Goal: Task Accomplishment & Management: Use online tool/utility

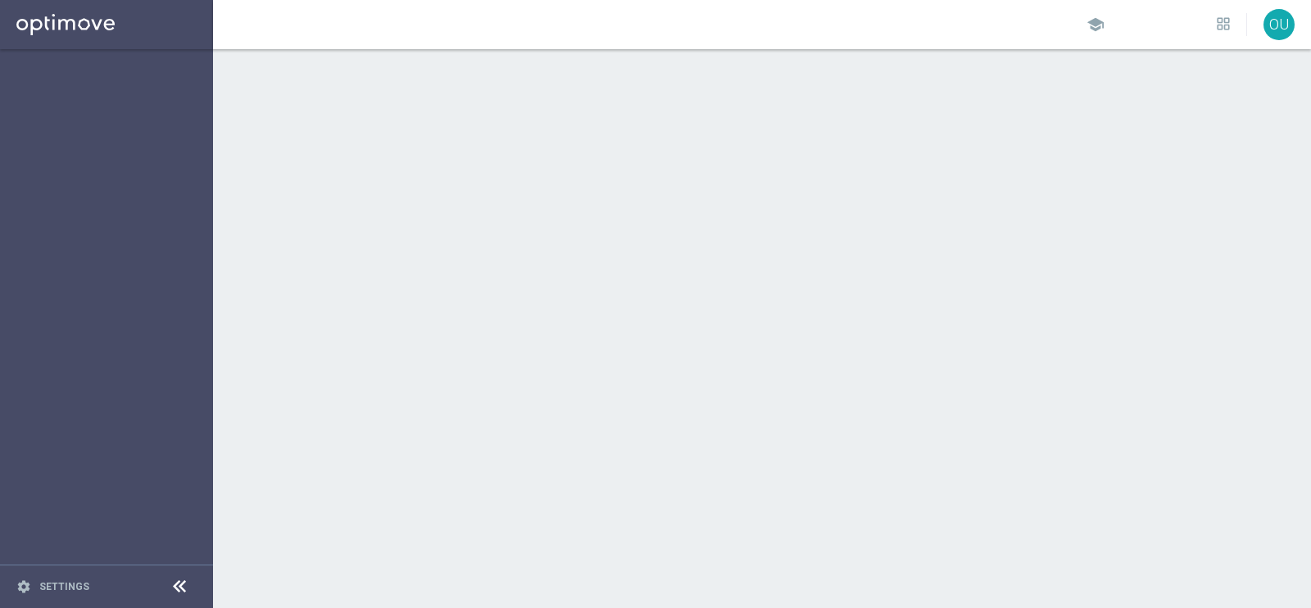
drag, startPoint x: 0, startPoint y: 0, endPoint x: 692, endPoint y: 389, distance: 794.2
click at [692, 389] on div at bounding box center [762, 328] width 1098 height 559
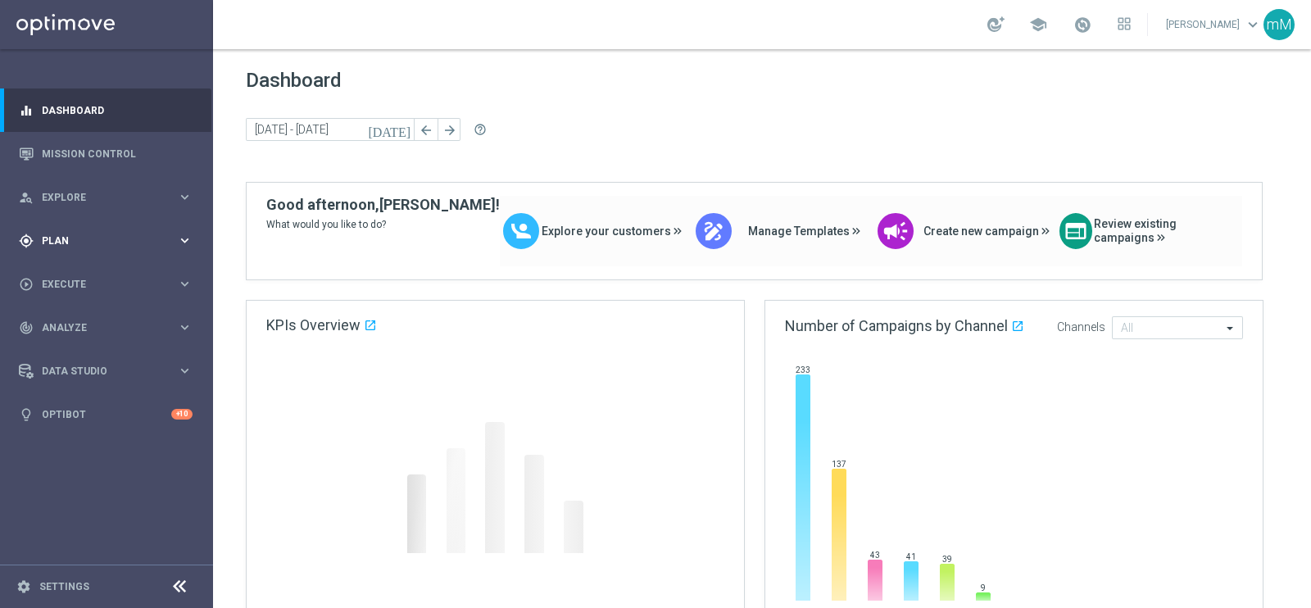
click at [108, 243] on span "Plan" at bounding box center [109, 241] width 135 height 10
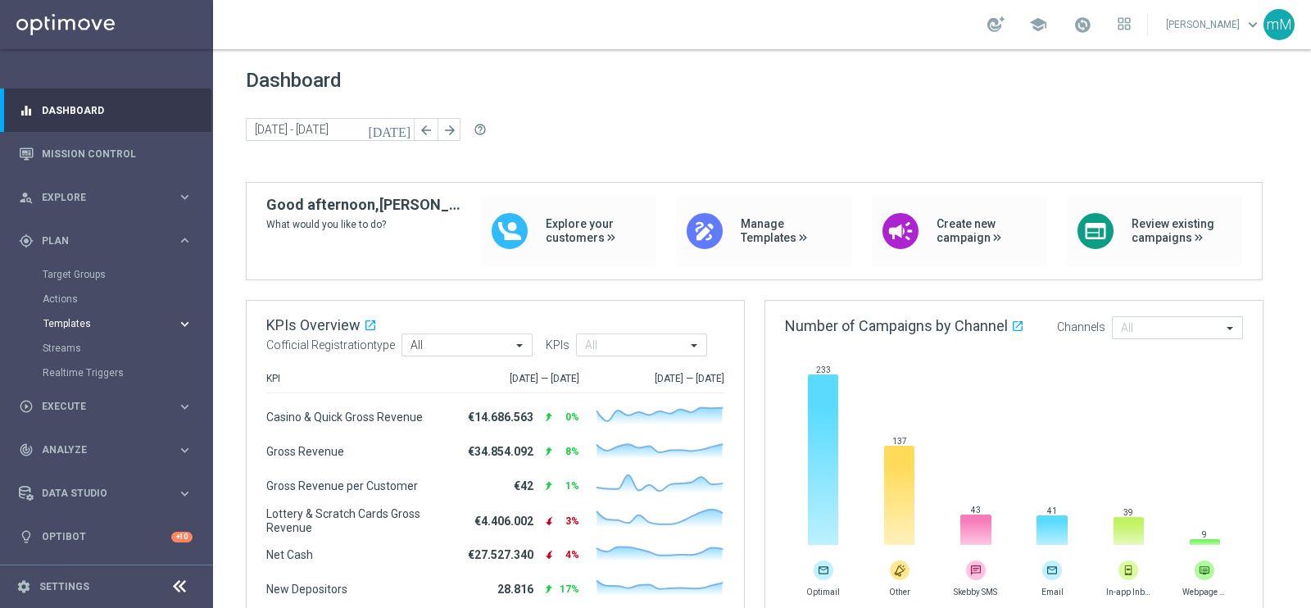
click at [75, 328] on span "Templates" at bounding box center [101, 324] width 117 height 10
click at [85, 350] on link "Optimail" at bounding box center [111, 348] width 120 height 13
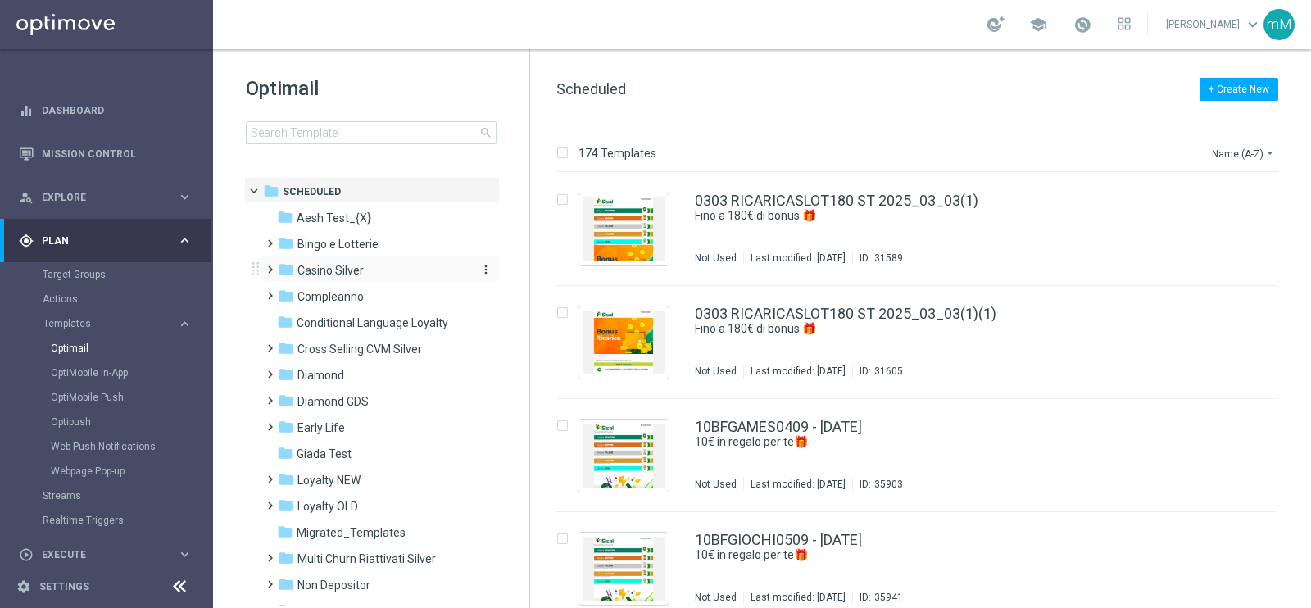
click at [343, 268] on span "Casino Silver" at bounding box center [330, 270] width 66 height 15
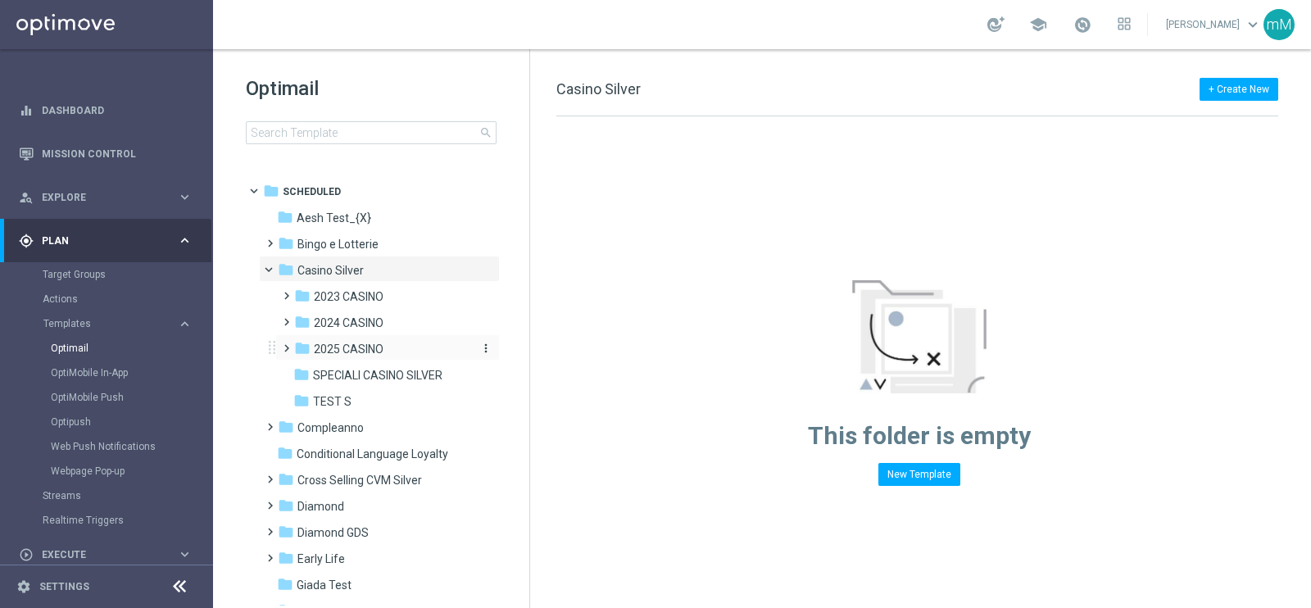
click at [361, 352] on span "2025 CASINO" at bounding box center [349, 349] width 70 height 15
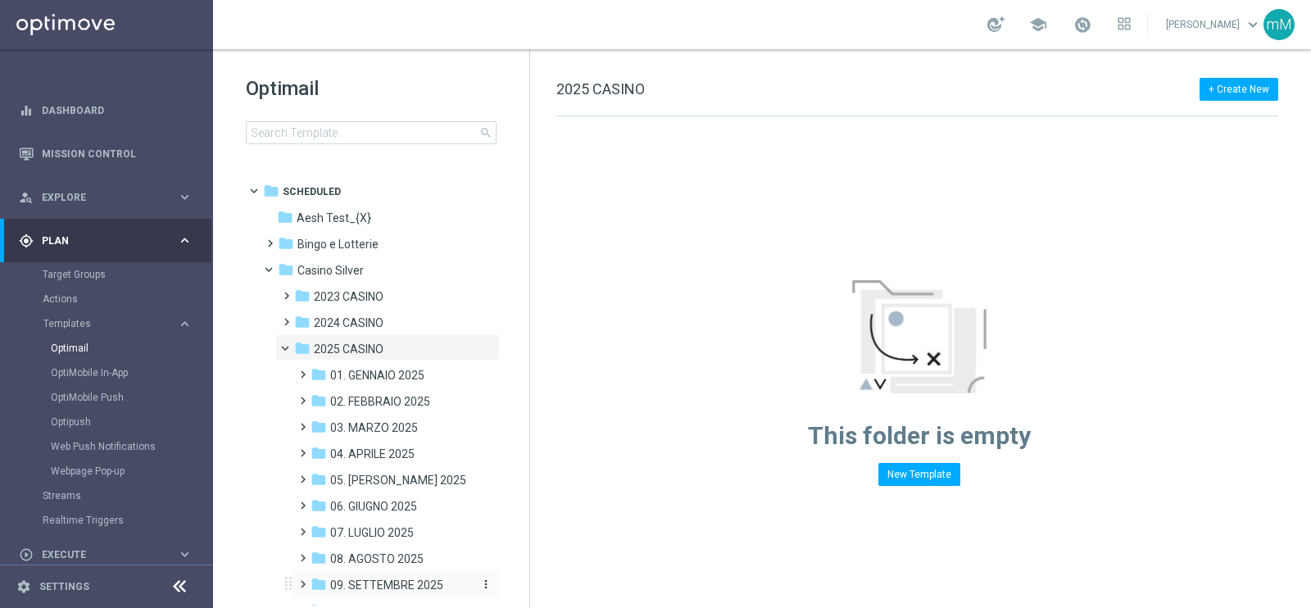
click at [389, 585] on span "09. SETTEMBRE 2025" at bounding box center [386, 585] width 113 height 15
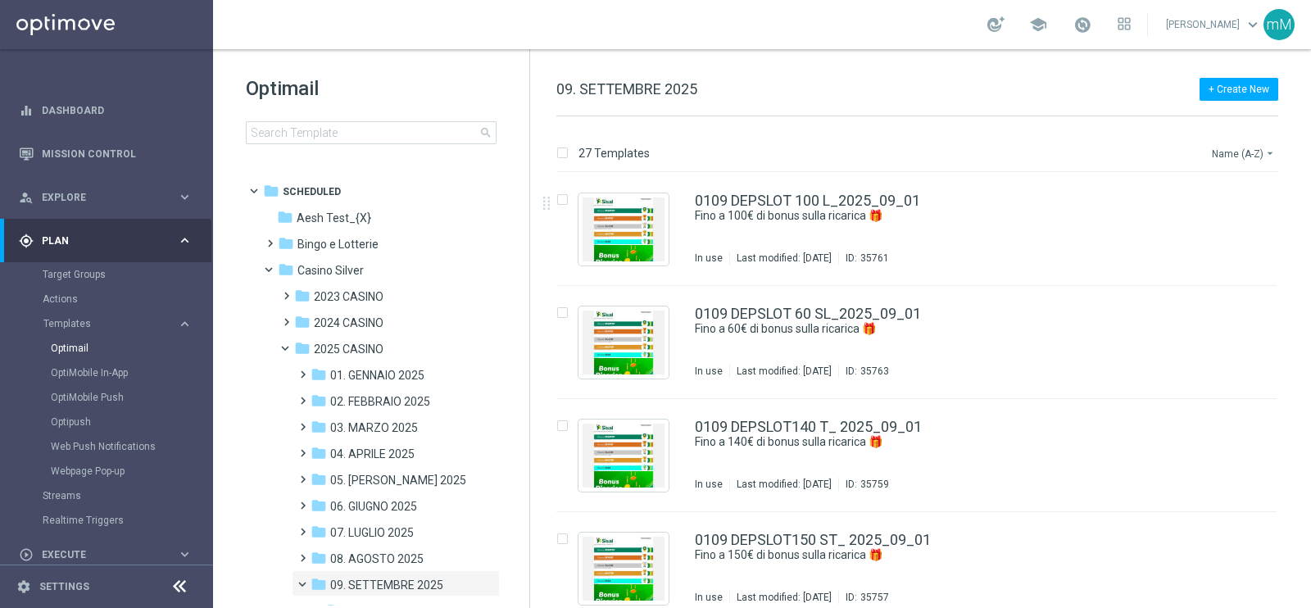
click at [1263, 160] on button "Name (A-Z) arrow_drop_down" at bounding box center [1244, 153] width 68 height 20
click at [1222, 223] on span "Date Modified (Newest)" at bounding box center [1215, 225] width 110 height 11
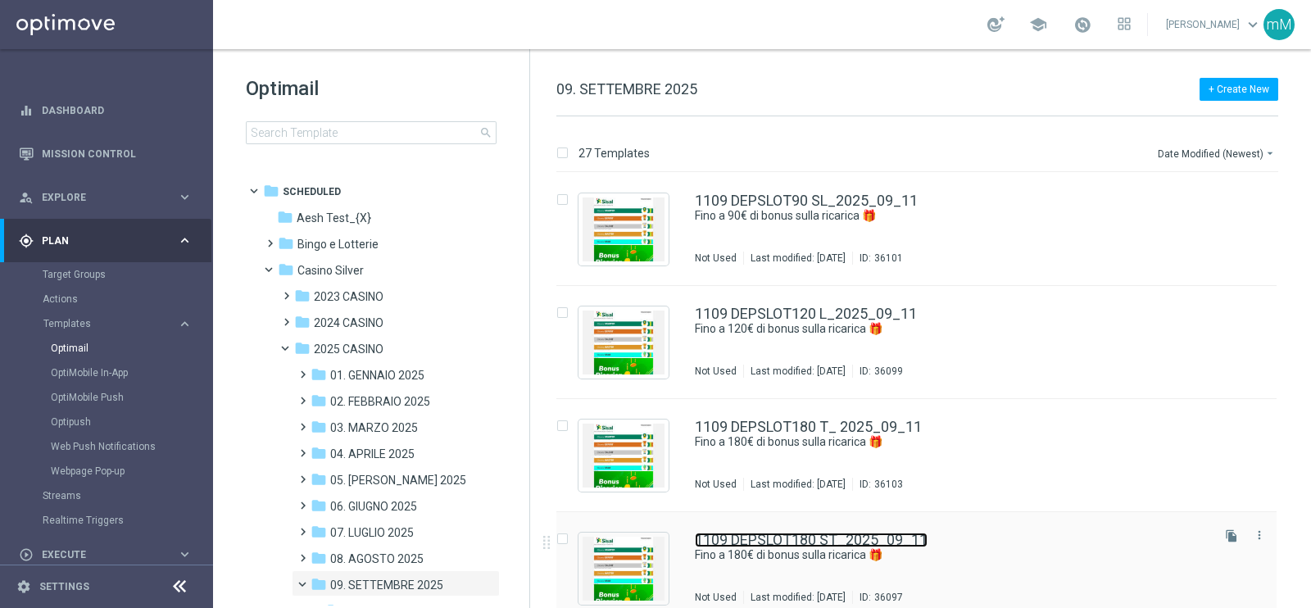
click at [862, 539] on link "1109 DEPSLOT180 ST_2025_09_11" at bounding box center [811, 540] width 233 height 15
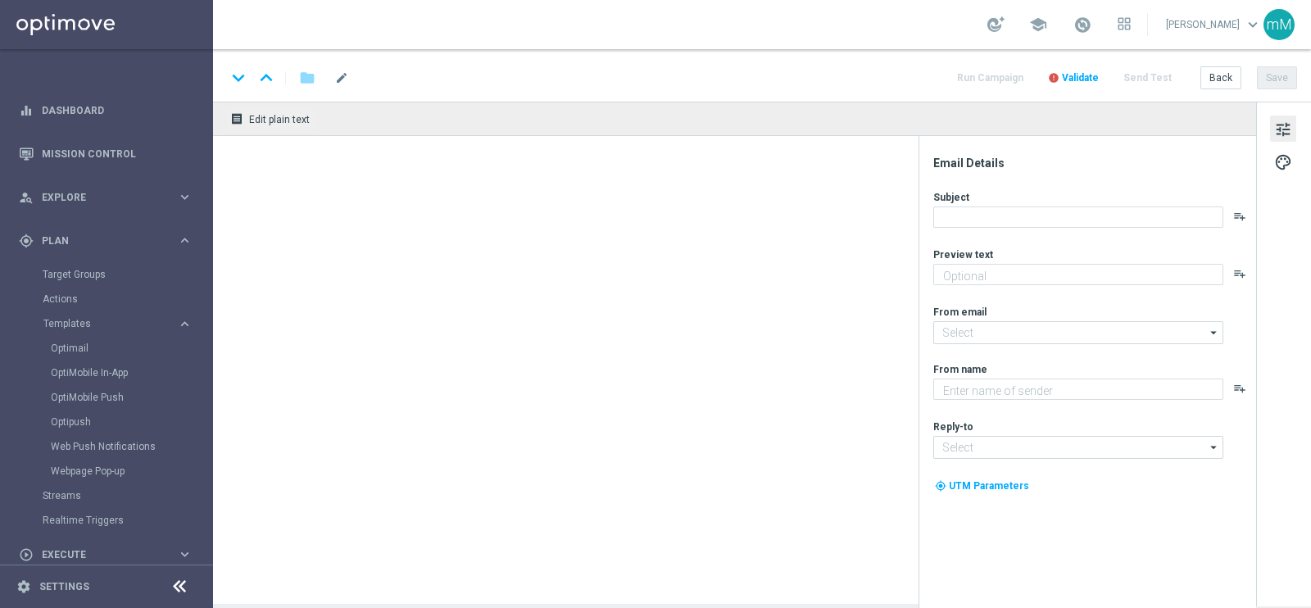
type textarea "Scopri la promozione che ti abbiamo riservato"
type input "newsletter@comunicazioni.sisal.it"
type textarea "Sisal"
type input "info@sisal.it"
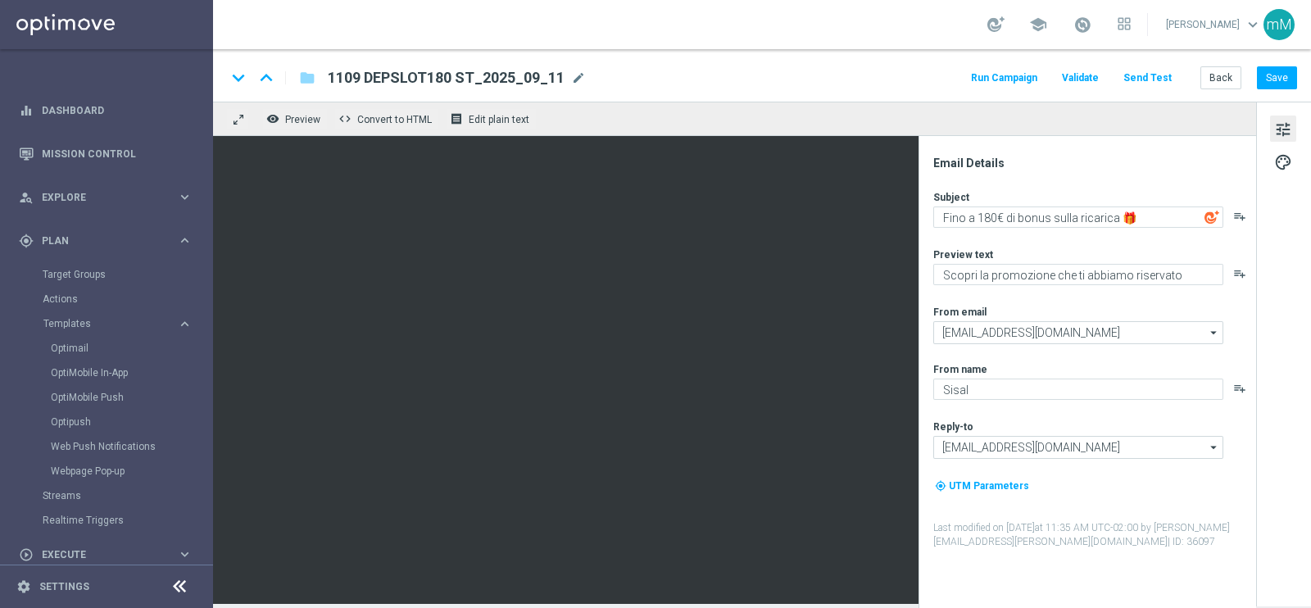
click at [1038, 75] on button "Run Campaign" at bounding box center [1003, 78] width 71 height 22
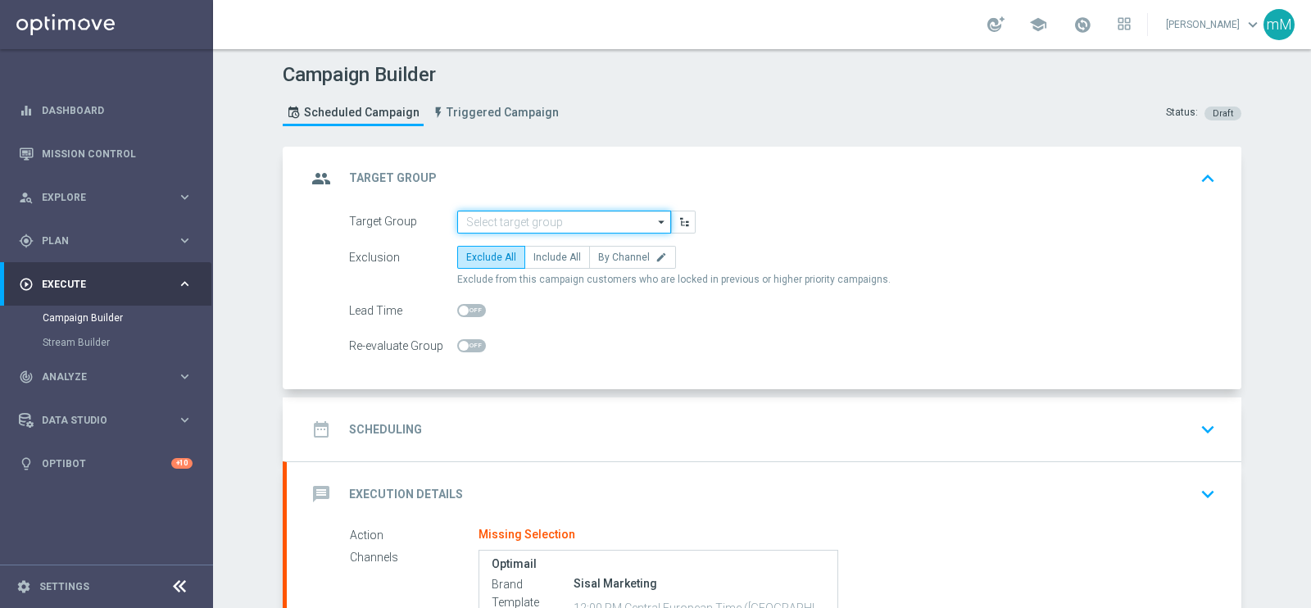
click at [491, 219] on input at bounding box center [564, 222] width 214 height 23
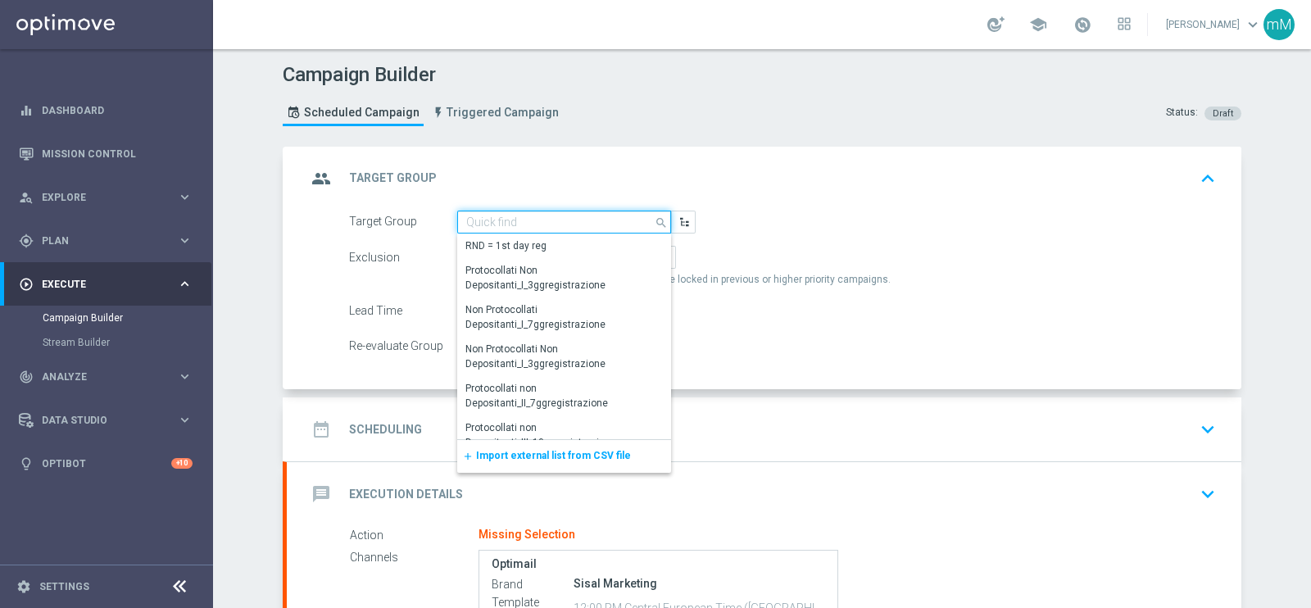
paste input "NO SALDO Active Casinò Silver Moda >60"
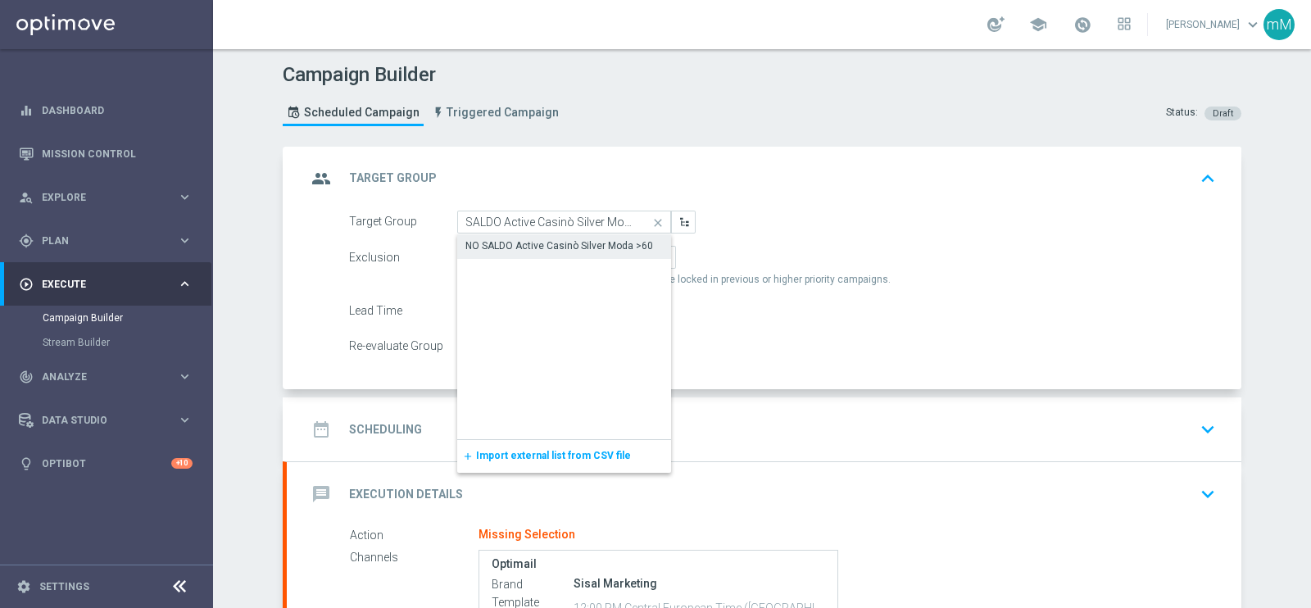
click at [495, 234] on div "NO SALDO Active Casinò Silver Moda >60" at bounding box center [564, 245] width 214 height 23
type input "NO SALDO Active Casinò Silver Moda >60"
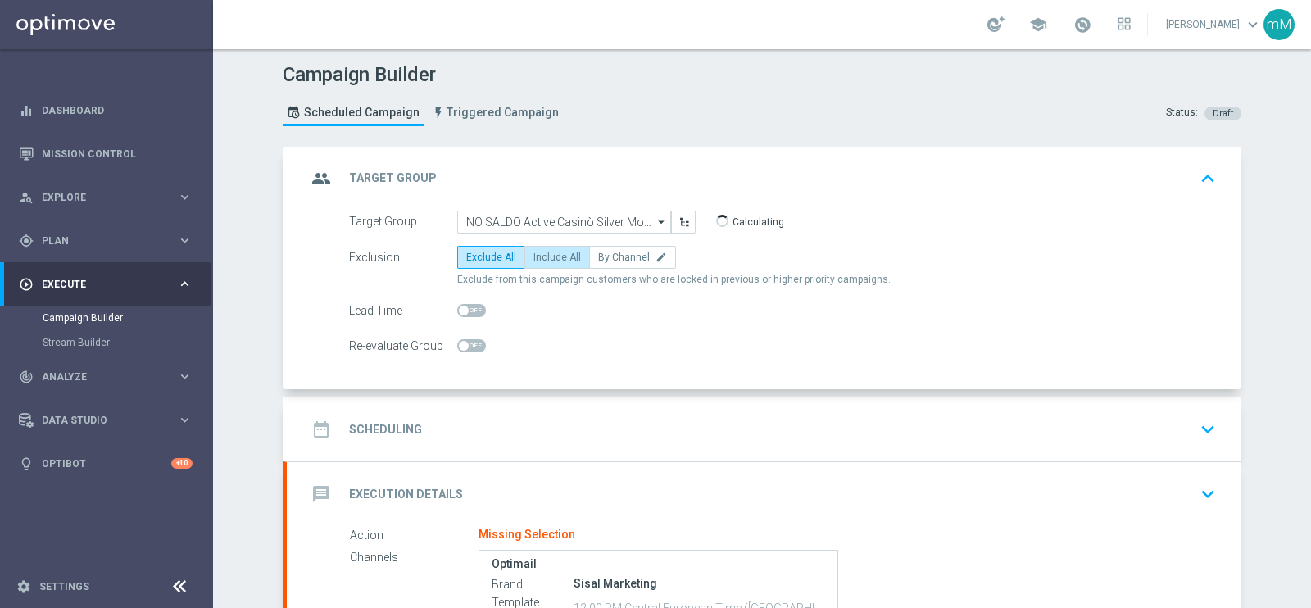
click at [539, 256] on span "Include All" at bounding box center [557, 257] width 48 height 11
click at [539, 256] on input "Include All" at bounding box center [538, 260] width 11 height 11
radio input "true"
click at [547, 410] on div "date_range Scheduling keyboard_arrow_down" at bounding box center [764, 429] width 955 height 64
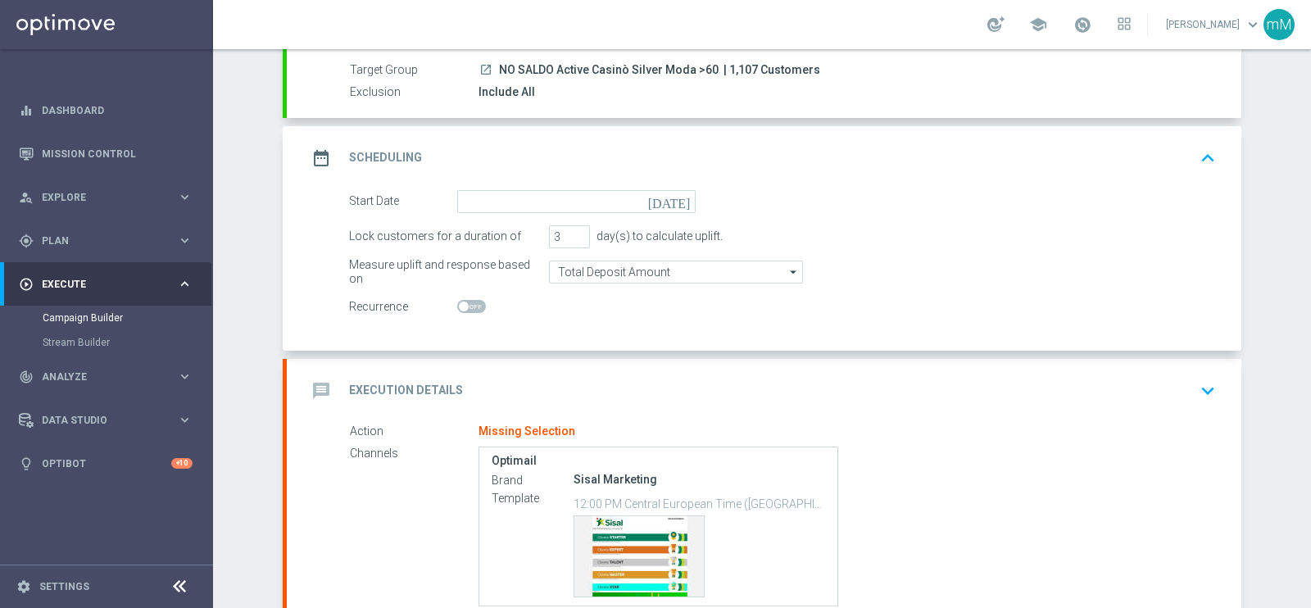
scroll to position [152, 0]
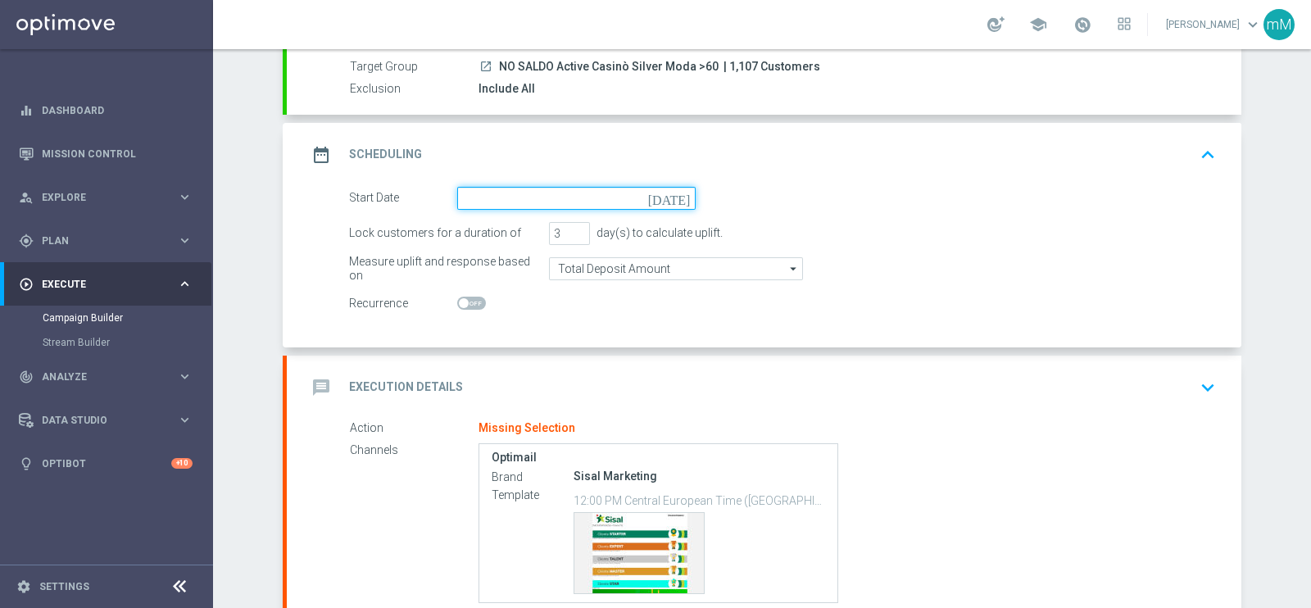
click at [531, 196] on input at bounding box center [576, 198] width 238 height 23
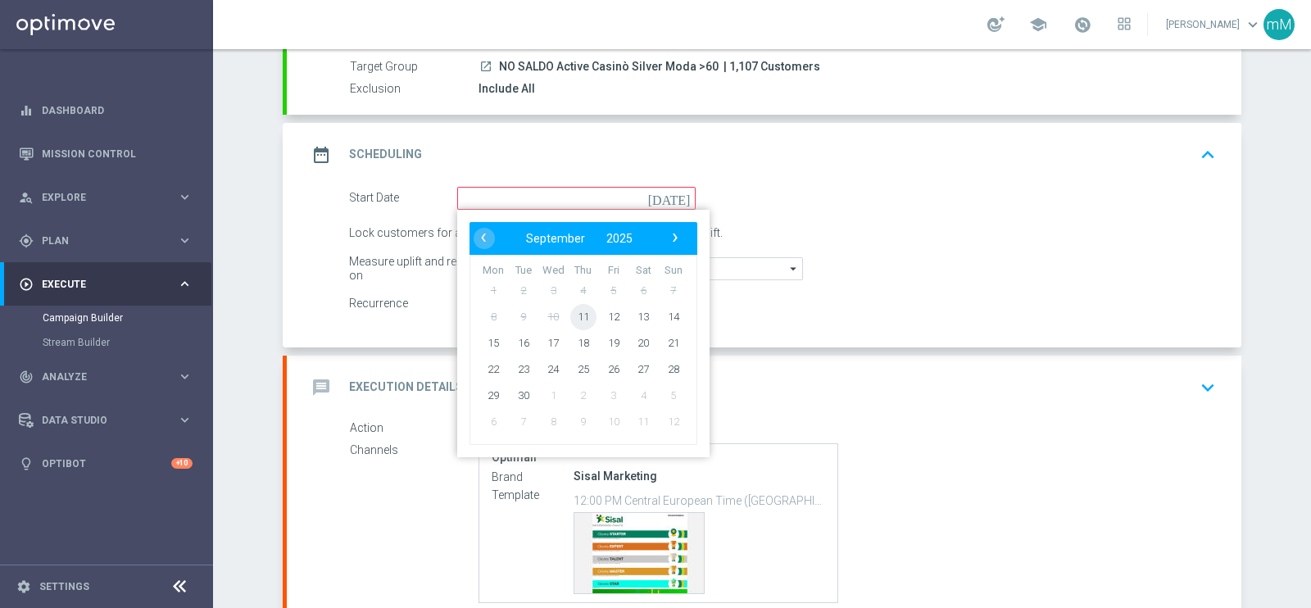
click at [570, 311] on span "11" at bounding box center [583, 316] width 26 height 26
type input "11 Sep 2025"
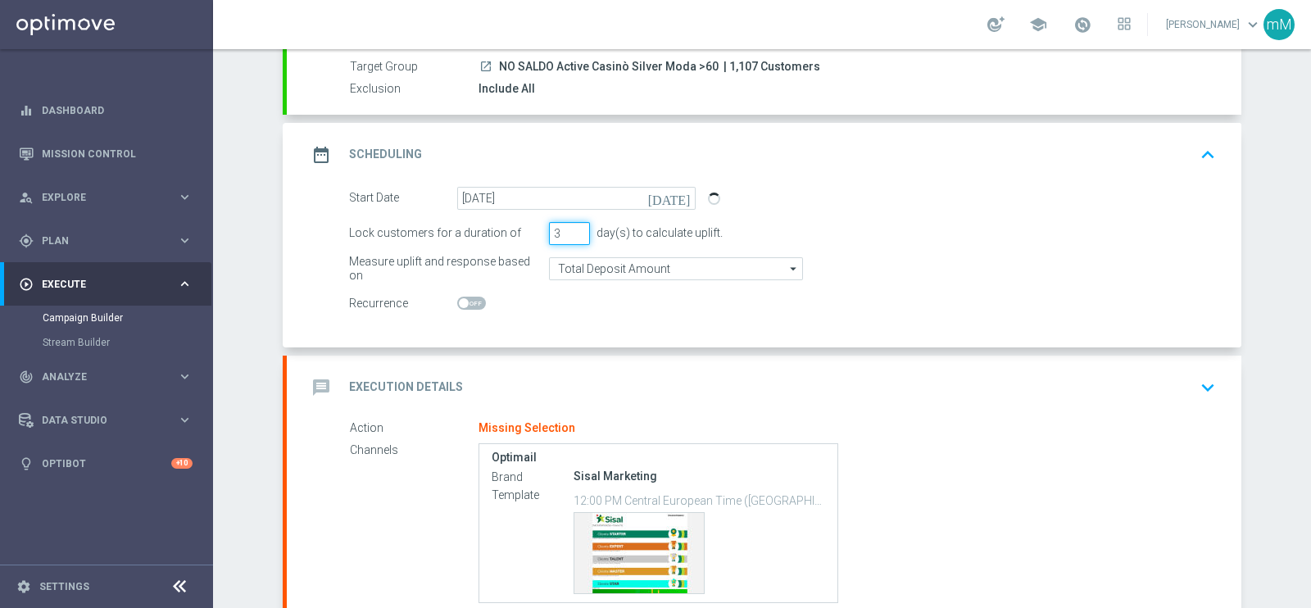
click at [574, 222] on input "3" at bounding box center [569, 233] width 41 height 23
click at [573, 223] on input "3" at bounding box center [569, 233] width 41 height 23
type input "4"
click at [570, 228] on input "4" at bounding box center [569, 233] width 41 height 23
click at [612, 383] on div "message Execution Details keyboard_arrow_down" at bounding box center [763, 387] width 915 height 31
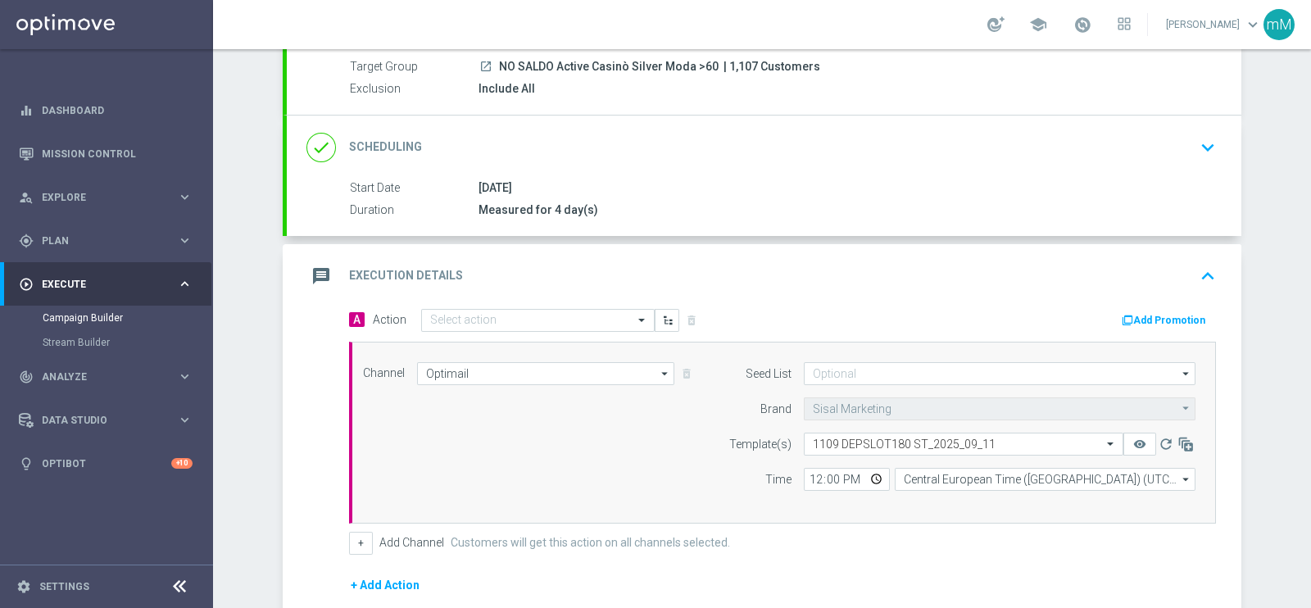
scroll to position [282, 0]
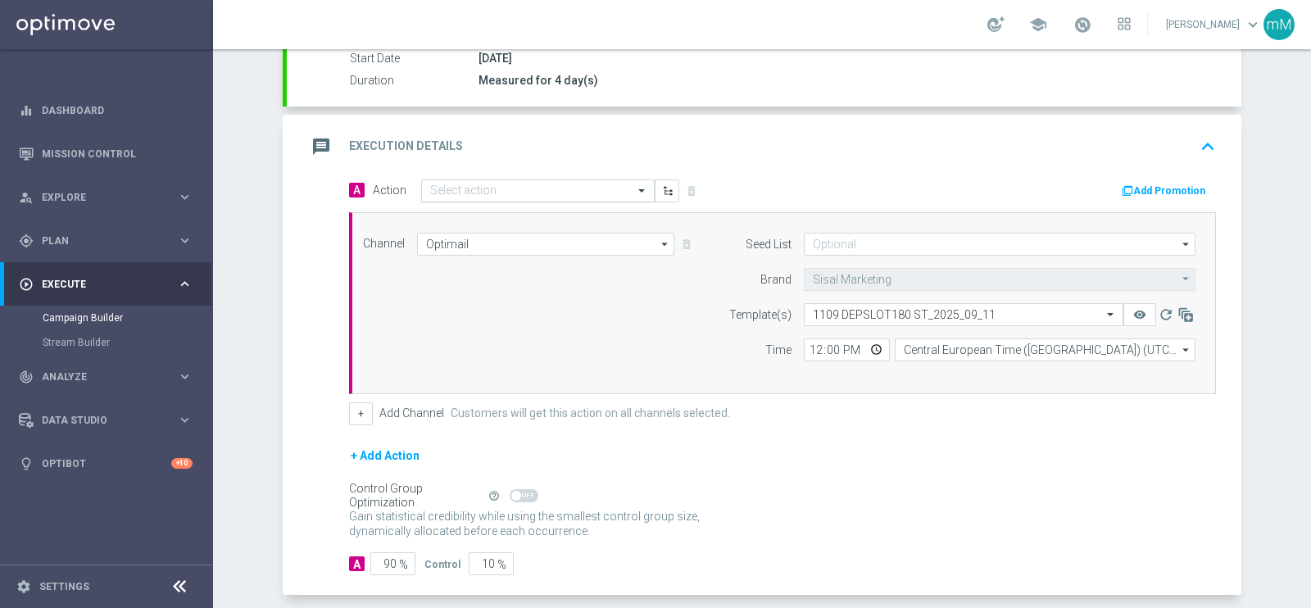
click at [533, 194] on input "text" at bounding box center [521, 191] width 183 height 14
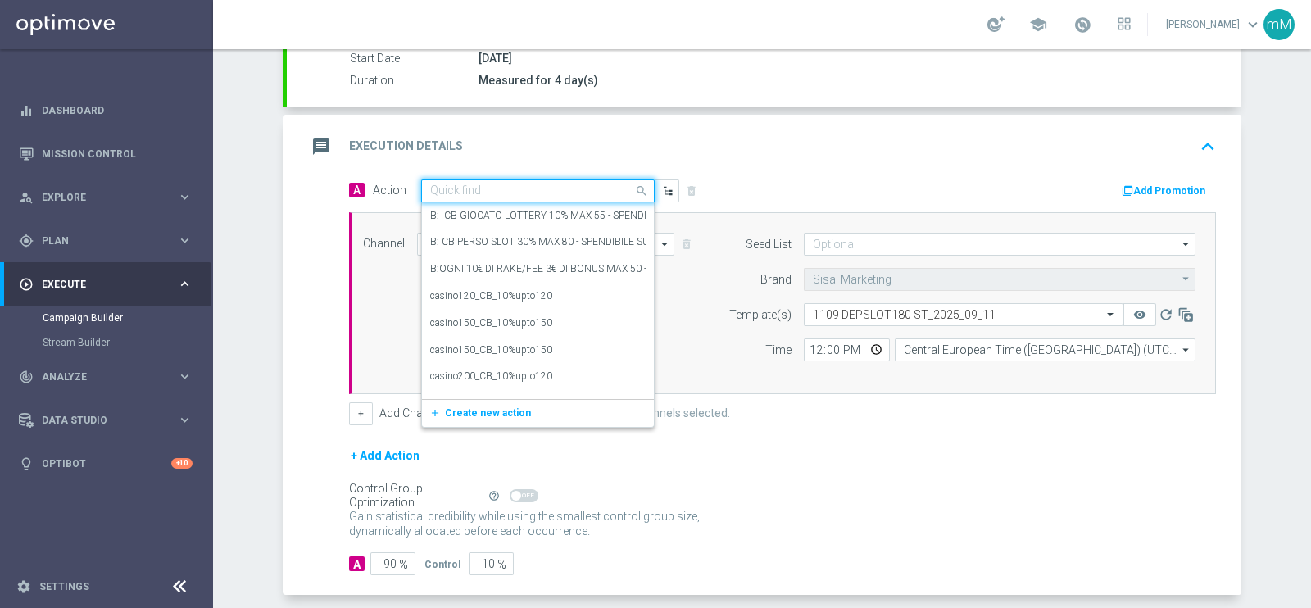
paste input "dep 200€ per 10% fino a 180€"
type input "dep 200€ per 10% fino a 180€"
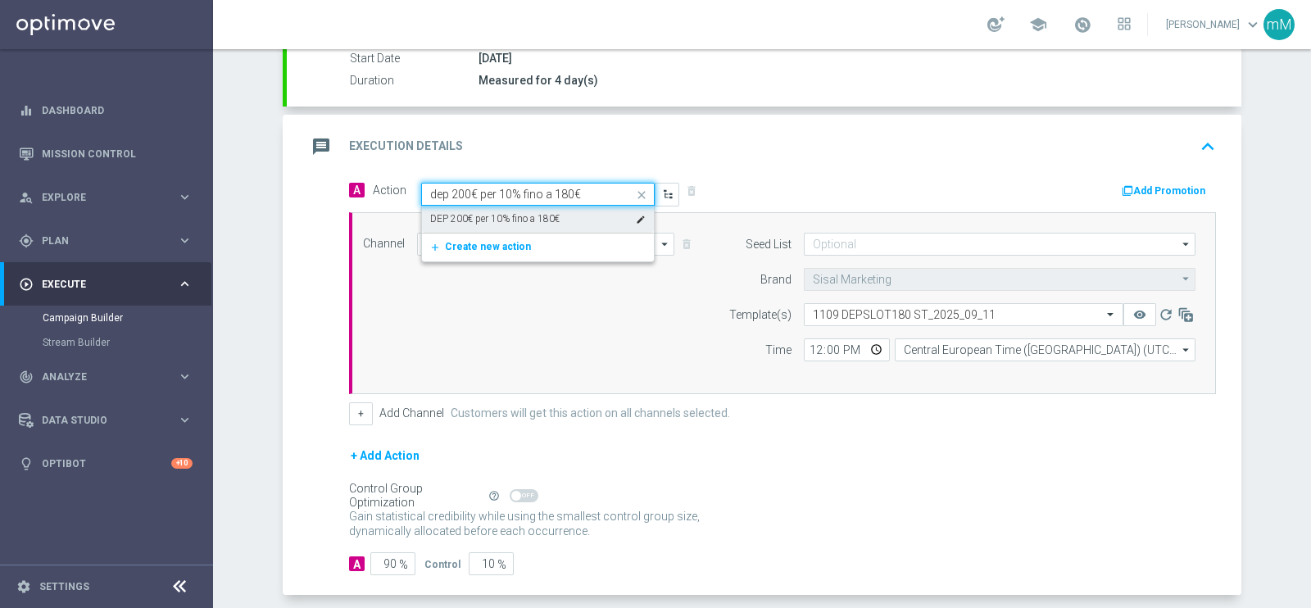
click at [533, 215] on label "DEP 200€ per 10% fino a 180€" at bounding box center [494, 219] width 129 height 14
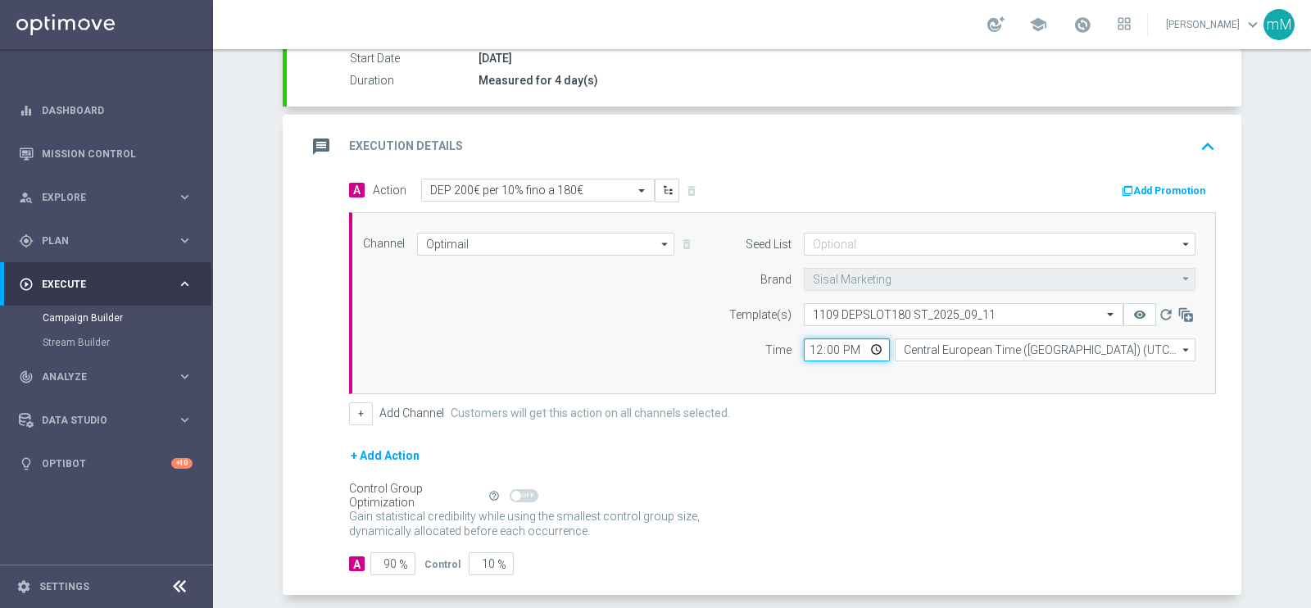
click at [811, 343] on input "12:00" at bounding box center [847, 349] width 86 height 23
type input "18:30"
click at [349, 408] on button "+" at bounding box center [361, 413] width 24 height 23
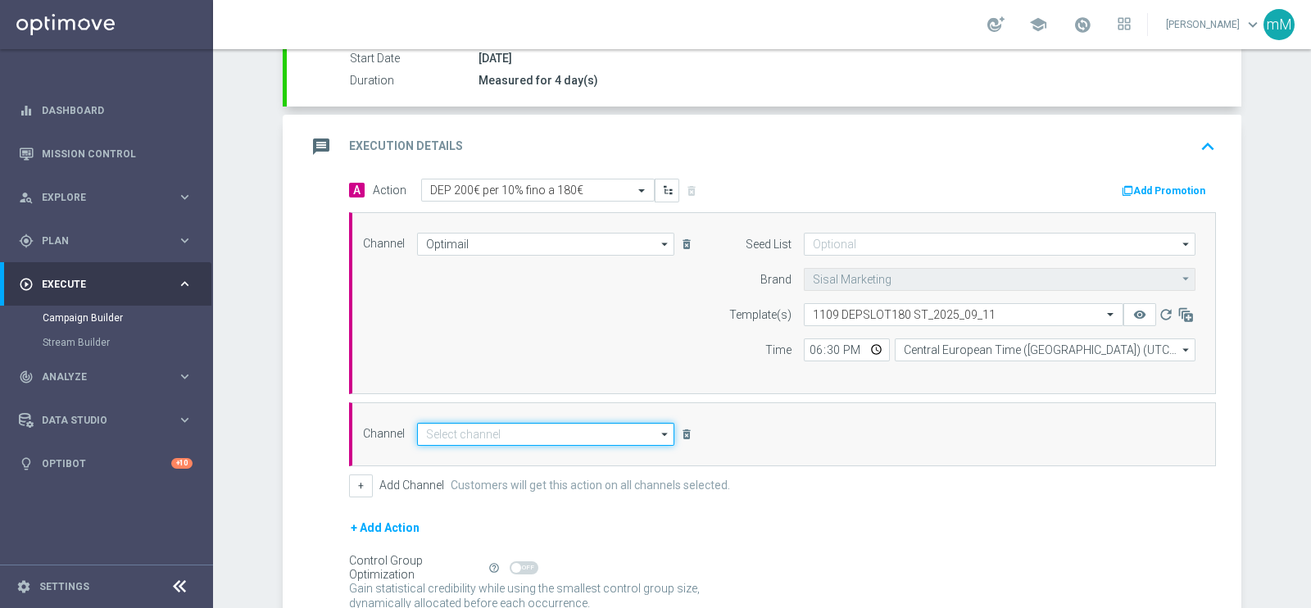
click at [487, 433] on input at bounding box center [545, 434] width 257 height 23
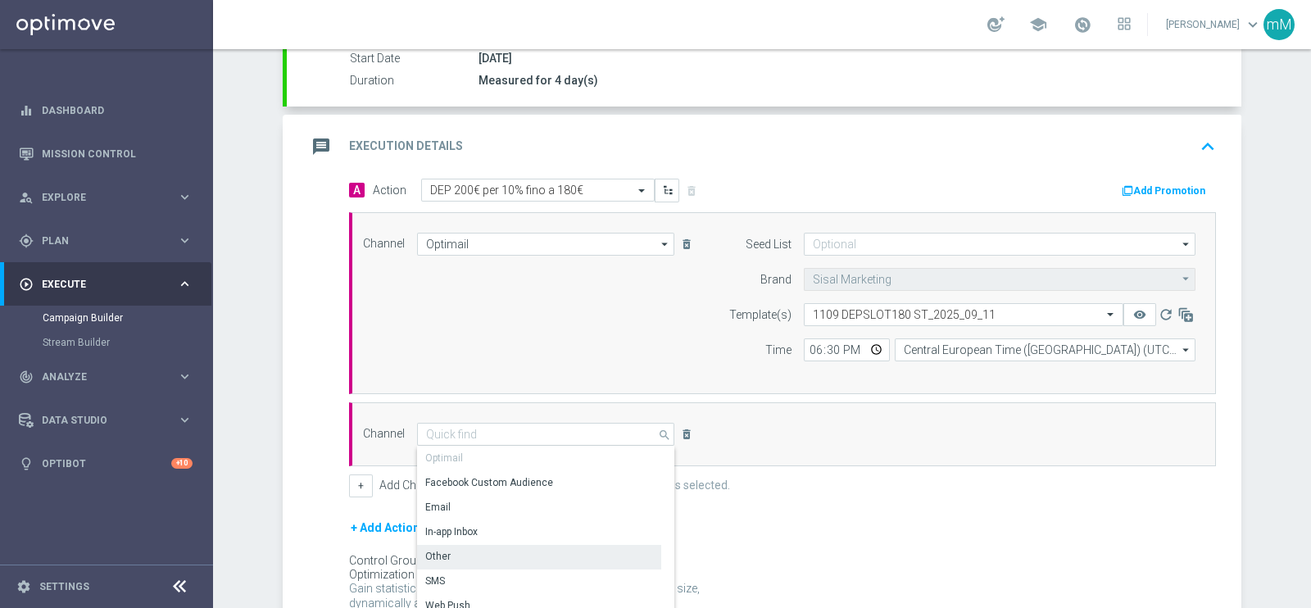
click at [458, 560] on div "Other" at bounding box center [539, 556] width 244 height 23
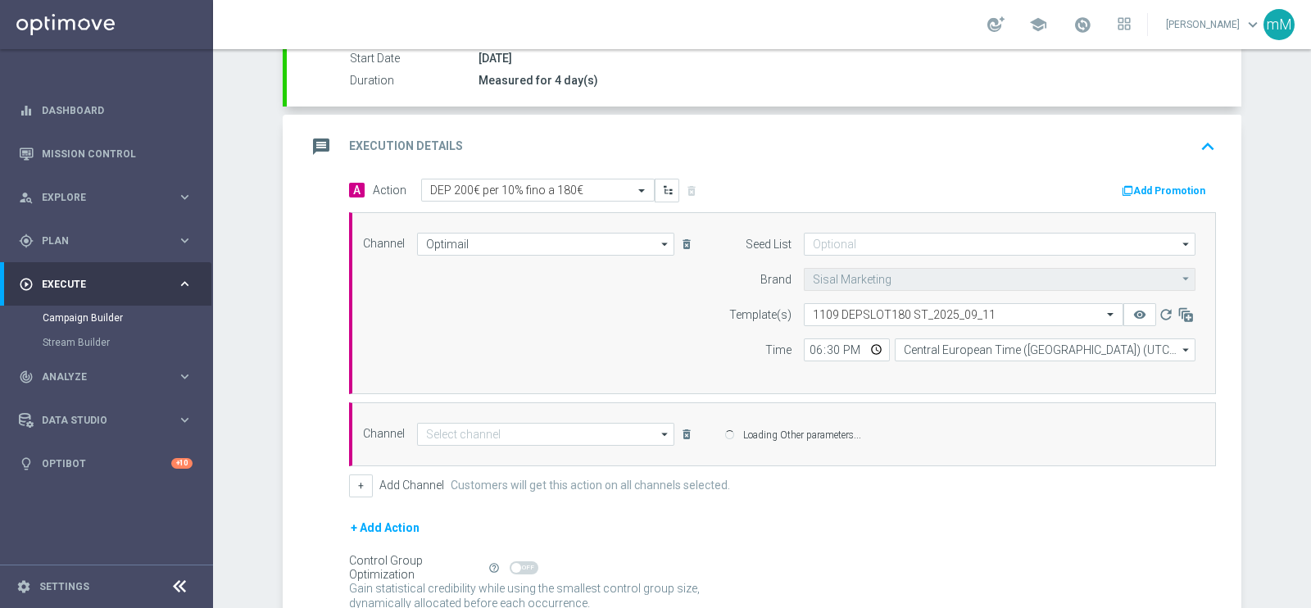
type input "Other"
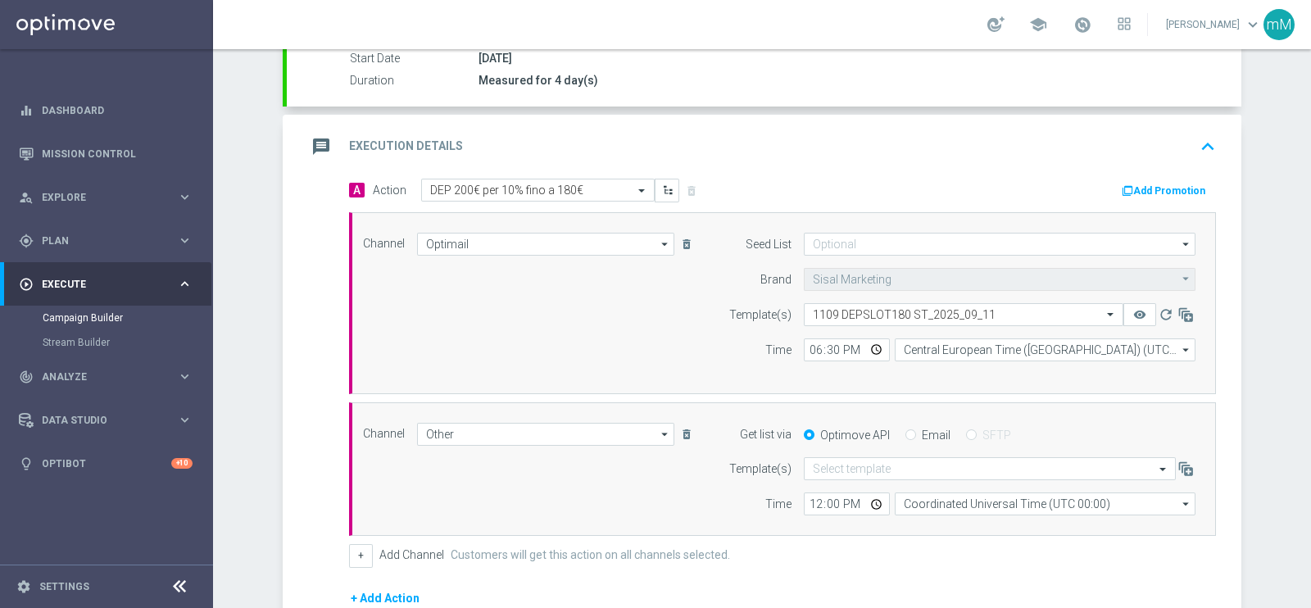
click at [905, 437] on input "Email" at bounding box center [910, 436] width 11 height 11
radio input "true"
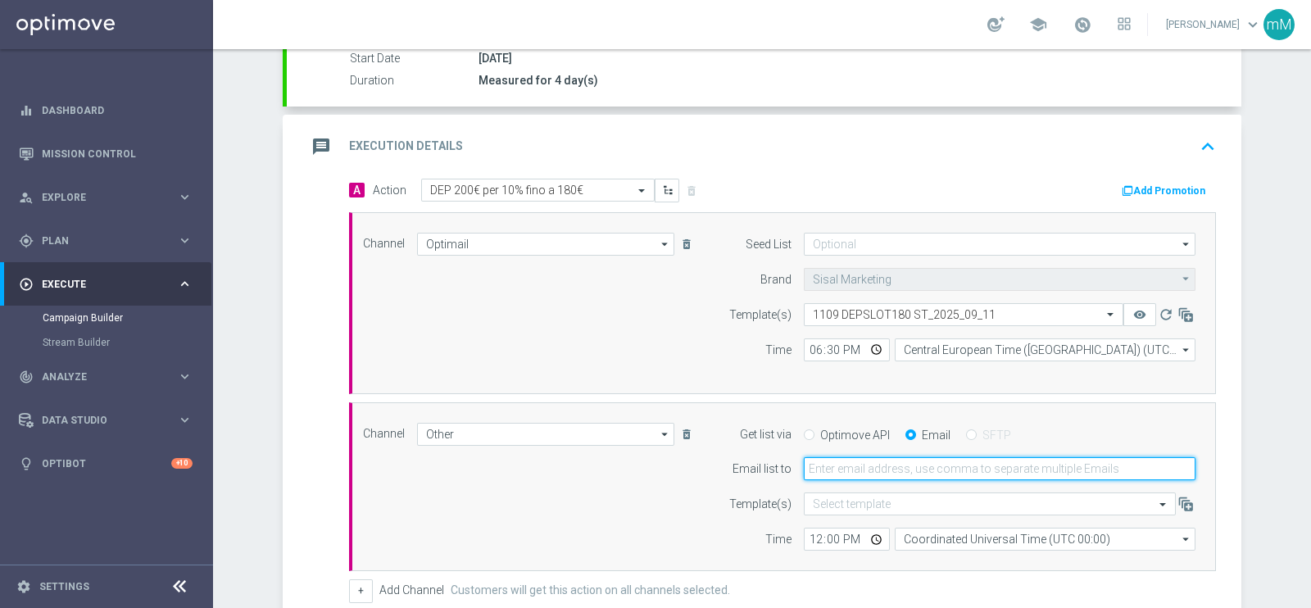
click at [877, 467] on input "email" at bounding box center [1000, 468] width 392 height 23
type input "marco.maccarrone@sisal.it"
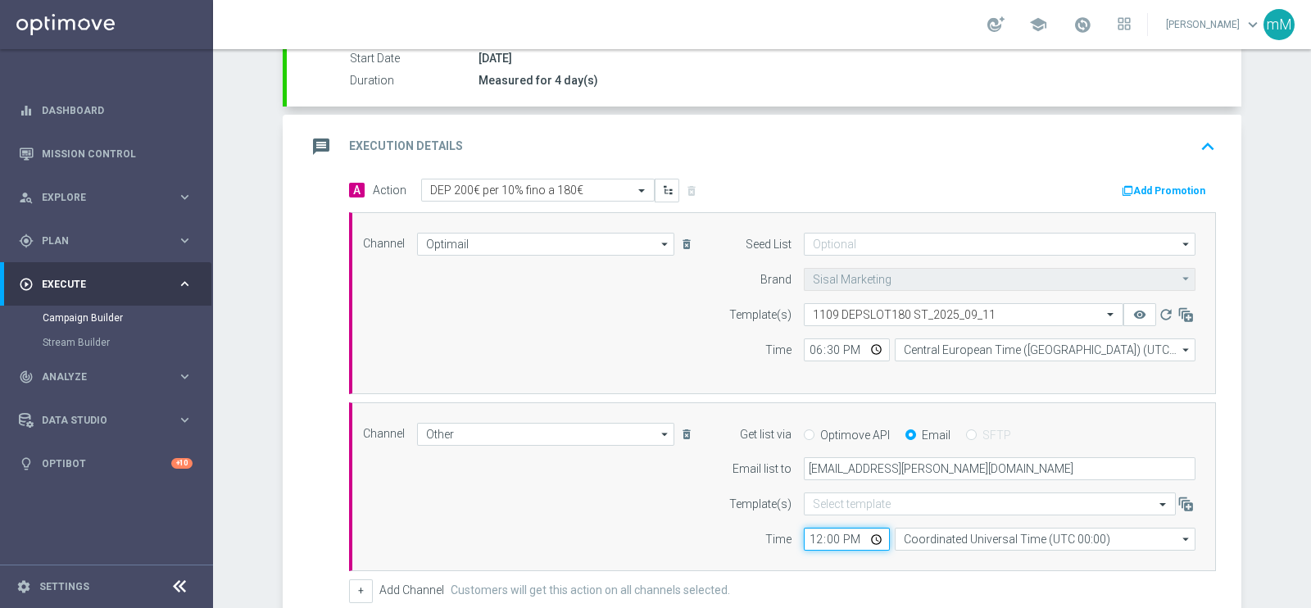
click at [804, 528] on input "12:00" at bounding box center [847, 539] width 86 height 23
type input "18:30"
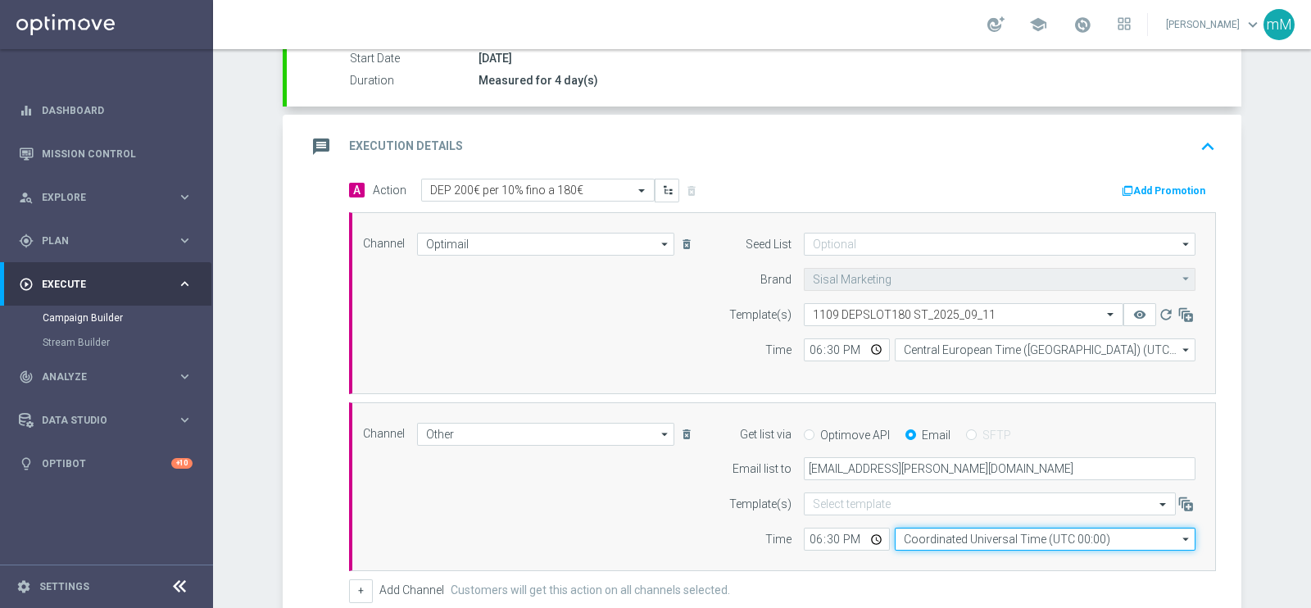
click at [937, 537] on input "Coordinated Universal Time (UTC 00:00)" at bounding box center [1045, 539] width 301 height 23
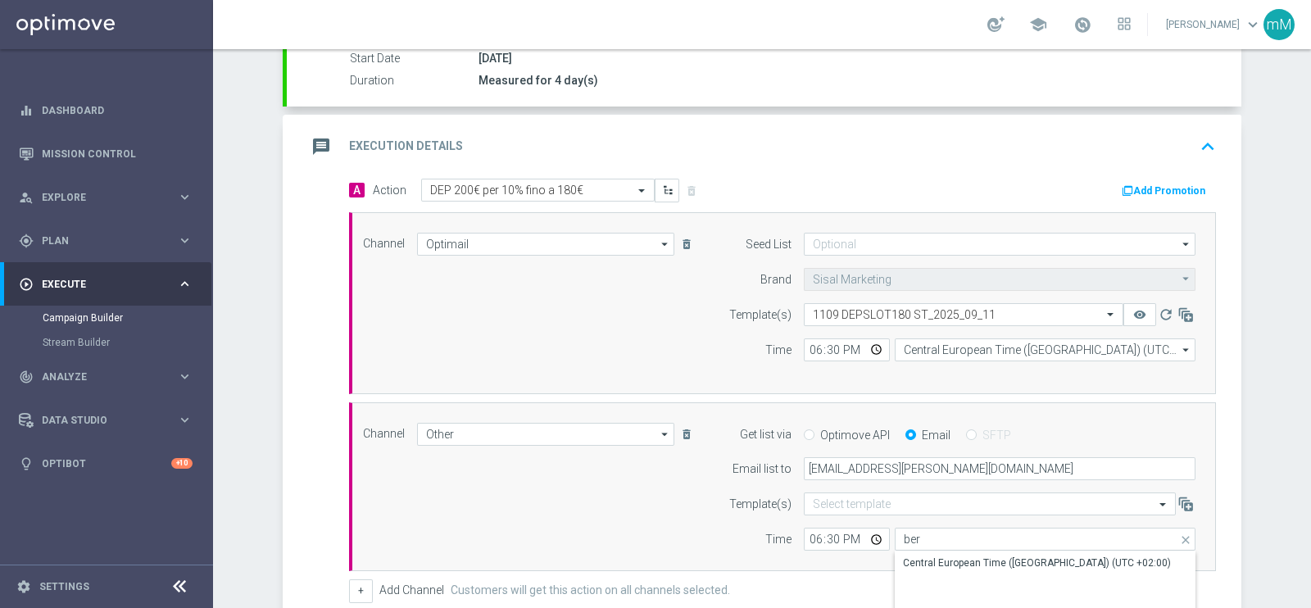
click at [934, 567] on div "Central European Time (Berlin) (UTC +02:00)" at bounding box center [1037, 563] width 268 height 15
type input "Central European Time (Berlin) (UTC +02:00)"
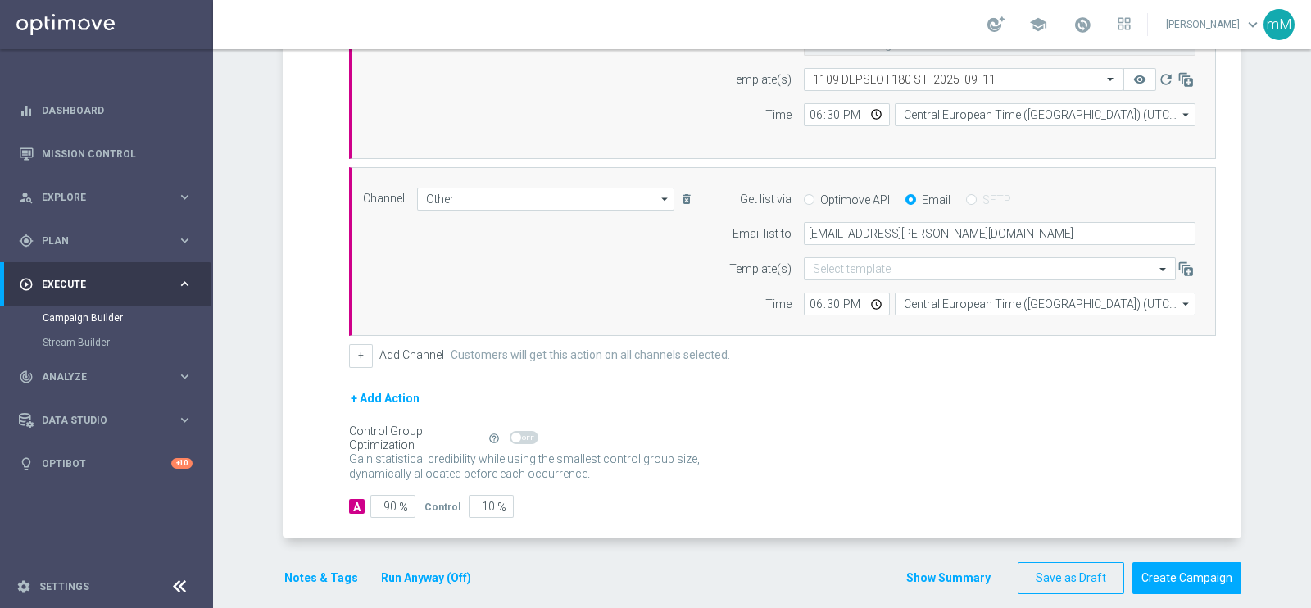
scroll to position [533, 0]
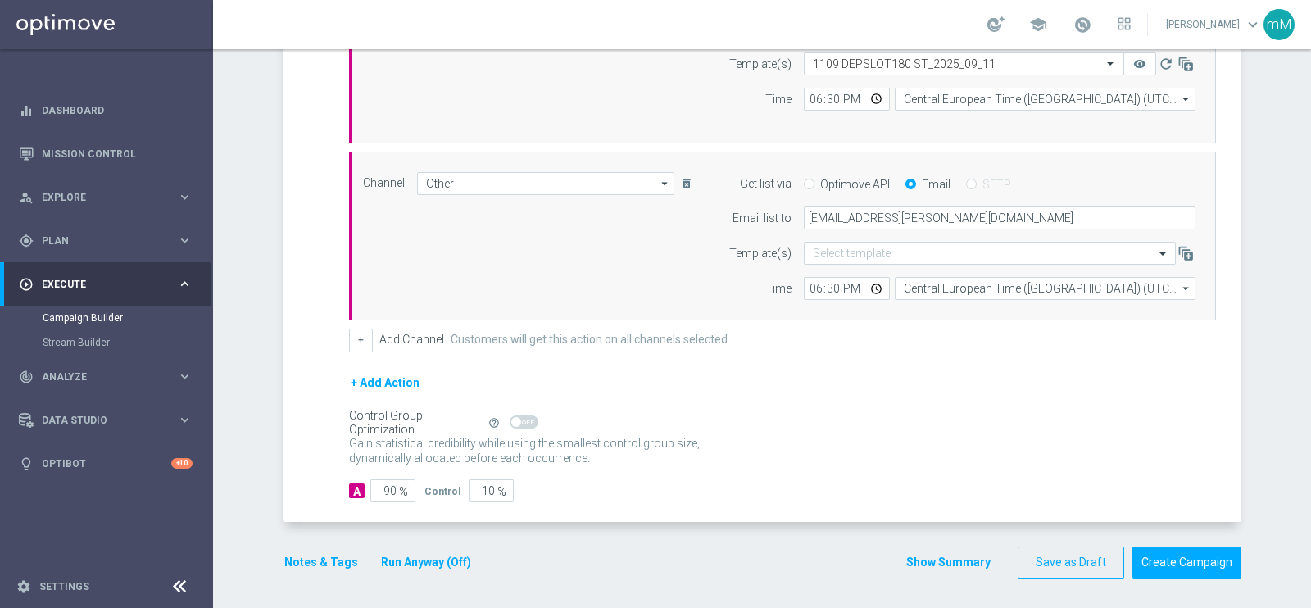
click at [406, 557] on button "Run Anyway (Off)" at bounding box center [425, 562] width 93 height 20
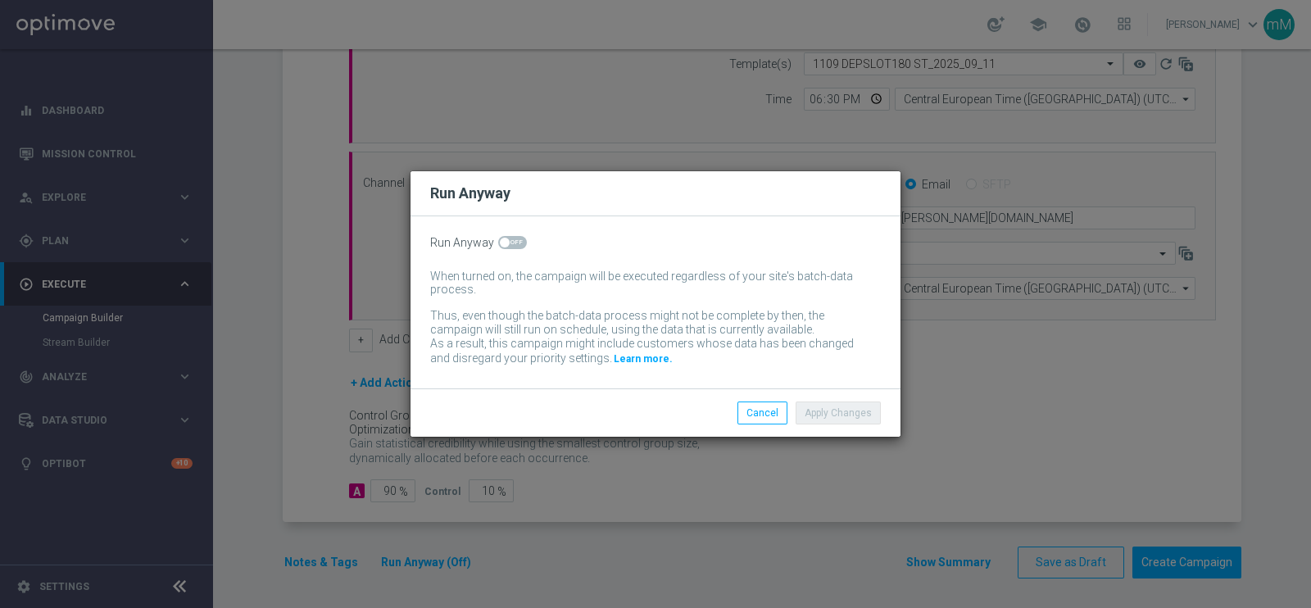
click at [510, 234] on div "Run Anyway When turned on, the campaign will be executed regardless of your sit…" at bounding box center [655, 302] width 490 height 172
click at [510, 238] on span at bounding box center [512, 242] width 29 height 13
click at [510, 238] on input "checkbox" at bounding box center [512, 242] width 29 height 13
checkbox input "true"
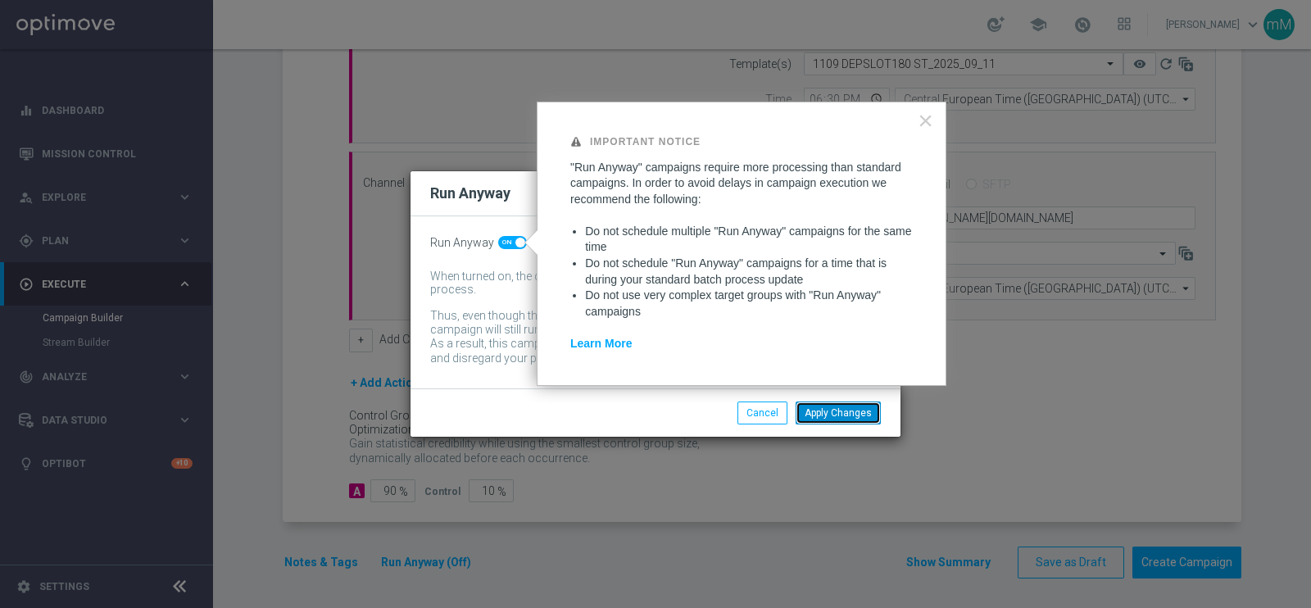
click at [824, 410] on button "Apply Changes" at bounding box center [838, 412] width 85 height 23
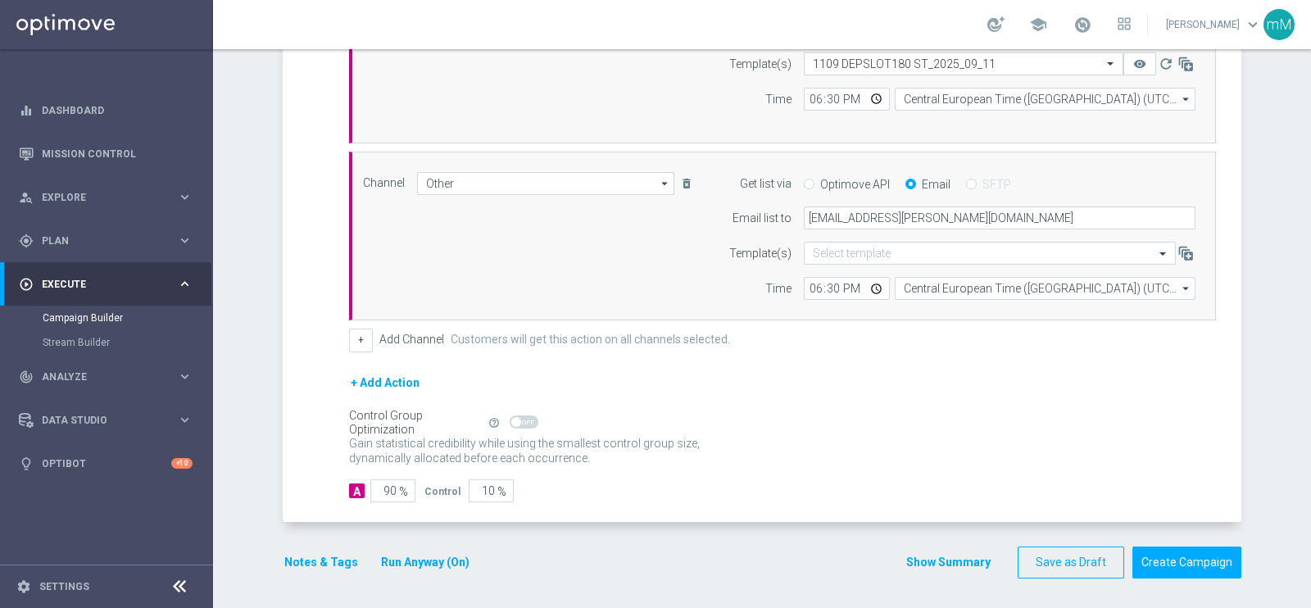
click at [316, 563] on button "Notes & Tags" at bounding box center [321, 562] width 77 height 20
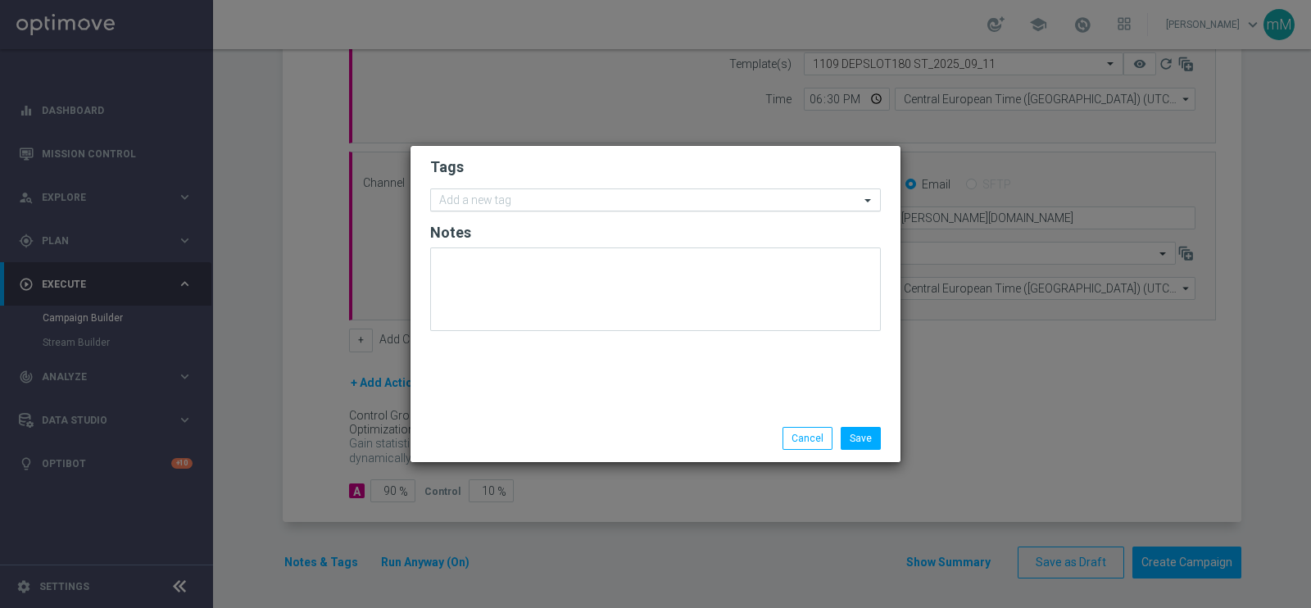
click at [533, 204] on input "text" at bounding box center [649, 201] width 420 height 14
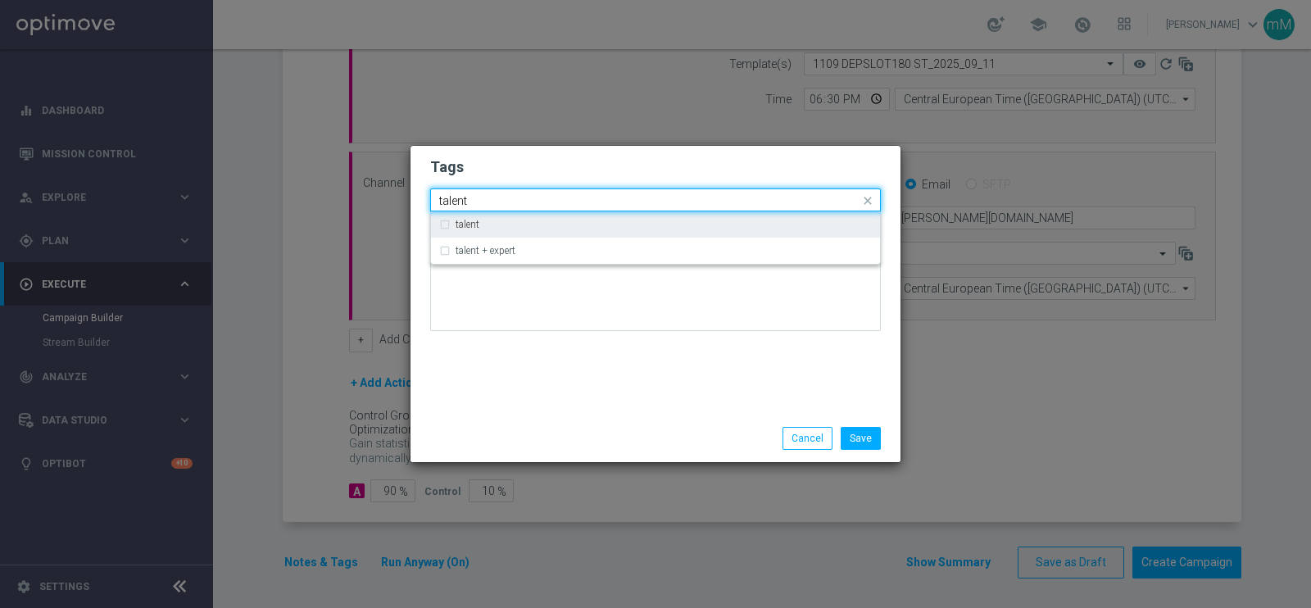
click at [516, 226] on div "talent" at bounding box center [664, 225] width 416 height 10
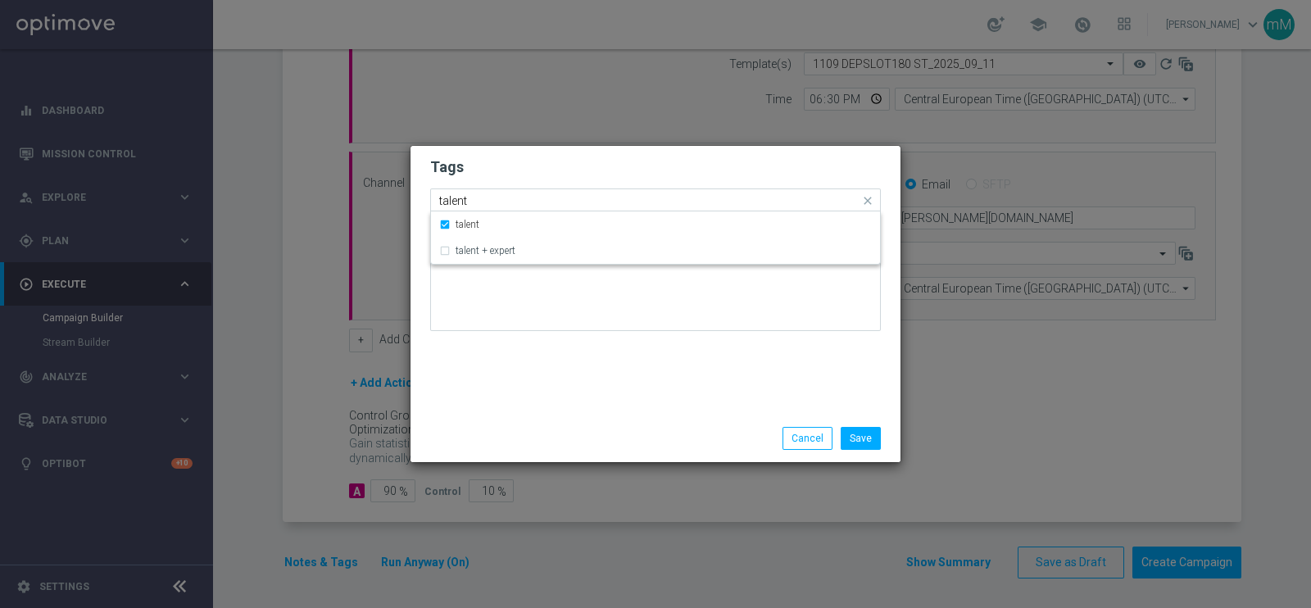
click at [501, 199] on input "talent" at bounding box center [649, 201] width 420 height 14
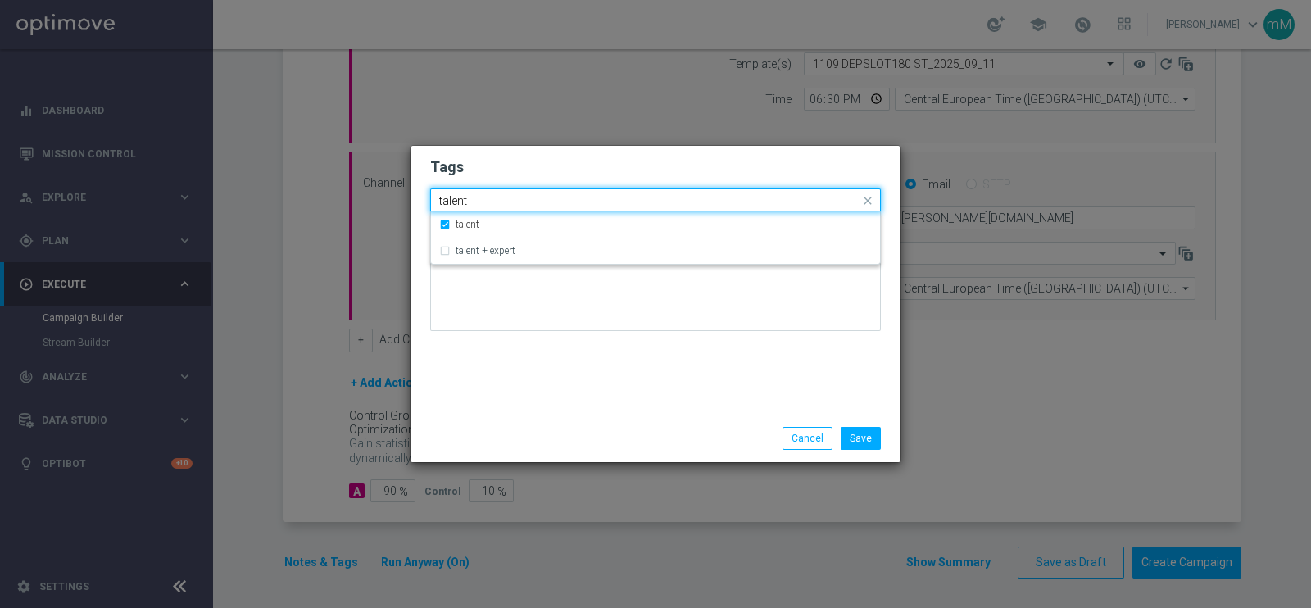
click at [501, 199] on input "talent" at bounding box center [649, 201] width 420 height 14
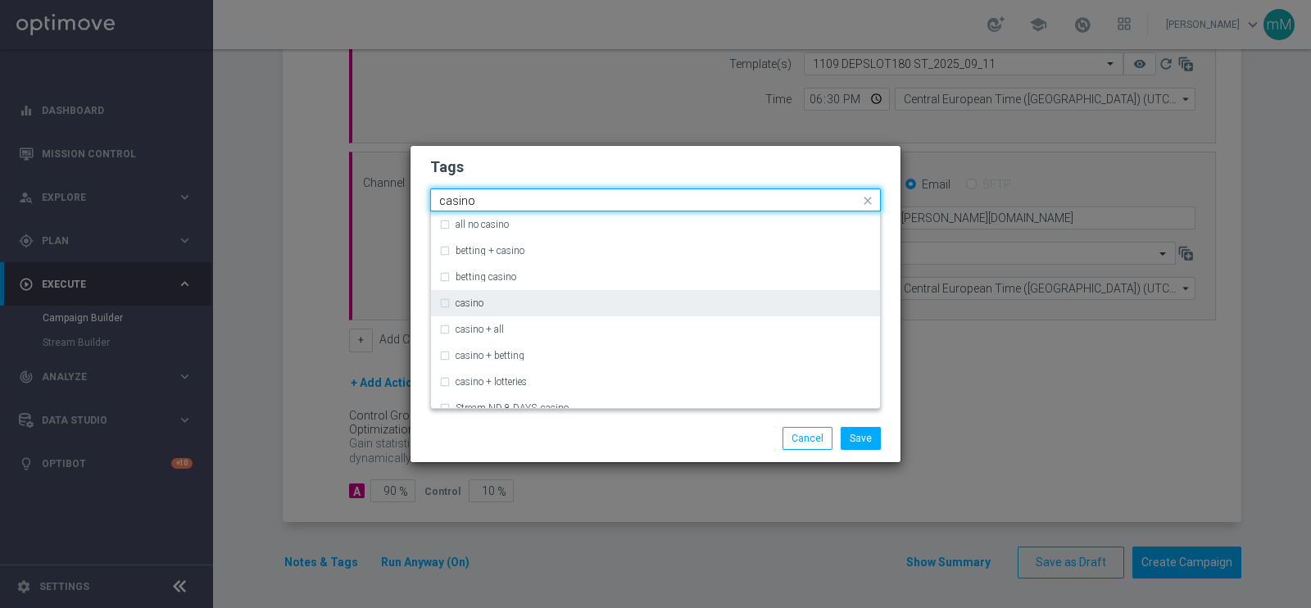
click at [497, 302] on div "casino" at bounding box center [664, 303] width 416 height 10
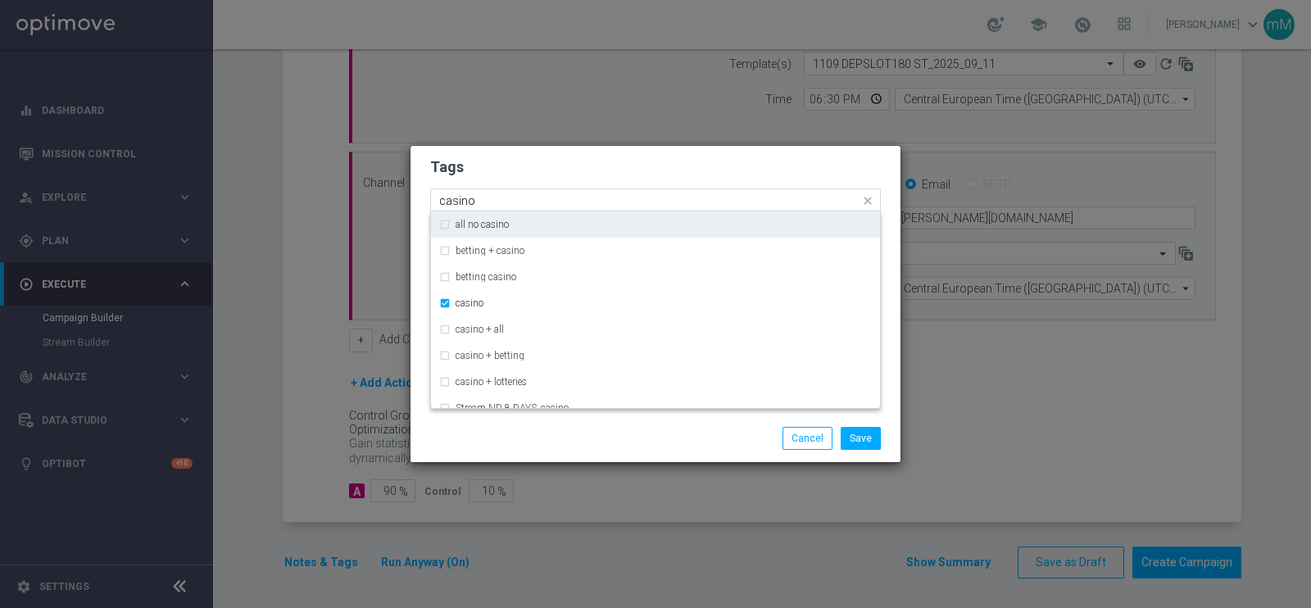
click at [506, 188] on div "Quick find × talent × casino casino" at bounding box center [655, 199] width 451 height 23
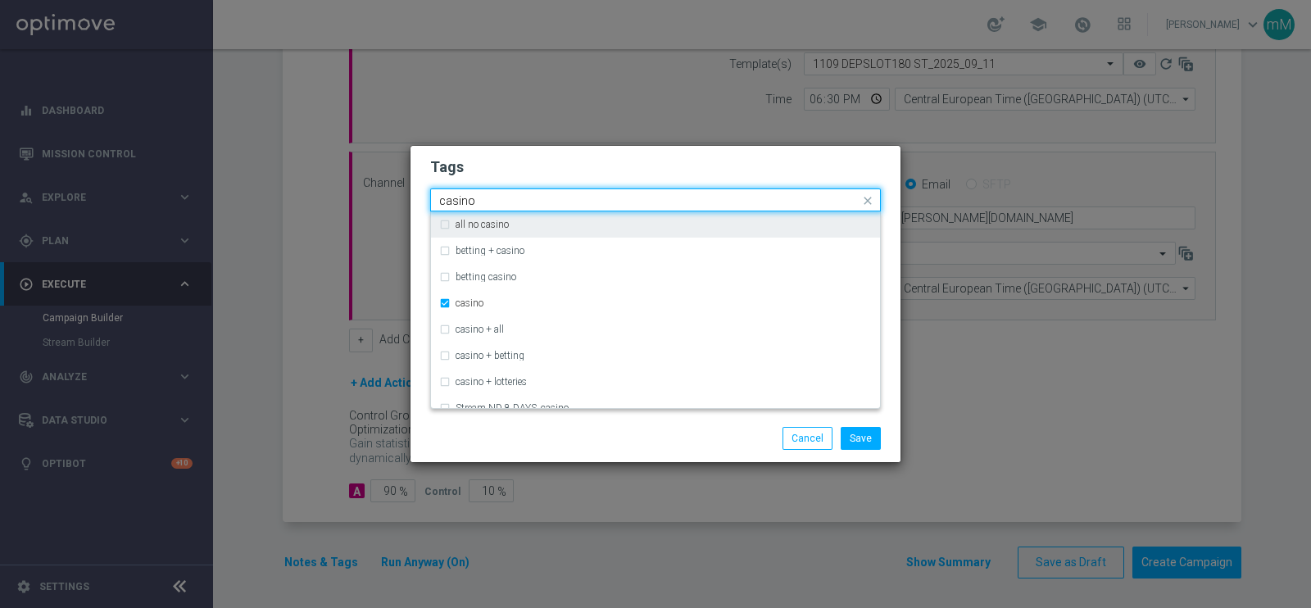
click at [506, 188] on div "Quick find × talent × casino casino" at bounding box center [655, 199] width 451 height 23
click at [506, 192] on div "Quick find × talent × casino casino" at bounding box center [645, 200] width 429 height 20
click at [504, 194] on input "casino" at bounding box center [649, 201] width 420 height 14
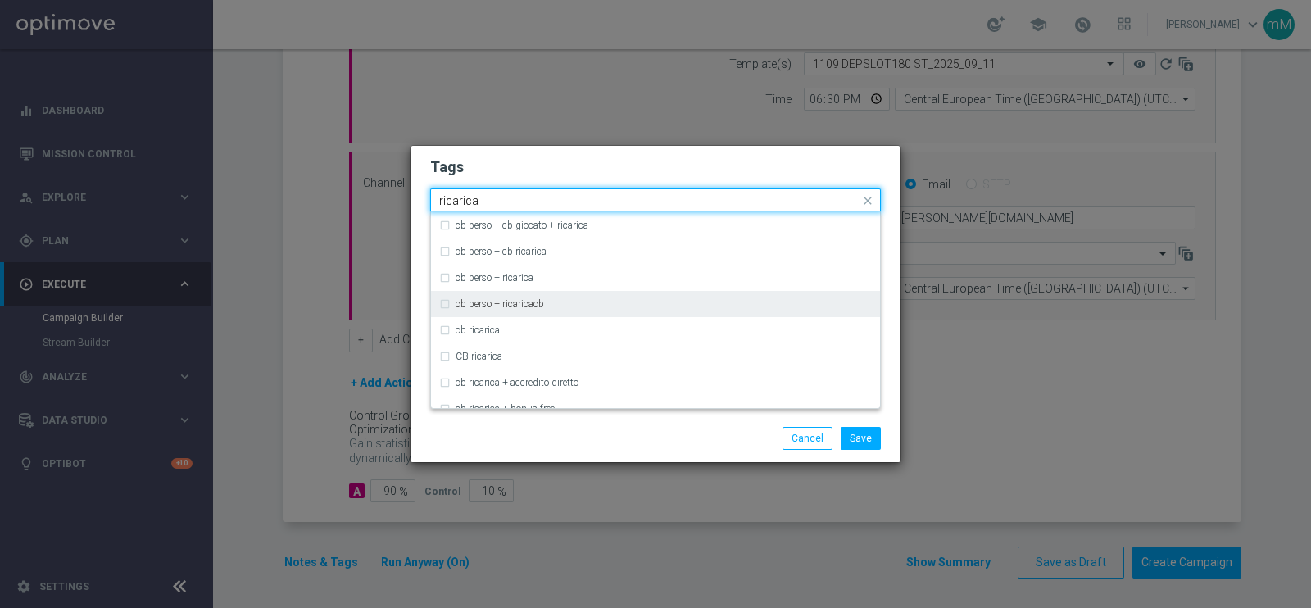
scroll to position [147, 0]
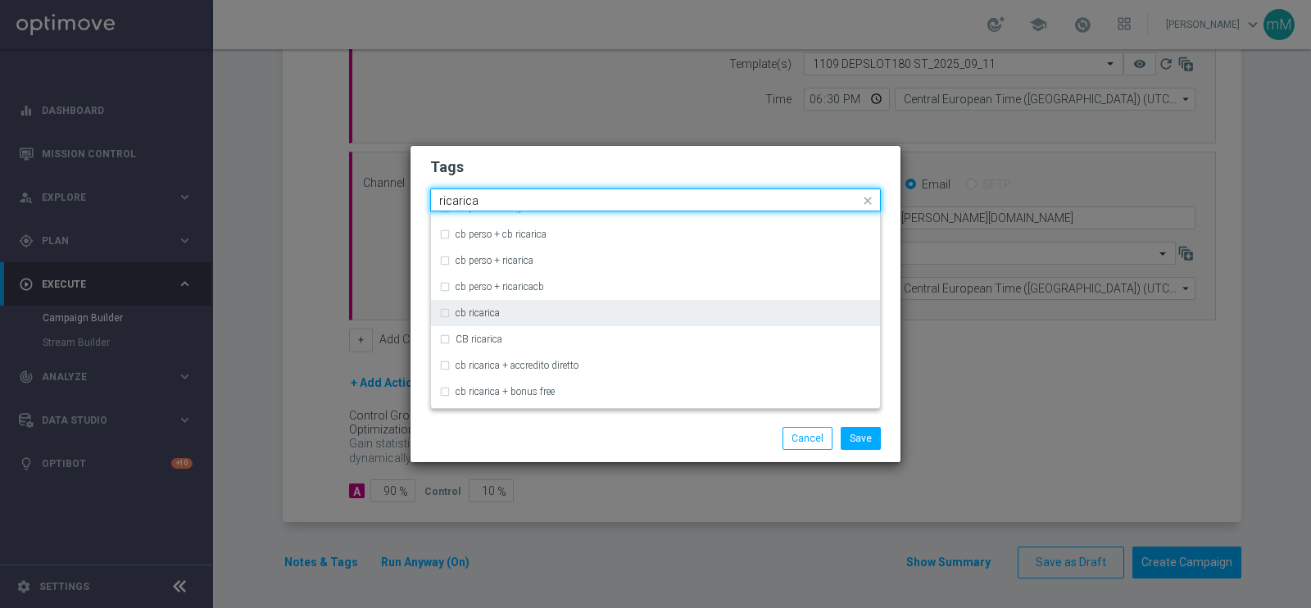
click at [495, 309] on label "cb ricarica" at bounding box center [478, 313] width 44 height 10
click at [556, 202] on input "ricarica" at bounding box center [649, 201] width 420 height 14
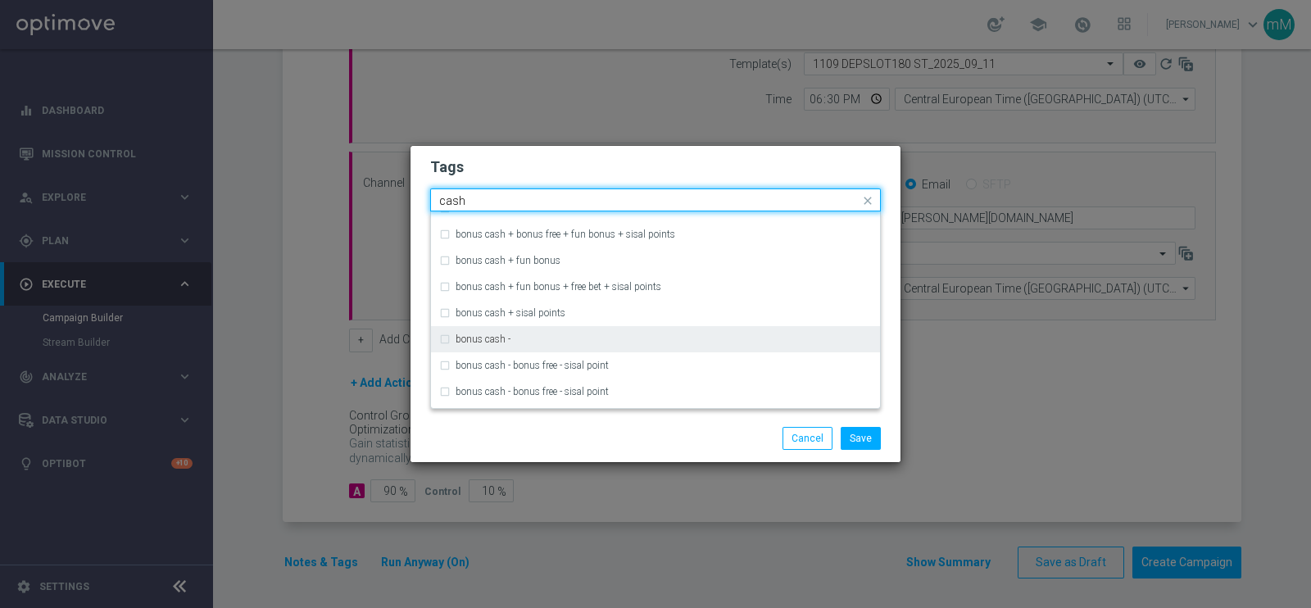
click at [524, 330] on div "bonus cash -" at bounding box center [655, 339] width 433 height 26
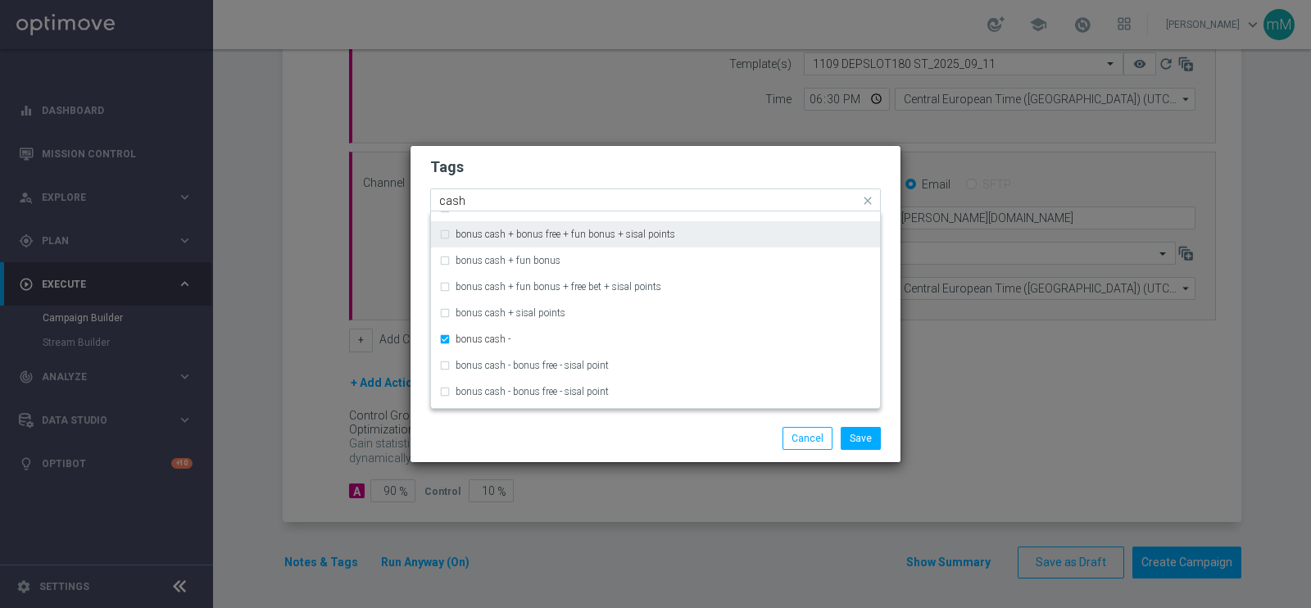
click at [500, 199] on input "cash" at bounding box center [649, 201] width 420 height 14
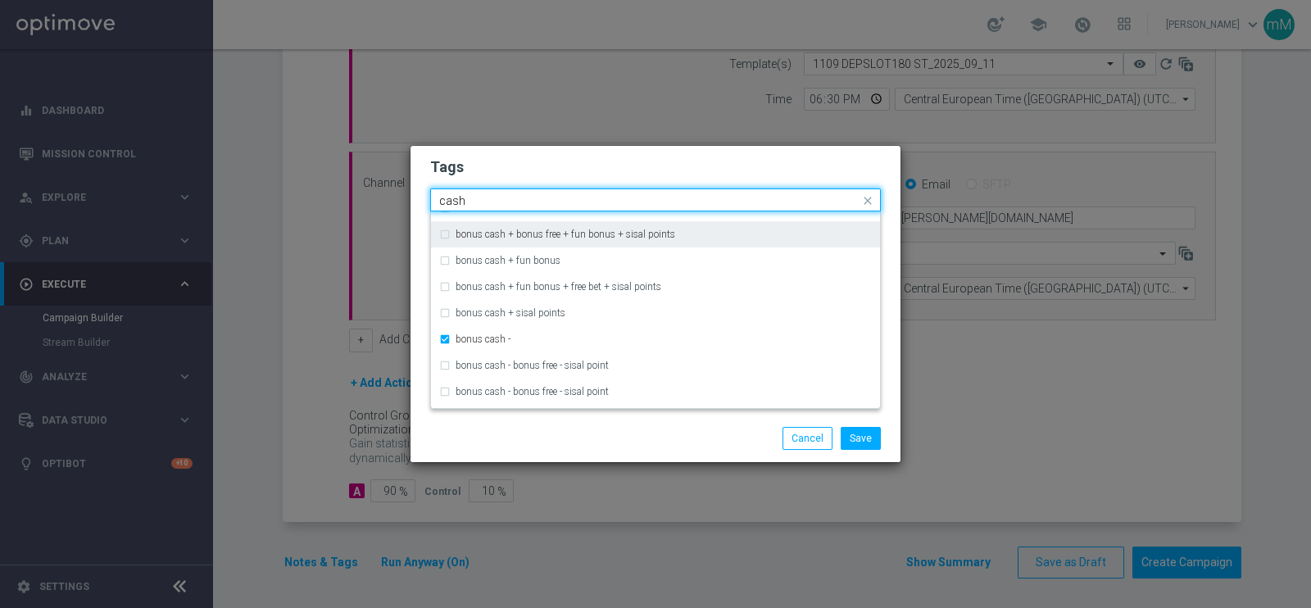
click at [500, 199] on input "cash" at bounding box center [649, 201] width 420 height 14
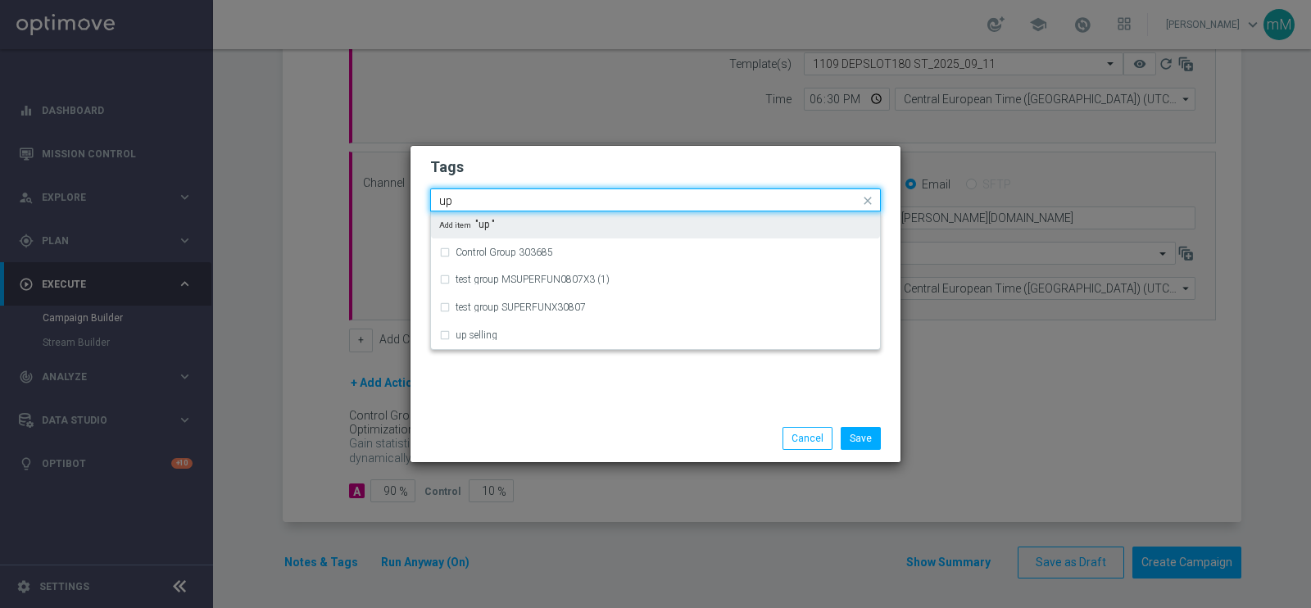
scroll to position [0, 0]
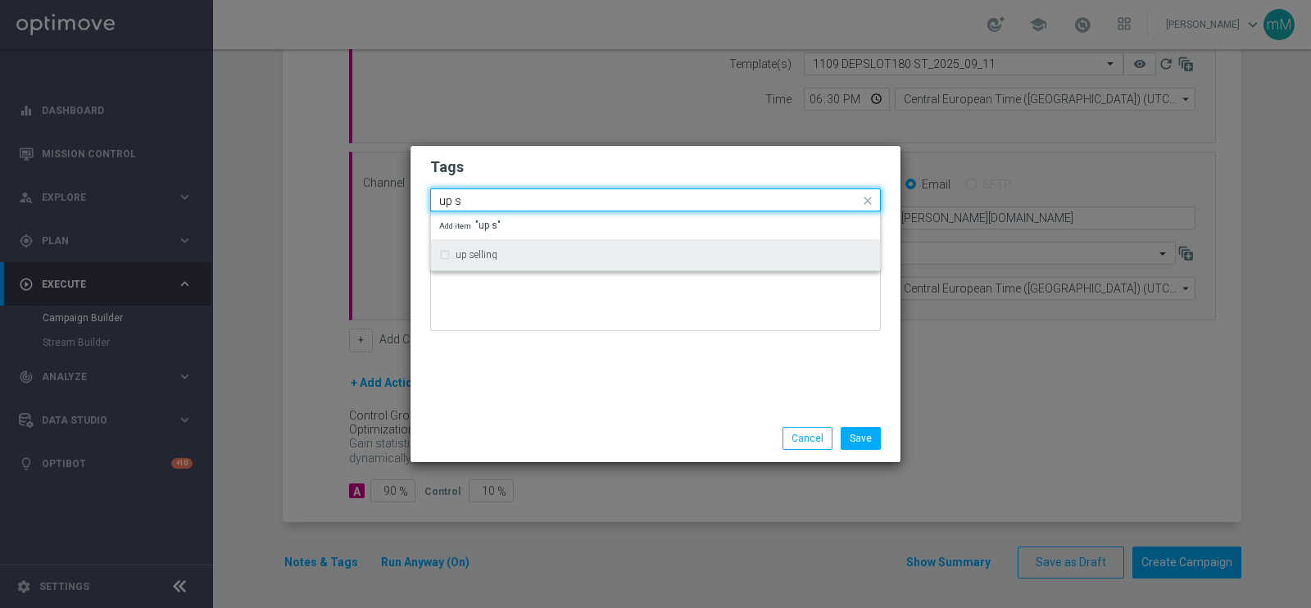
click at [490, 252] on label "up selling" at bounding box center [477, 255] width 42 height 10
type input "up s"
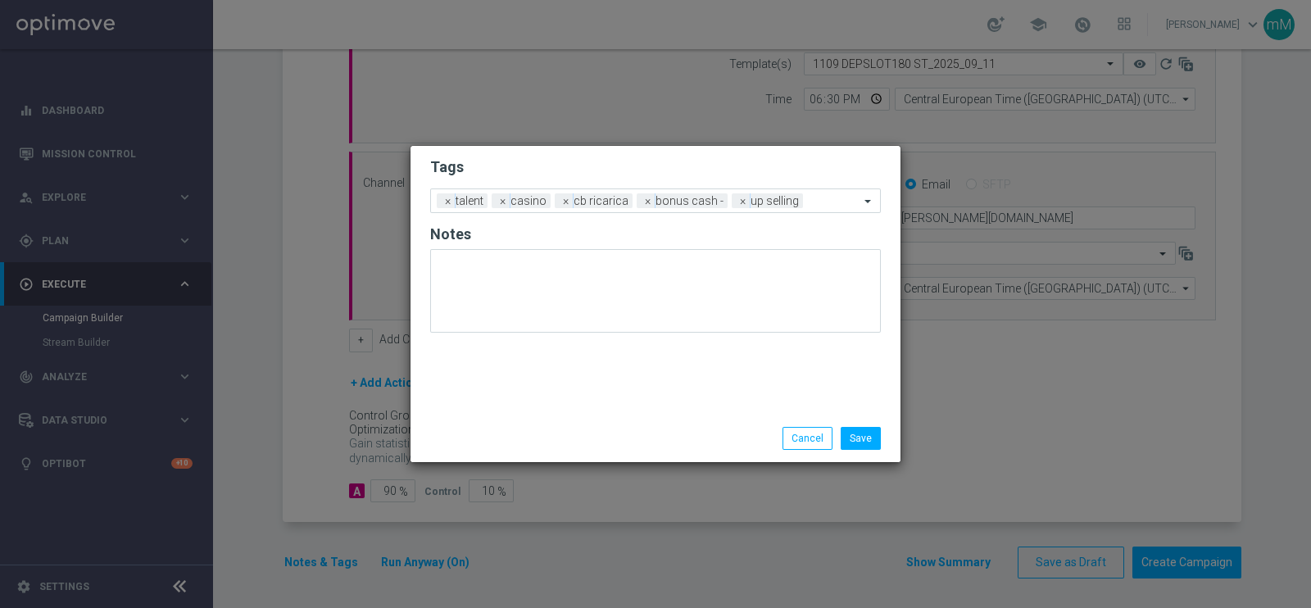
click at [507, 382] on div "Tags Add a new tag × talent × casino × cb ricarica × bonus cash - × up selling …" at bounding box center [655, 280] width 490 height 269
click at [864, 430] on button "Save" at bounding box center [861, 438] width 40 height 23
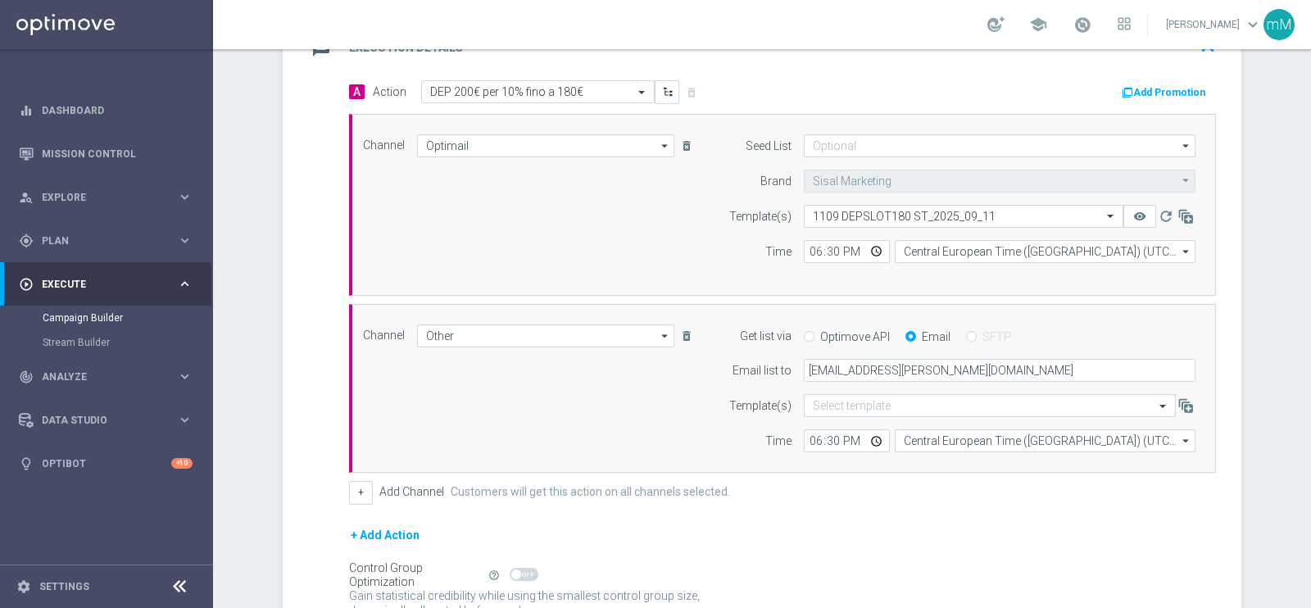
scroll to position [376, 0]
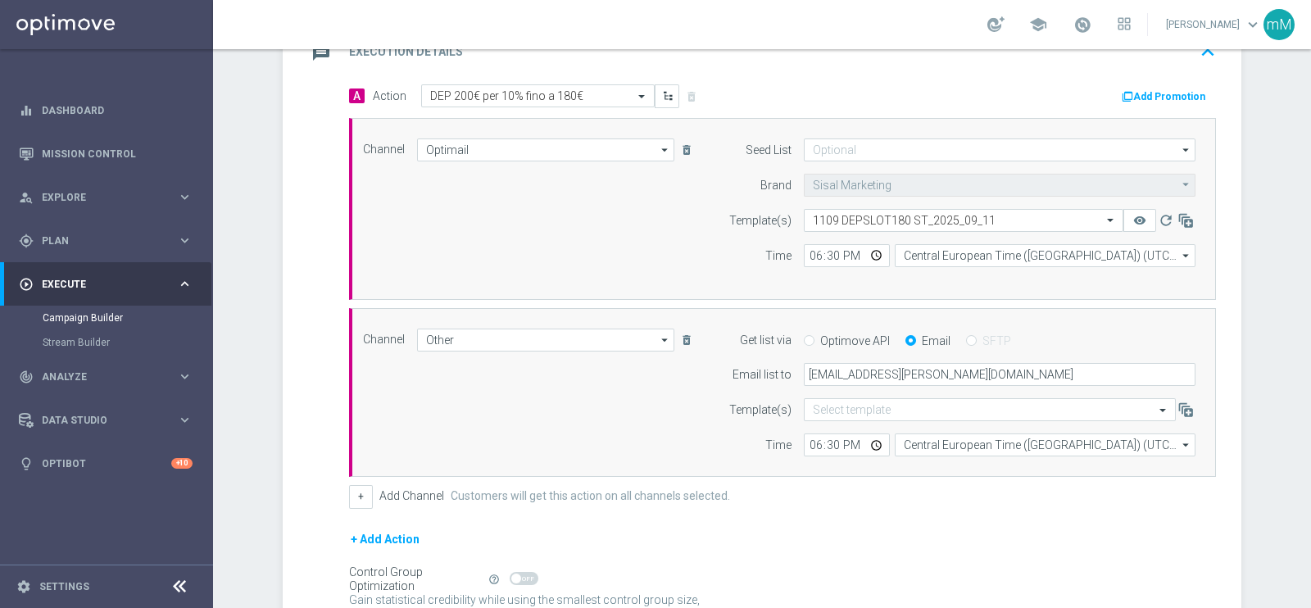
click at [1157, 96] on button "Add Promotion" at bounding box center [1165, 97] width 91 height 18
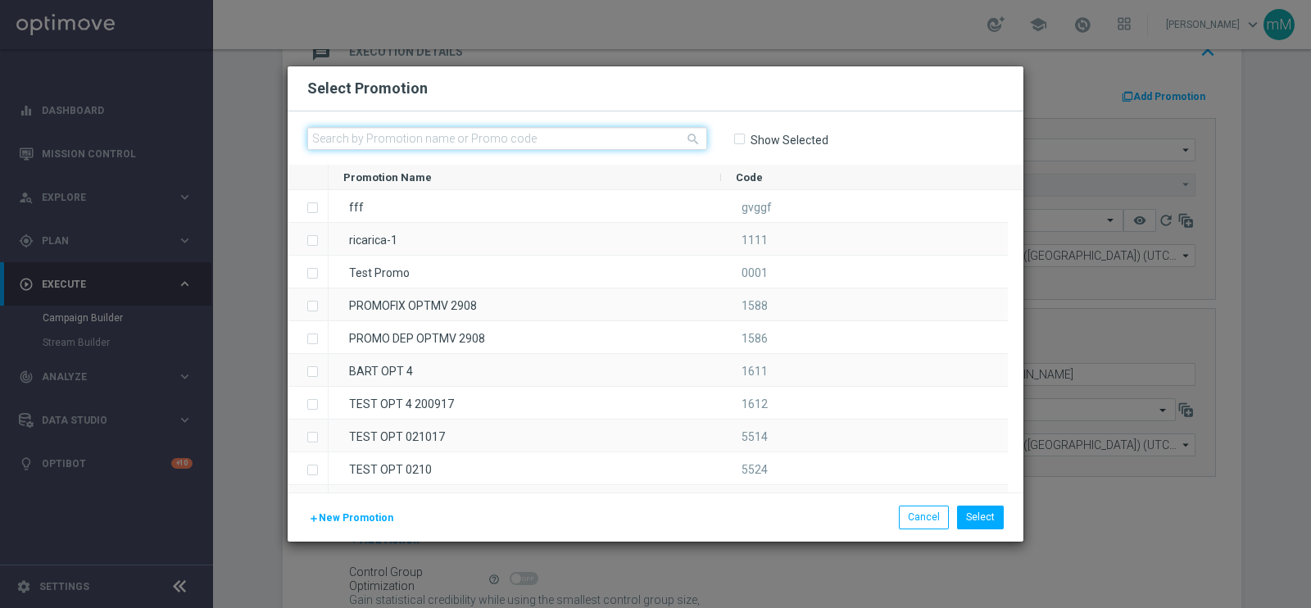
click at [600, 149] on input "text" at bounding box center [507, 138] width 400 height 23
paste input "334567"
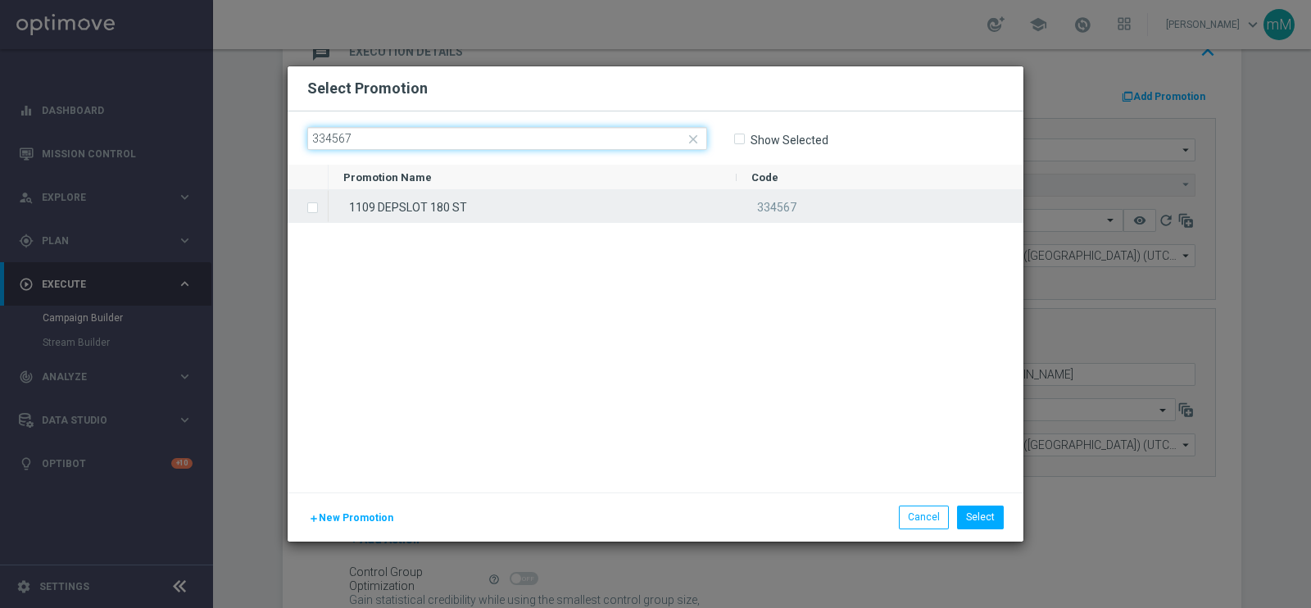
type input "334567"
click at [534, 209] on div "1109 DEPSLOT 180 ST" at bounding box center [533, 206] width 408 height 32
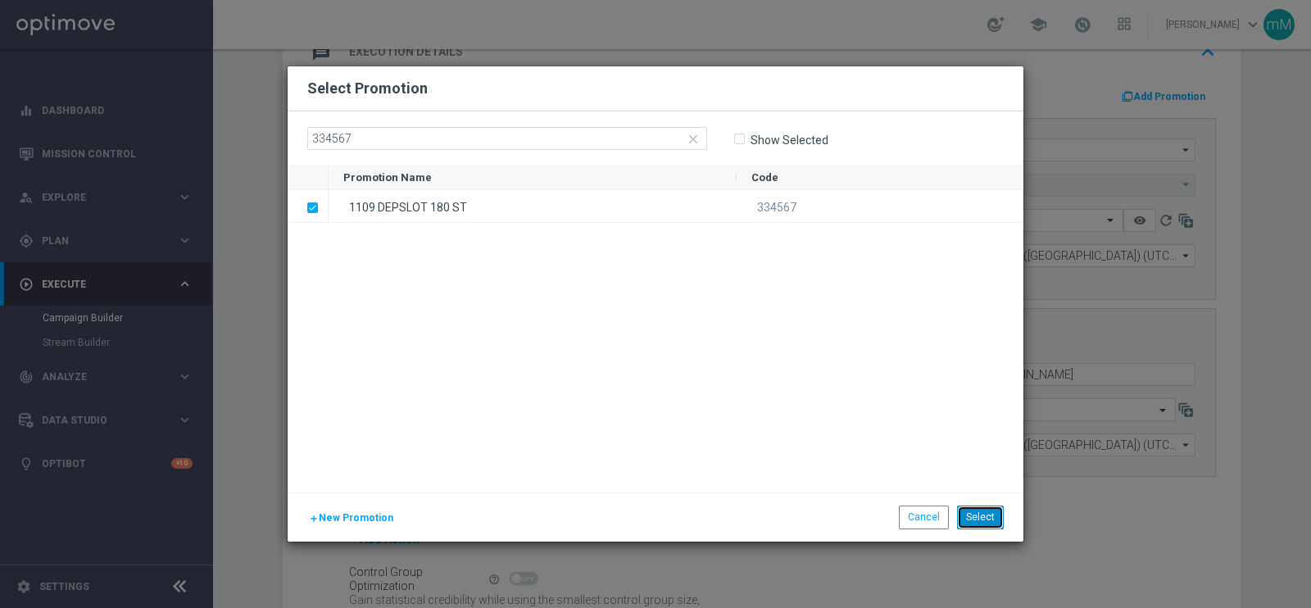
click at [971, 512] on button "Select" at bounding box center [980, 517] width 47 height 23
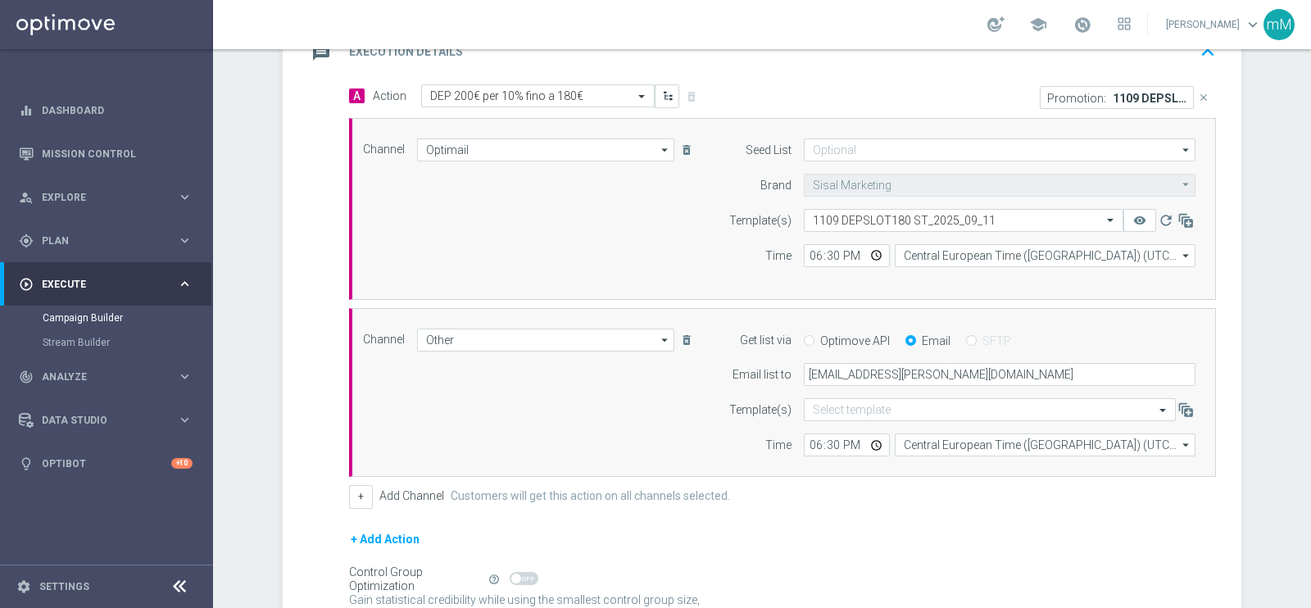
scroll to position [533, 0]
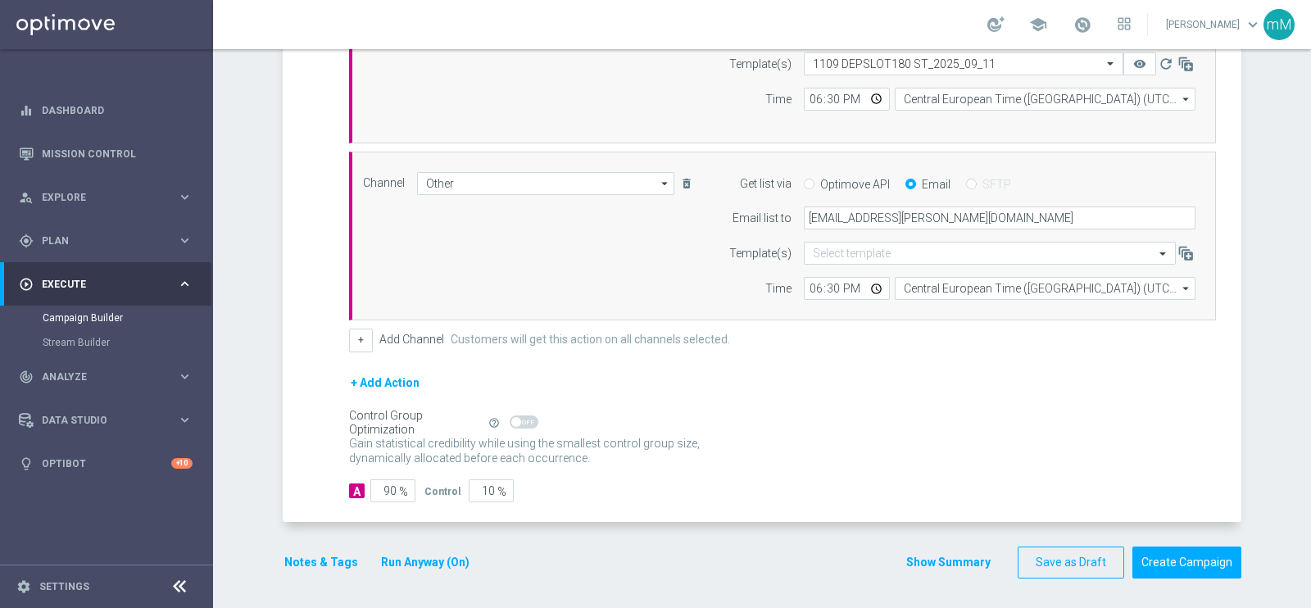
click at [908, 556] on button "Show Summary" at bounding box center [948, 562] width 86 height 19
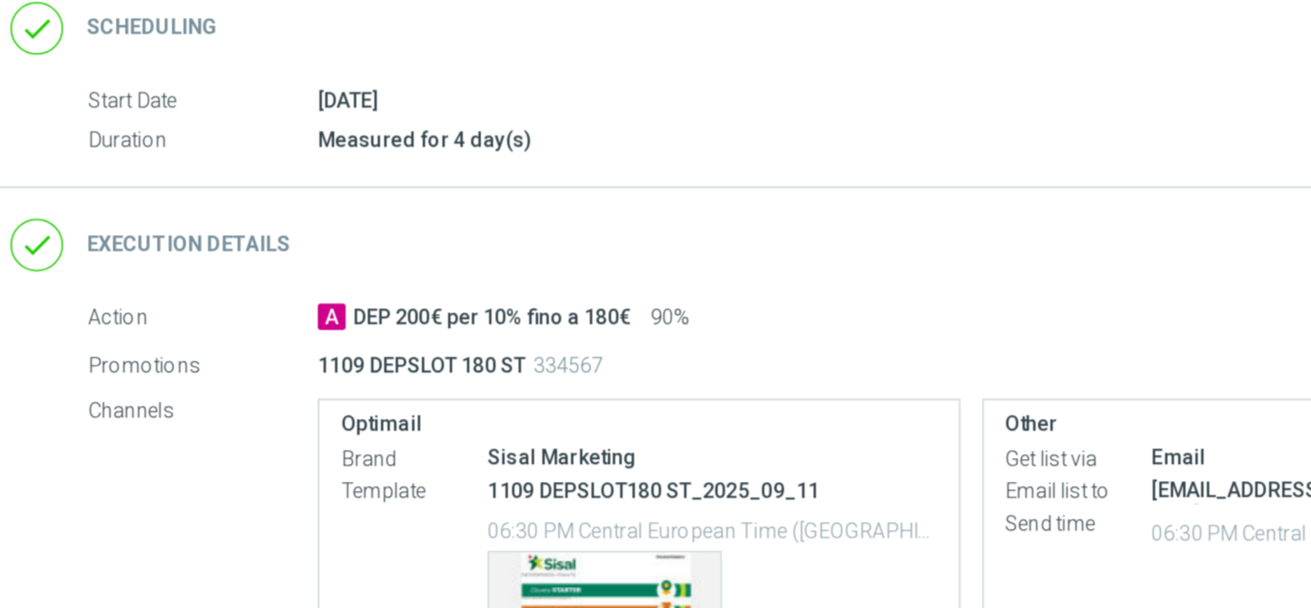
scroll to position [220, 0]
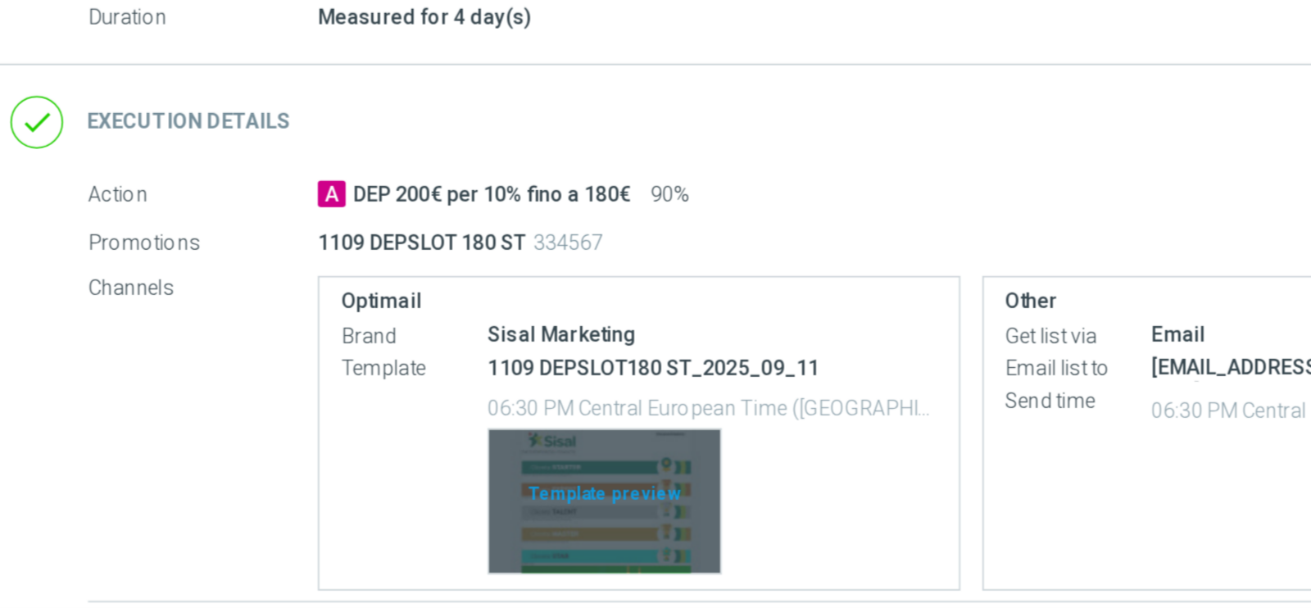
click at [637, 382] on div "Template preview" at bounding box center [638, 414] width 129 height 80
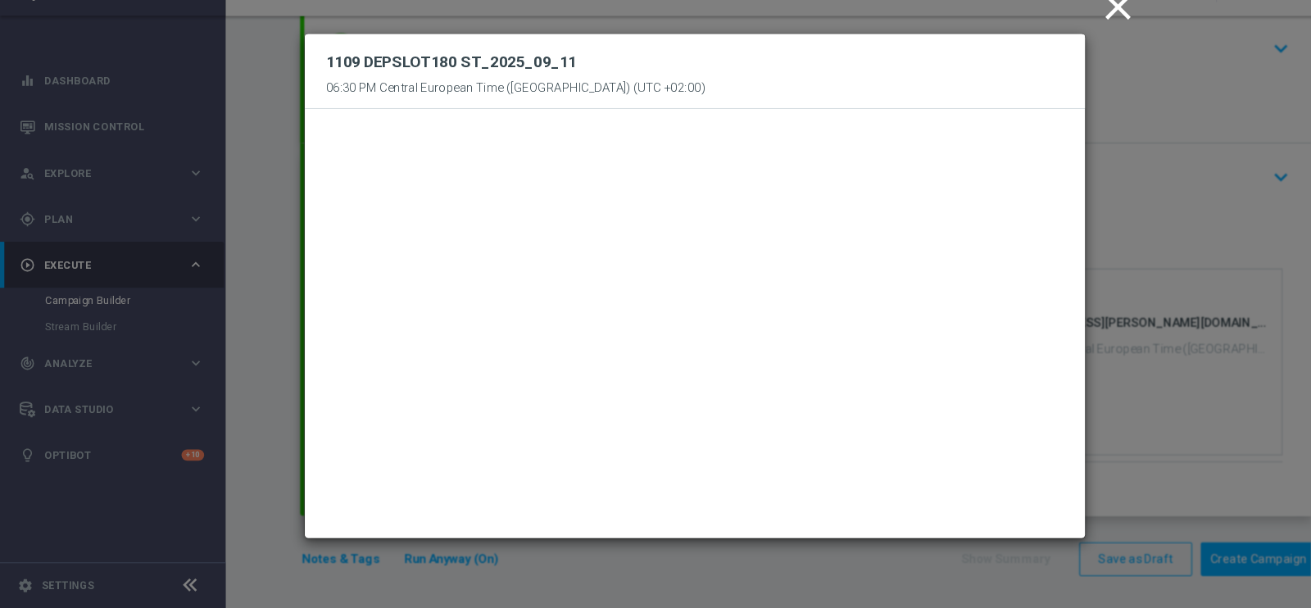
scroll to position [0, 0]
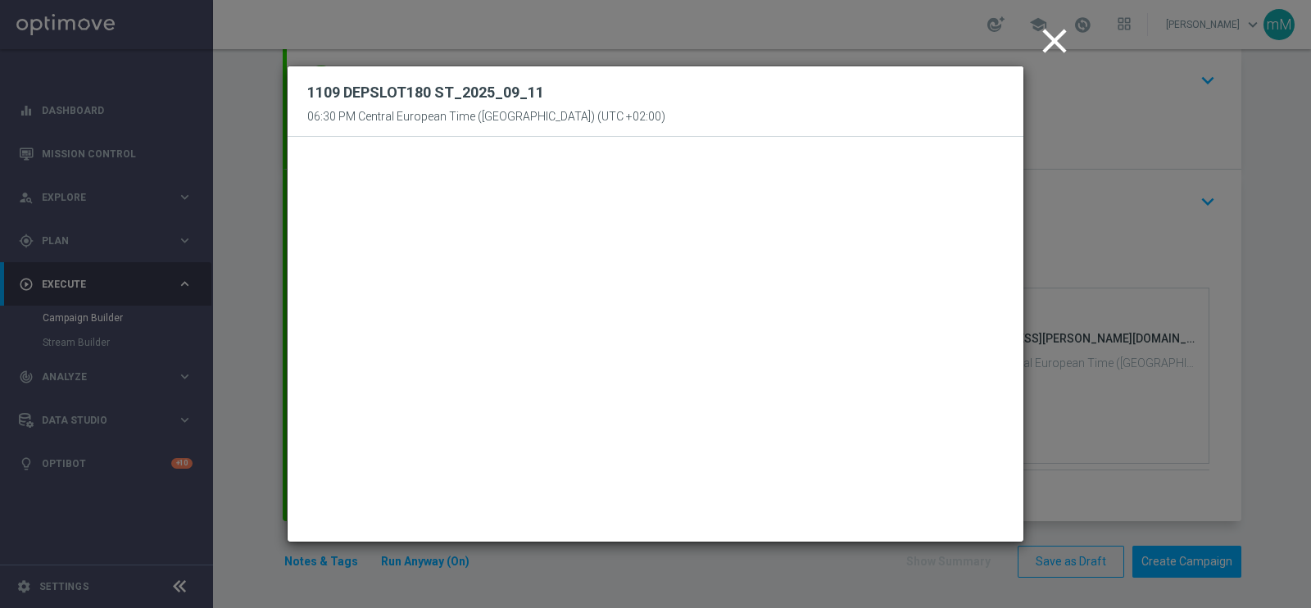
click at [1050, 33] on icon "close" at bounding box center [1054, 40] width 41 height 41
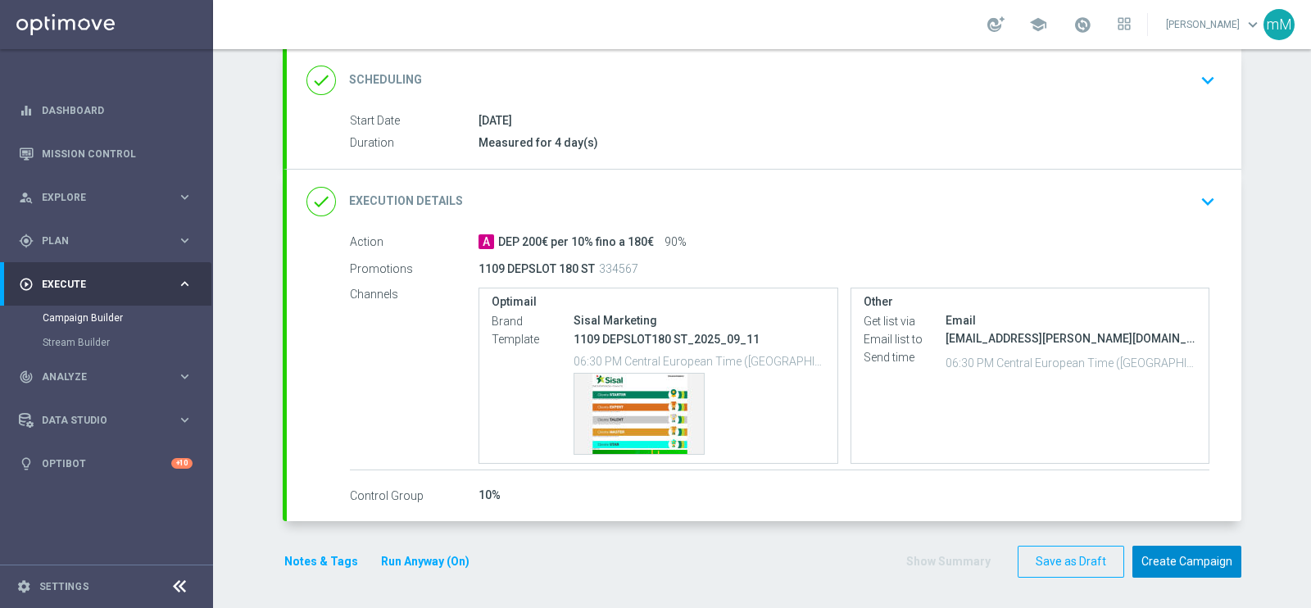
click at [1192, 554] on button "Create Campaign" at bounding box center [1186, 562] width 109 height 32
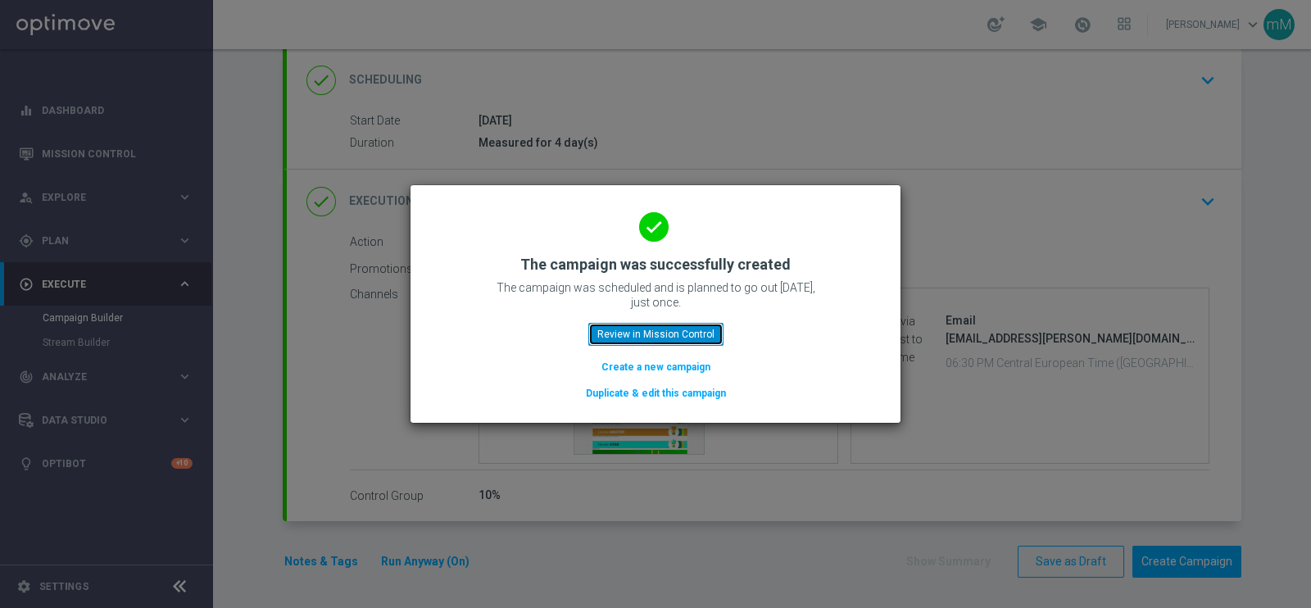
click at [664, 327] on button "Review in Mission Control" at bounding box center [655, 334] width 135 height 23
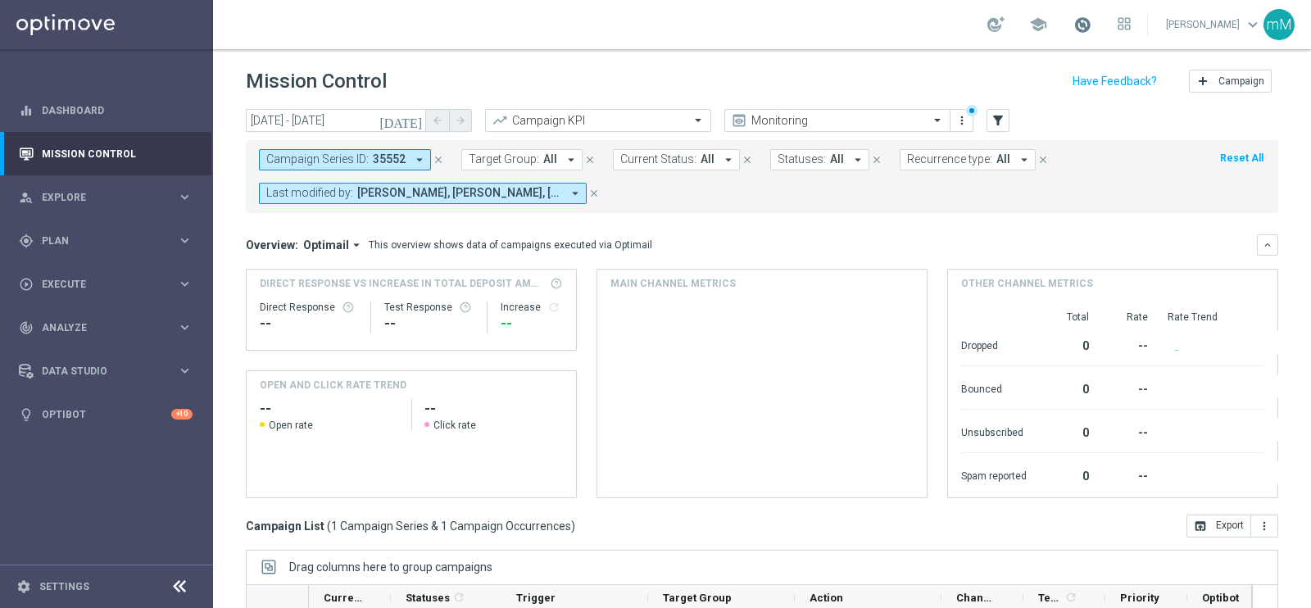
click at [1073, 33] on span at bounding box center [1082, 25] width 18 height 18
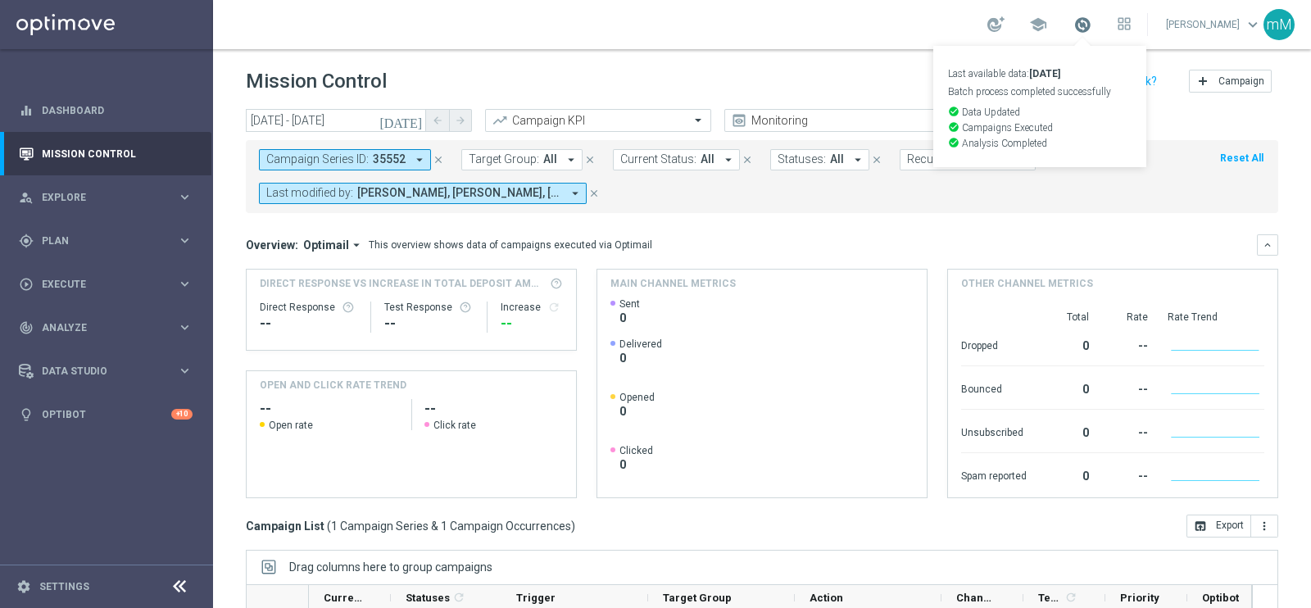
click at [1073, 33] on span at bounding box center [1082, 25] width 18 height 18
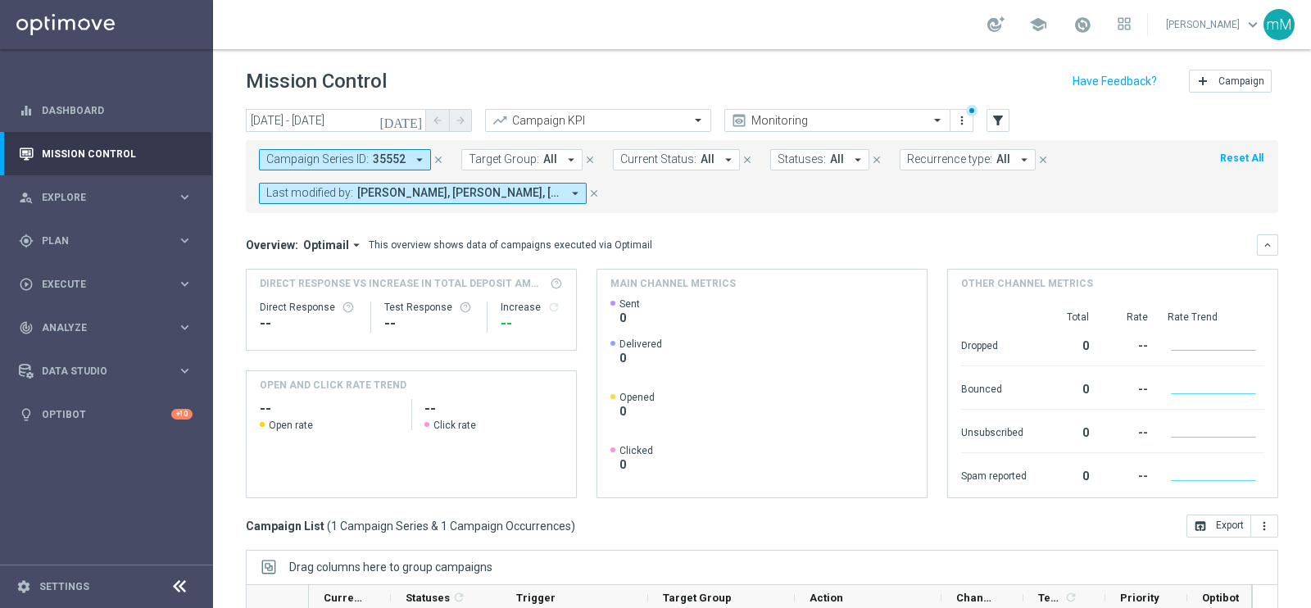
scroll to position [244, 0]
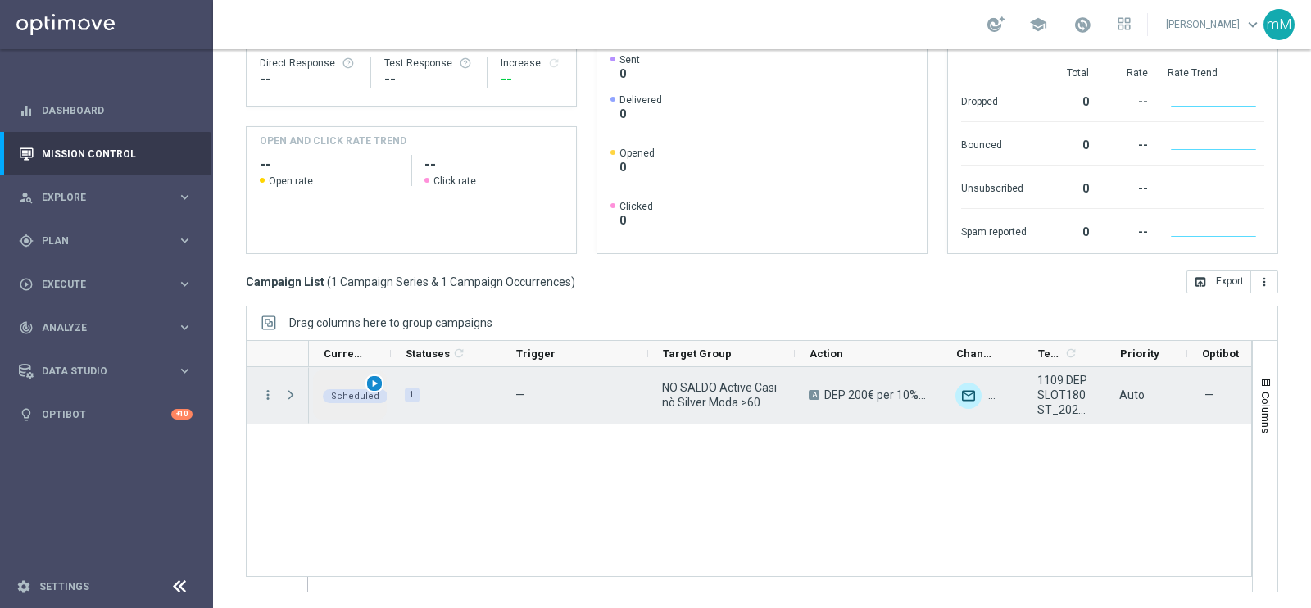
click at [374, 379] on span "play_arrow" at bounding box center [374, 383] width 11 height 11
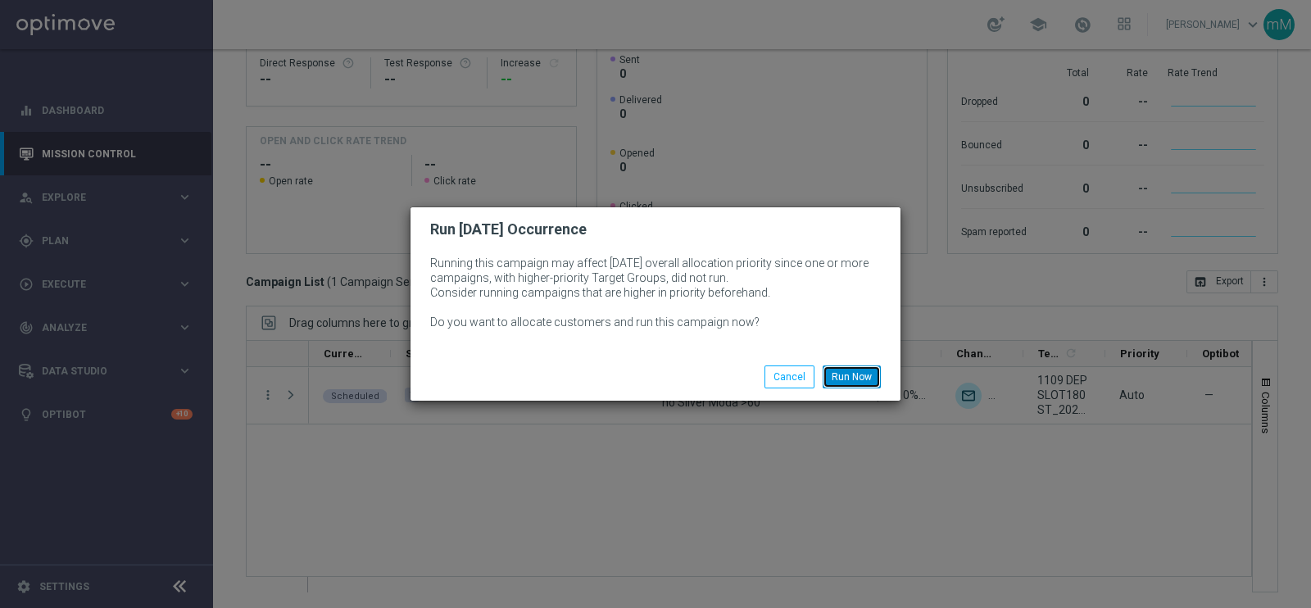
click at [864, 379] on button "Run Now" at bounding box center [852, 376] width 58 height 23
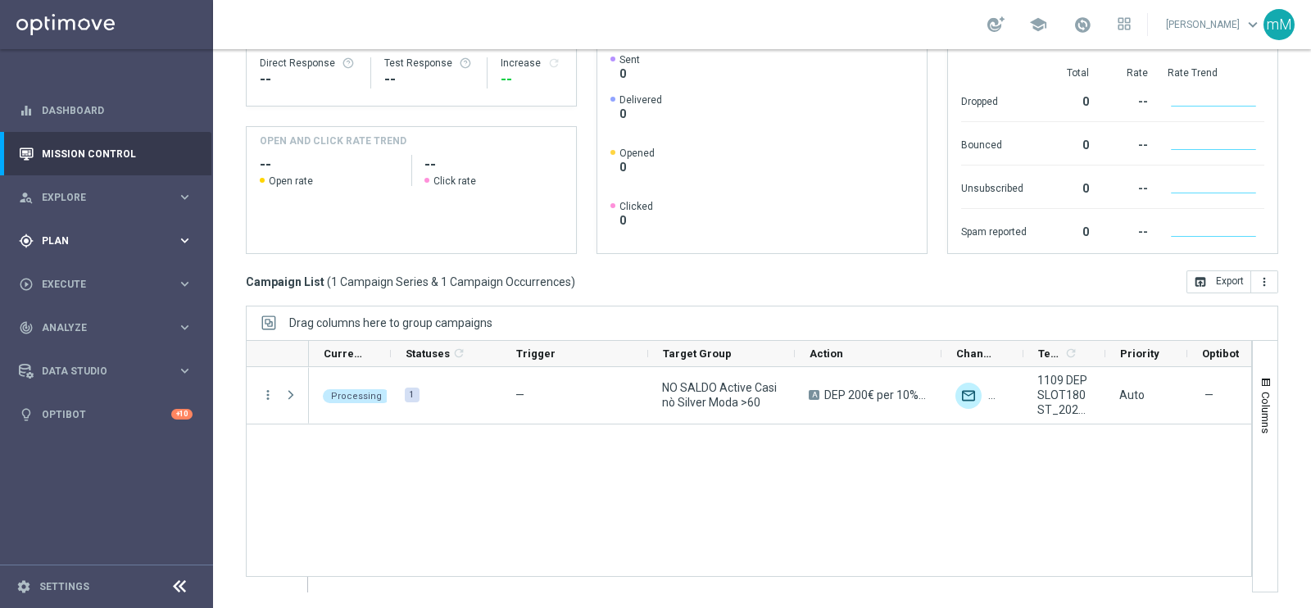
click at [81, 242] on span "Plan" at bounding box center [109, 241] width 135 height 10
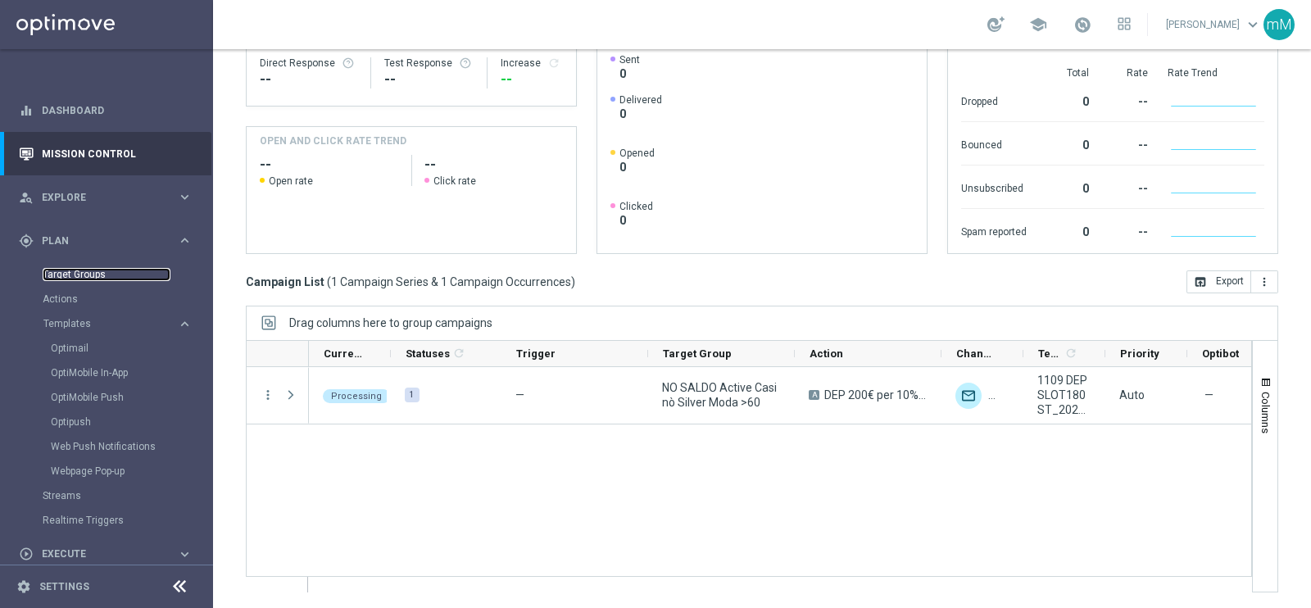
click at [88, 269] on link "Target Groups" at bounding box center [107, 274] width 128 height 13
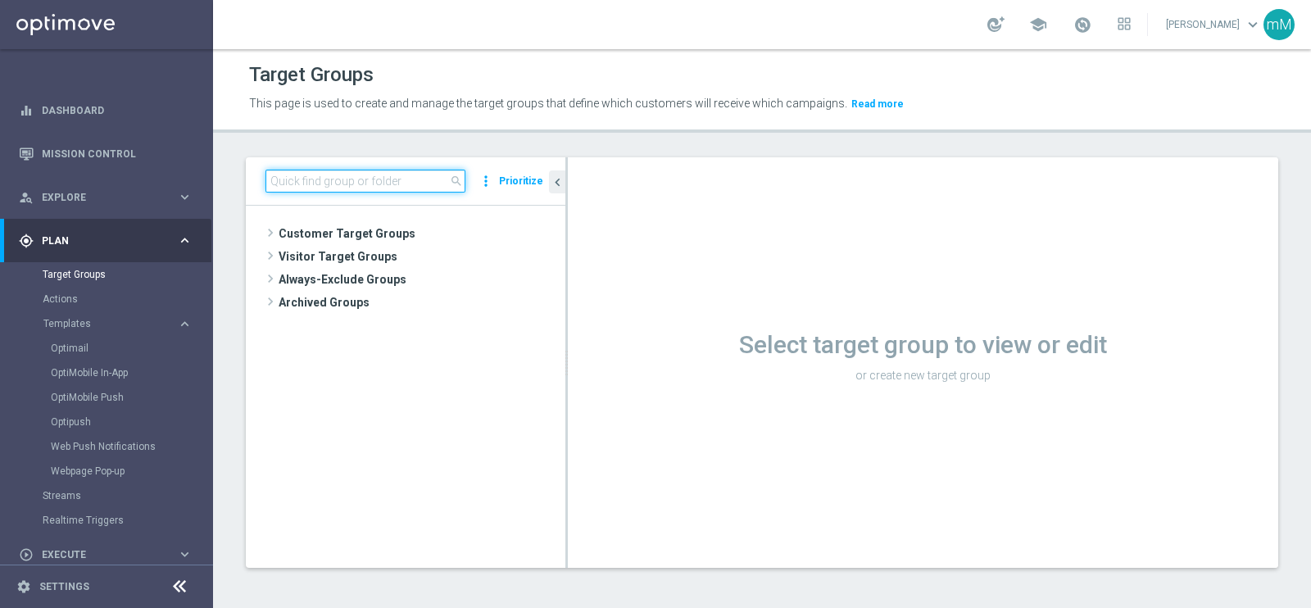
click at [393, 187] on input at bounding box center [365, 181] width 200 height 23
paste input "CASINO MASTER LOW CB"
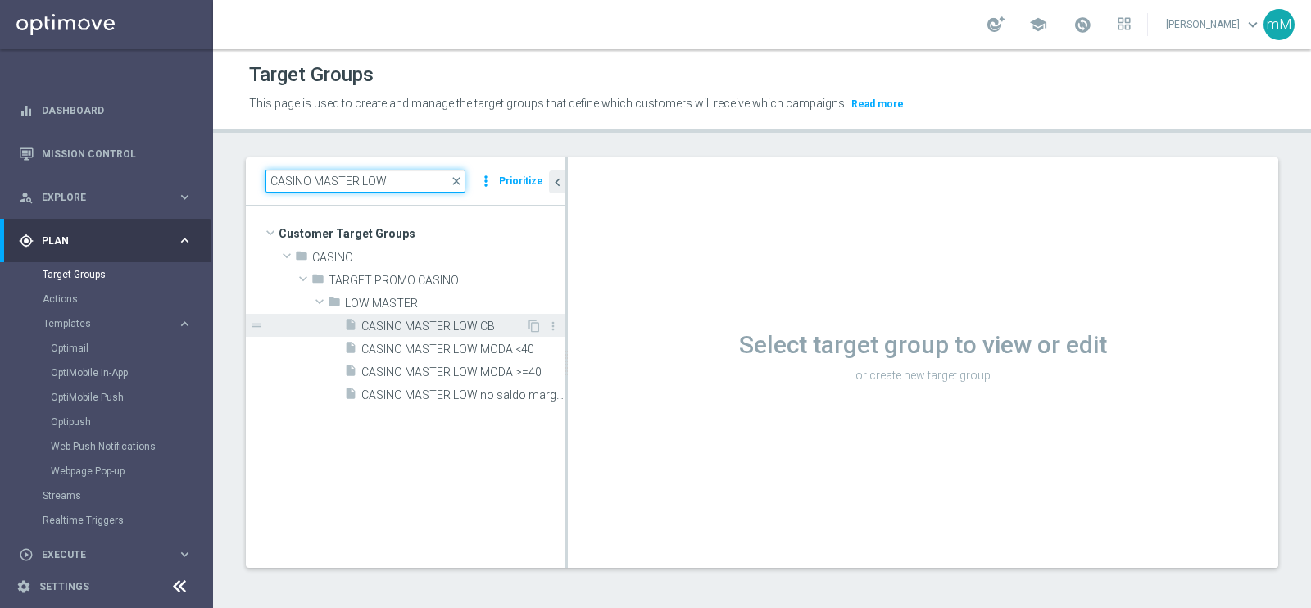
type input "CASINO MASTER LOW"
click at [418, 320] on span "CASINO MASTER LOW CB" at bounding box center [443, 327] width 165 height 14
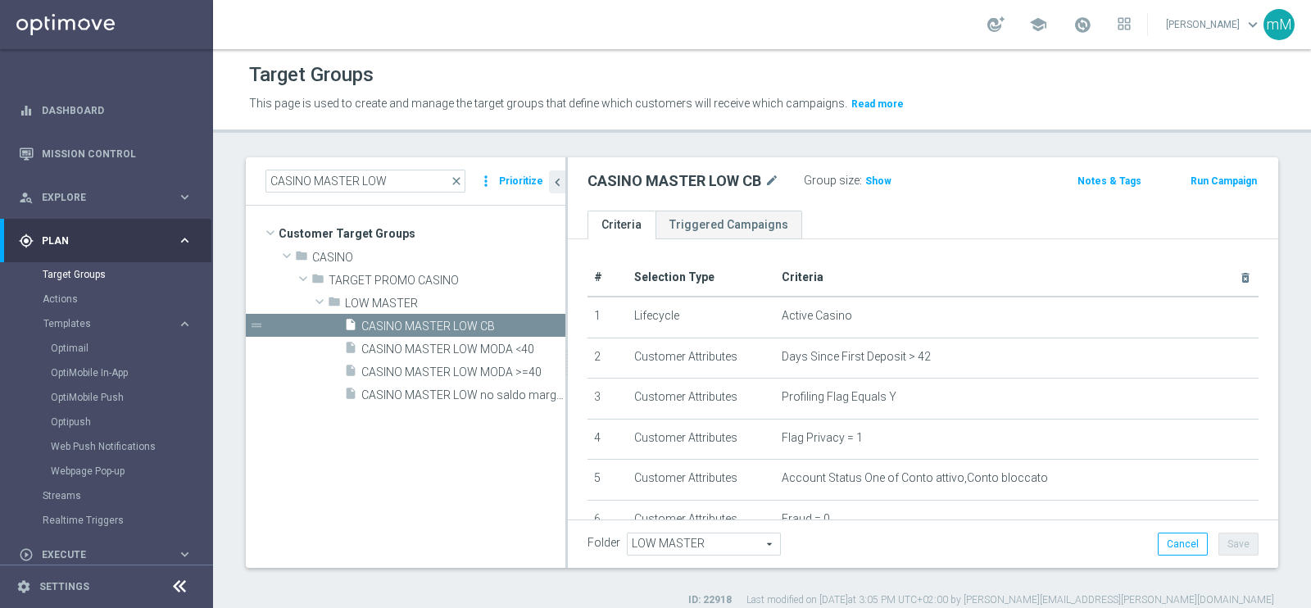
click at [1194, 178] on button "Run Campaign" at bounding box center [1224, 181] width 70 height 18
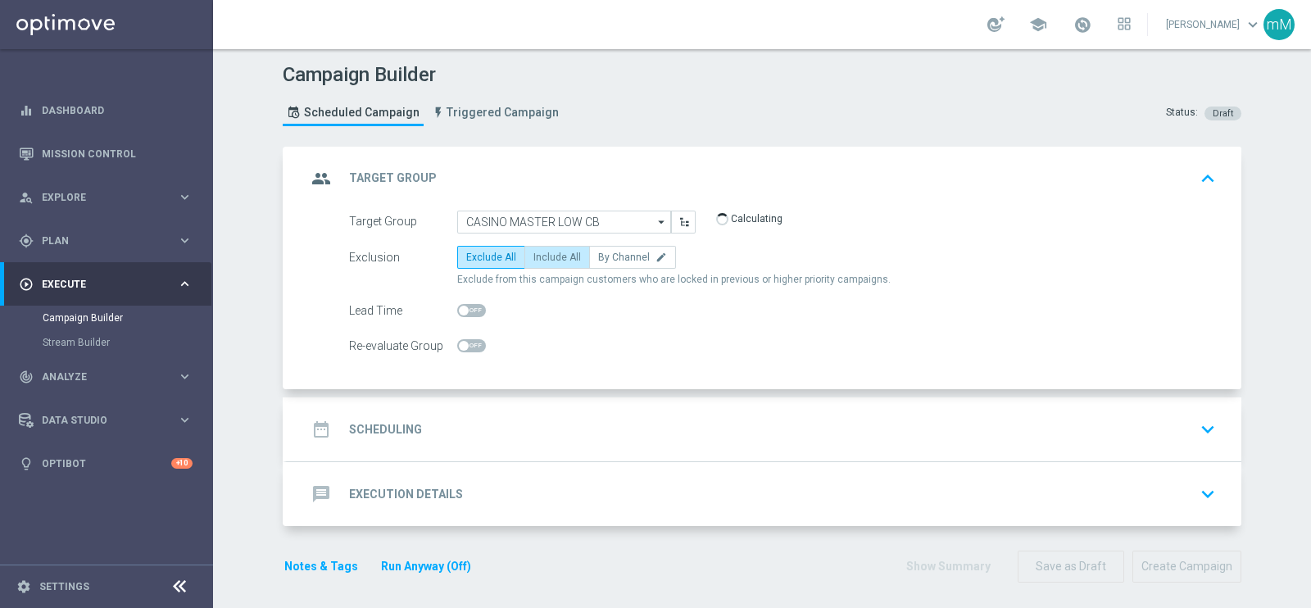
click at [540, 252] on span "Include All" at bounding box center [557, 257] width 48 height 11
click at [540, 255] on input "Include All" at bounding box center [538, 260] width 11 height 11
radio input "true"
click at [524, 409] on div "date_range Scheduling keyboard_arrow_down" at bounding box center [764, 429] width 955 height 64
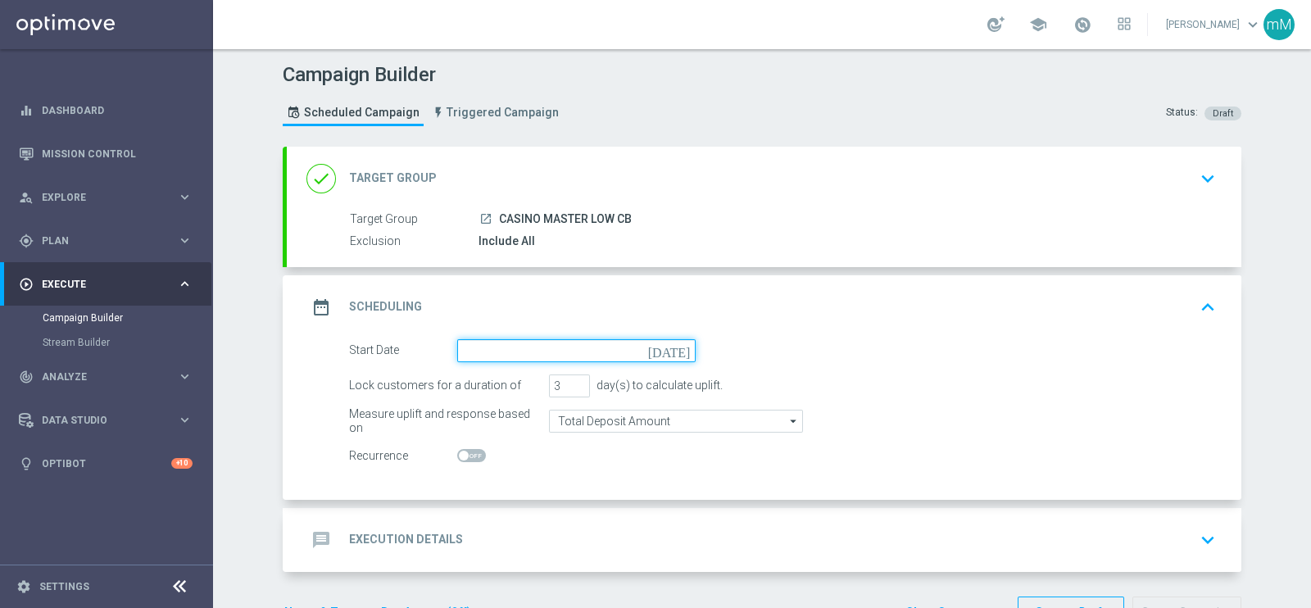
click at [470, 343] on input at bounding box center [576, 350] width 238 height 23
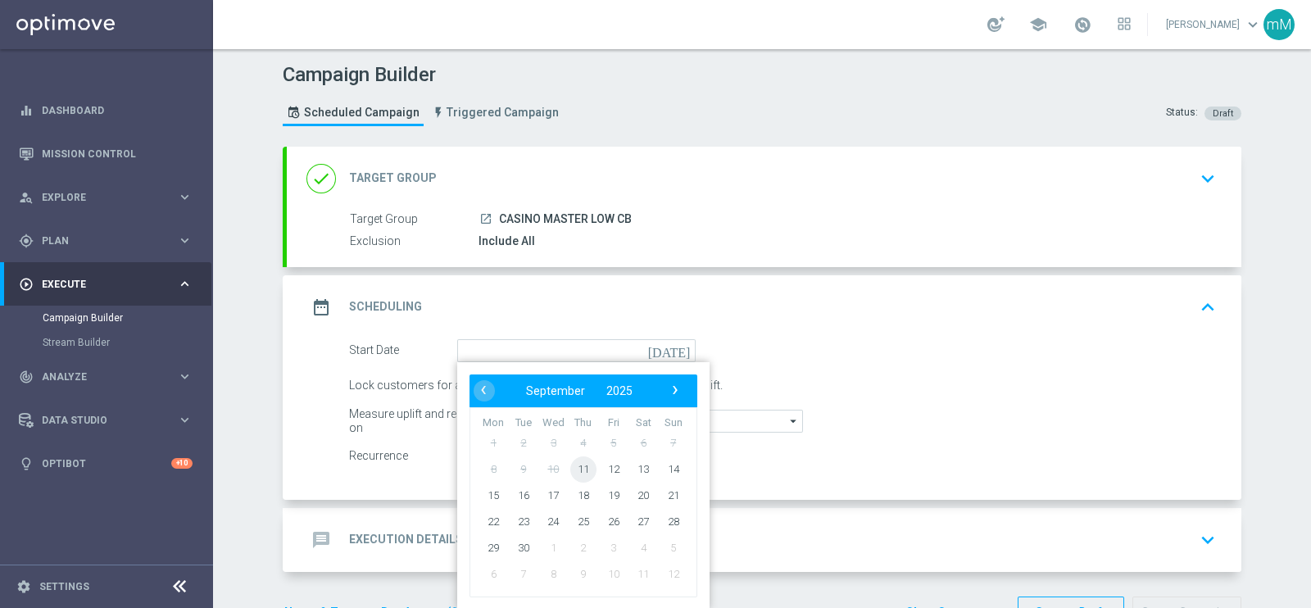
click at [571, 457] on span "11" at bounding box center [583, 469] width 26 height 26
type input "11 Sep 2025"
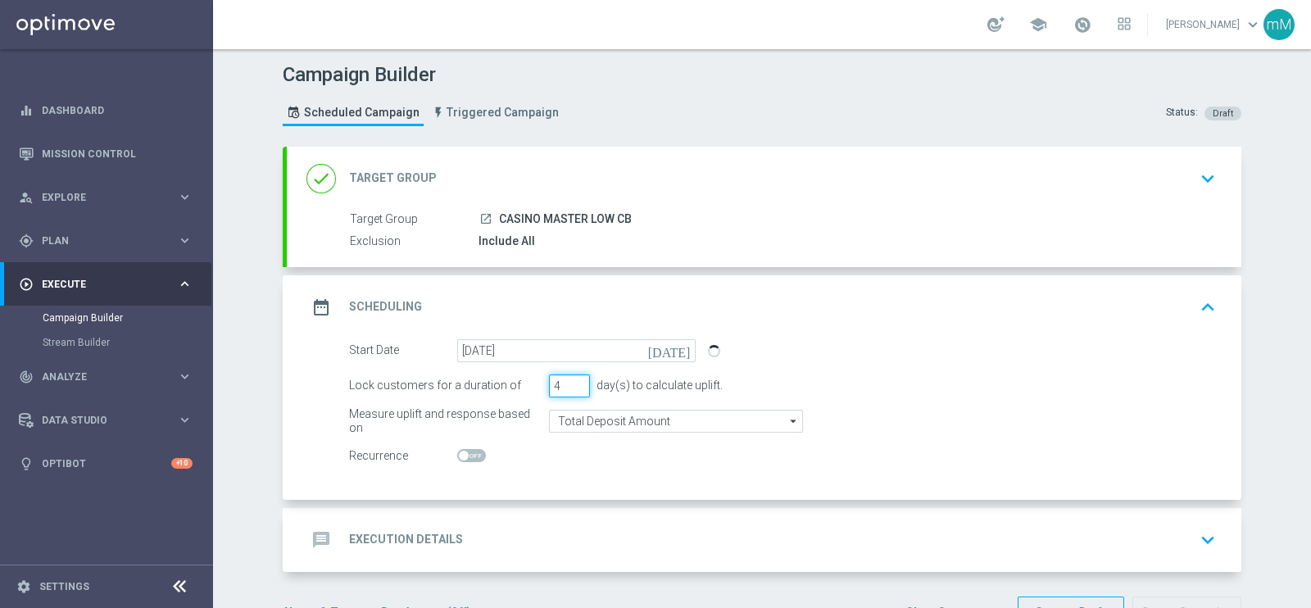
type input "4"
click at [573, 382] on input "4" at bounding box center [569, 385] width 41 height 23
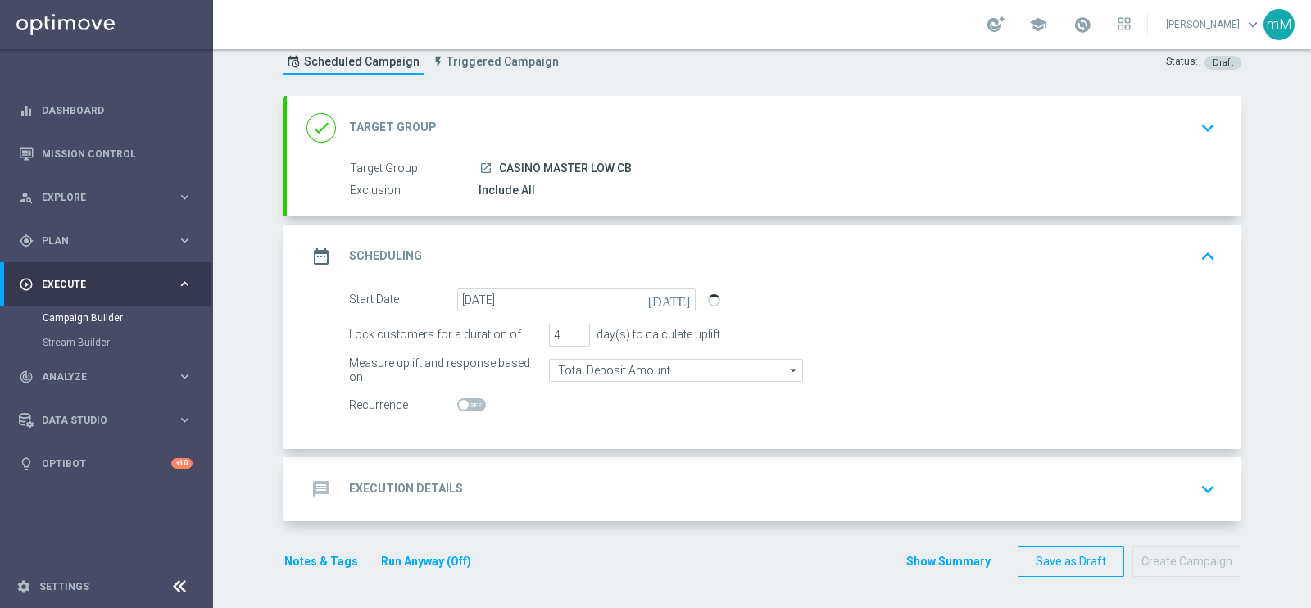
click at [521, 463] on div "message Execution Details keyboard_arrow_down" at bounding box center [764, 489] width 955 height 64
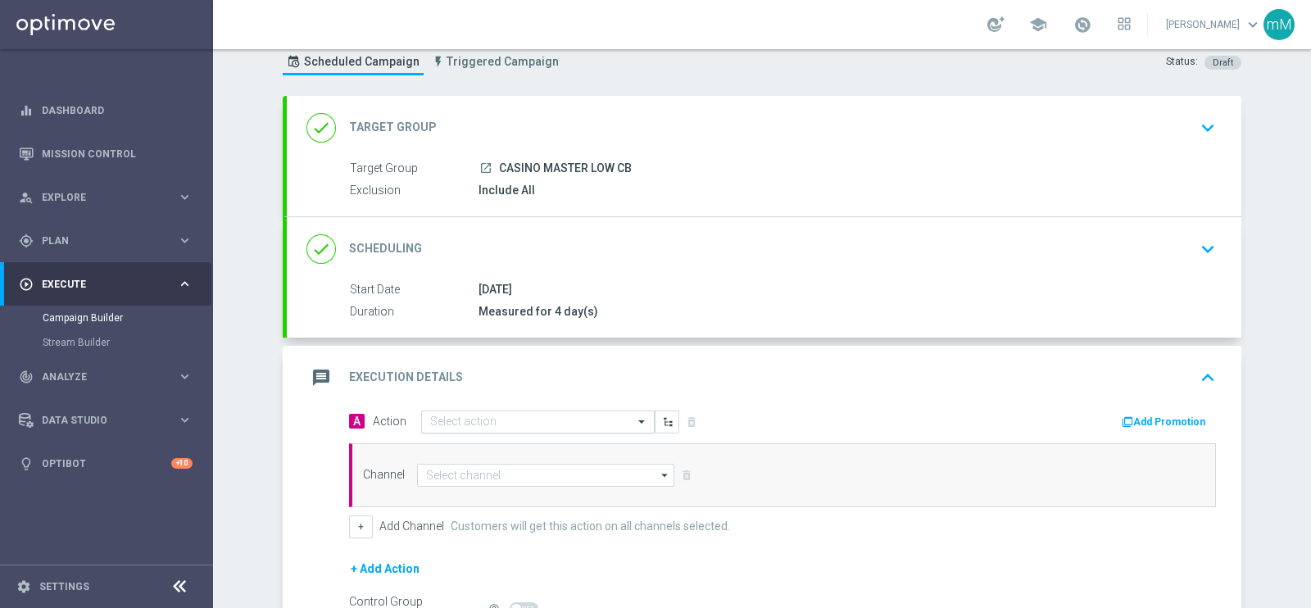
click at [519, 420] on input "text" at bounding box center [521, 422] width 183 height 14
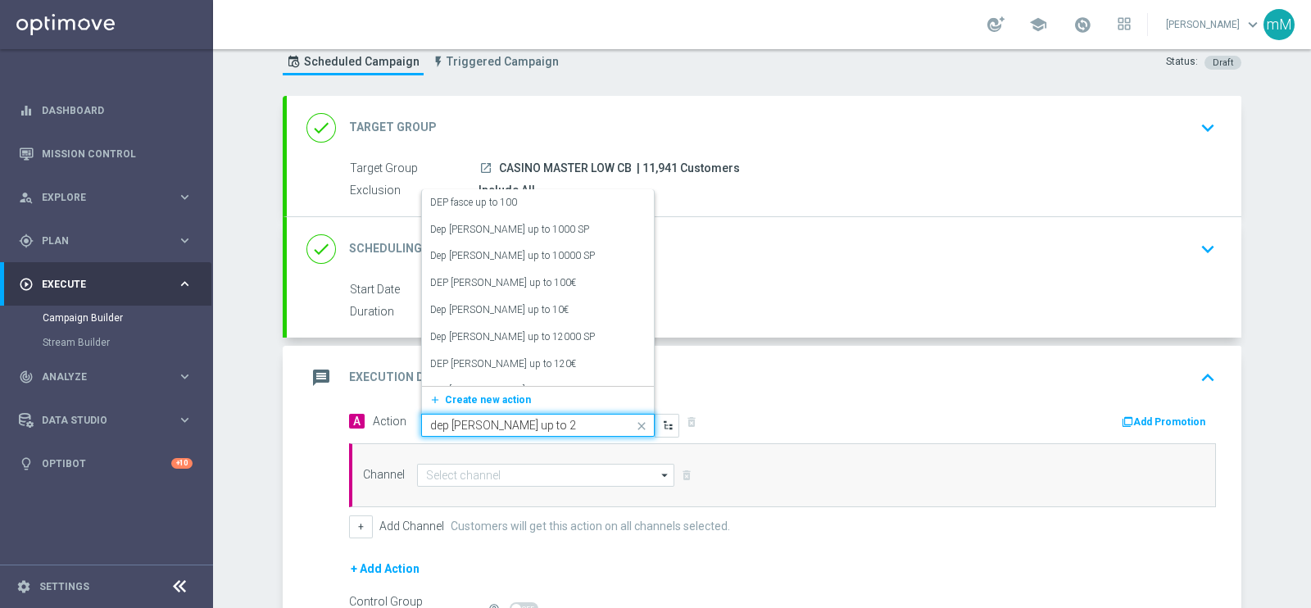
type input "dep fasce up to 20"
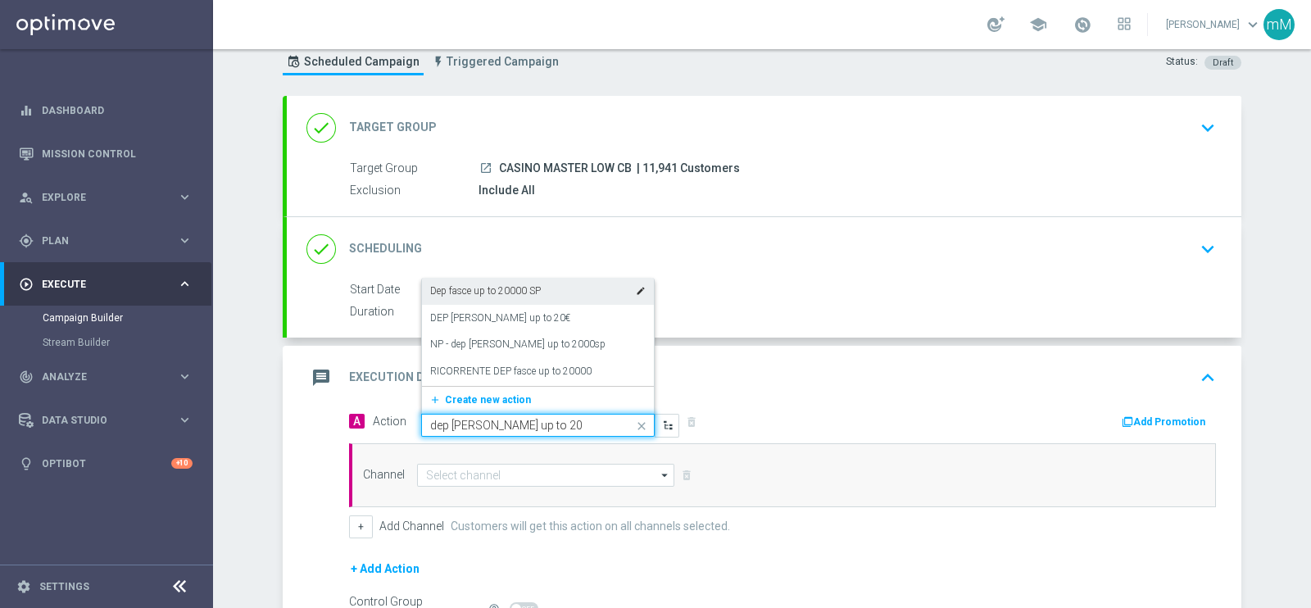
click at [512, 298] on div "Dep fasce up to 20000 SP edit" at bounding box center [537, 291] width 215 height 27
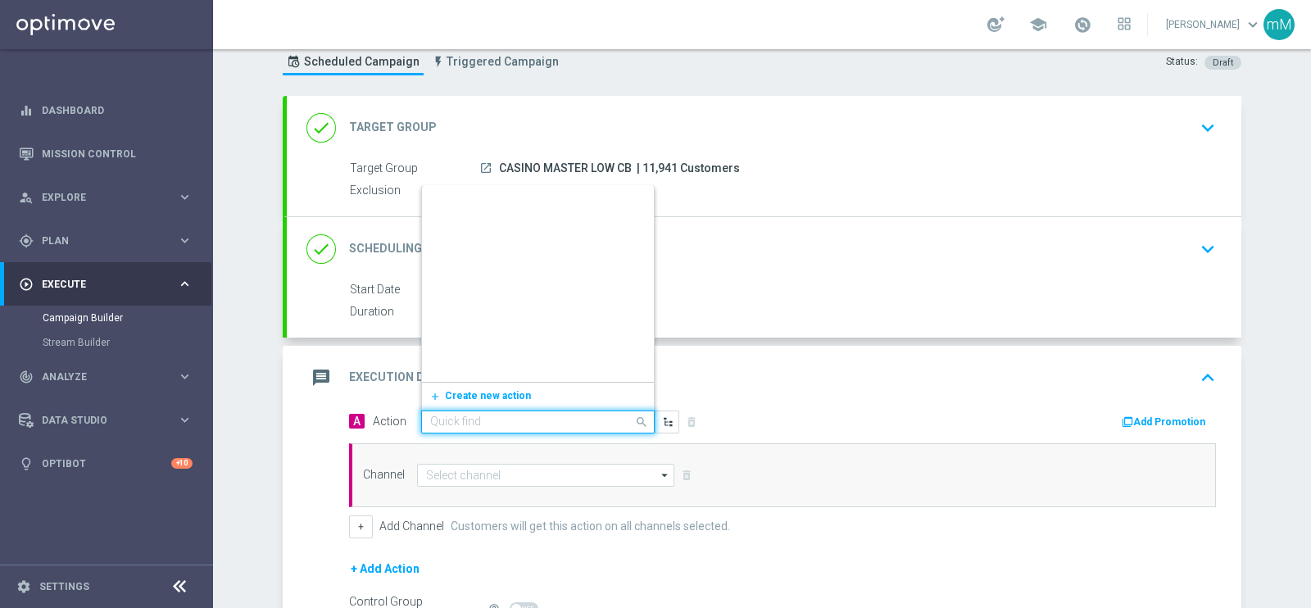
click at [477, 416] on input "text" at bounding box center [521, 422] width 183 height 14
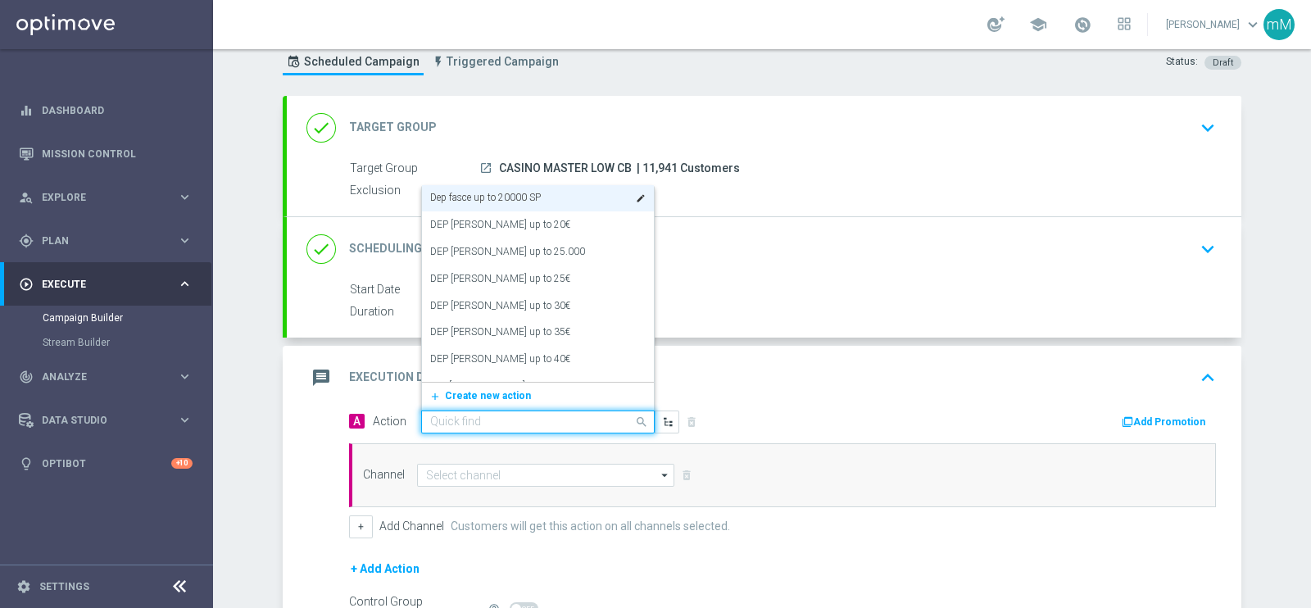
paste input "comparto100_10%upto250"
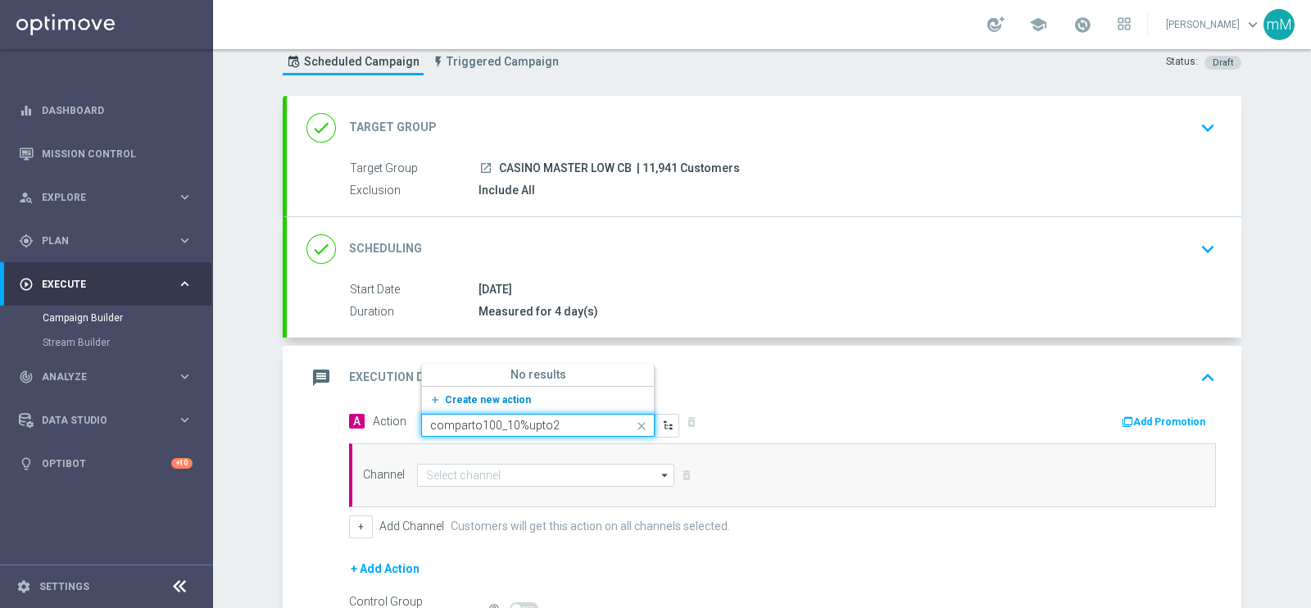
type input "comparto100_10%upto"
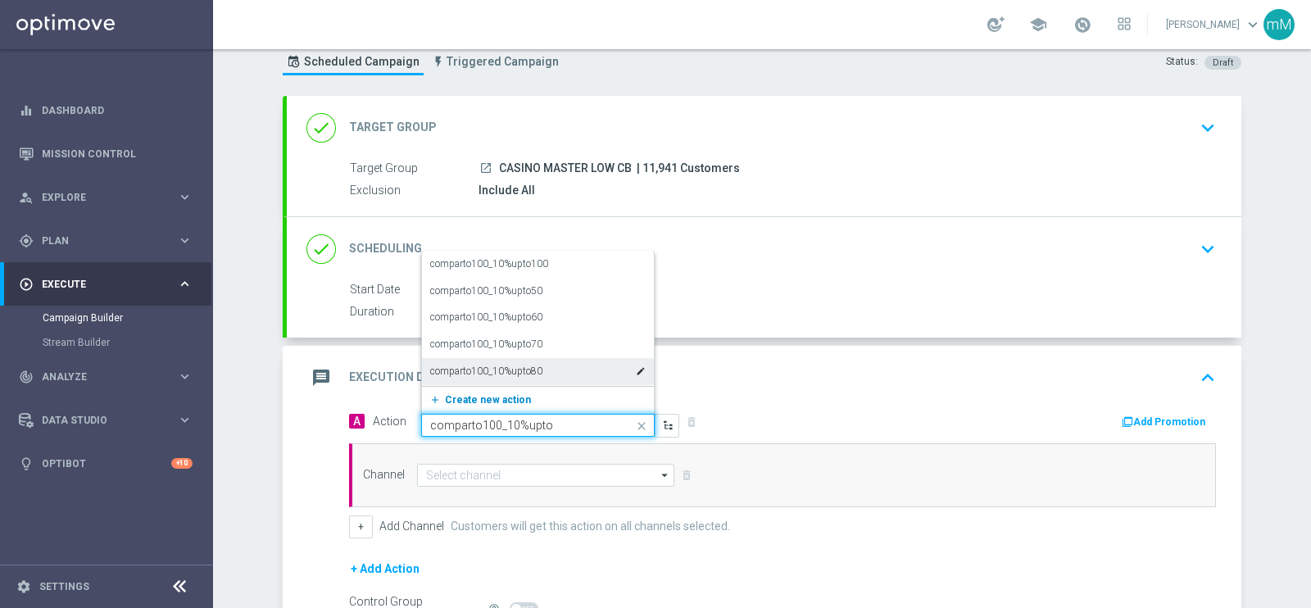
click at [489, 397] on span "Create new action" at bounding box center [488, 399] width 86 height 11
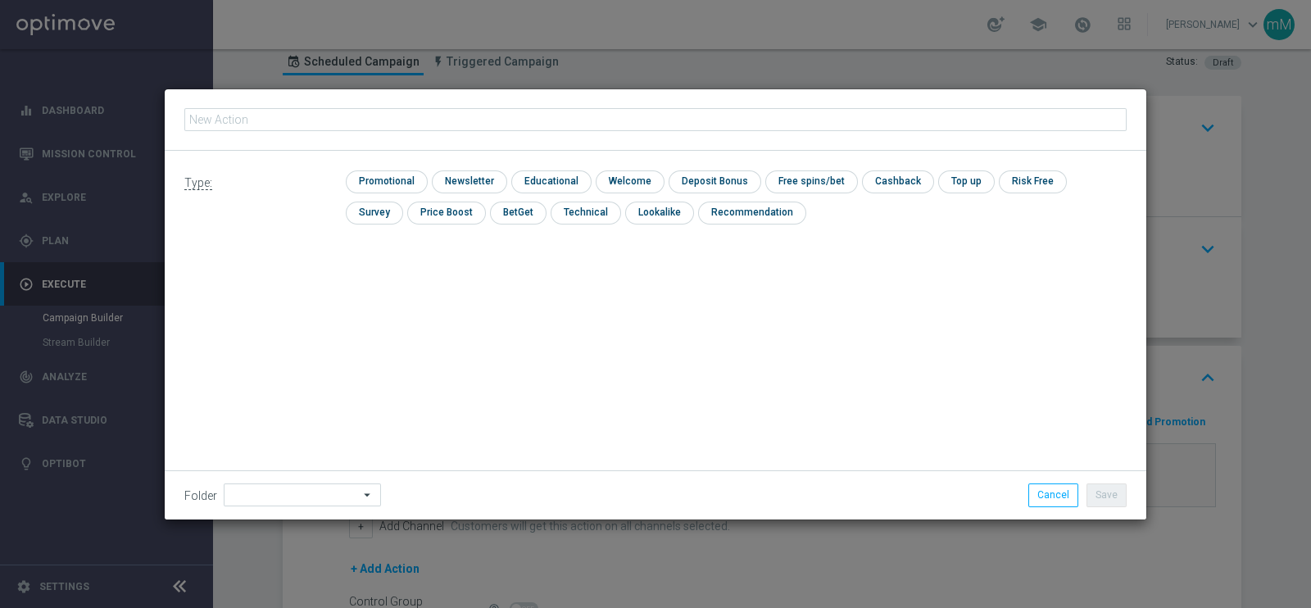
click at [441, 129] on input "text" at bounding box center [655, 119] width 942 height 23
type input "comparto100_10%upto250"
click at [406, 182] on input "checkbox" at bounding box center [385, 181] width 78 height 22
checkbox input "true"
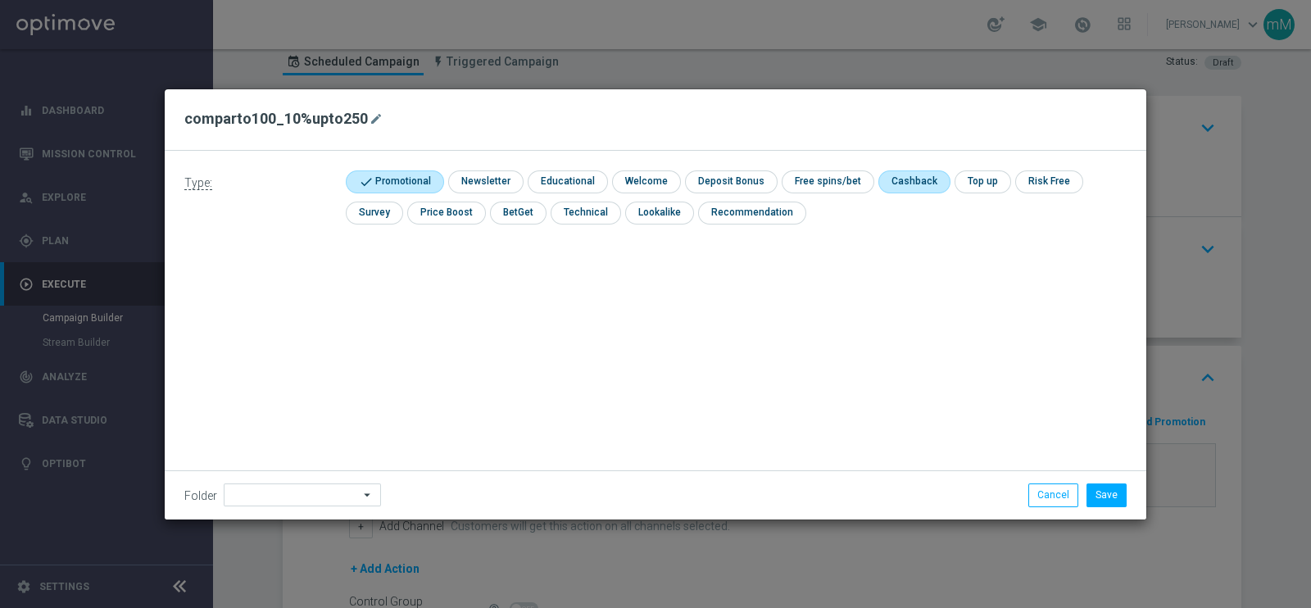
click at [888, 182] on input "checkbox" at bounding box center [912, 181] width 69 height 22
checkbox input "true"
click at [1102, 488] on button "Save" at bounding box center [1106, 494] width 40 height 23
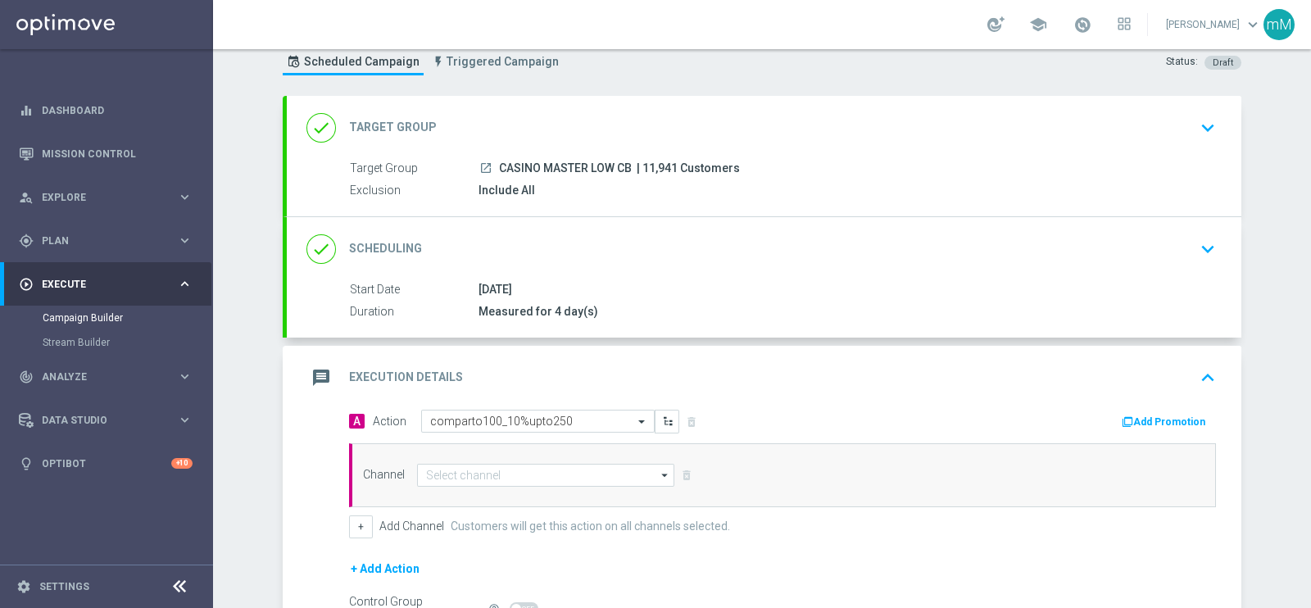
scroll to position [237, 0]
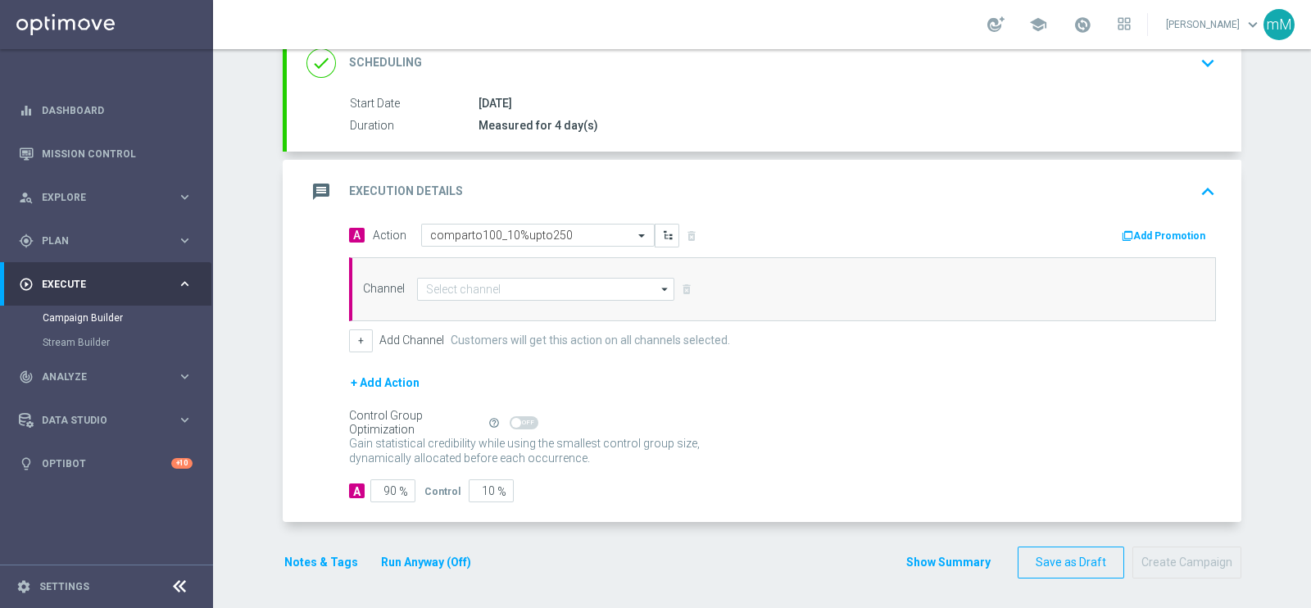
click at [558, 305] on div "Channel arrow_drop_down Drag here to set row groups Drag here to set column lab…" at bounding box center [782, 289] width 867 height 64
click at [547, 297] on input at bounding box center [545, 289] width 257 height 23
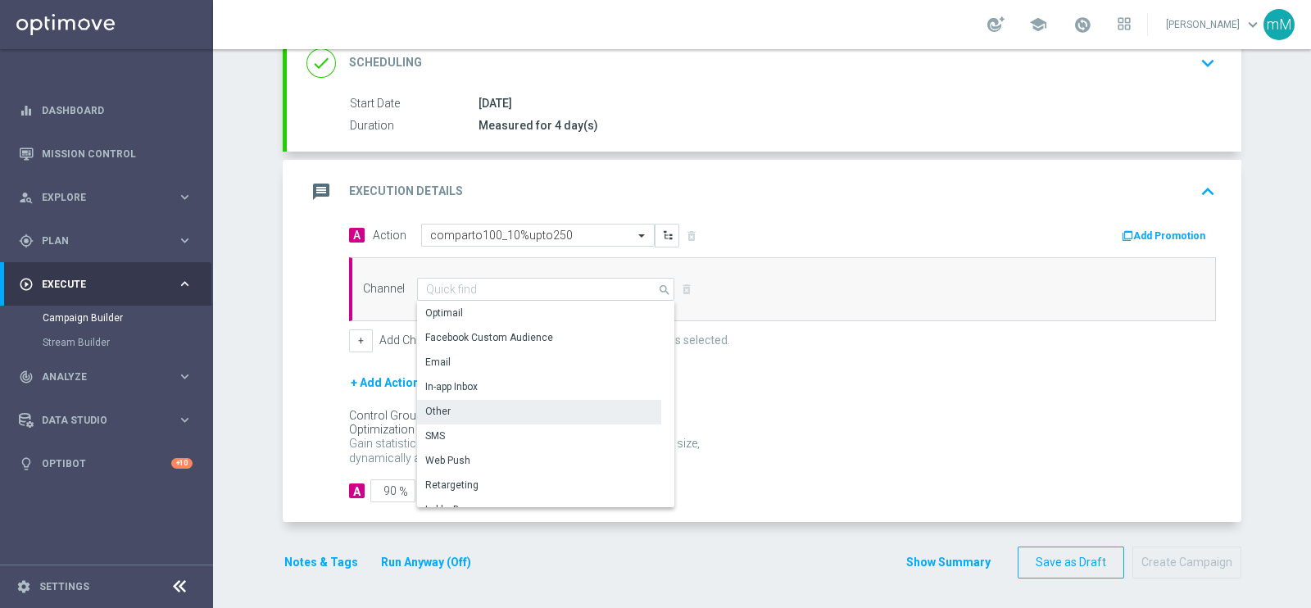
click at [472, 411] on div "Other" at bounding box center [539, 411] width 244 height 23
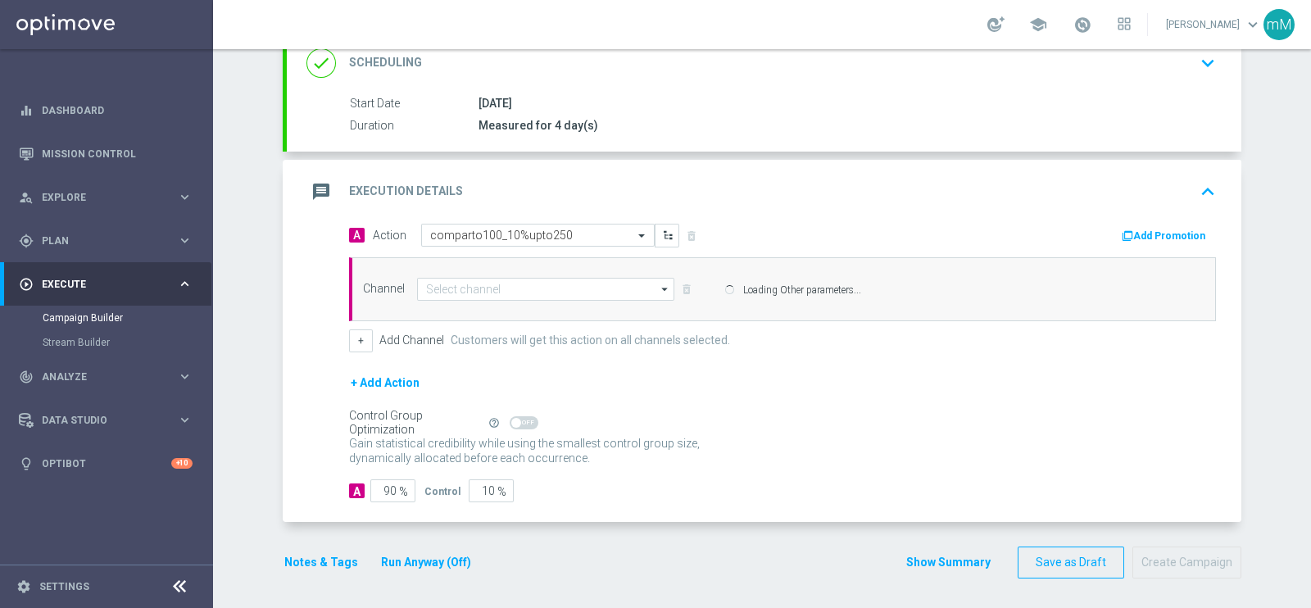
type input "Other"
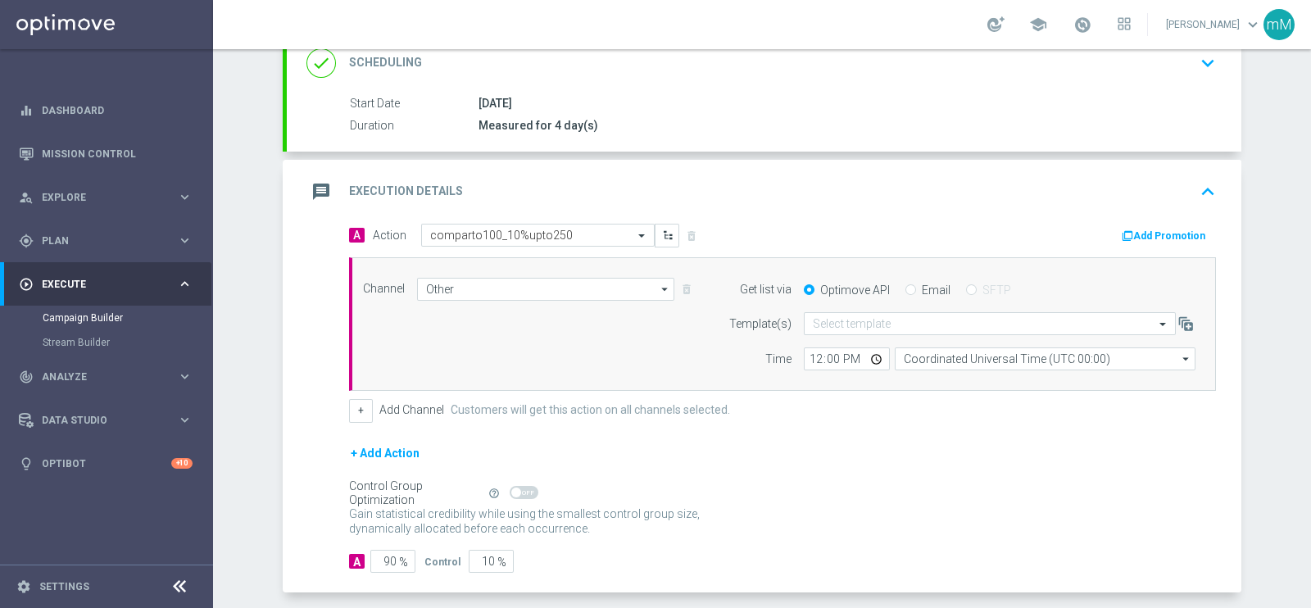
click at [905, 286] on input "Email" at bounding box center [910, 291] width 11 height 11
radio input "true"
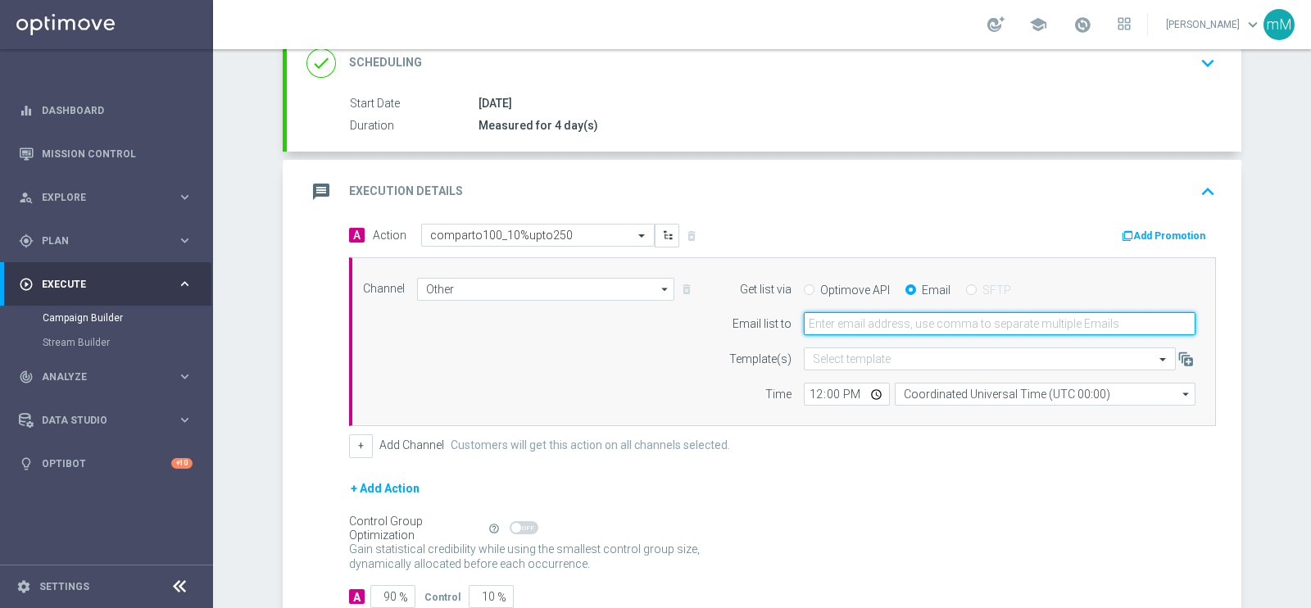
click at [867, 324] on input "email" at bounding box center [1000, 323] width 392 height 23
type input "marco.maccarrone@sisal.it"
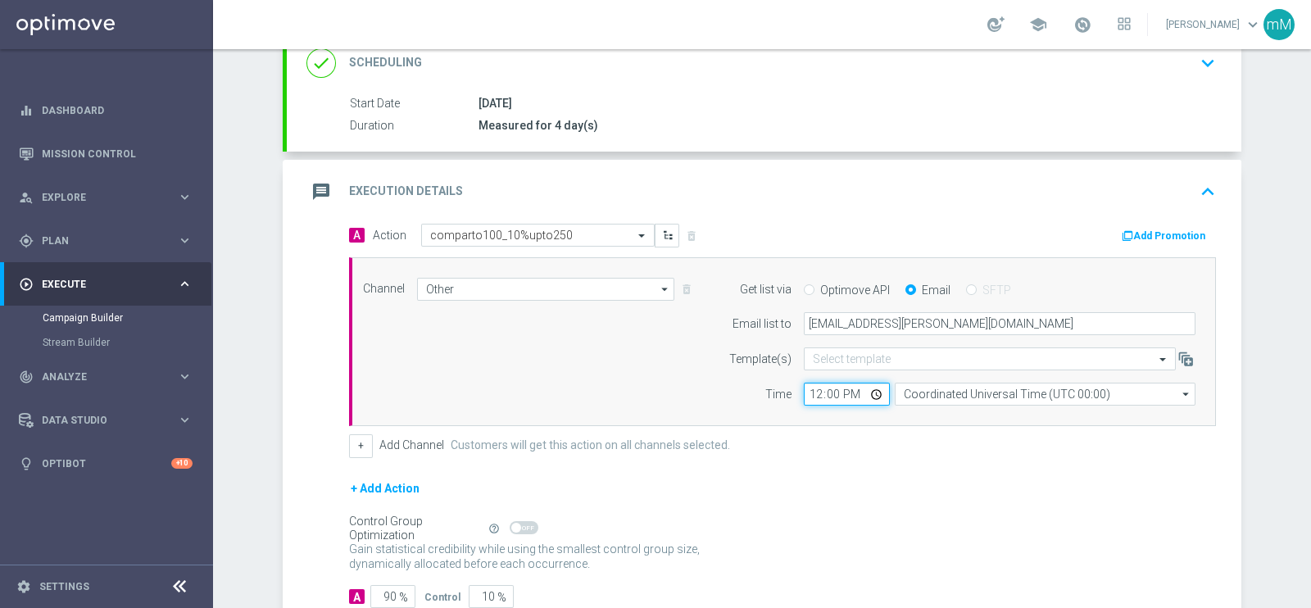
click at [805, 392] on input "12:00" at bounding box center [847, 394] width 86 height 23
type input "18:30"
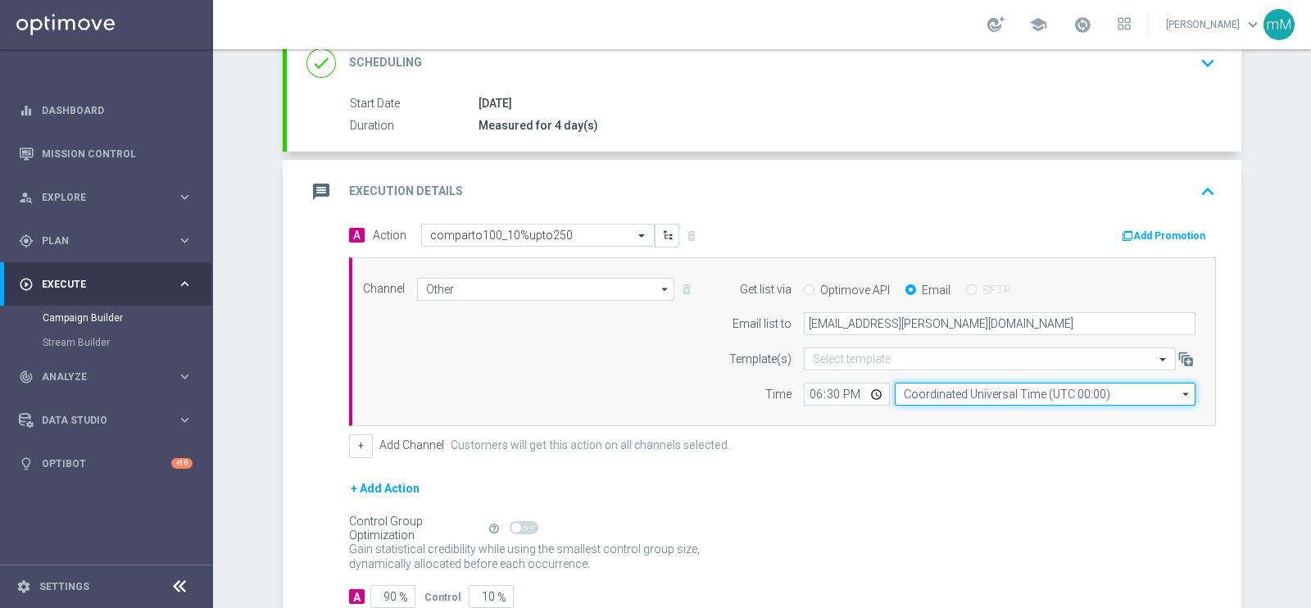
click at [923, 391] on input "Coordinated Universal Time (UTC 00:00)" at bounding box center [1045, 394] width 301 height 23
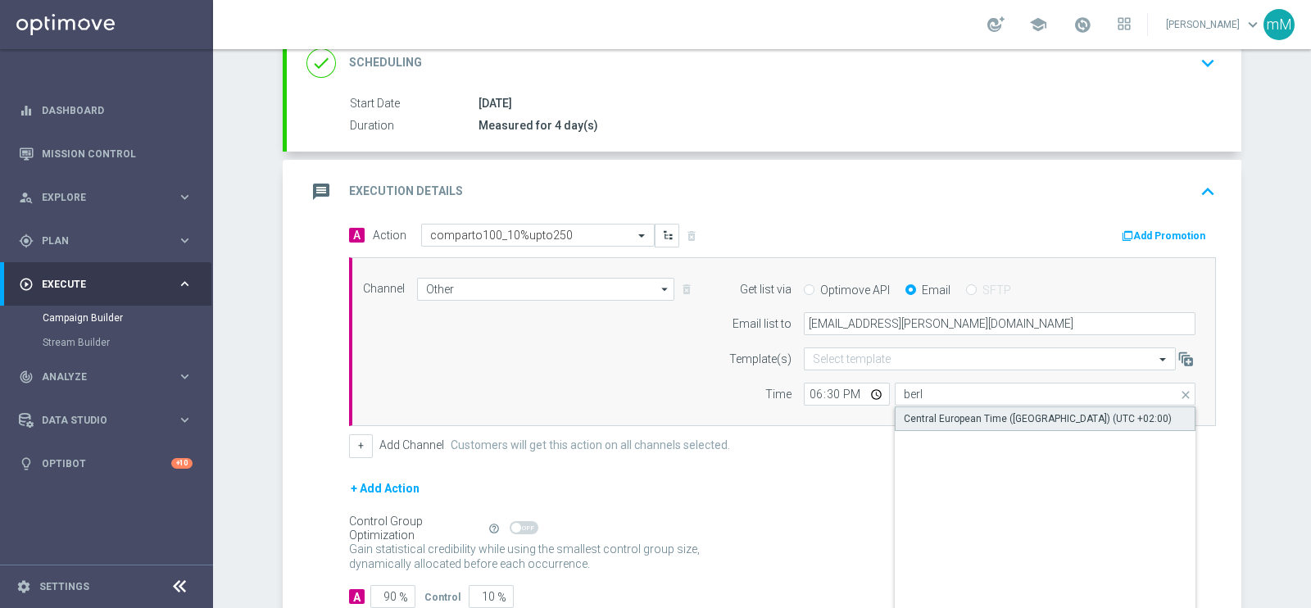
click at [930, 419] on div "Central European Time (Berlin) (UTC +02:00)" at bounding box center [1038, 418] width 268 height 15
type input "Central European Time (Berlin) (UTC +02:00)"
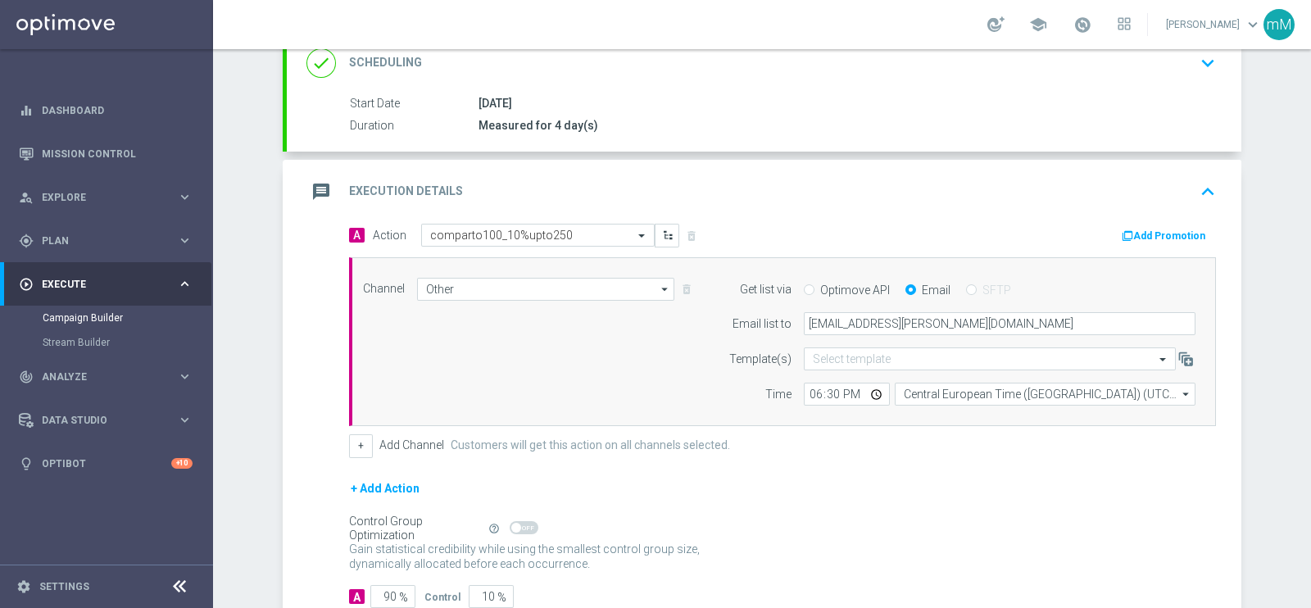
scroll to position [342, 0]
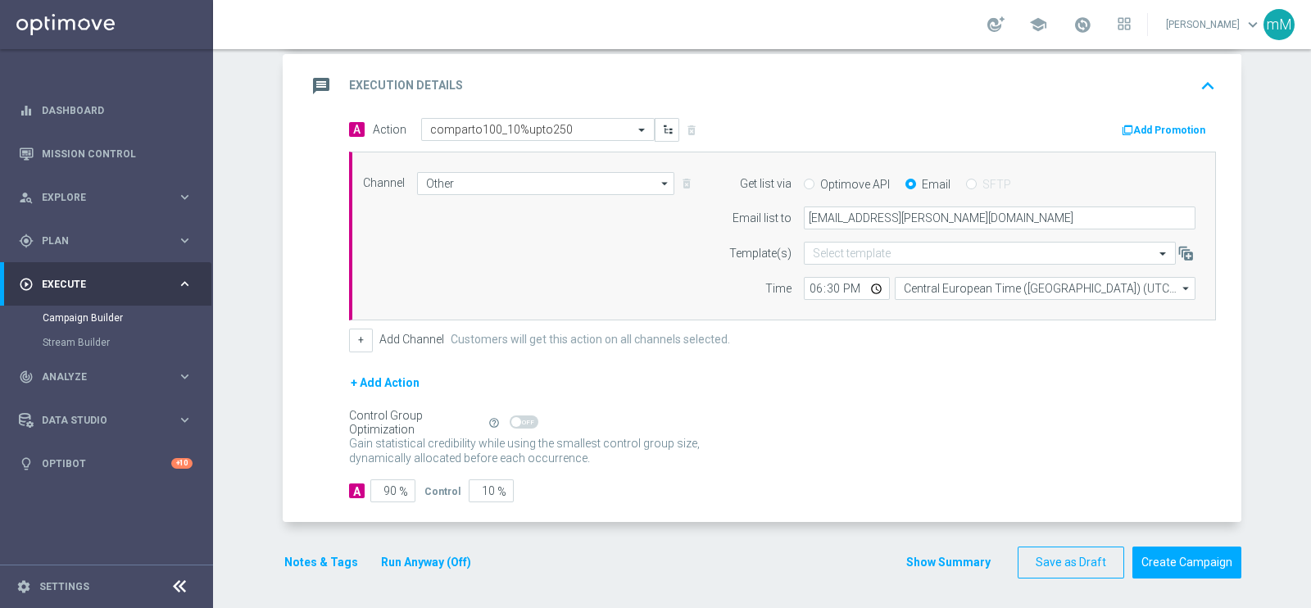
click at [381, 565] on button "Run Anyway (Off)" at bounding box center [425, 562] width 93 height 20
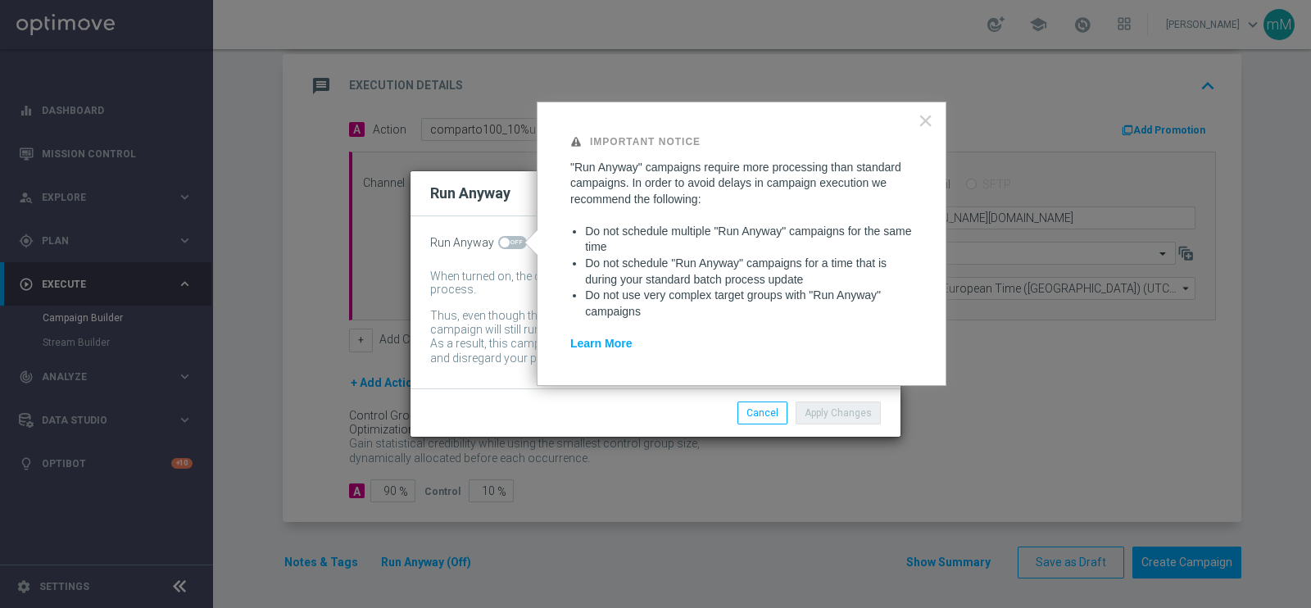
click at [501, 243] on span at bounding box center [505, 243] width 10 height 10
click at [501, 243] on input "checkbox" at bounding box center [512, 242] width 29 height 13
checkbox input "true"
click at [834, 404] on button "Apply Changes" at bounding box center [838, 412] width 85 height 23
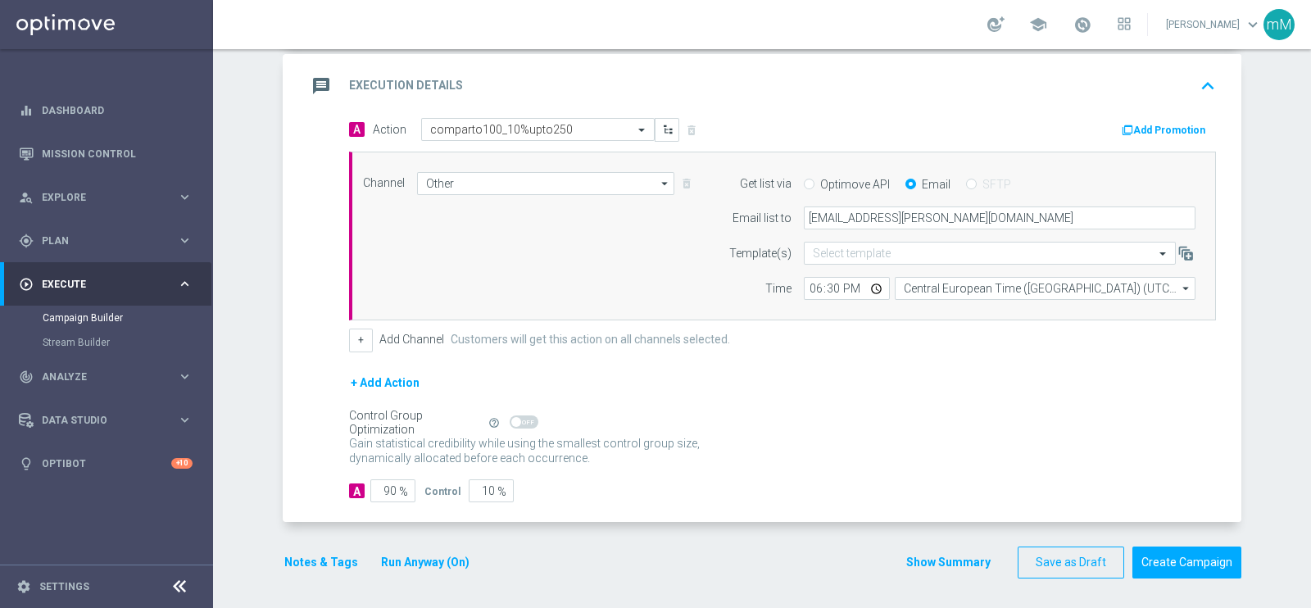
click at [324, 552] on button "Notes & Tags" at bounding box center [321, 562] width 77 height 20
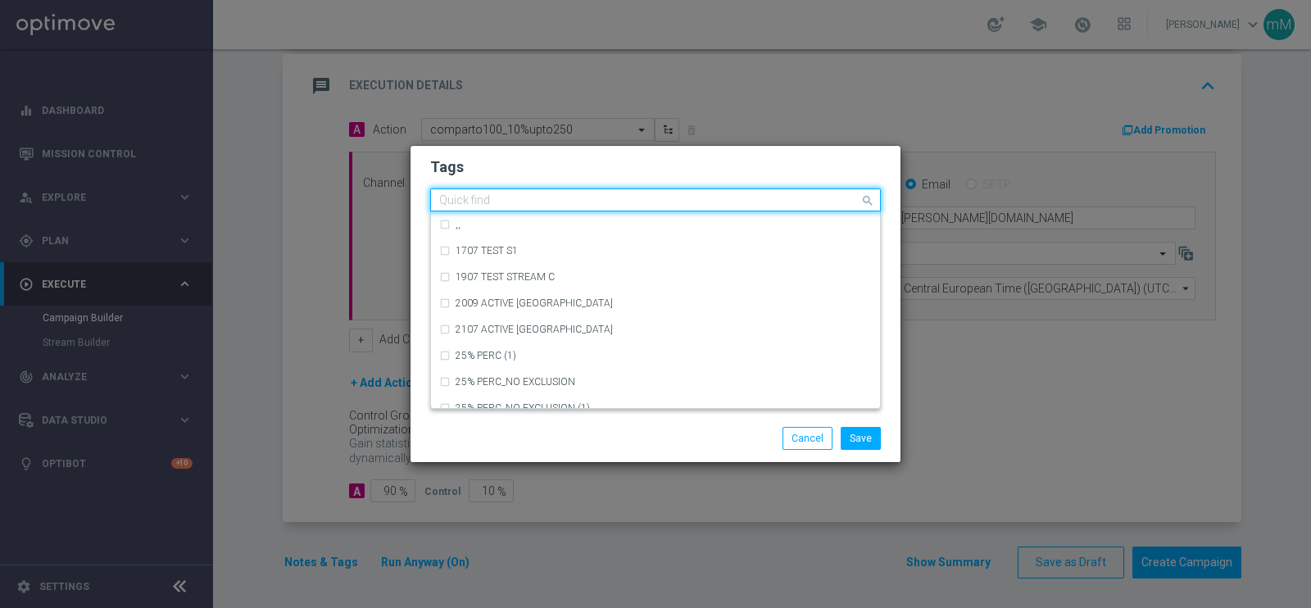
click at [560, 202] on input "text" at bounding box center [649, 201] width 420 height 14
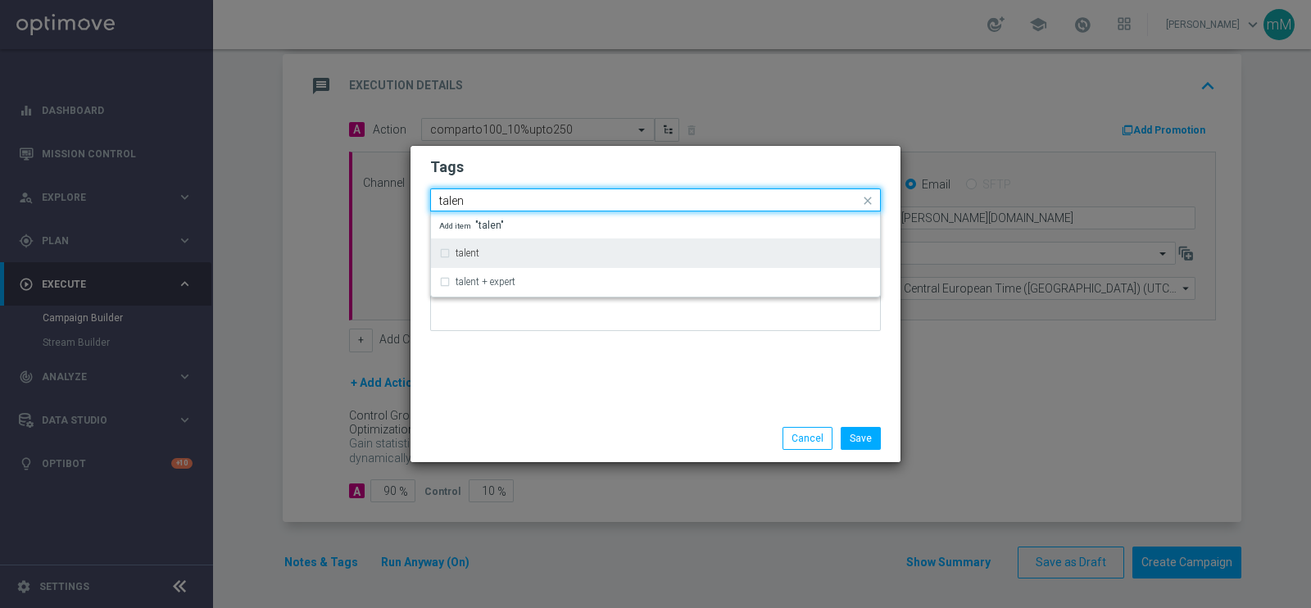
click at [533, 252] on div "talent" at bounding box center [664, 253] width 416 height 10
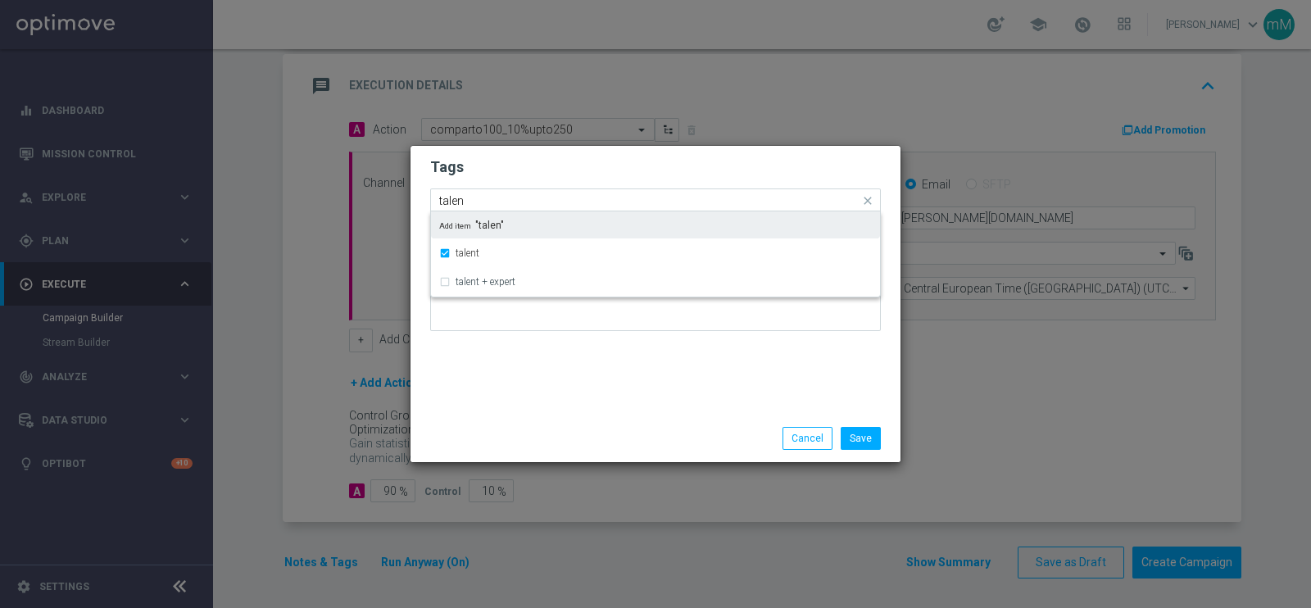
click at [512, 200] on input "talen" at bounding box center [649, 201] width 420 height 14
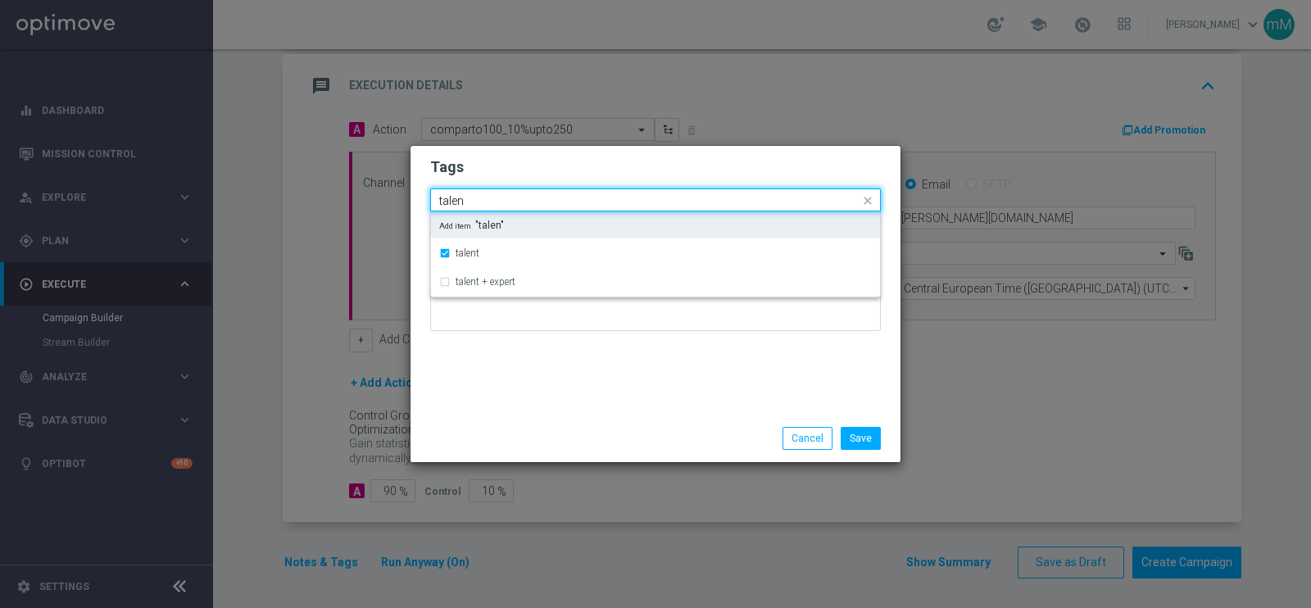
click at [512, 200] on input "talen" at bounding box center [649, 201] width 420 height 14
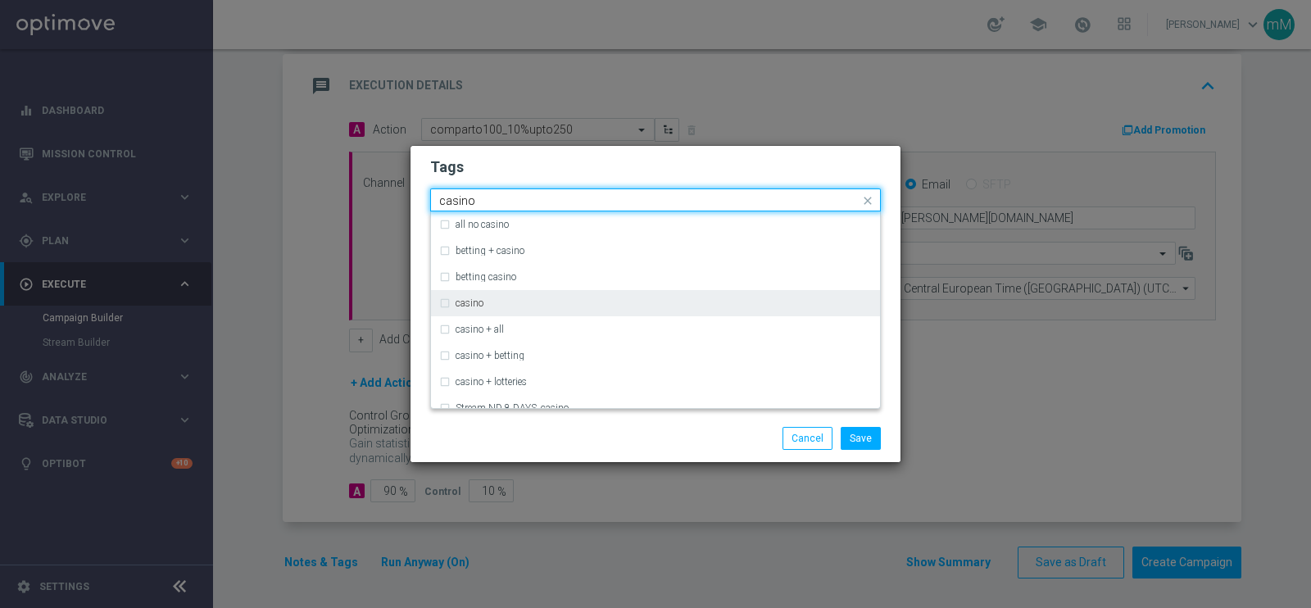
click at [487, 293] on div "casino" at bounding box center [655, 303] width 433 height 26
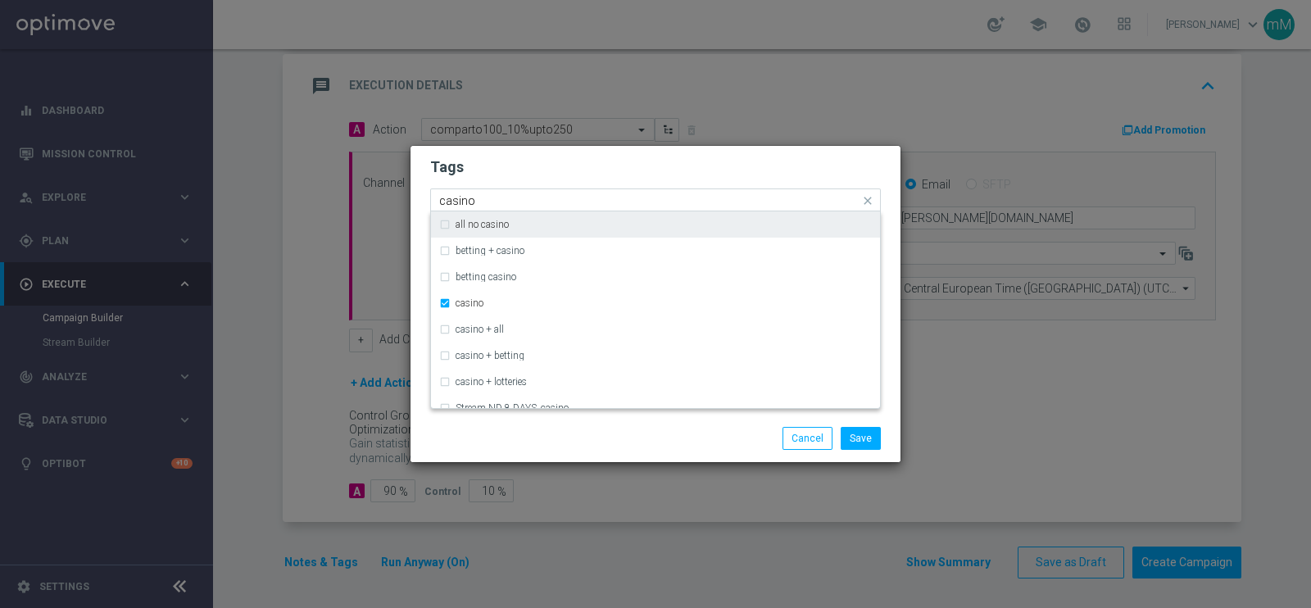
click at [487, 199] on input "casino" at bounding box center [649, 201] width 420 height 14
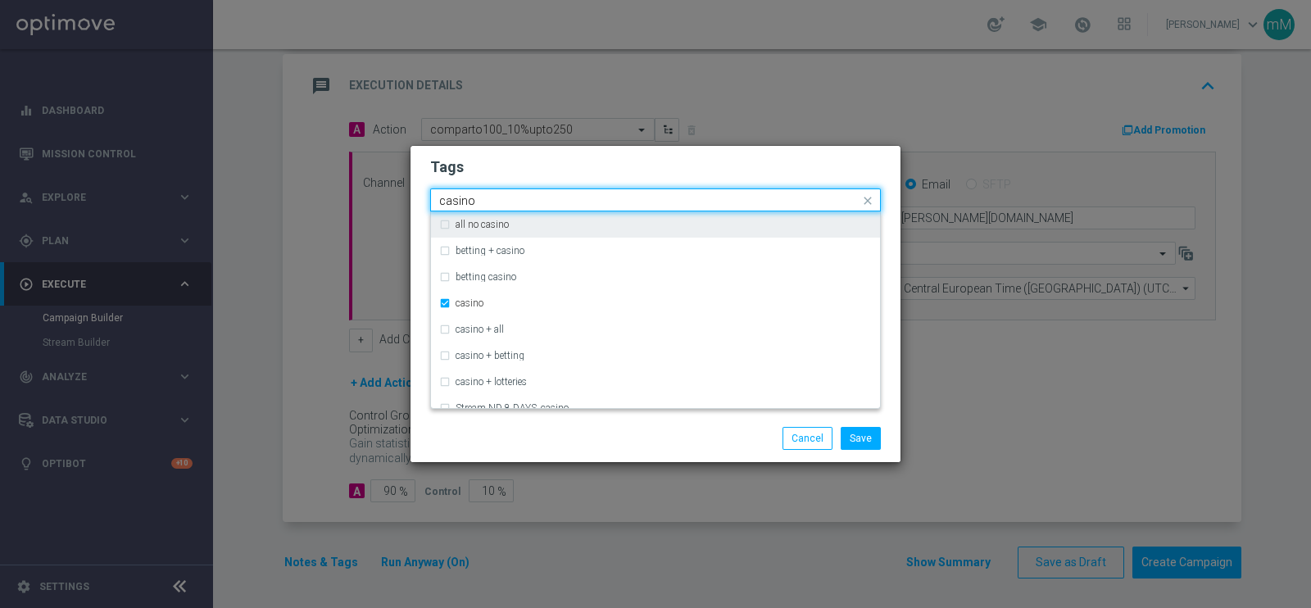
click at [487, 199] on input "casino" at bounding box center [649, 201] width 420 height 14
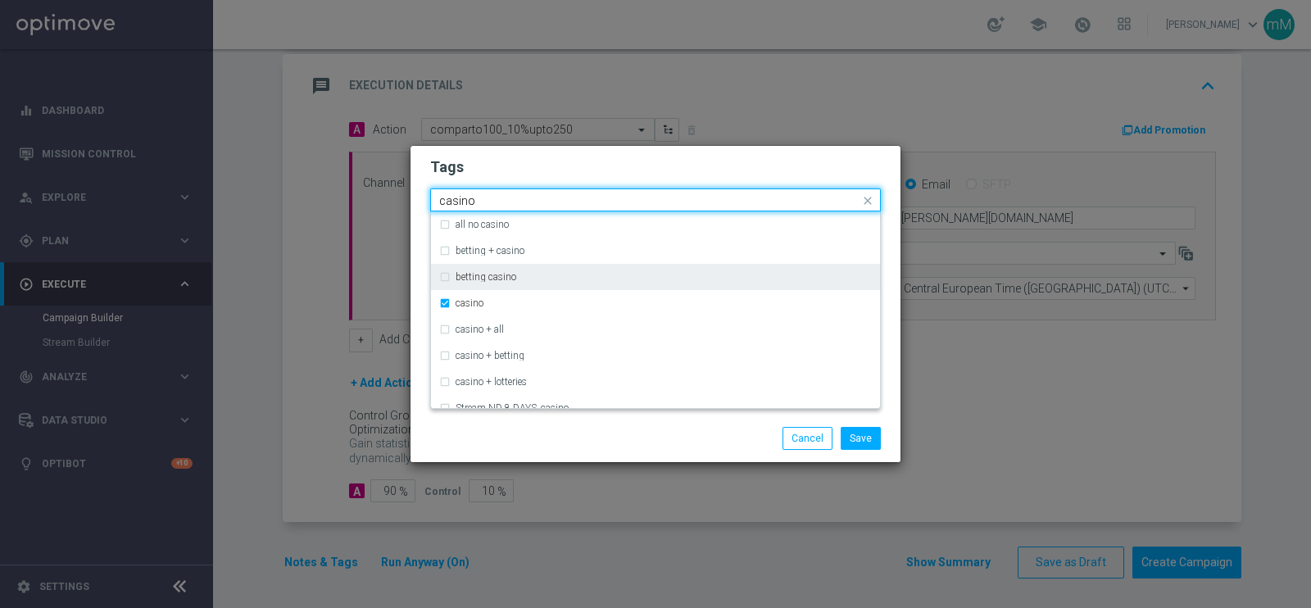
click at [484, 195] on input "casino" at bounding box center [649, 201] width 420 height 14
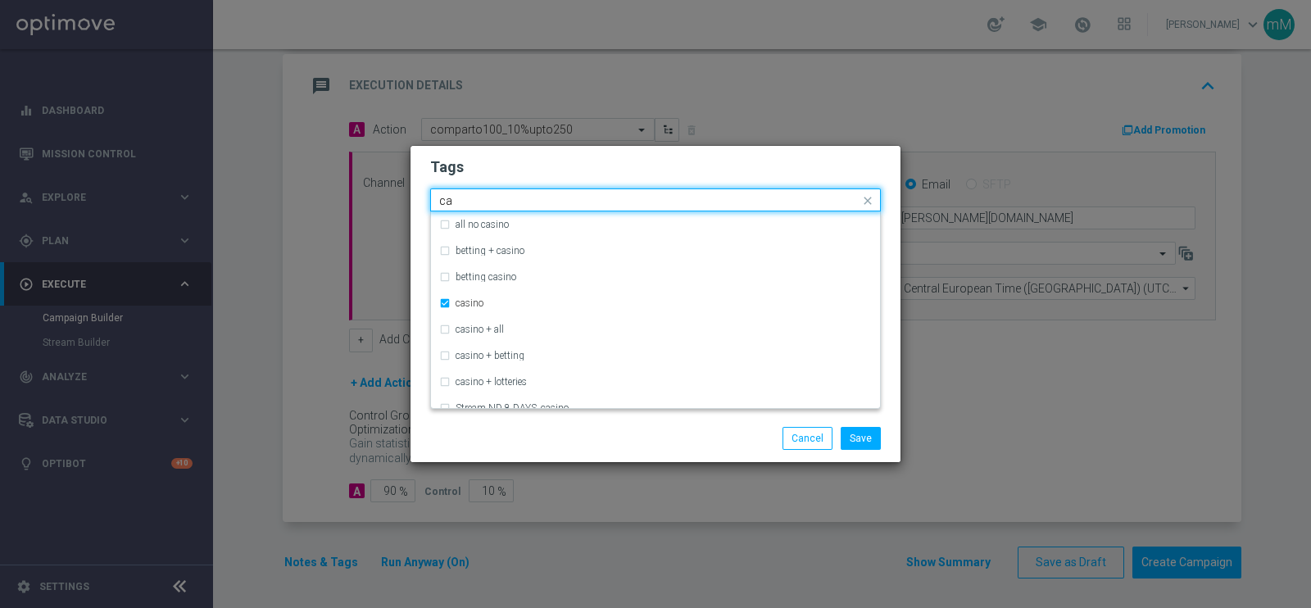
type input "c"
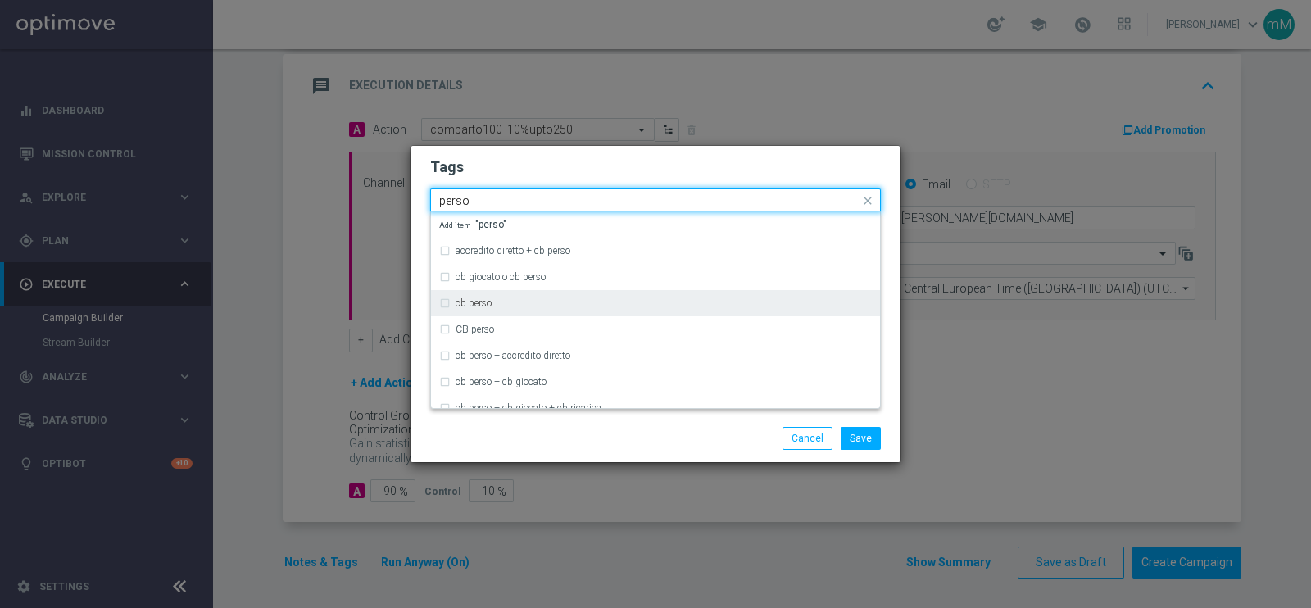
click at [472, 302] on label "cb perso" at bounding box center [474, 303] width 36 height 10
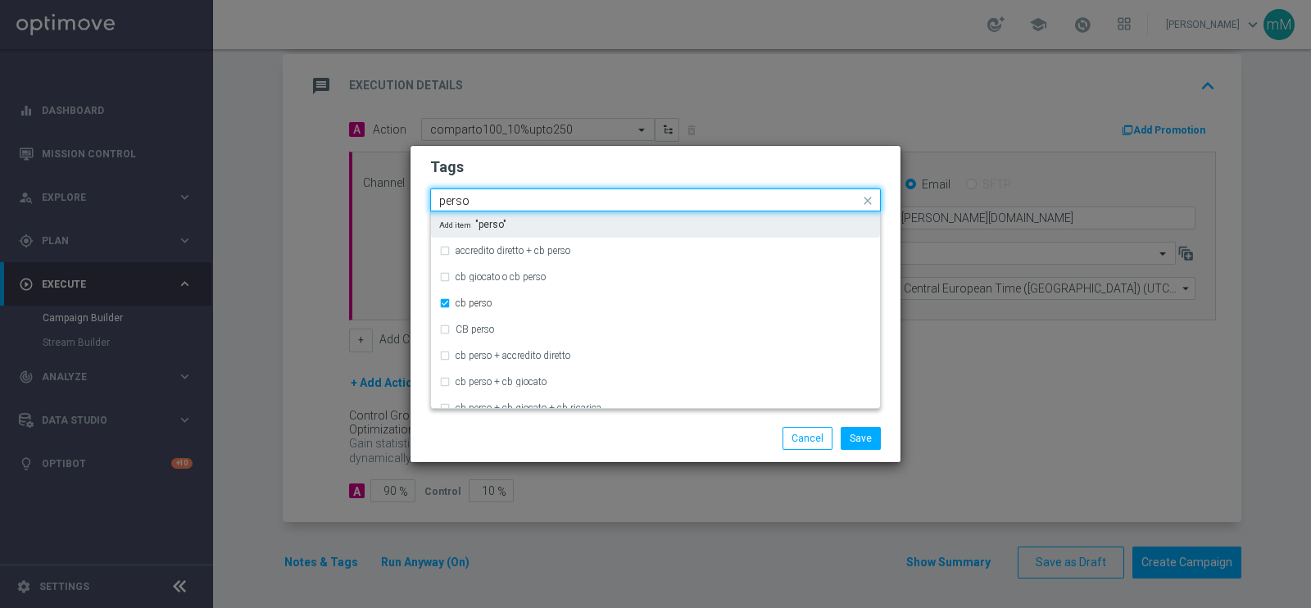
click at [483, 198] on input "perso" at bounding box center [649, 201] width 420 height 14
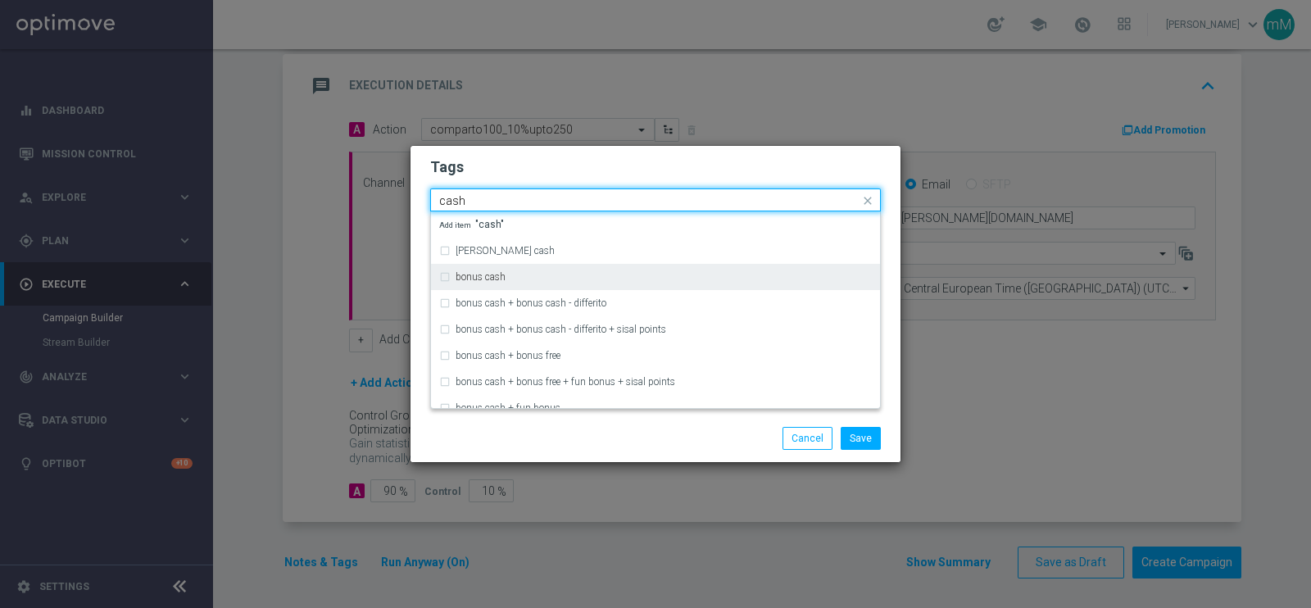
click at [475, 275] on label "bonus cash" at bounding box center [481, 277] width 50 height 10
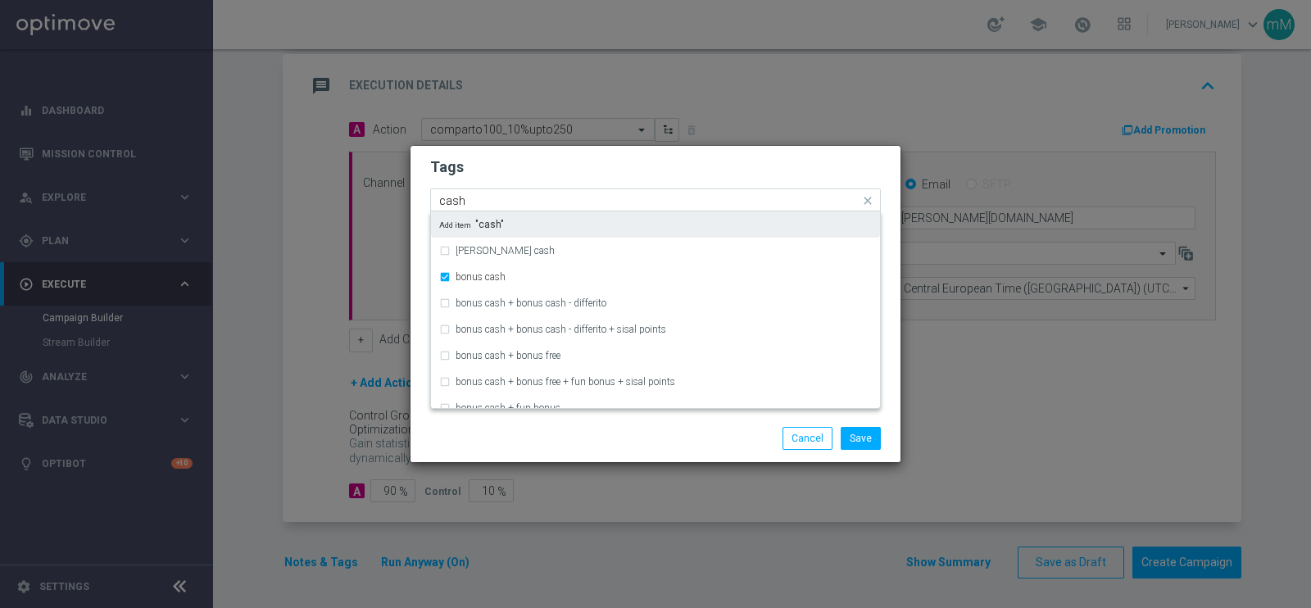
click at [483, 201] on input "cash" at bounding box center [649, 201] width 420 height 14
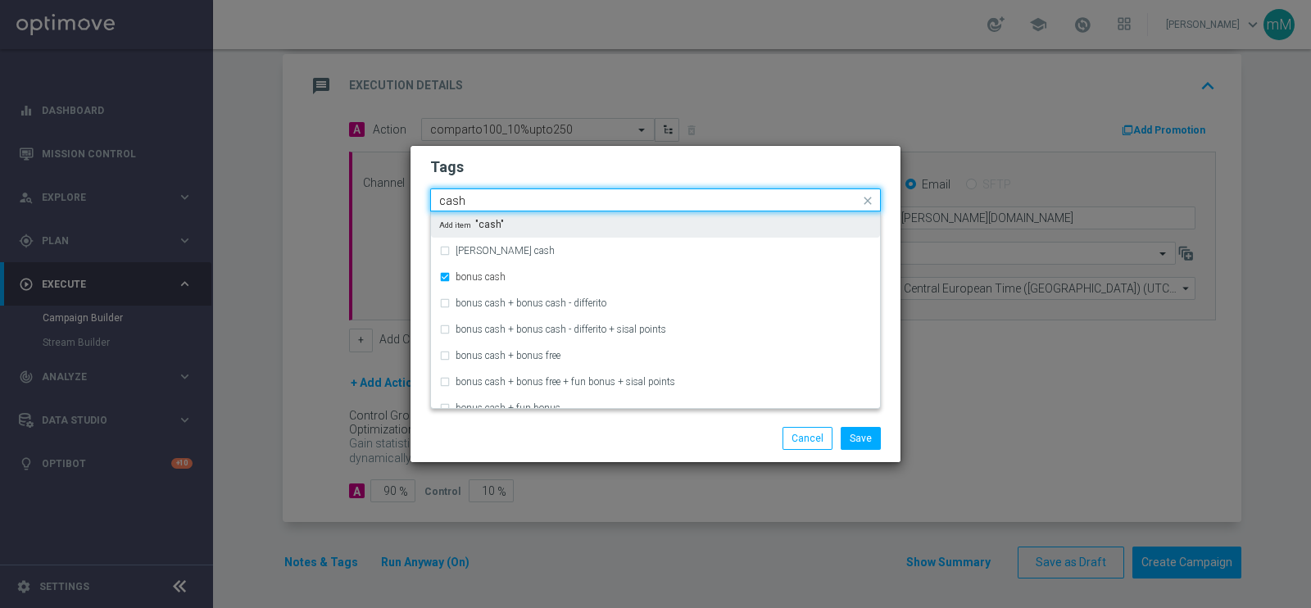
click at [483, 201] on input "cash" at bounding box center [649, 201] width 420 height 14
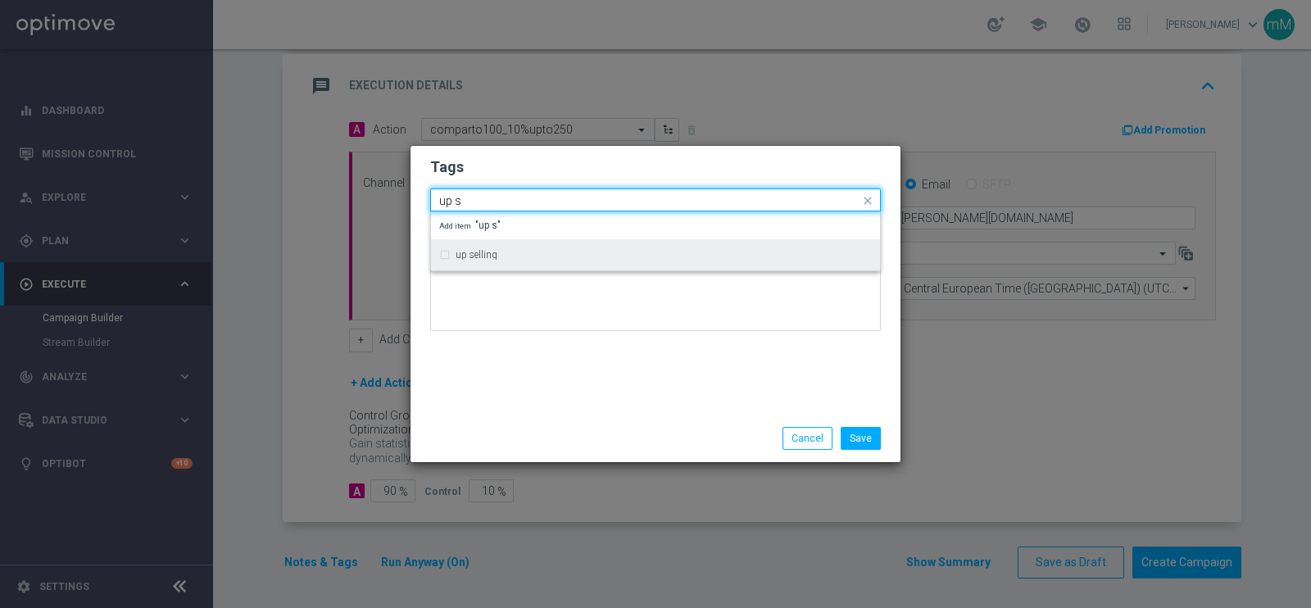
click at [475, 250] on label "up selling" at bounding box center [477, 255] width 42 height 10
type input "up s"
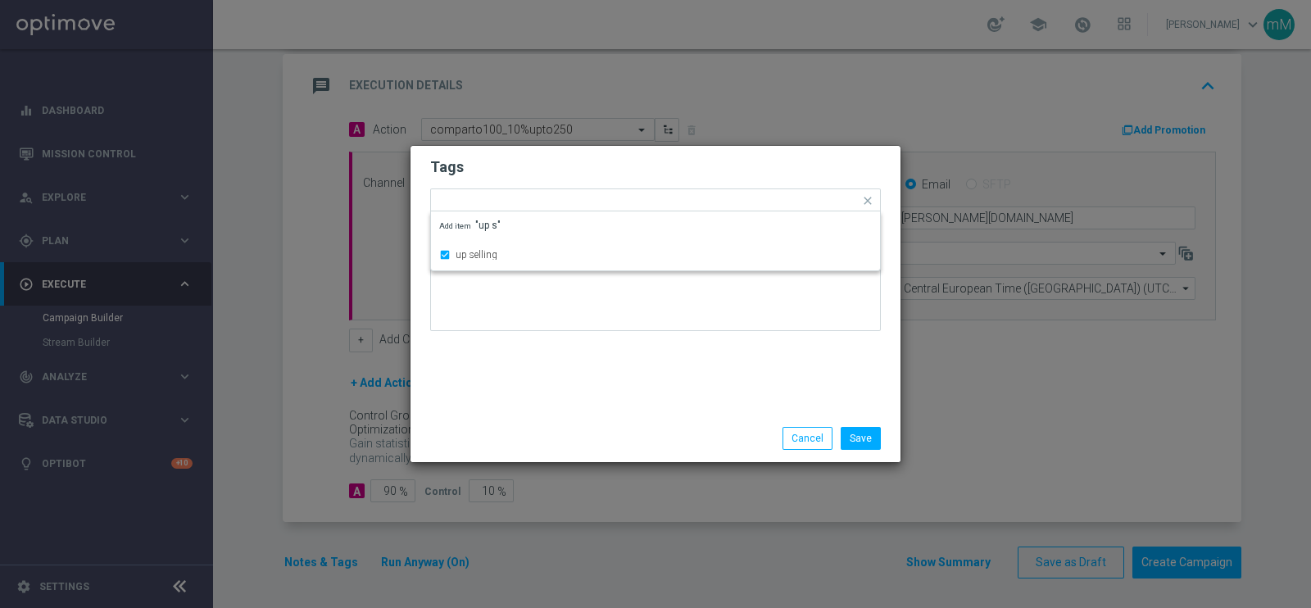
click at [551, 399] on div "Tags Quick find × talent × casino × cb perso × bonus cash × up selling up selli…" at bounding box center [655, 280] width 490 height 269
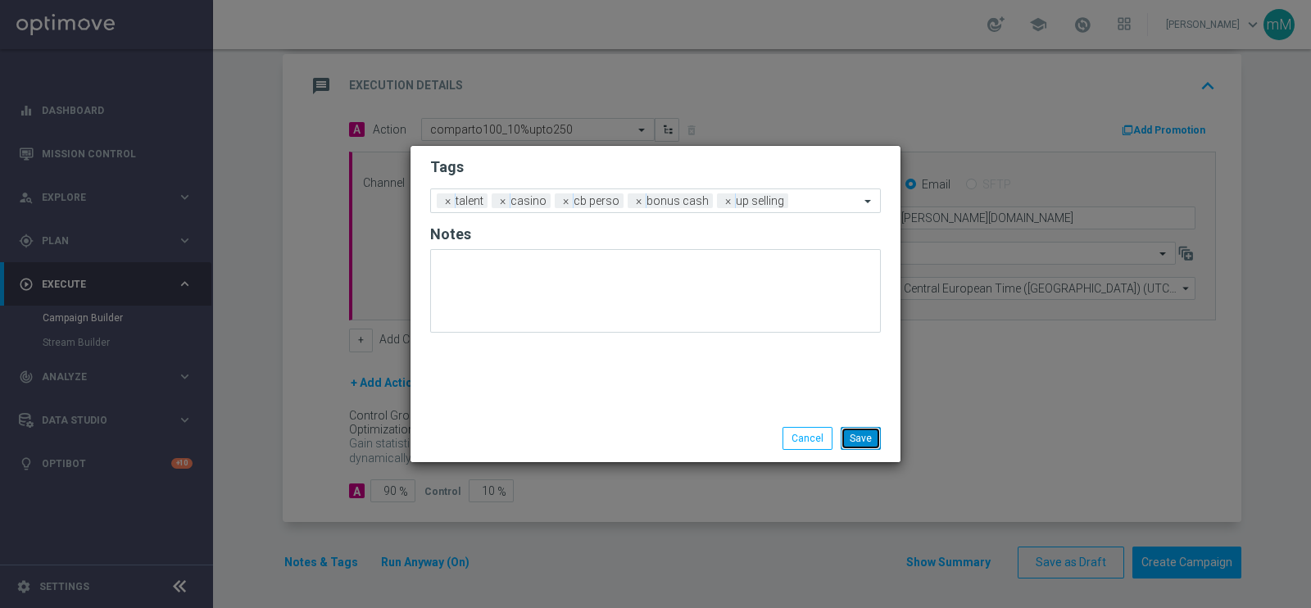
click at [860, 433] on button "Save" at bounding box center [861, 438] width 40 height 23
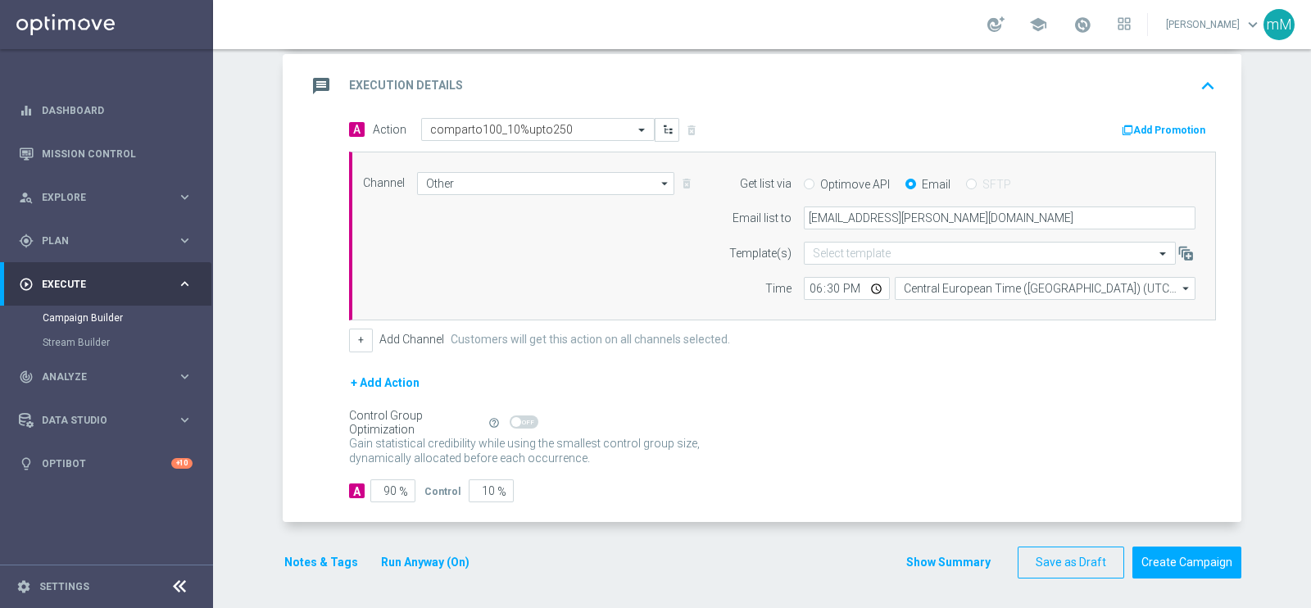
drag, startPoint x: 1127, startPoint y: 123, endPoint x: 1172, endPoint y: 124, distance: 45.1
click at [1172, 124] on button "Add Promotion" at bounding box center [1165, 130] width 91 height 18
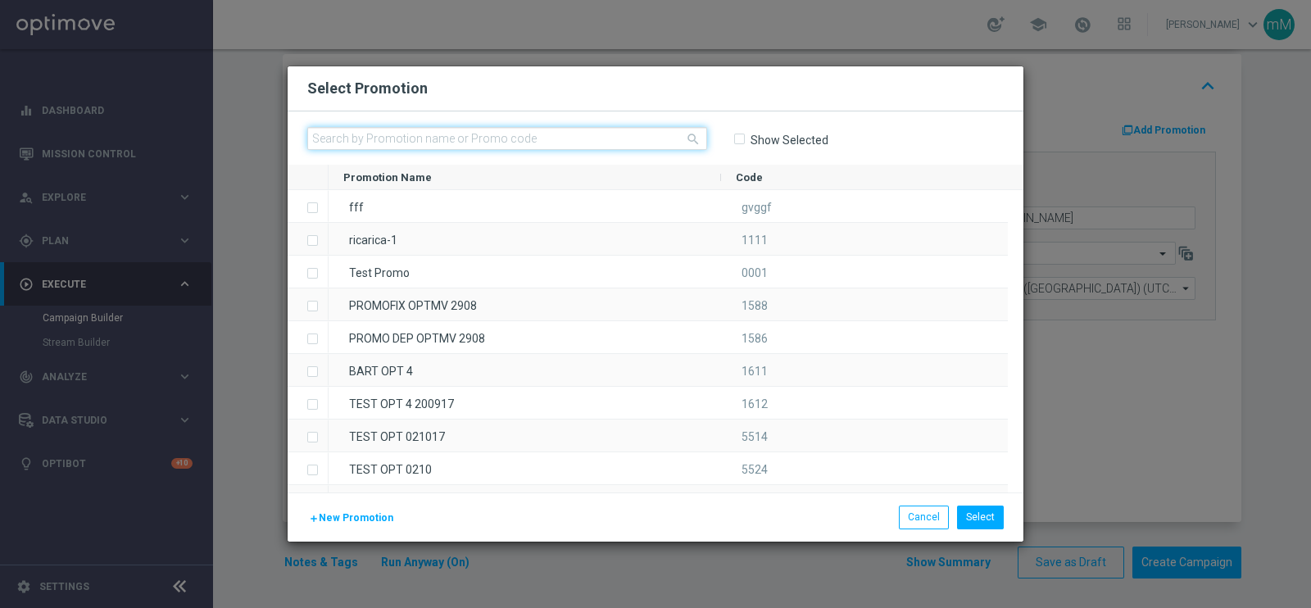
click at [621, 140] on input "text" at bounding box center [507, 138] width 400 height 23
paste input "334528"
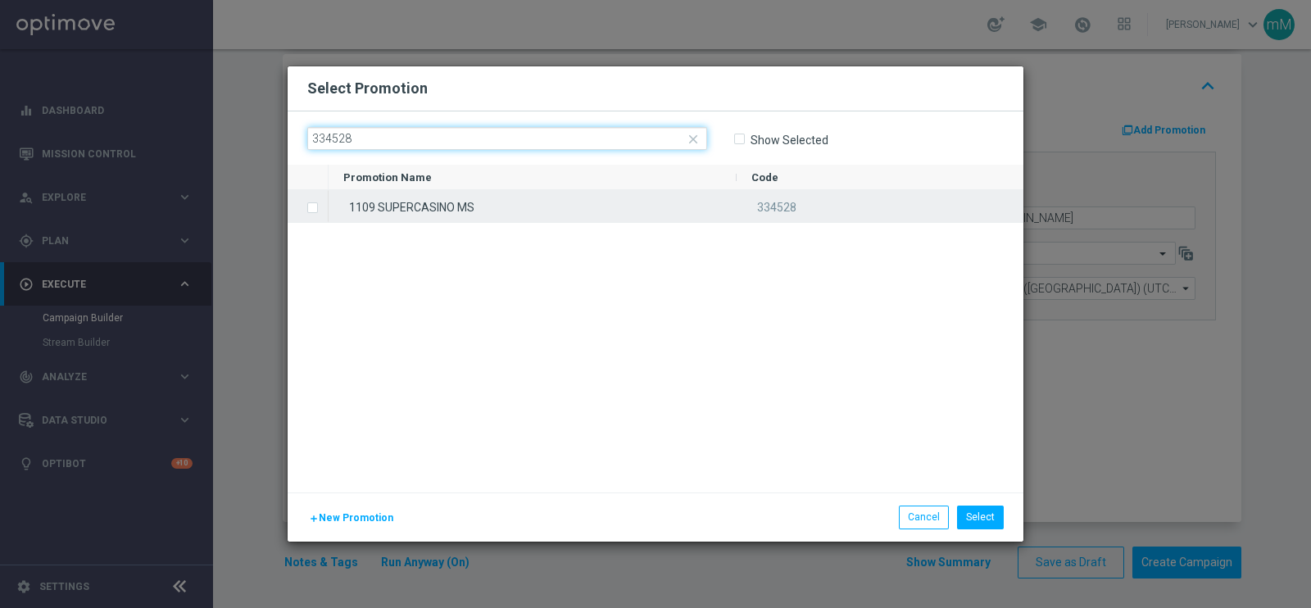
type input "334528"
click at [552, 207] on div "1109 SUPERCASINO MS" at bounding box center [533, 206] width 408 height 32
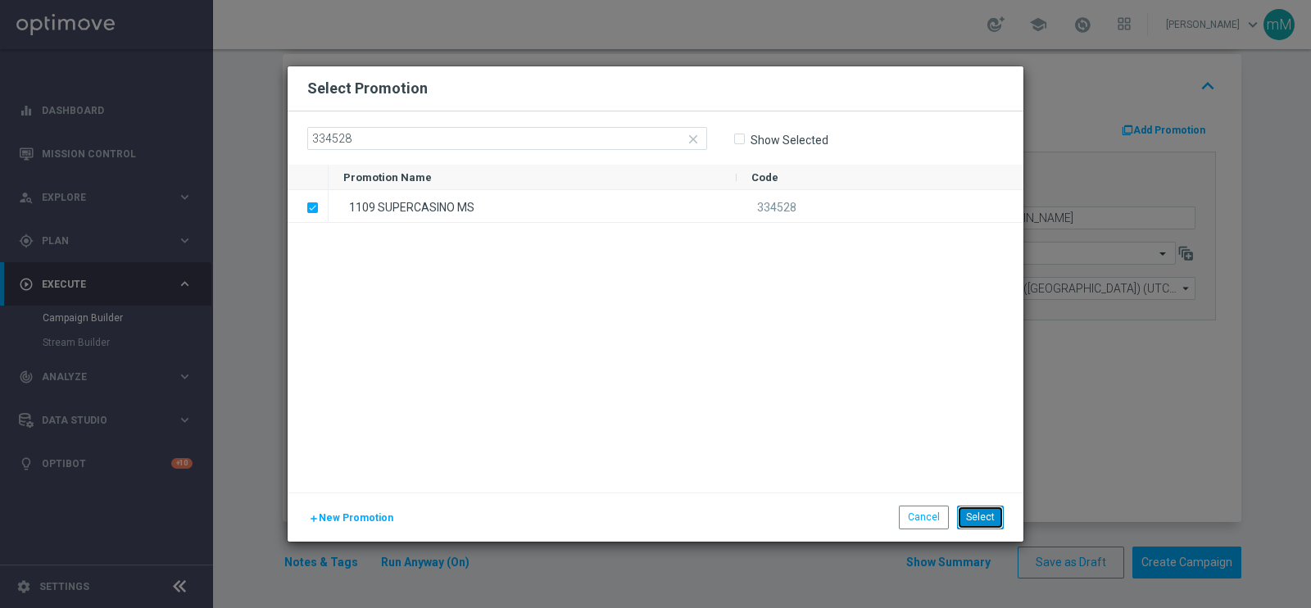
click at [976, 515] on button "Select" at bounding box center [980, 517] width 47 height 23
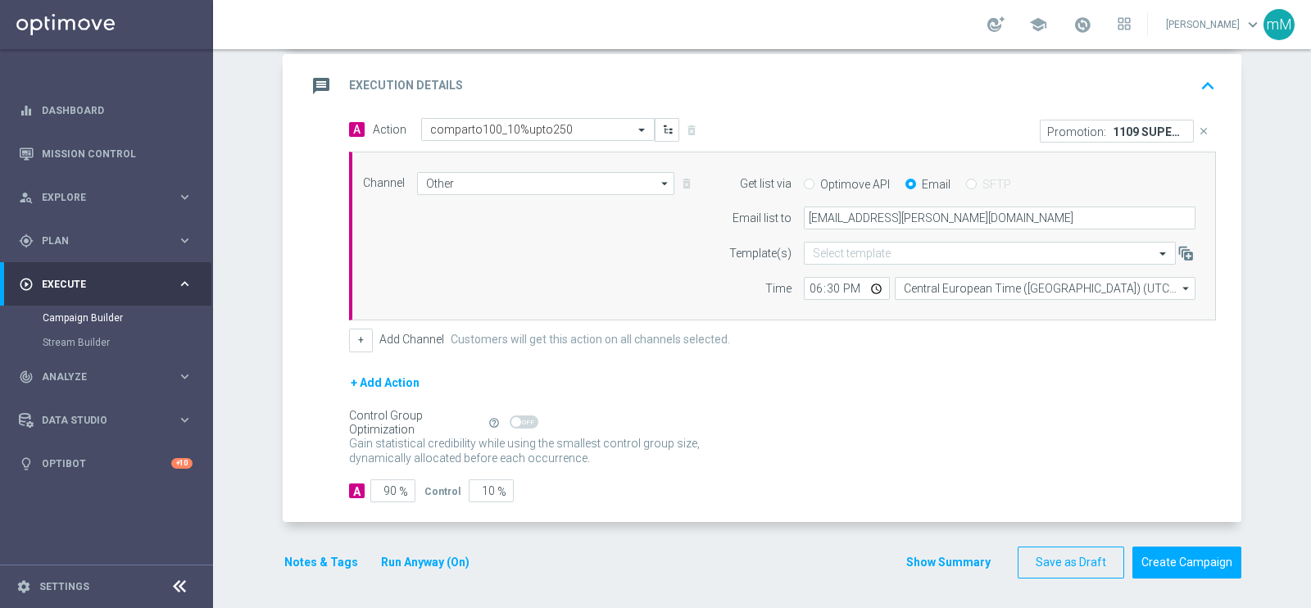
click at [931, 567] on button "Show Summary" at bounding box center [948, 562] width 86 height 19
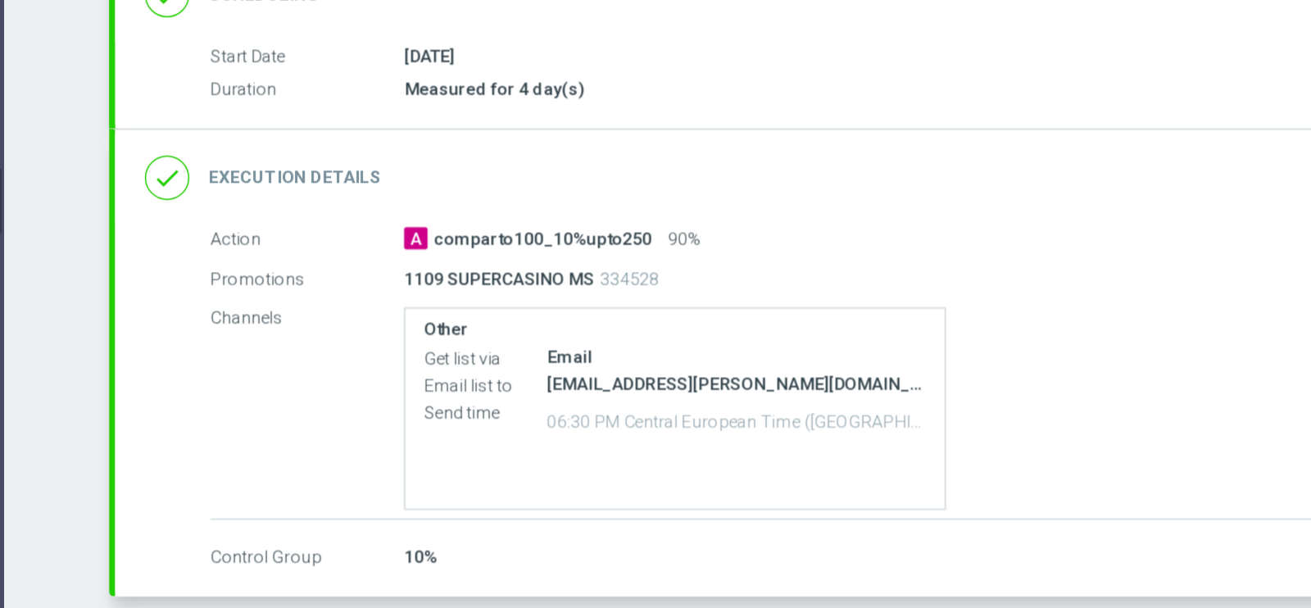
scroll to position [157, 0]
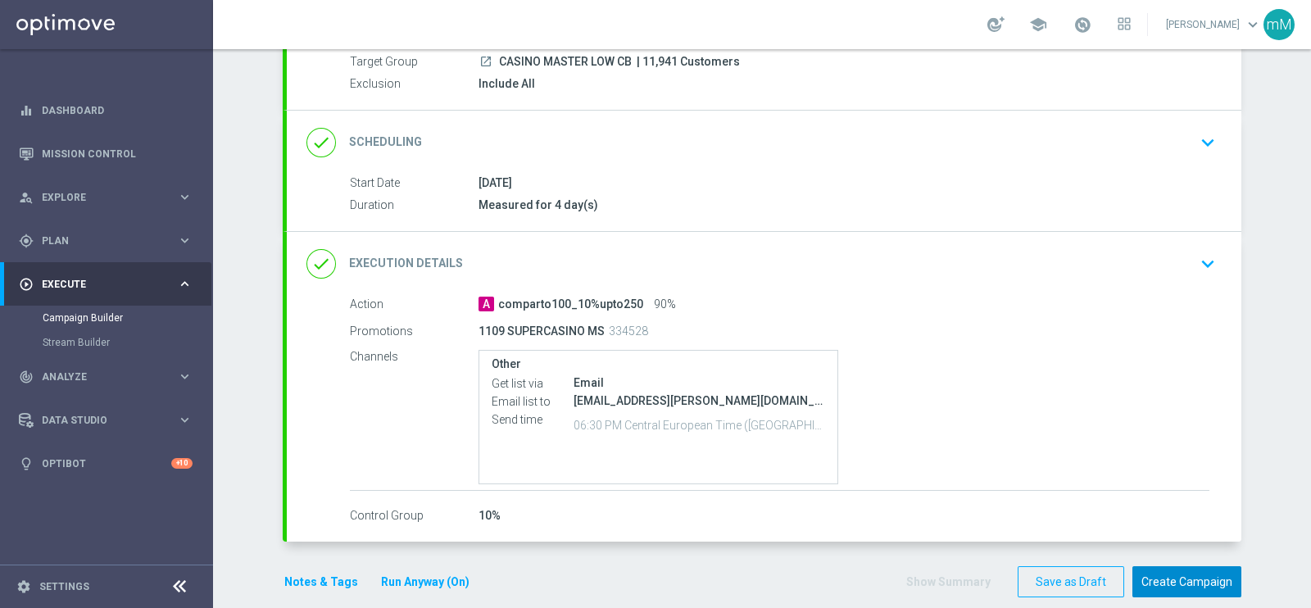
click at [1159, 574] on button "Create Campaign" at bounding box center [1186, 582] width 109 height 32
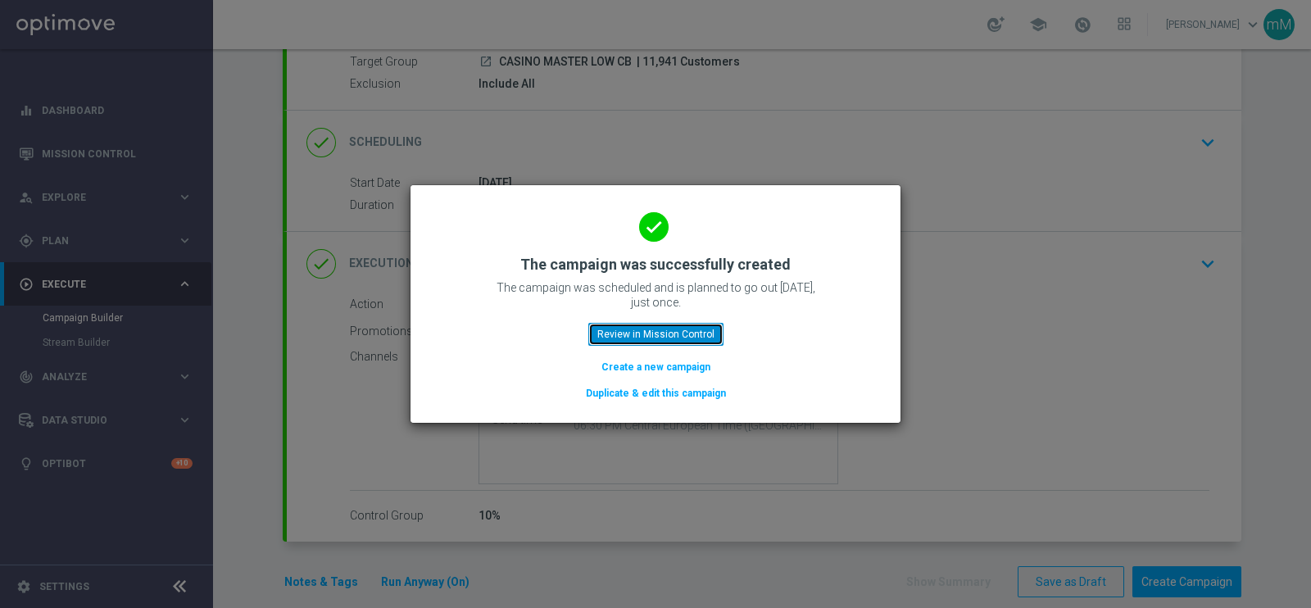
click at [658, 329] on button "Review in Mission Control" at bounding box center [655, 334] width 135 height 23
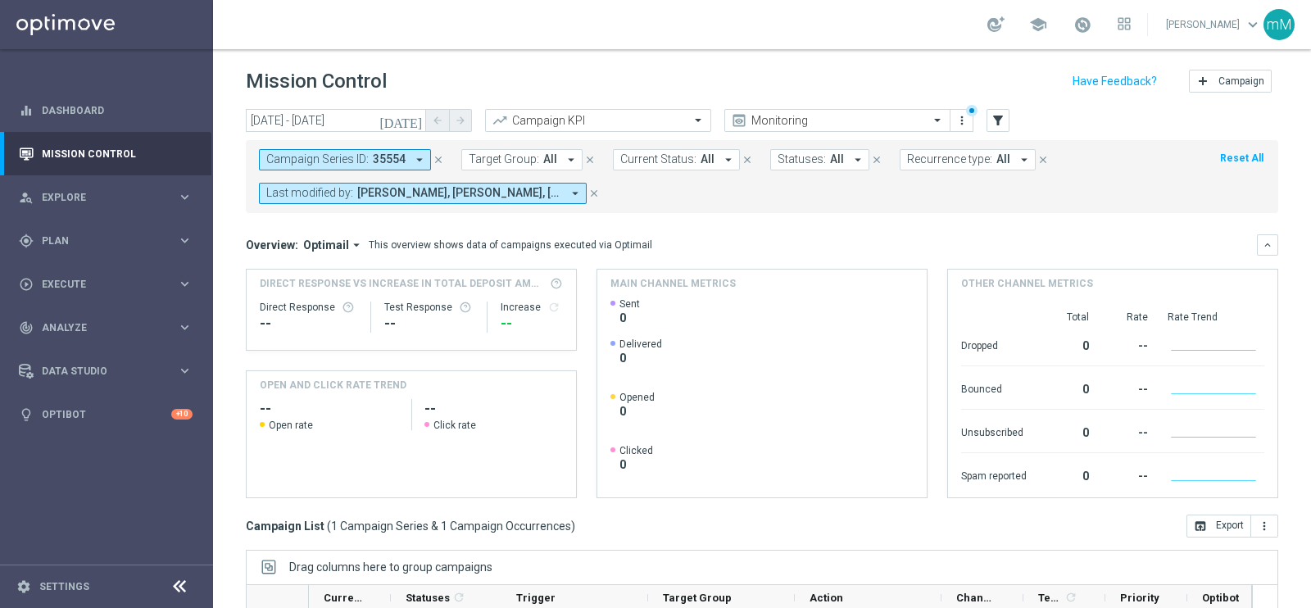
scroll to position [244, 0]
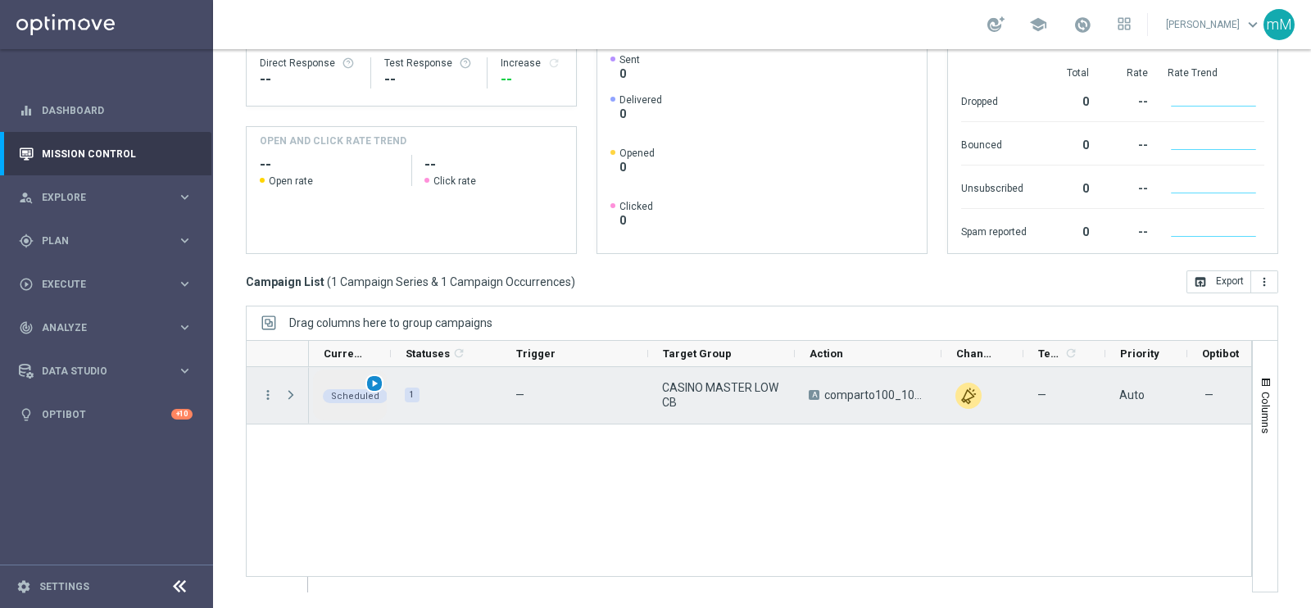
click at [377, 380] on span "play_arrow" at bounding box center [374, 383] width 11 height 11
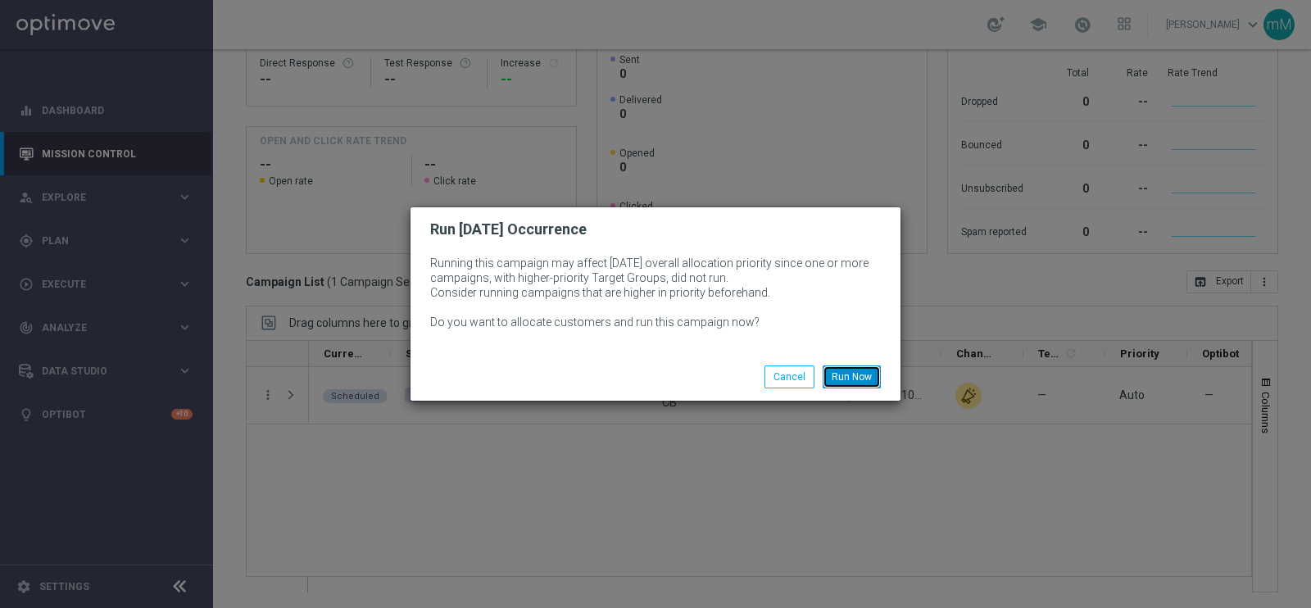
click at [848, 372] on button "Run Now" at bounding box center [852, 376] width 58 height 23
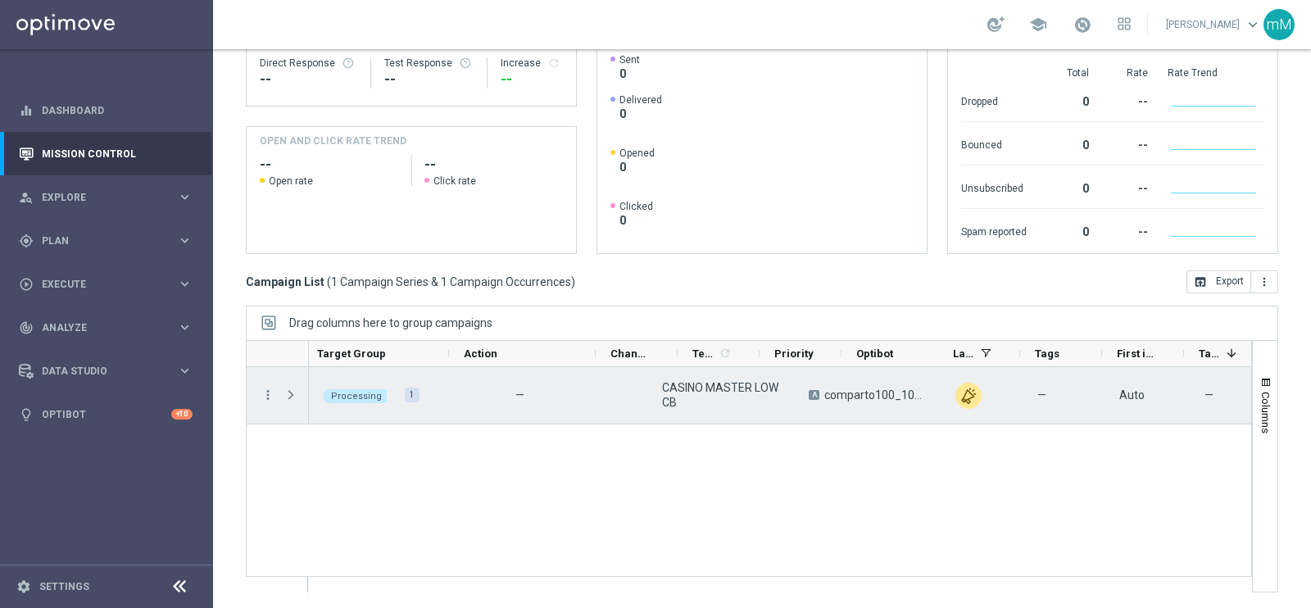
scroll to position [0, 456]
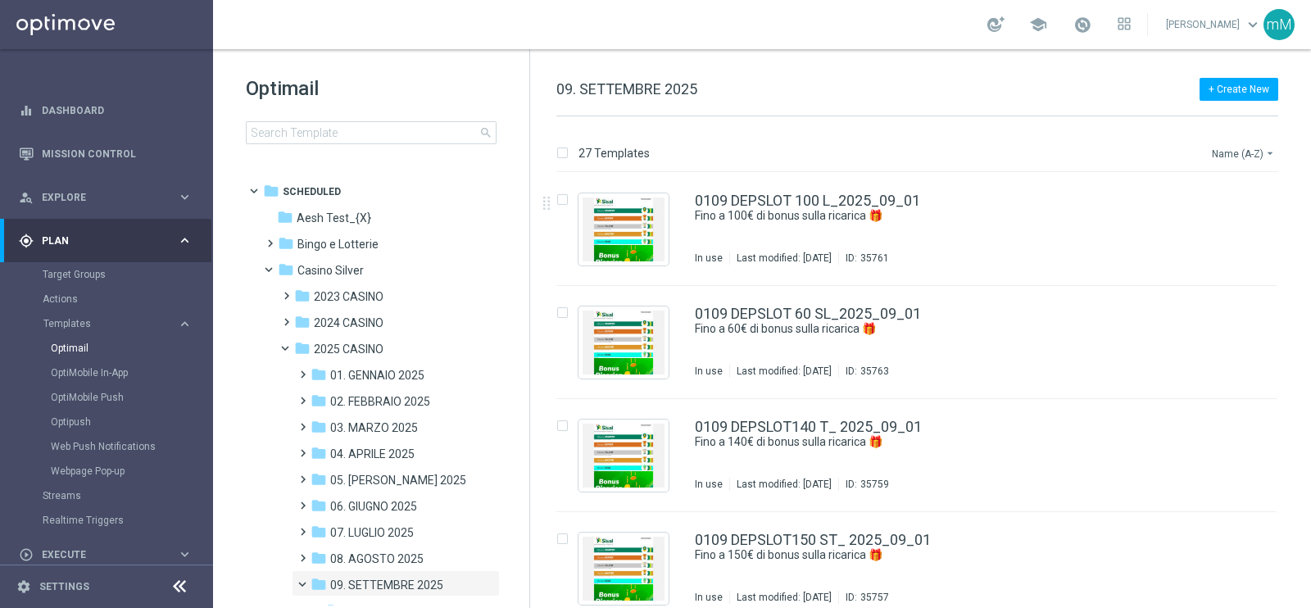
click at [1231, 145] on button "Name (A-Z) arrow_drop_down" at bounding box center [1244, 153] width 68 height 20
click at [1232, 220] on span "Date Modified (Newest)" at bounding box center [1215, 225] width 110 height 11
click at [791, 415] on div "1109 DEPSLOT180 T_ 2025_09_11 Fino a 180€ di bonus sulla ricarica 🎁​ Not Used L…" at bounding box center [916, 455] width 720 height 113
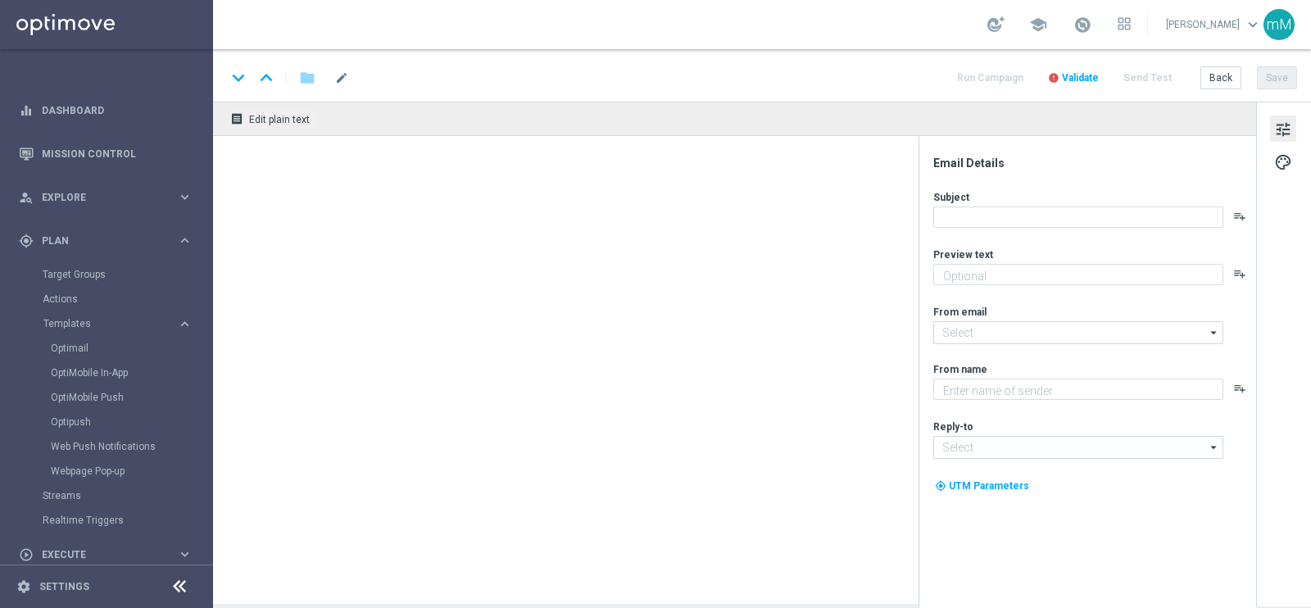
type textarea "Scopri la promozione che ti abbiamo riservato"
type input "[EMAIL_ADDRESS][DOMAIN_NAME]"
type textarea "Sisal"
type input "info@sisal.it"
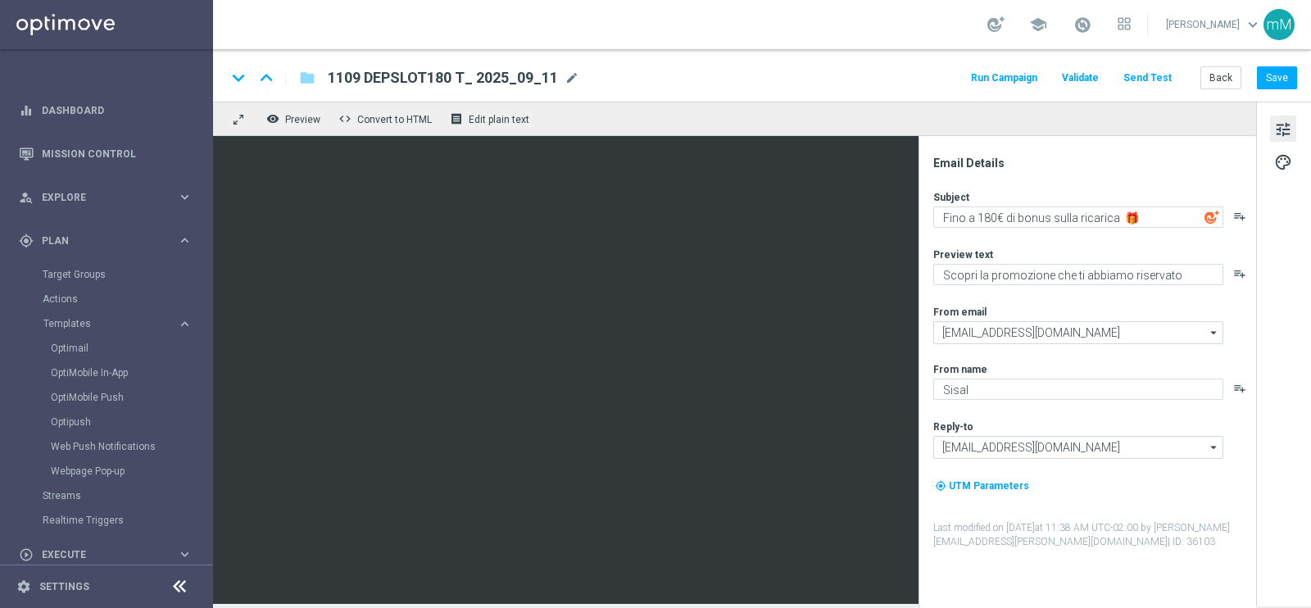
click at [1011, 80] on button "Run Campaign" at bounding box center [1003, 78] width 71 height 22
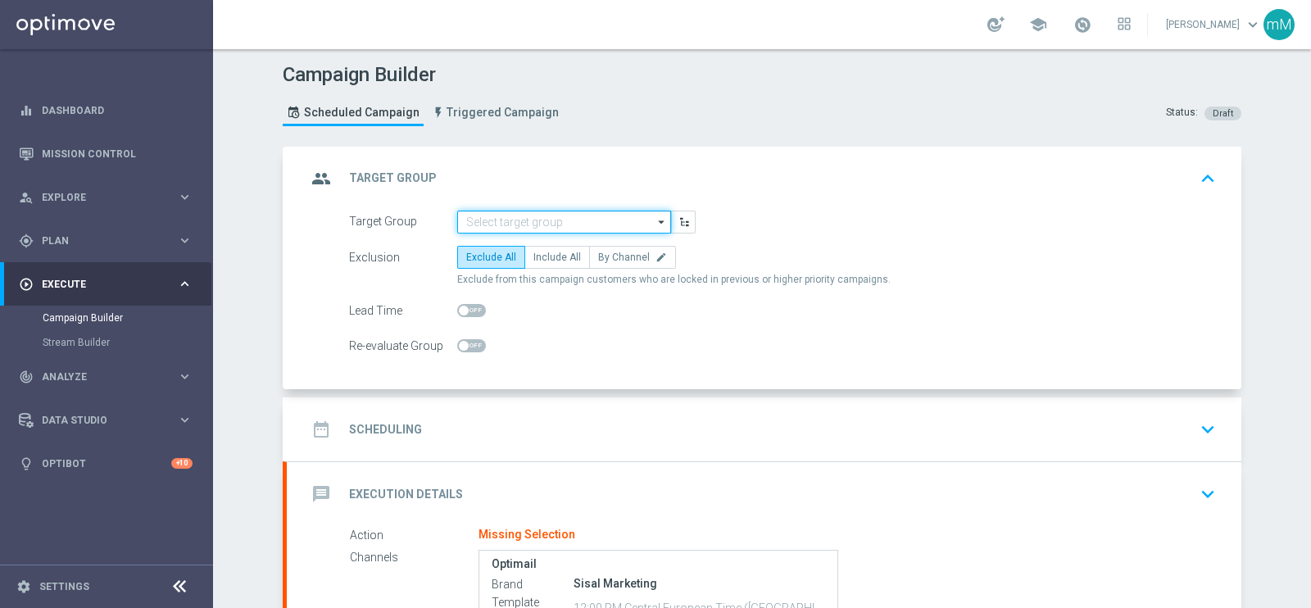
click at [490, 211] on input at bounding box center [564, 222] width 214 height 23
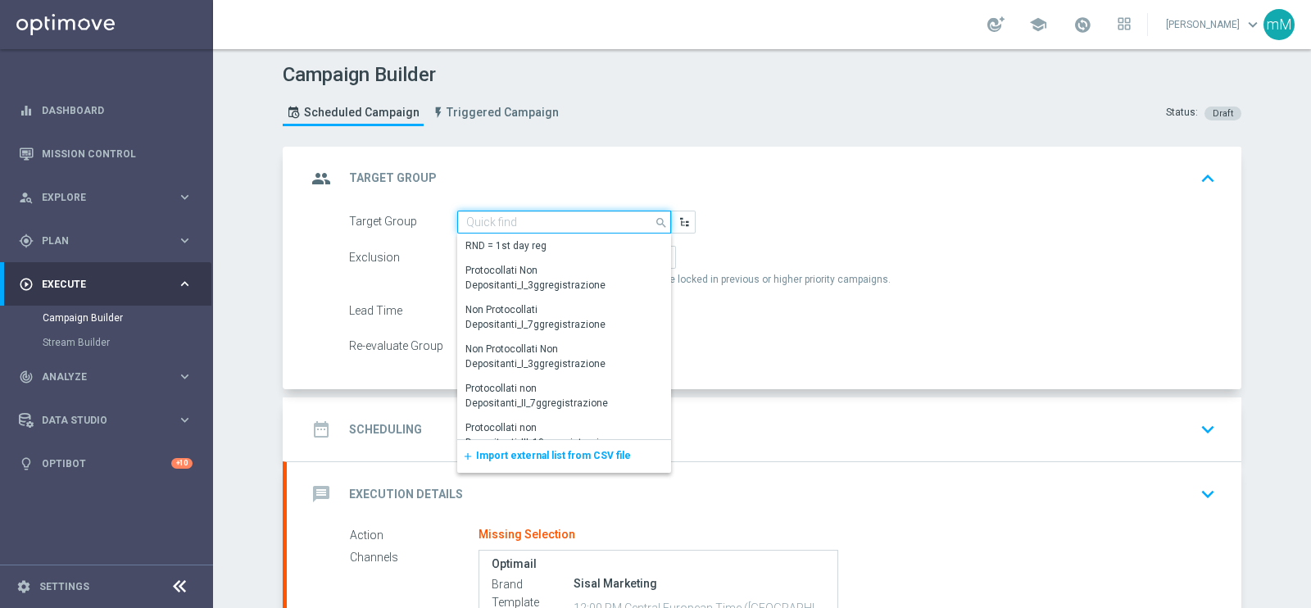
paste input "NO SALDO Active Casinò Silver Moda 30-59,99"
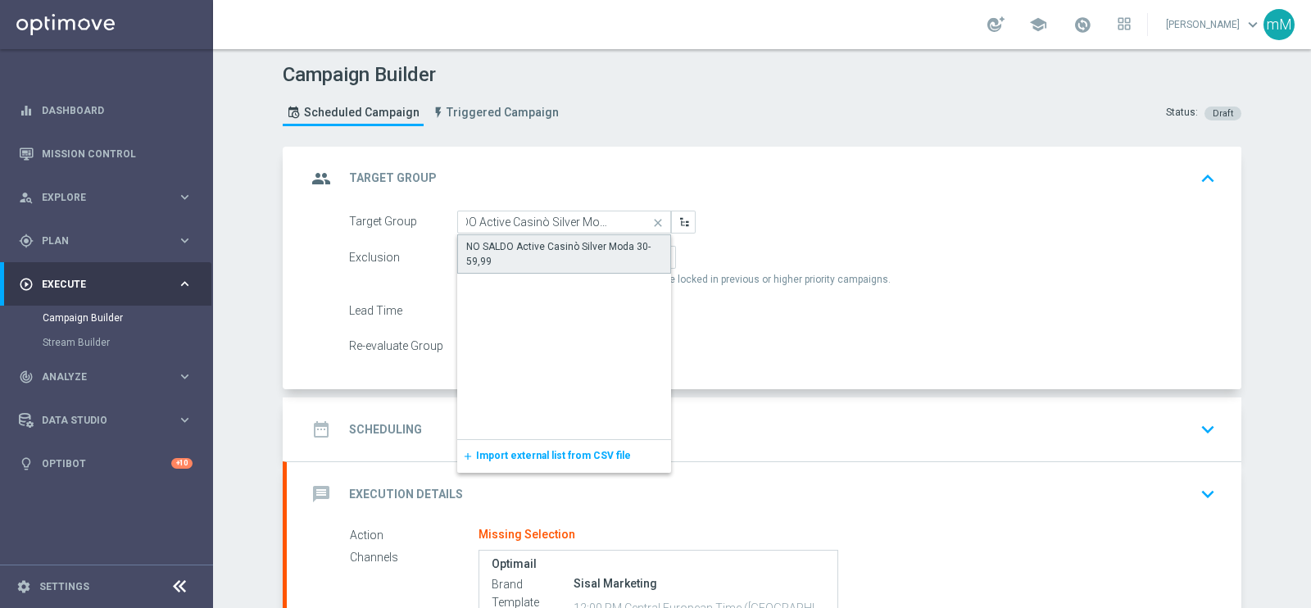
click at [499, 241] on div "NO SALDO Active Casinò Silver Moda 30-59,99" at bounding box center [564, 253] width 196 height 29
type input "NO SALDO Active Casinò Silver Moda 30-59,99"
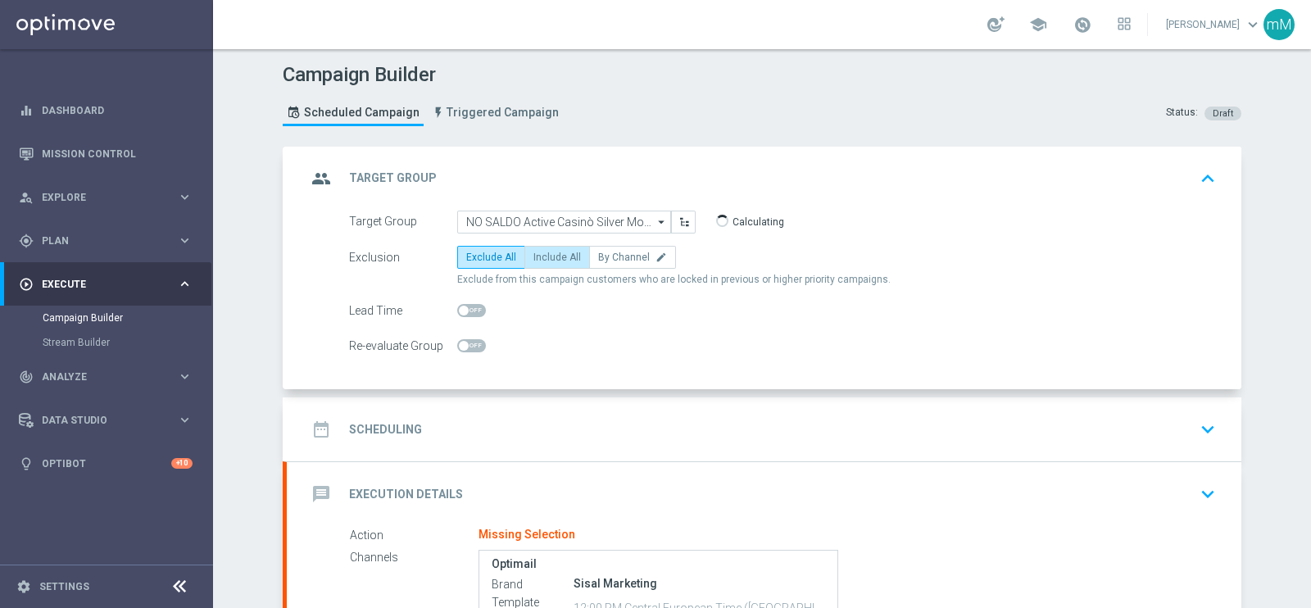
click at [534, 257] on span "Include All" at bounding box center [557, 257] width 48 height 11
click at [534, 257] on input "Include All" at bounding box center [538, 260] width 11 height 11
radio input "true"
click at [535, 415] on div "date_range Scheduling keyboard_arrow_down" at bounding box center [763, 429] width 915 height 31
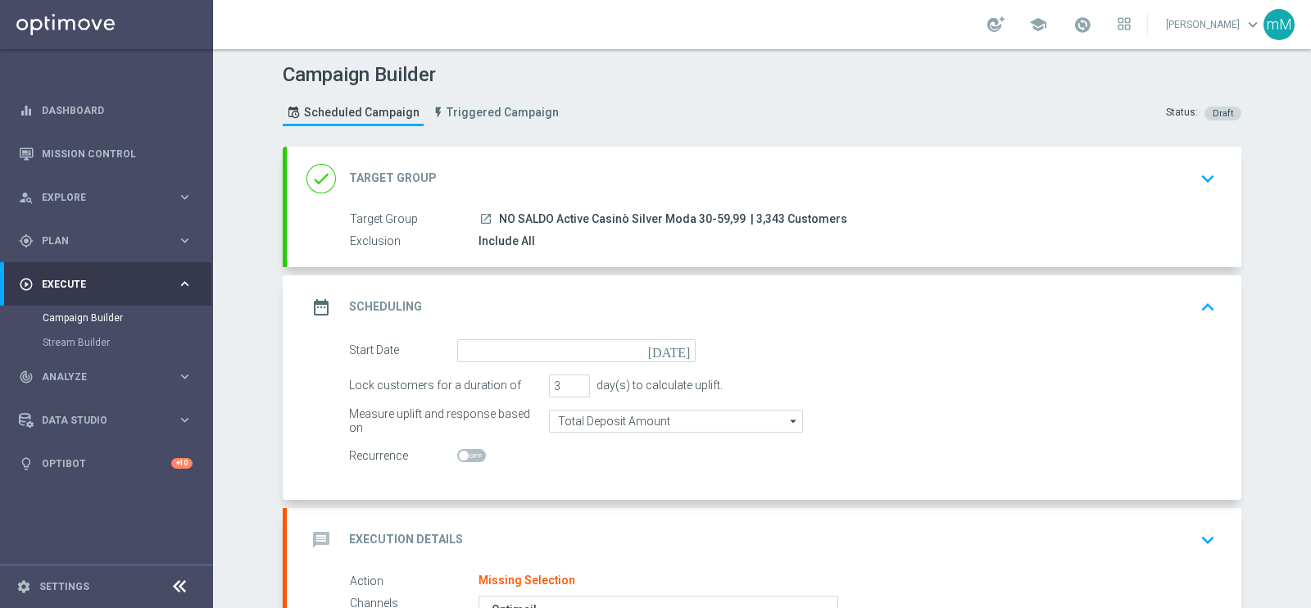
click at [578, 329] on div "date_range Scheduling keyboard_arrow_up" at bounding box center [764, 307] width 955 height 64
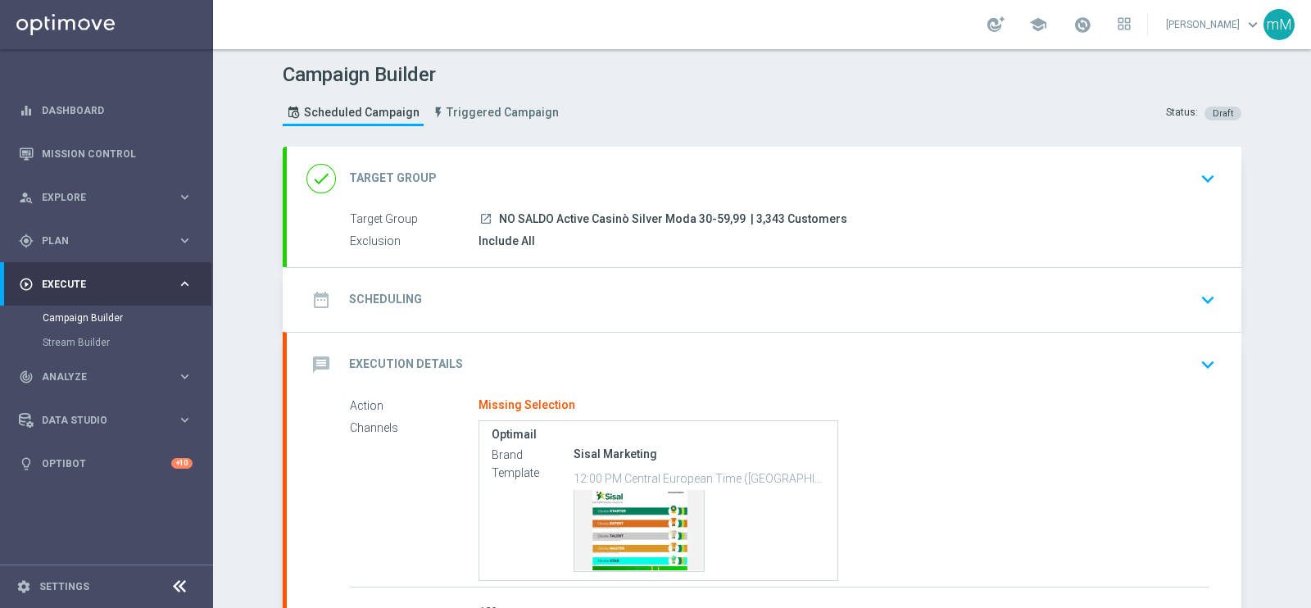
click at [578, 311] on div "date_range Scheduling keyboard_arrow_down" at bounding box center [763, 299] width 915 height 31
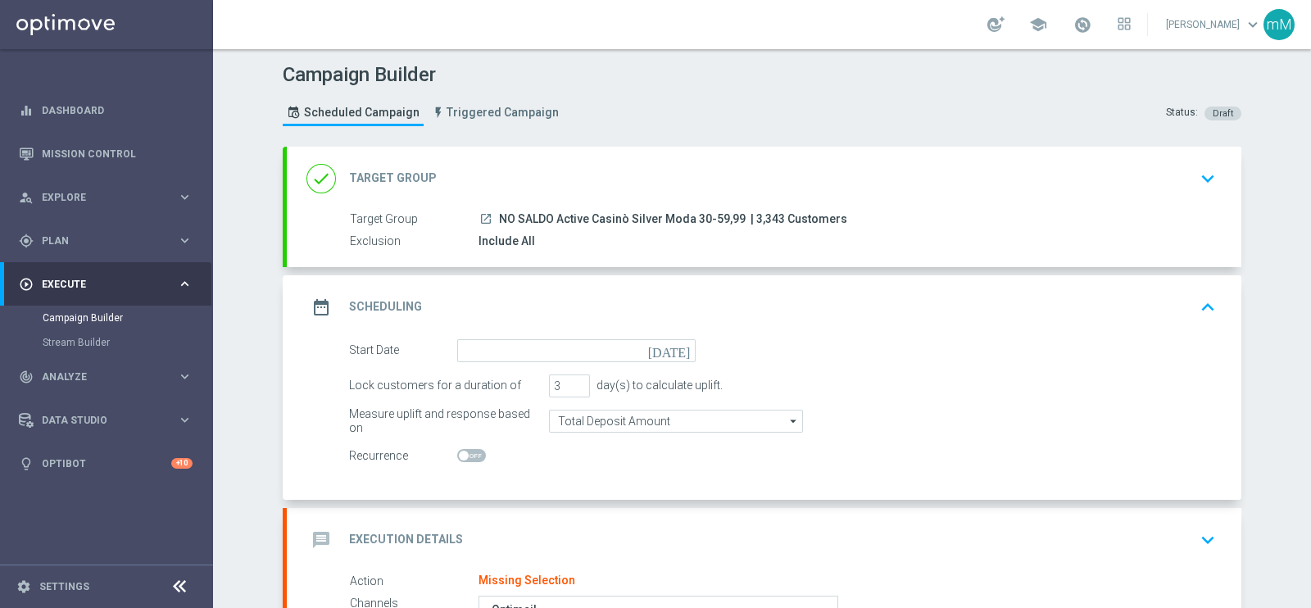
click at [527, 363] on form "Start Date today Lock customers for a duration of 3 day(s) to calculate uplift.…" at bounding box center [782, 403] width 867 height 129
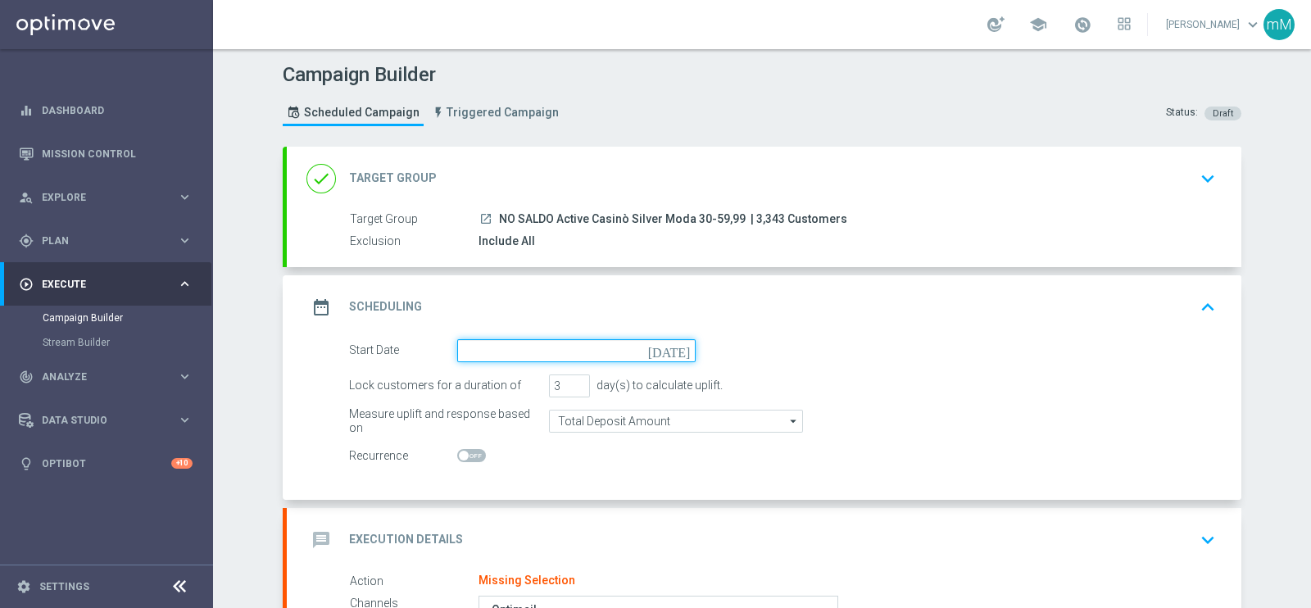
click at [527, 349] on input at bounding box center [576, 350] width 238 height 23
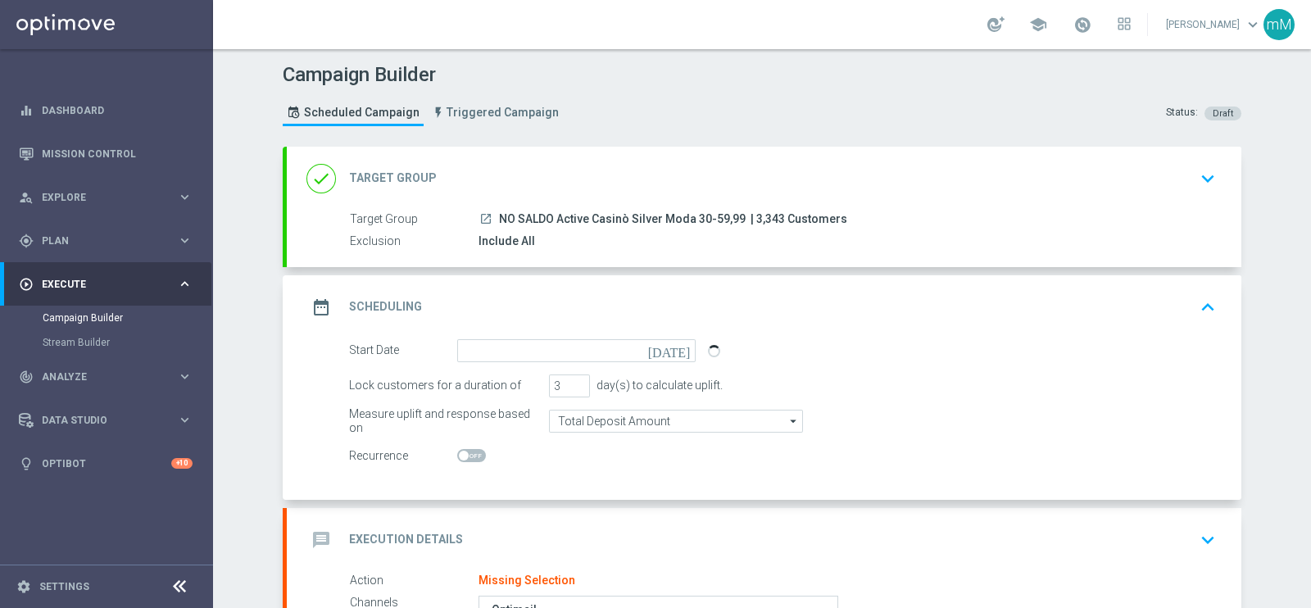
type input "11 Sep 2025"
type input "4"
click at [569, 379] on input "4" at bounding box center [569, 385] width 41 height 23
click at [503, 293] on div "date_range Scheduling keyboard_arrow_up" at bounding box center [763, 307] width 915 height 31
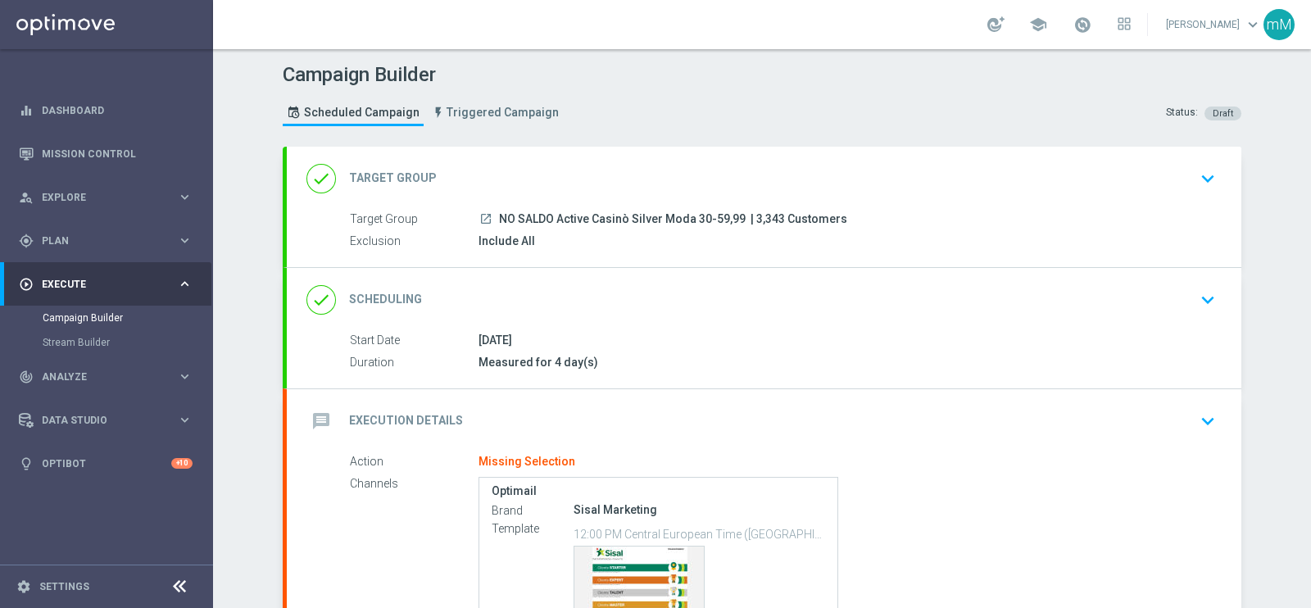
click at [621, 284] on div "done Scheduling keyboard_arrow_down" at bounding box center [763, 299] width 915 height 31
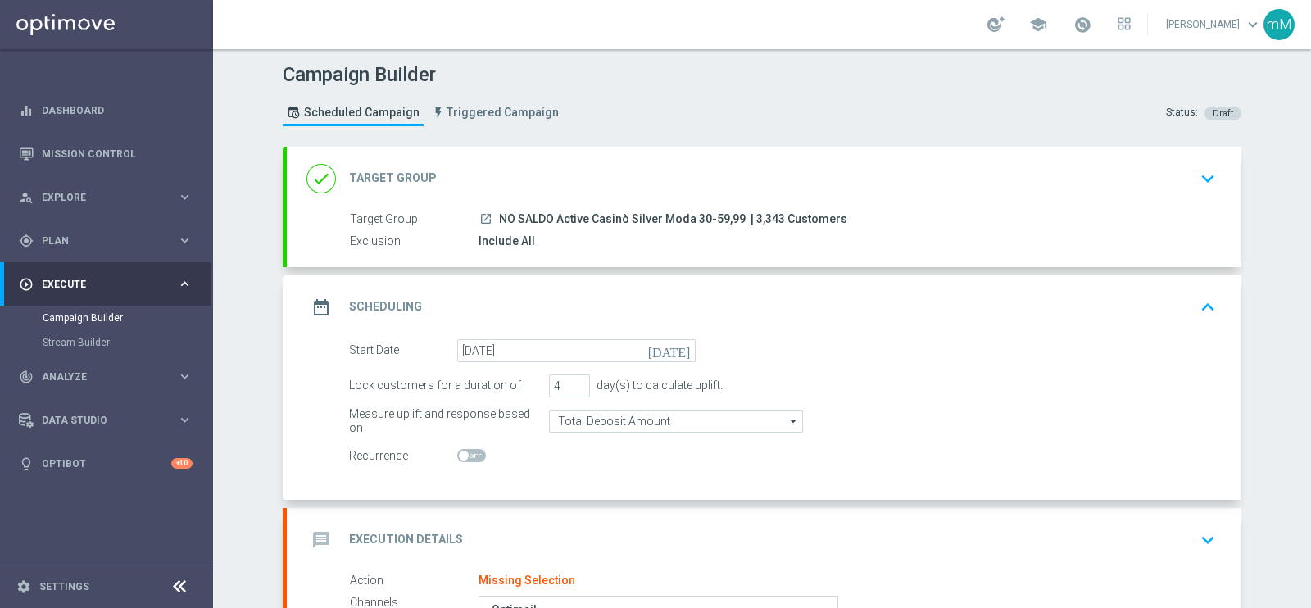
click at [621, 282] on div "date_range Scheduling keyboard_arrow_up" at bounding box center [764, 307] width 955 height 64
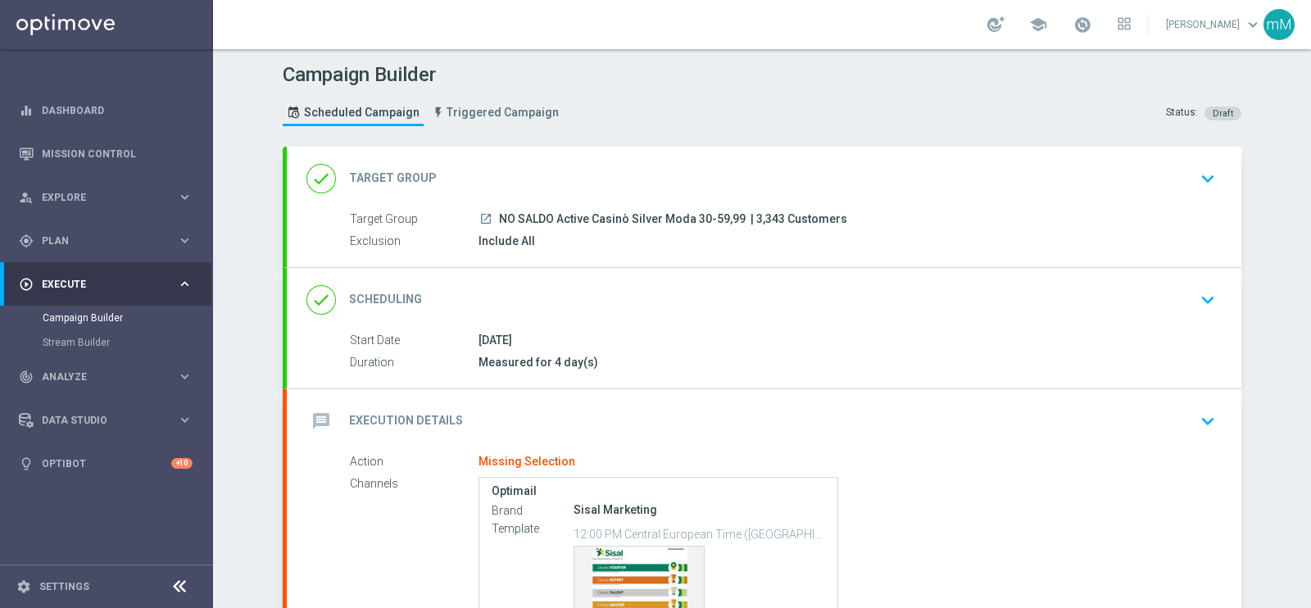
click at [619, 406] on div "message Execution Details keyboard_arrow_down" at bounding box center [763, 421] width 915 height 31
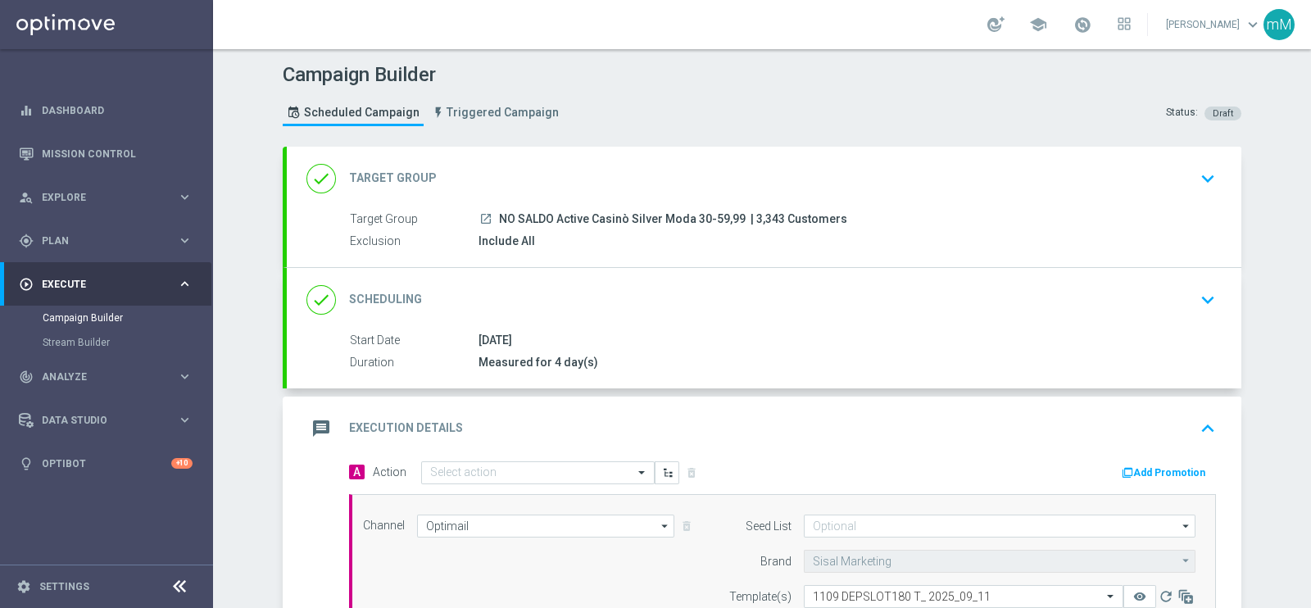
click at [528, 455] on div "message Execution Details keyboard_arrow_up" at bounding box center [764, 429] width 955 height 64
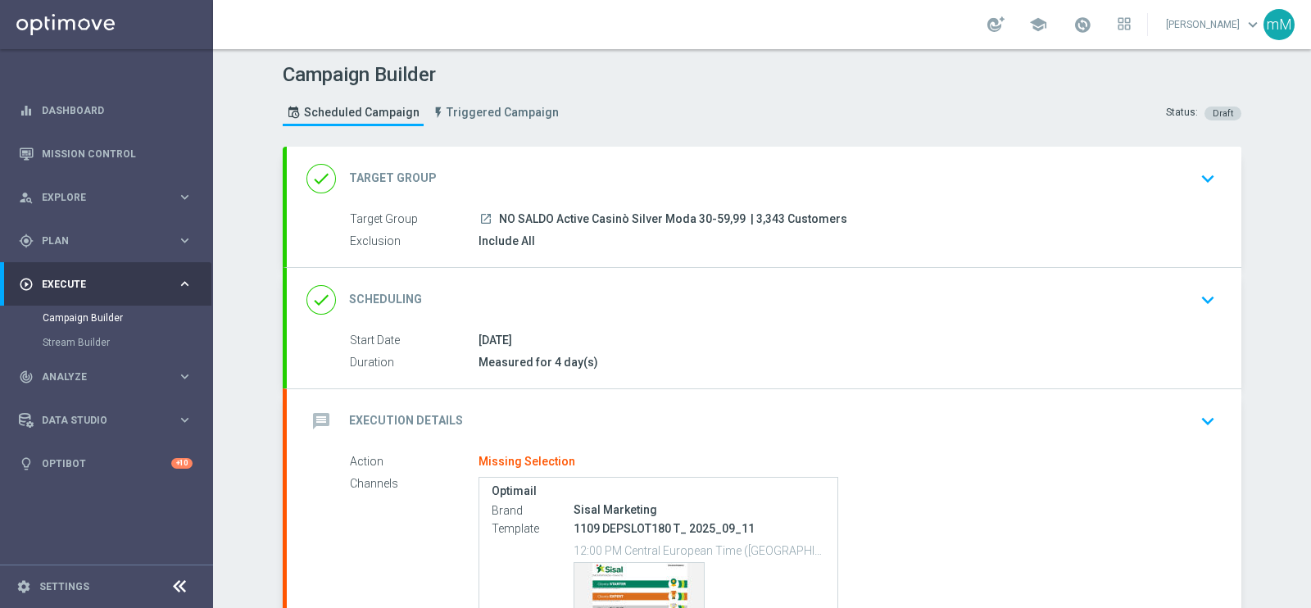
click at [533, 417] on div "message Execution Details keyboard_arrow_down" at bounding box center [763, 421] width 915 height 31
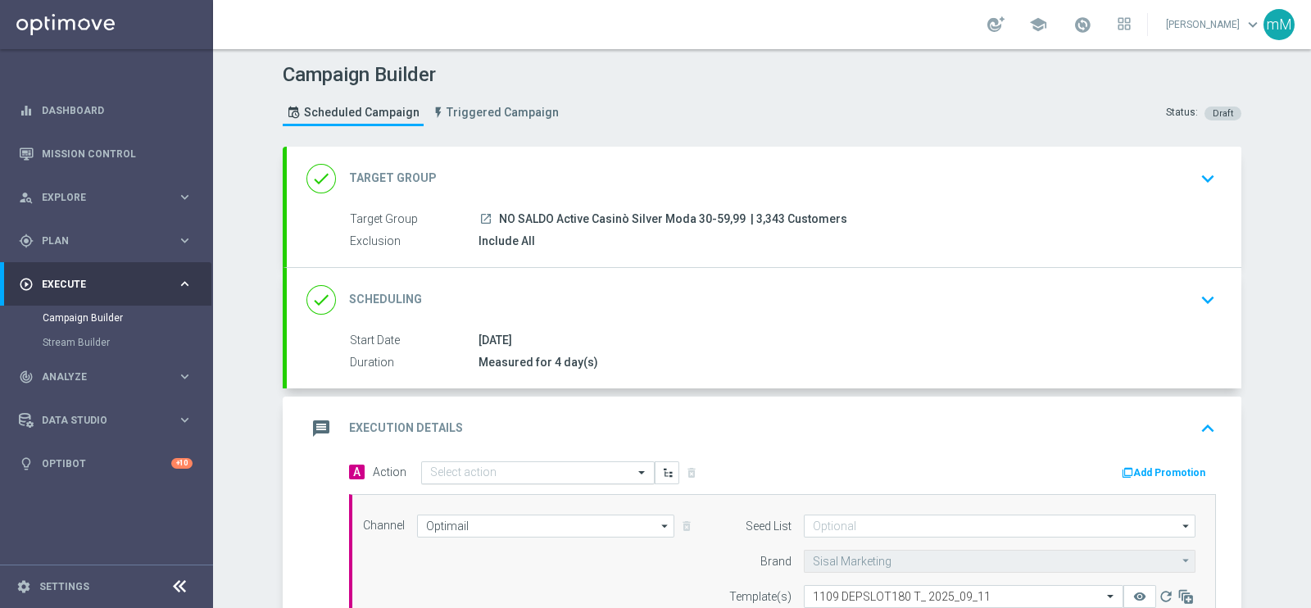
click at [486, 461] on div "Select action" at bounding box center [538, 472] width 234 height 23
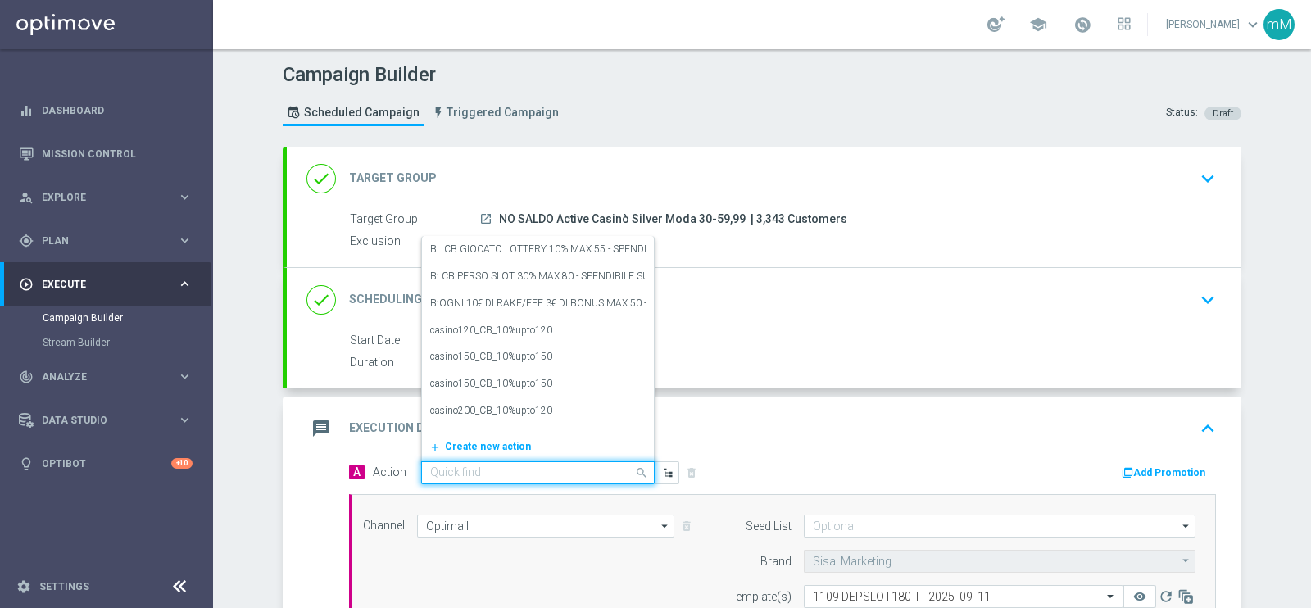
paste input "dep 60€ per 15% fino a 180€"
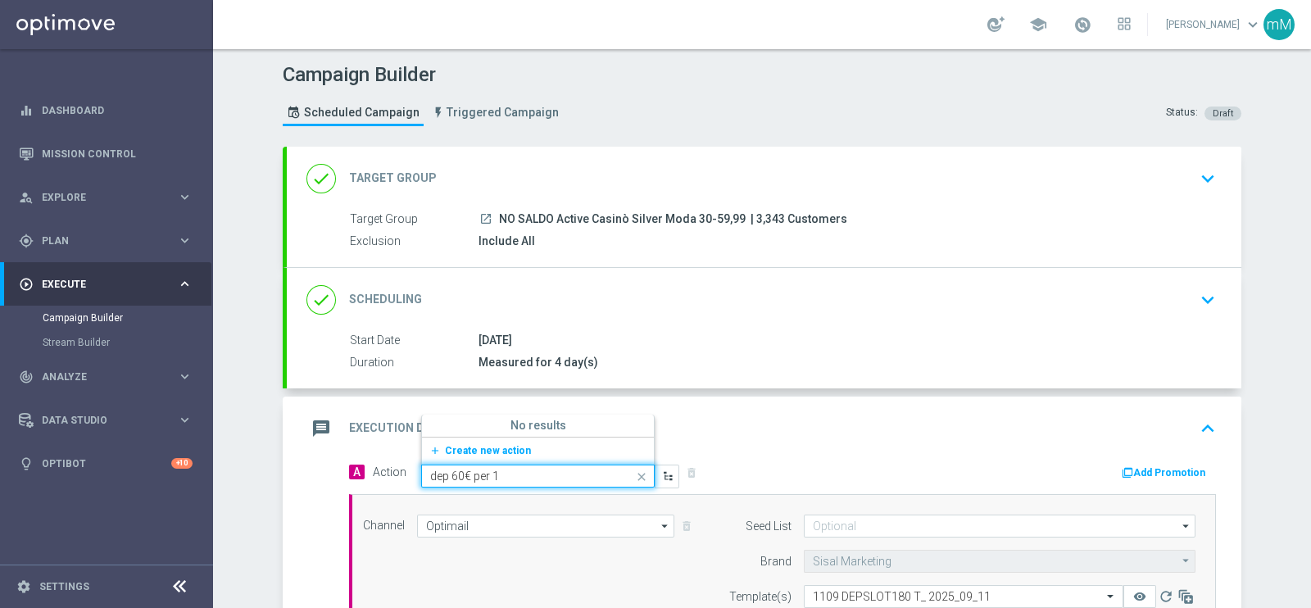
type input "dep 60€ per"
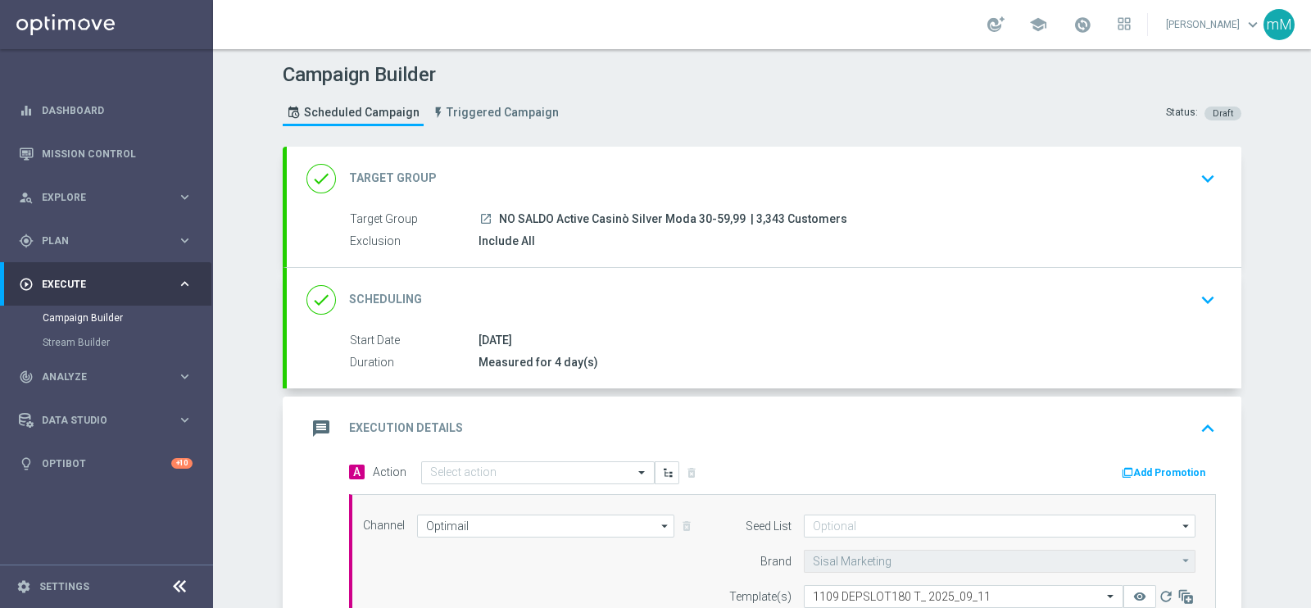
click at [761, 430] on div "message Execution Details keyboard_arrow_up" at bounding box center [763, 428] width 915 height 31
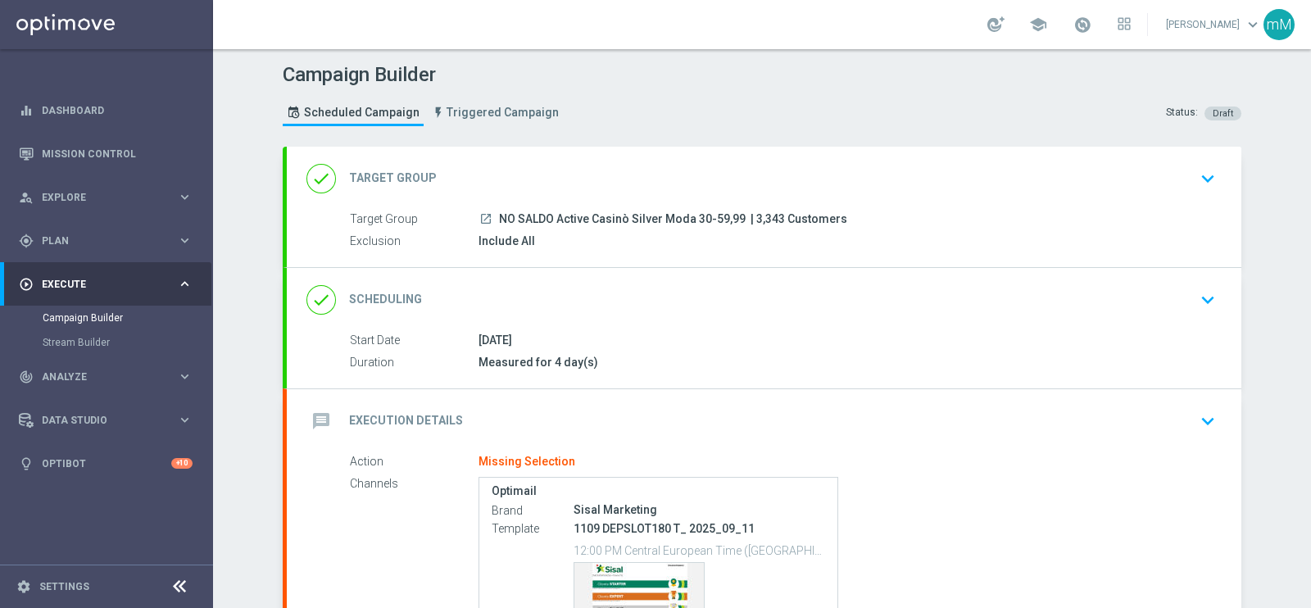
click at [672, 410] on div "message Execution Details keyboard_arrow_down" at bounding box center [763, 421] width 915 height 31
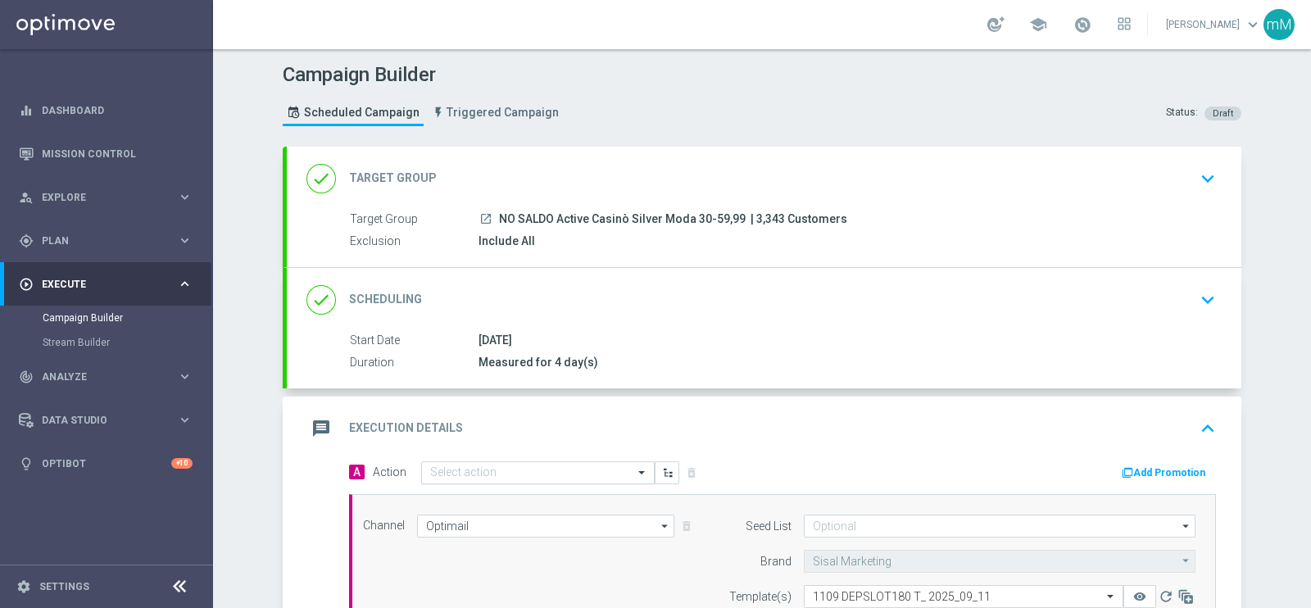
click at [508, 472] on input "text" at bounding box center [521, 473] width 183 height 14
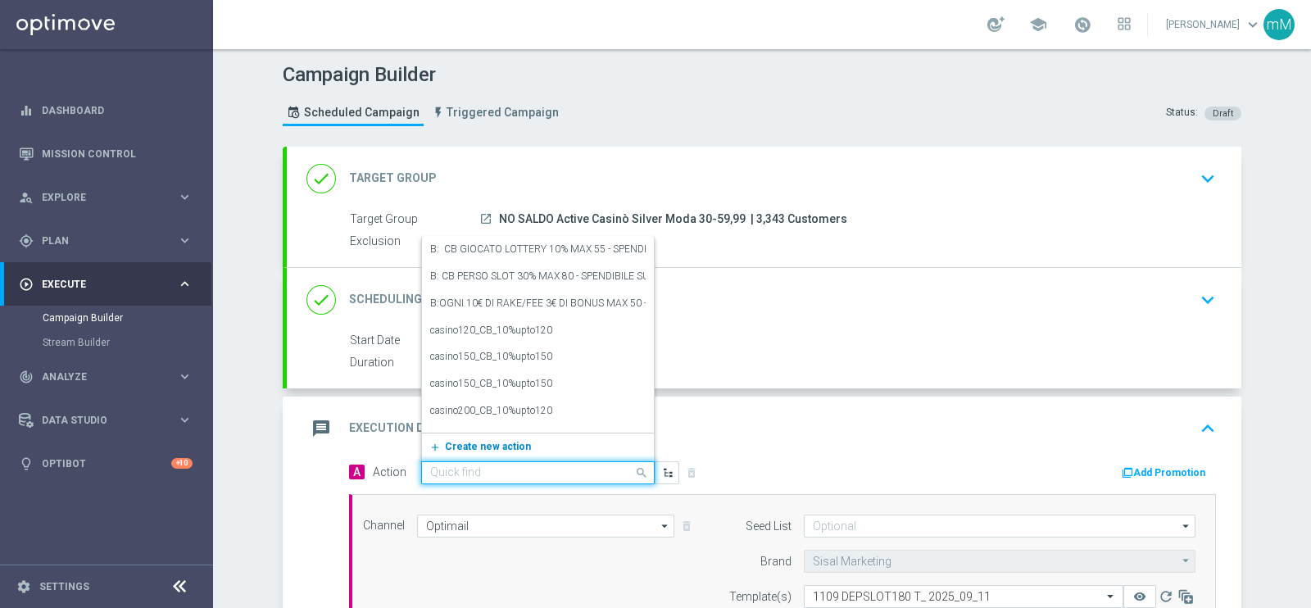
click at [504, 441] on span "Create new action" at bounding box center [488, 446] width 86 height 11
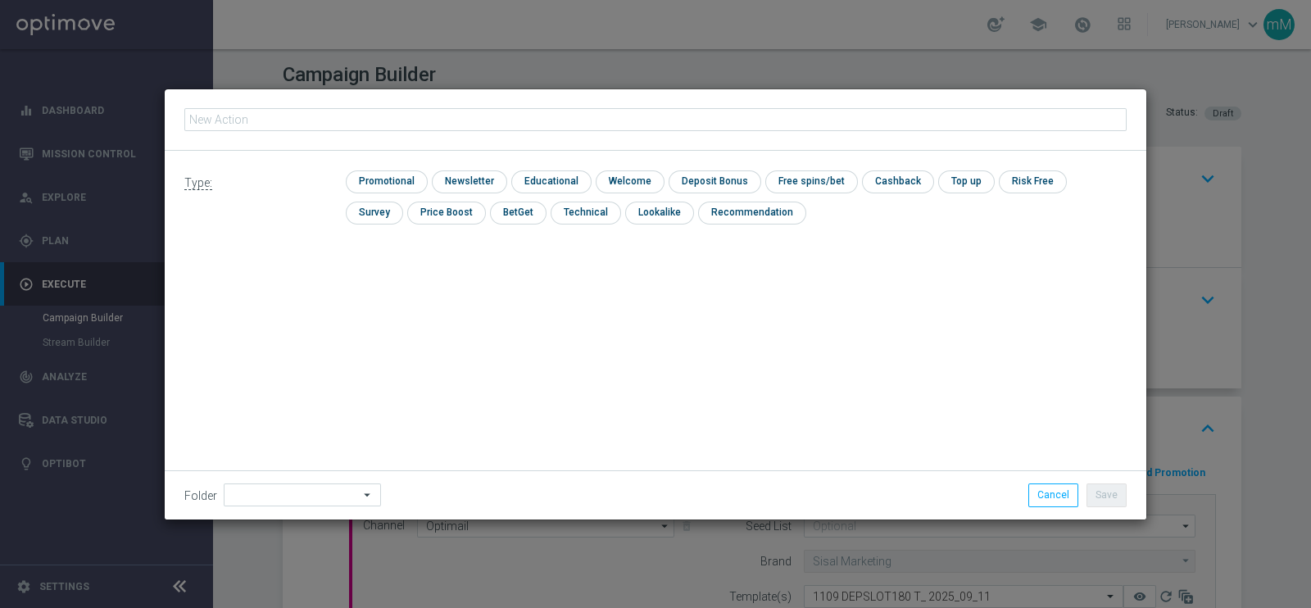
click at [435, 116] on input "text" at bounding box center [655, 119] width 942 height 23
type input "dep 60€ per 15% fino a 180€"
click at [403, 178] on input "checkbox" at bounding box center [385, 181] width 78 height 22
checkbox input "true"
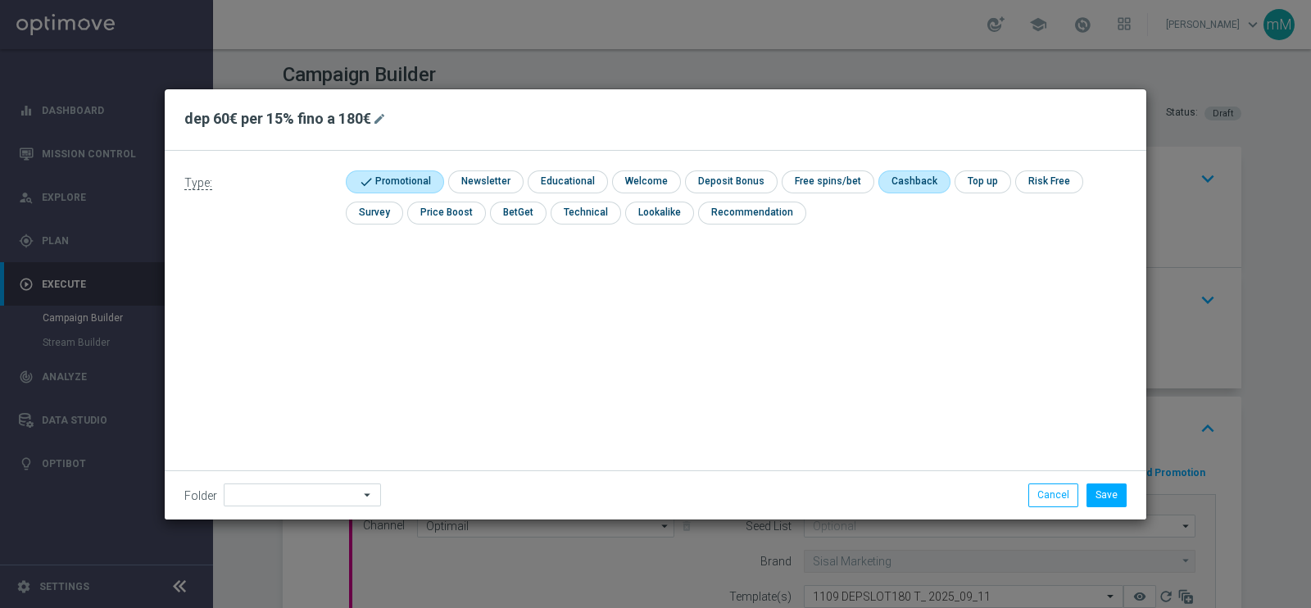
click at [891, 182] on input "checkbox" at bounding box center [912, 181] width 69 height 22
checkbox input "true"
click at [1106, 494] on button "Save" at bounding box center [1106, 494] width 40 height 23
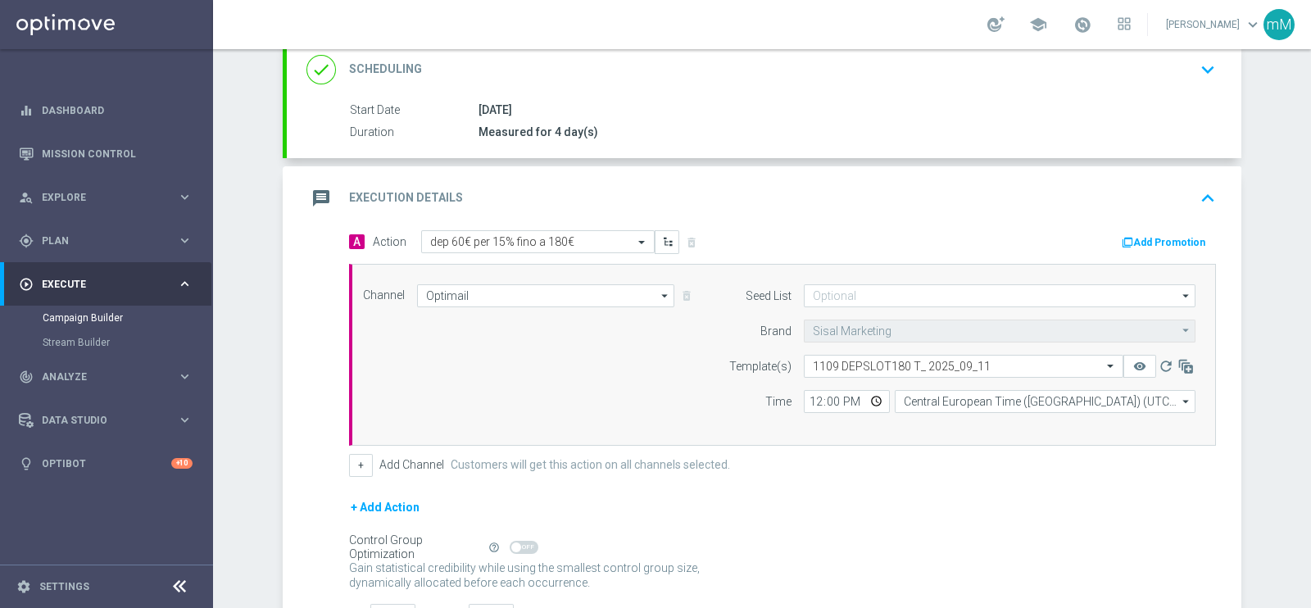
scroll to position [251, 0]
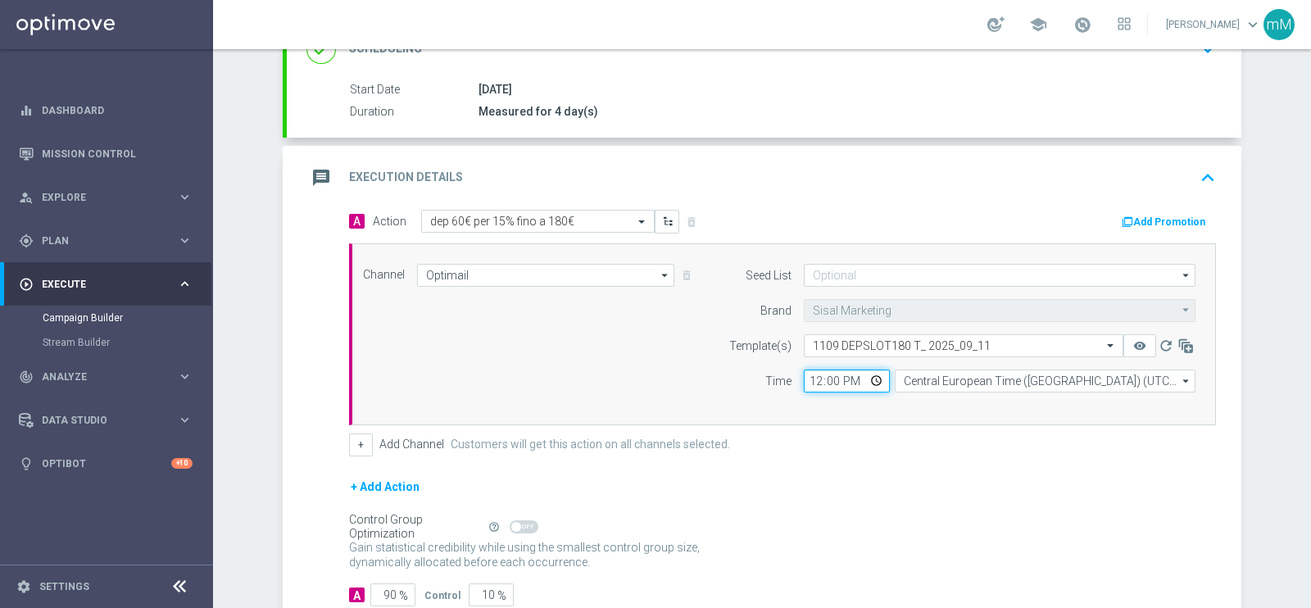
click at [807, 379] on input "12:00" at bounding box center [847, 381] width 86 height 23
type input "18:30"
click at [356, 443] on button "+" at bounding box center [361, 444] width 24 height 23
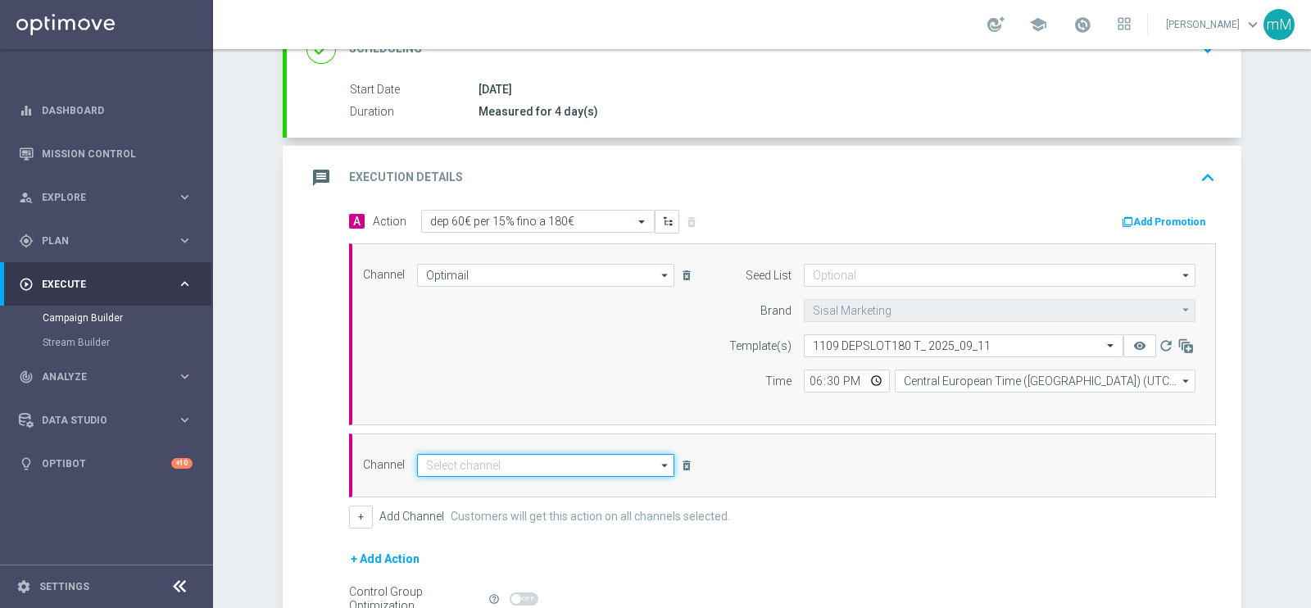
click at [527, 456] on input at bounding box center [545, 465] width 257 height 23
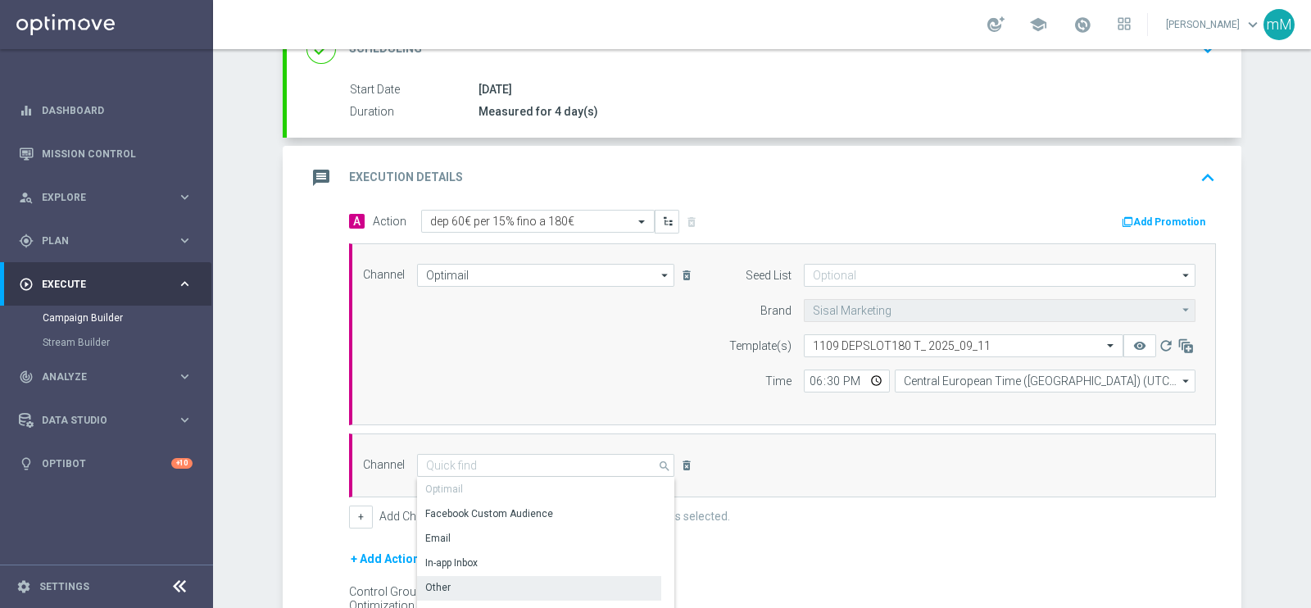
click at [471, 587] on div "Other" at bounding box center [539, 587] width 244 height 23
type input "Other"
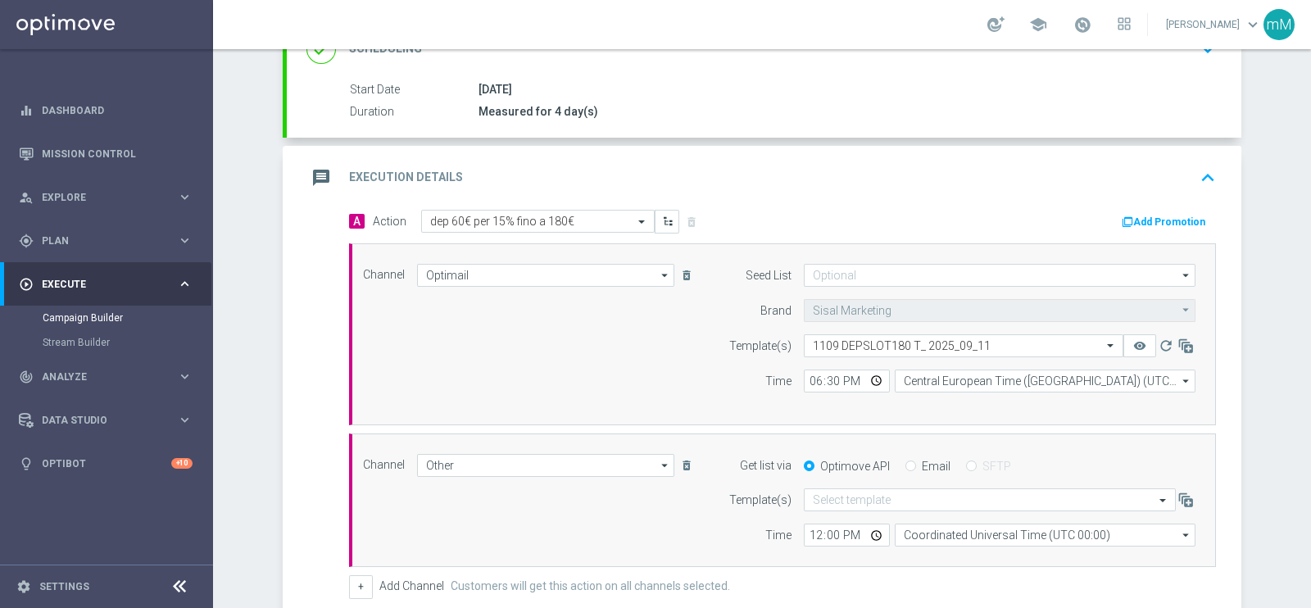
click at [922, 465] on label "Email" at bounding box center [936, 466] width 29 height 15
click at [916, 465] on input "Email" at bounding box center [910, 467] width 11 height 11
radio input "true"
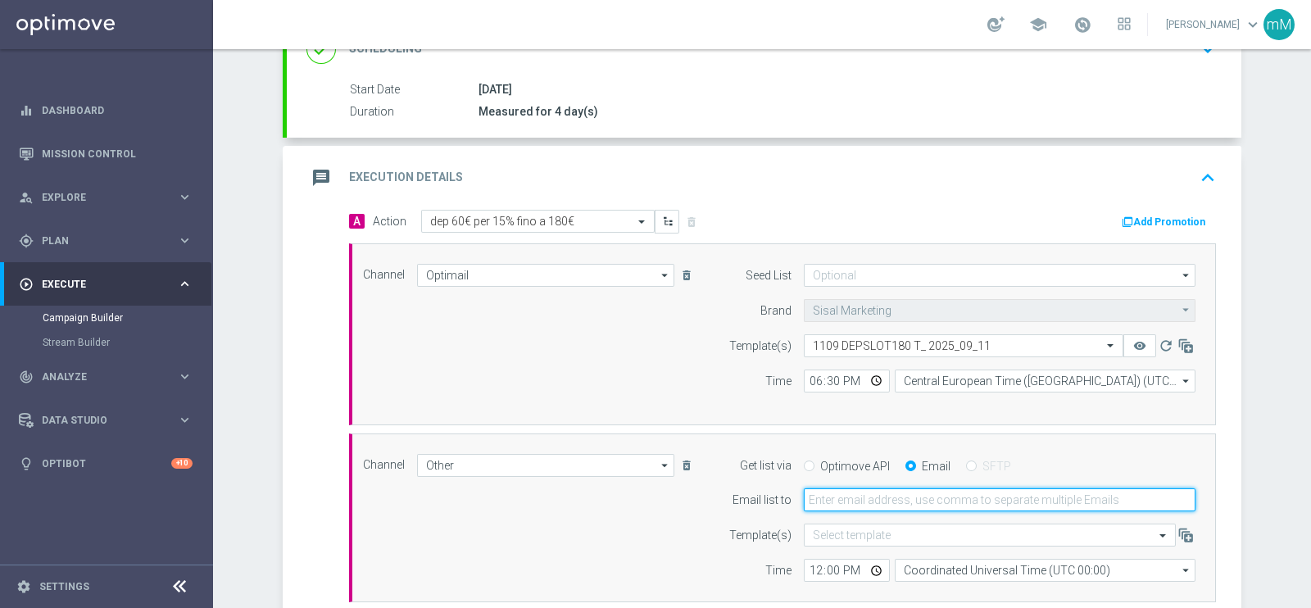
click at [902, 497] on input "email" at bounding box center [1000, 499] width 392 height 23
type input "marco.maccarrone@sisal.it"
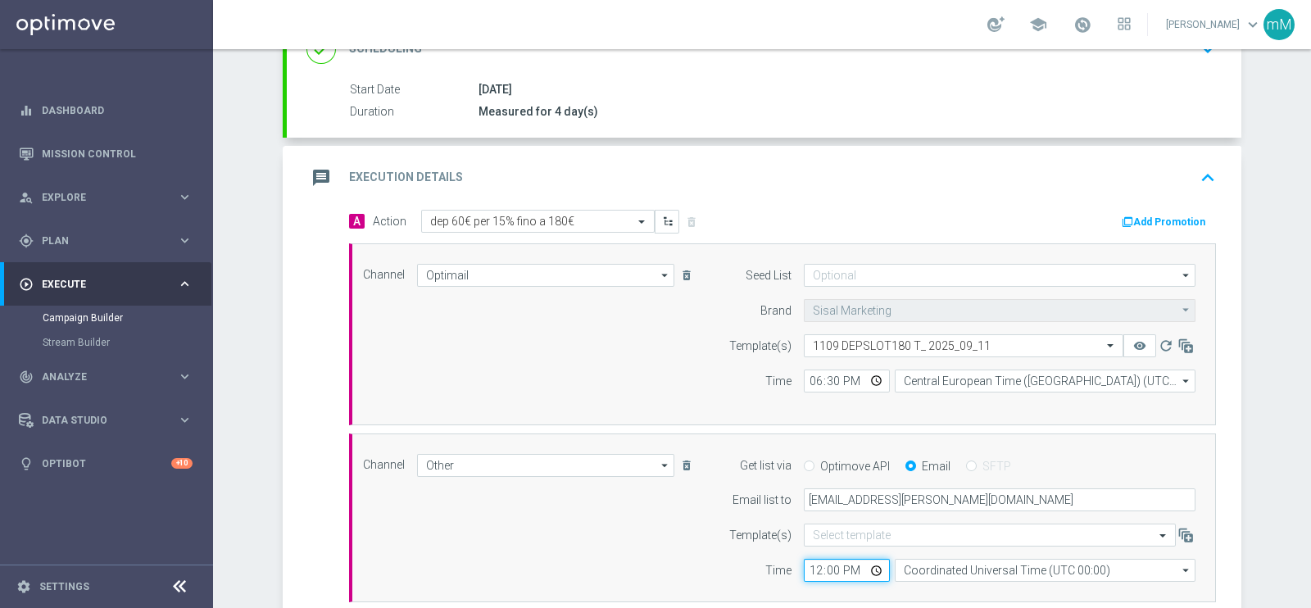
click at [804, 572] on input "12:00" at bounding box center [847, 570] width 86 height 23
type input "18:30"
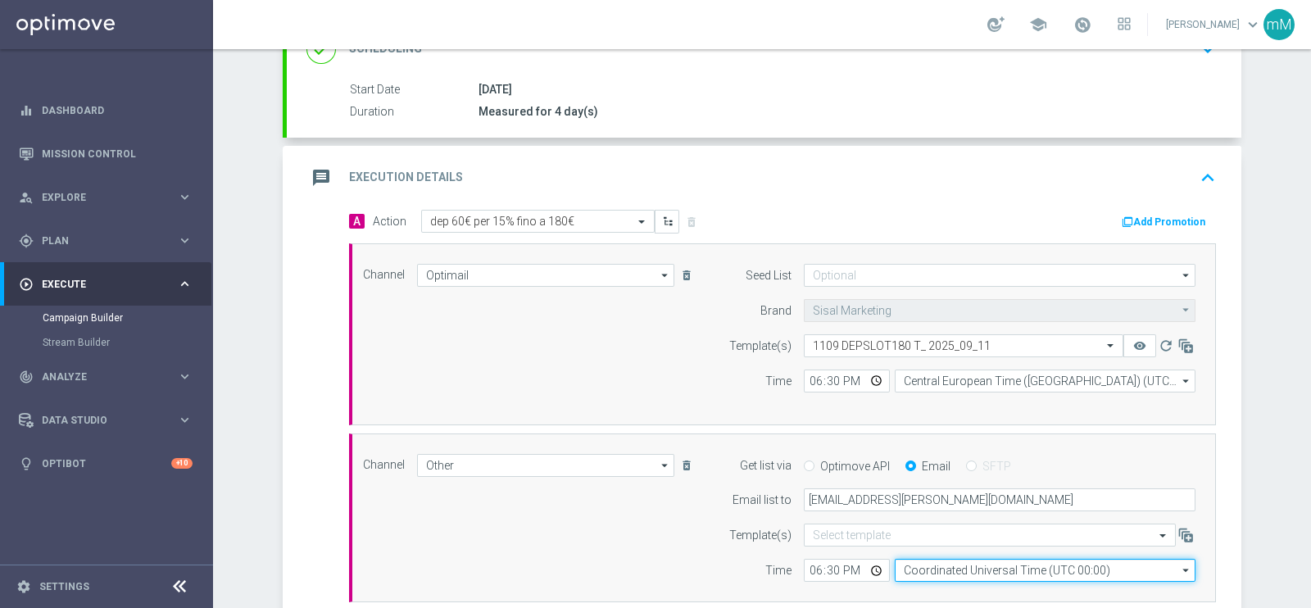
click at [913, 574] on input "Coordinated Universal Time (UTC 00:00)" at bounding box center [1045, 570] width 301 height 23
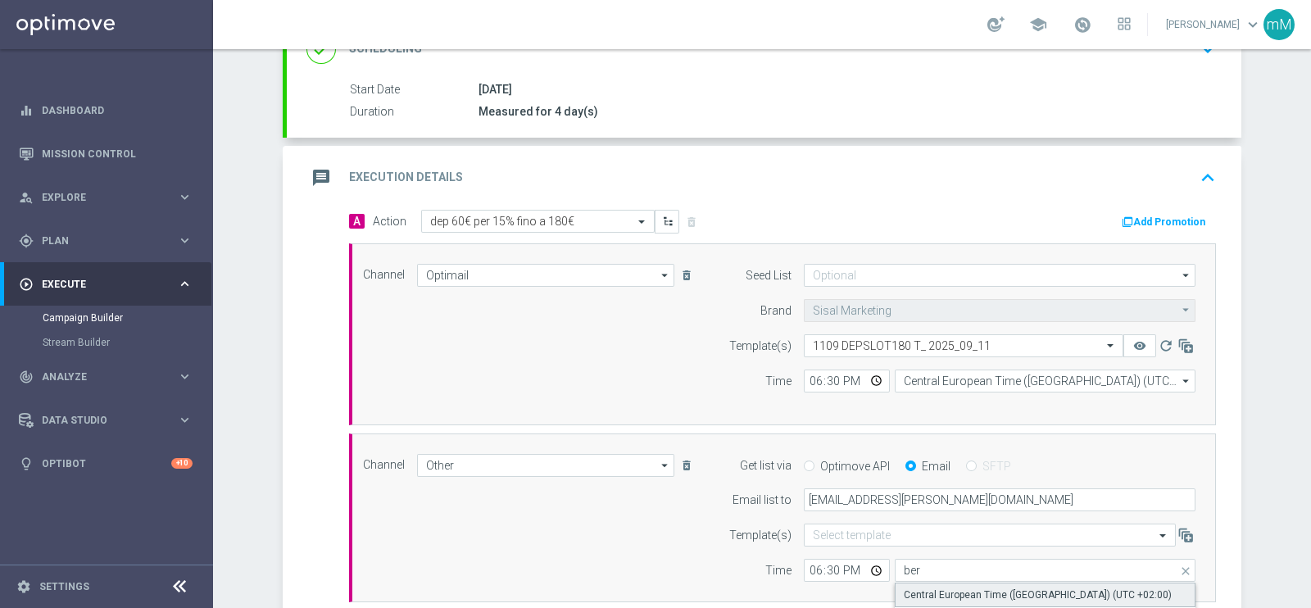
click at [914, 587] on div "Central European Time (Berlin) (UTC +02:00)" at bounding box center [1038, 594] width 268 height 15
type input "Central European Time (Berlin) (UTC +02:00)"
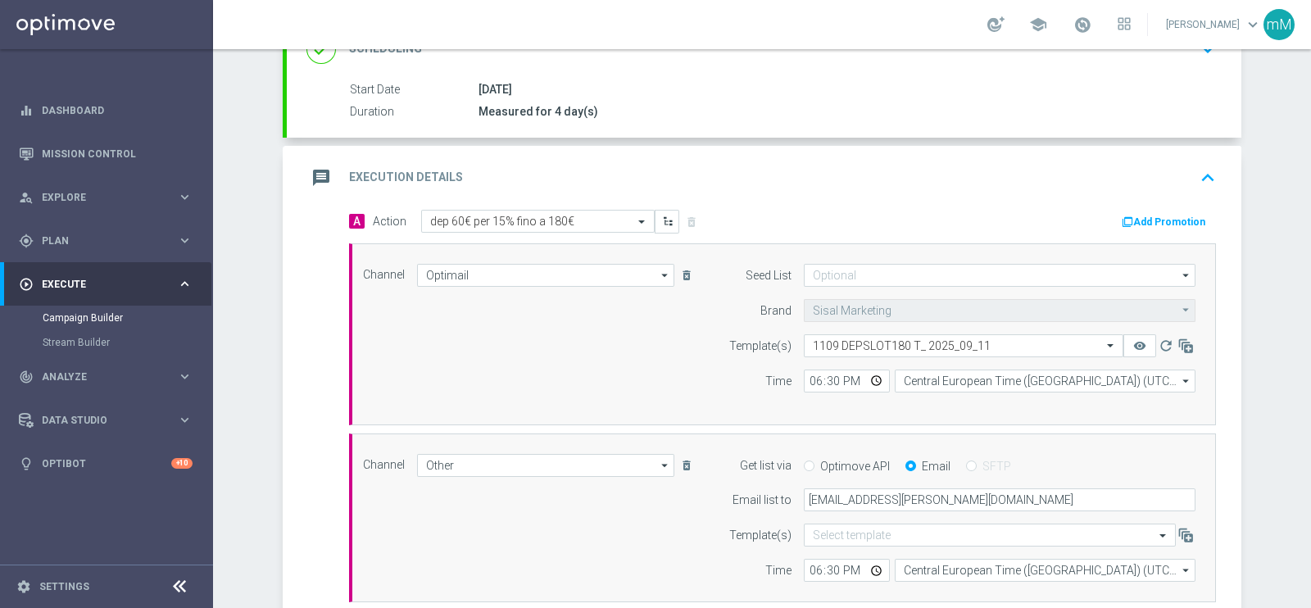
scroll to position [533, 0]
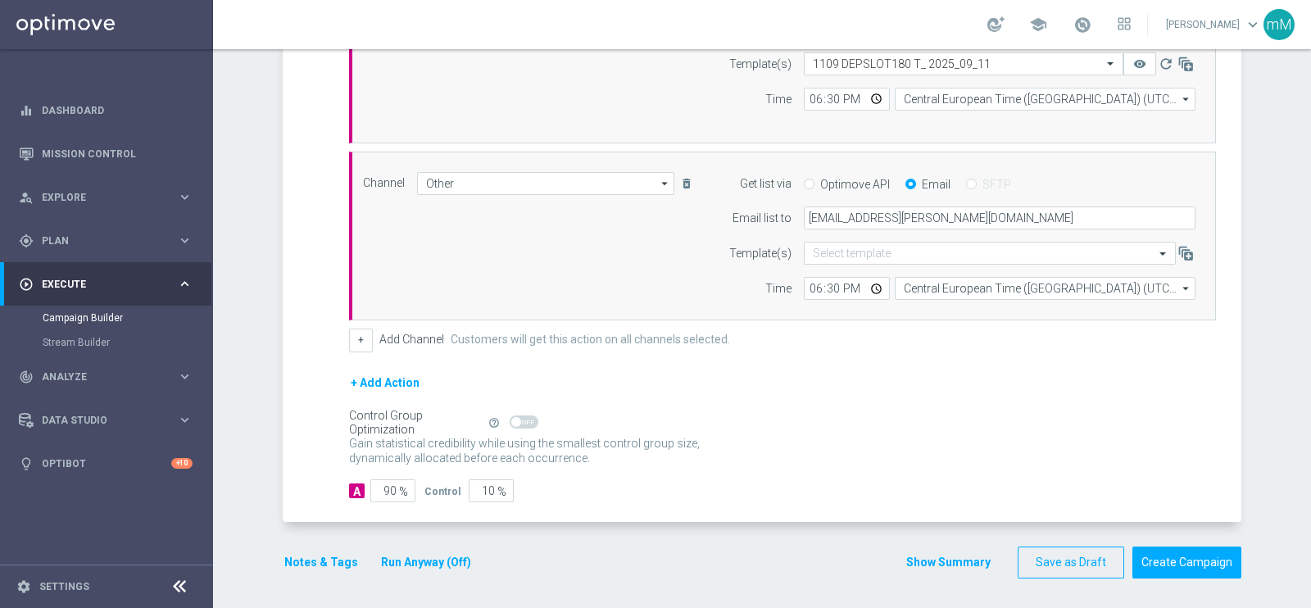
click at [418, 552] on button "Run Anyway (Off)" at bounding box center [425, 562] width 93 height 20
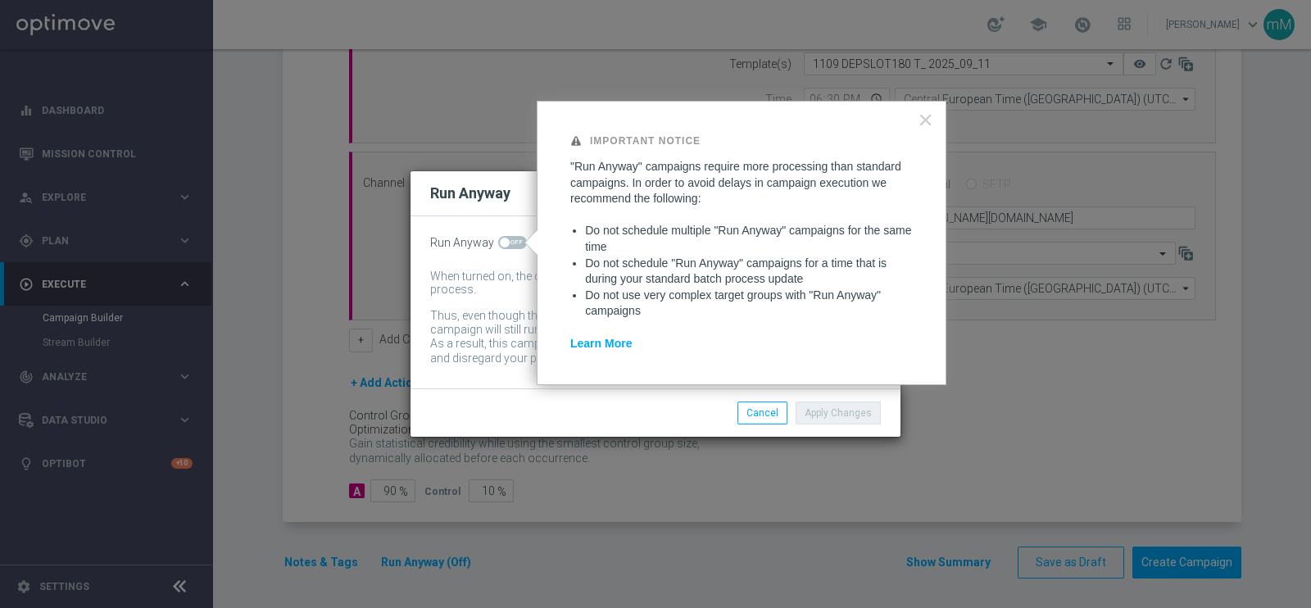
click at [513, 252] on div "Run Anyway When turned on, the campaign will be executed regardless of your sit…" at bounding box center [655, 302] width 490 height 172
click at [519, 236] on span at bounding box center [512, 242] width 29 height 13
click at [519, 236] on input "checkbox" at bounding box center [512, 242] width 29 height 13
checkbox input "true"
click at [819, 406] on button "Apply Changes" at bounding box center [838, 412] width 85 height 23
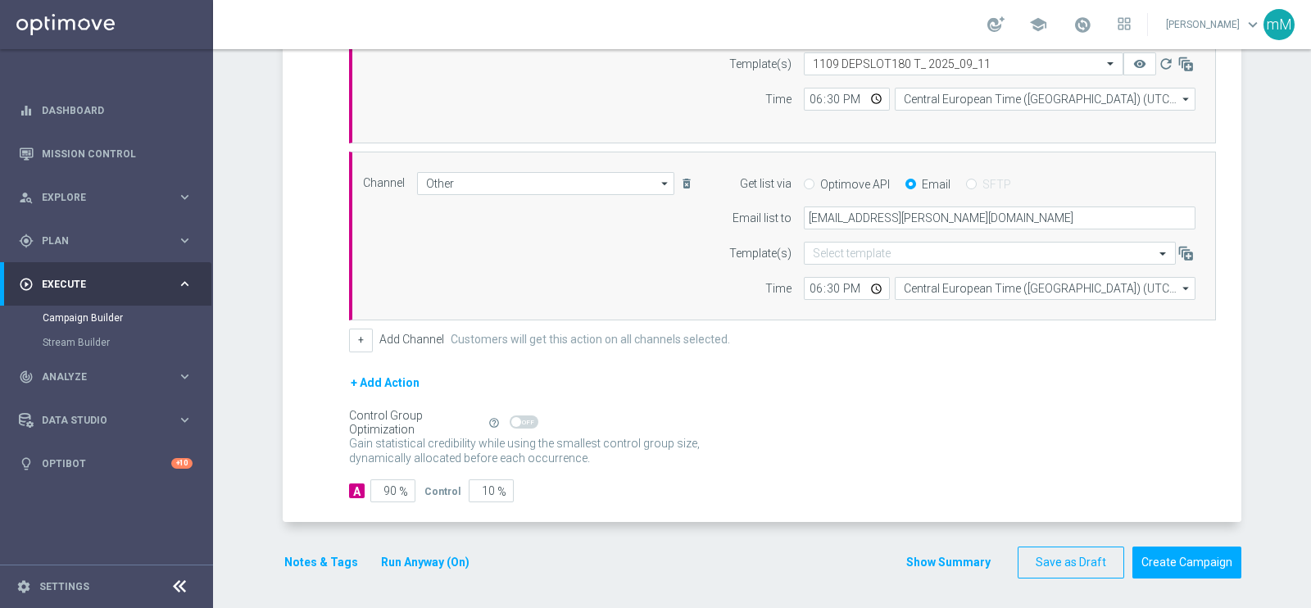
click at [297, 560] on button "Notes & Tags" at bounding box center [321, 562] width 77 height 20
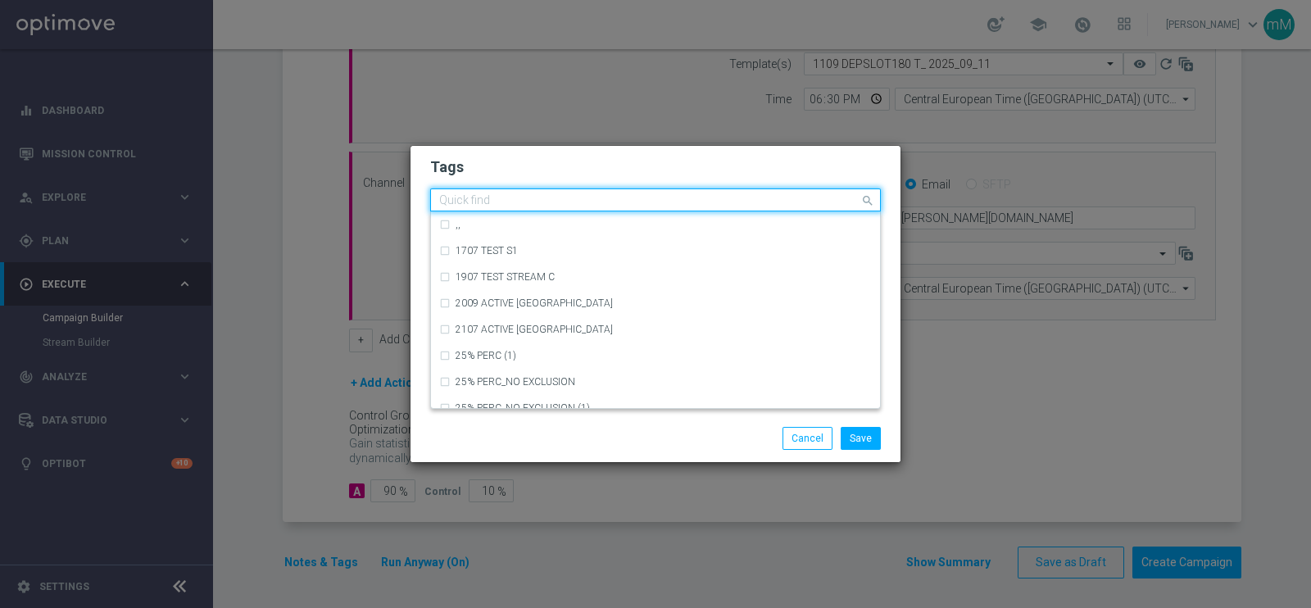
click at [582, 201] on input "text" at bounding box center [649, 201] width 420 height 14
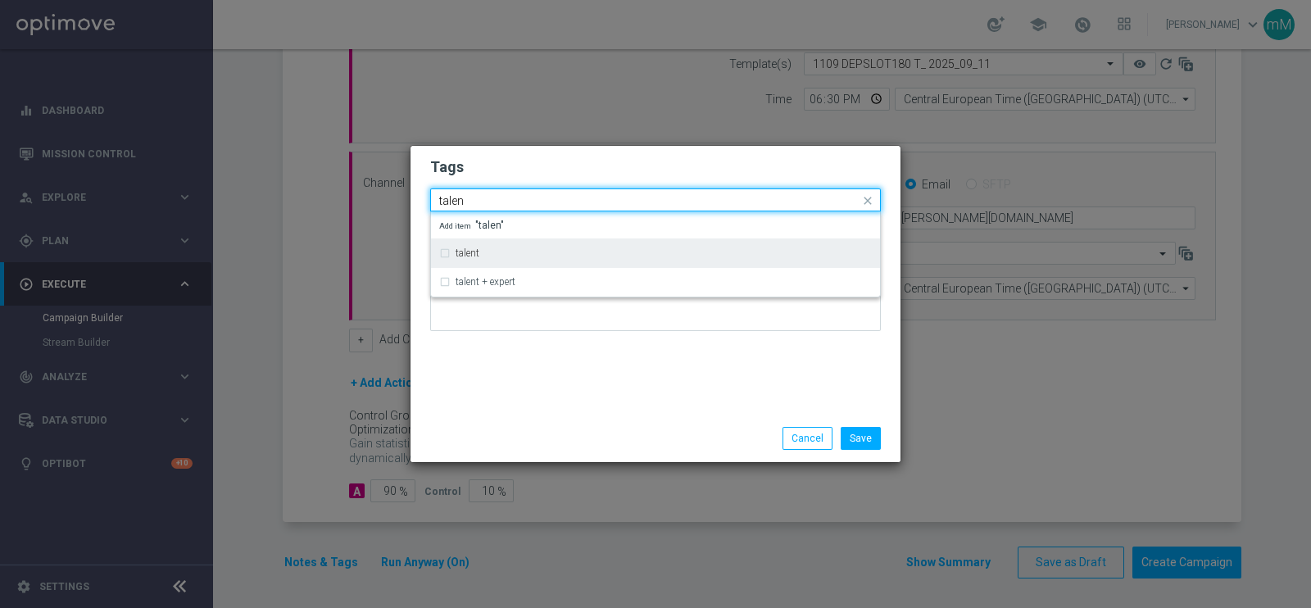
click at [553, 252] on div "talent" at bounding box center [664, 253] width 416 height 10
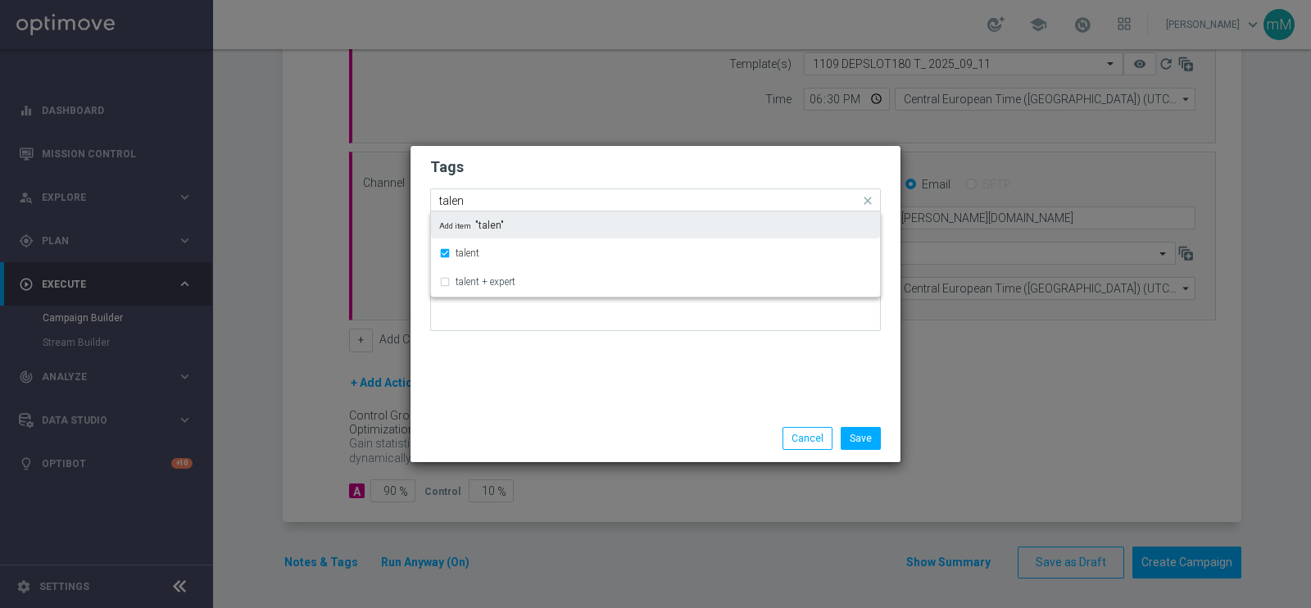
click at [534, 202] on input "talen" at bounding box center [649, 201] width 420 height 14
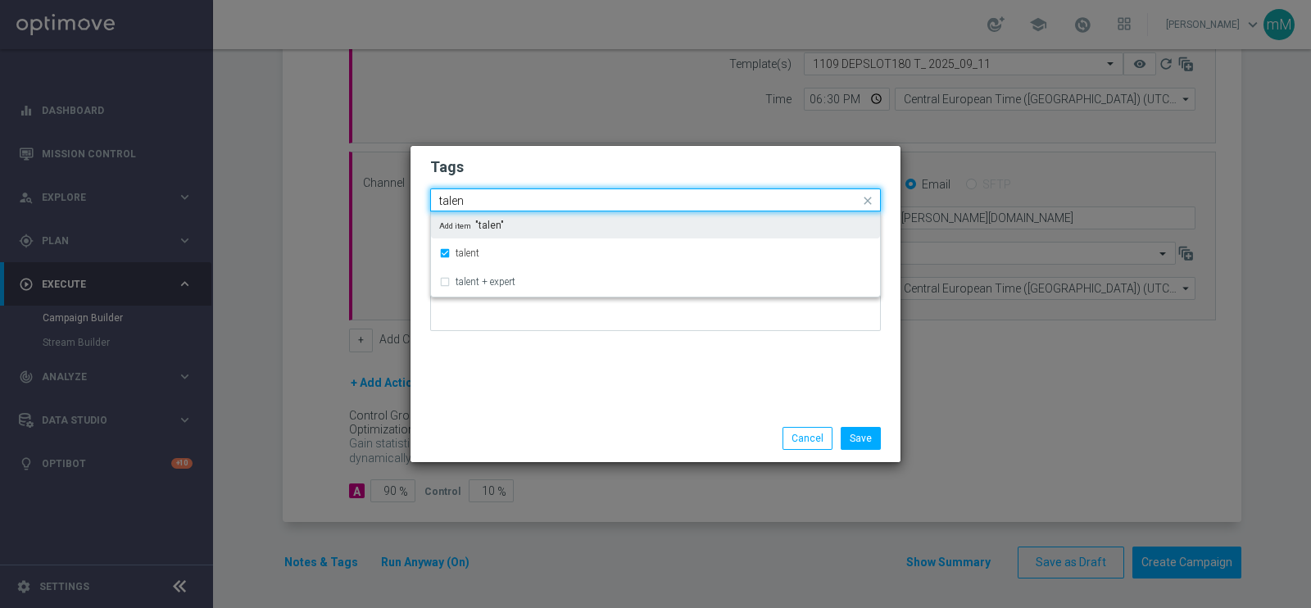
click at [534, 202] on input "talen" at bounding box center [649, 201] width 420 height 14
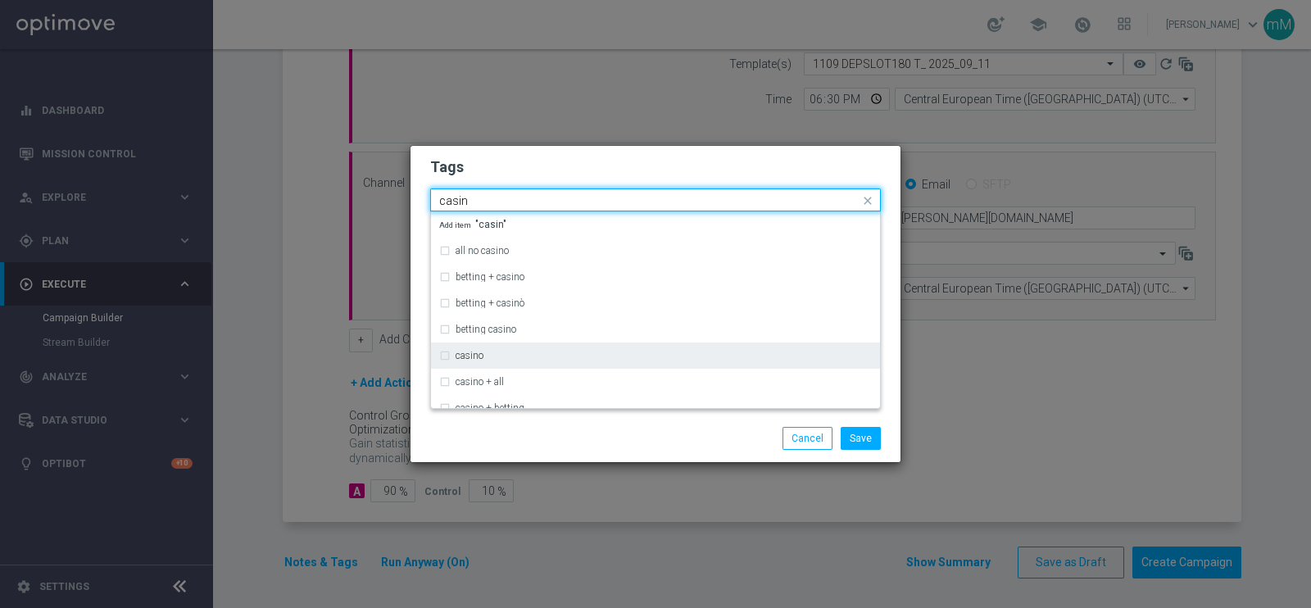
click at [506, 354] on div "casino" at bounding box center [664, 356] width 416 height 10
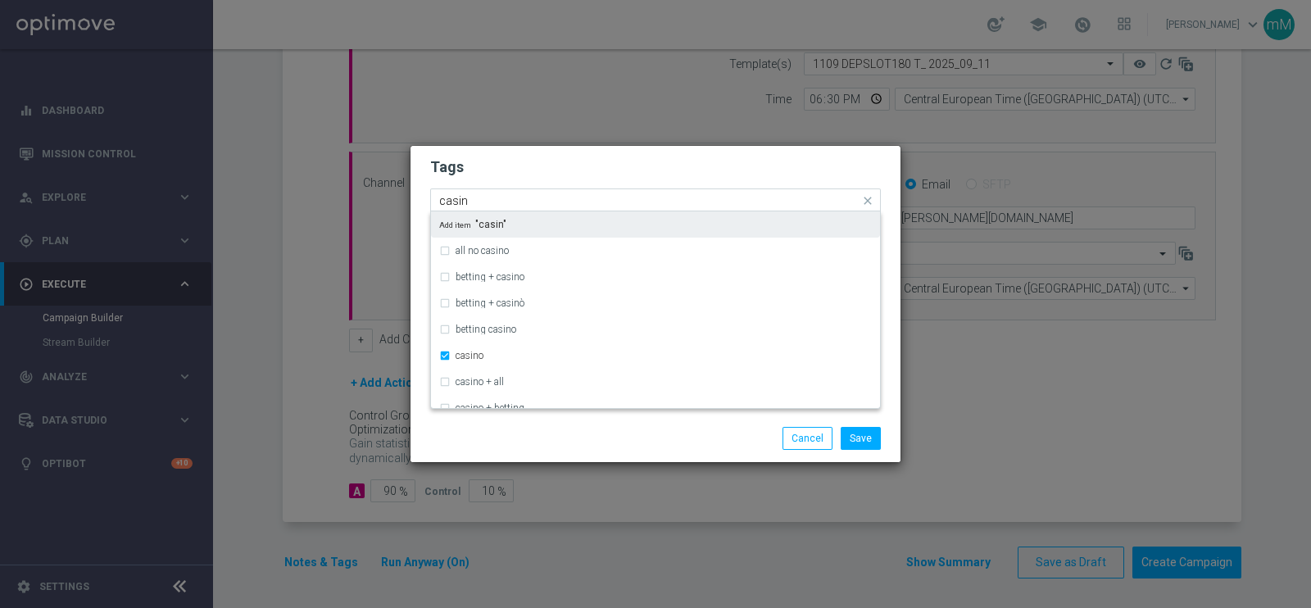
click at [524, 196] on input "casin" at bounding box center [649, 201] width 420 height 14
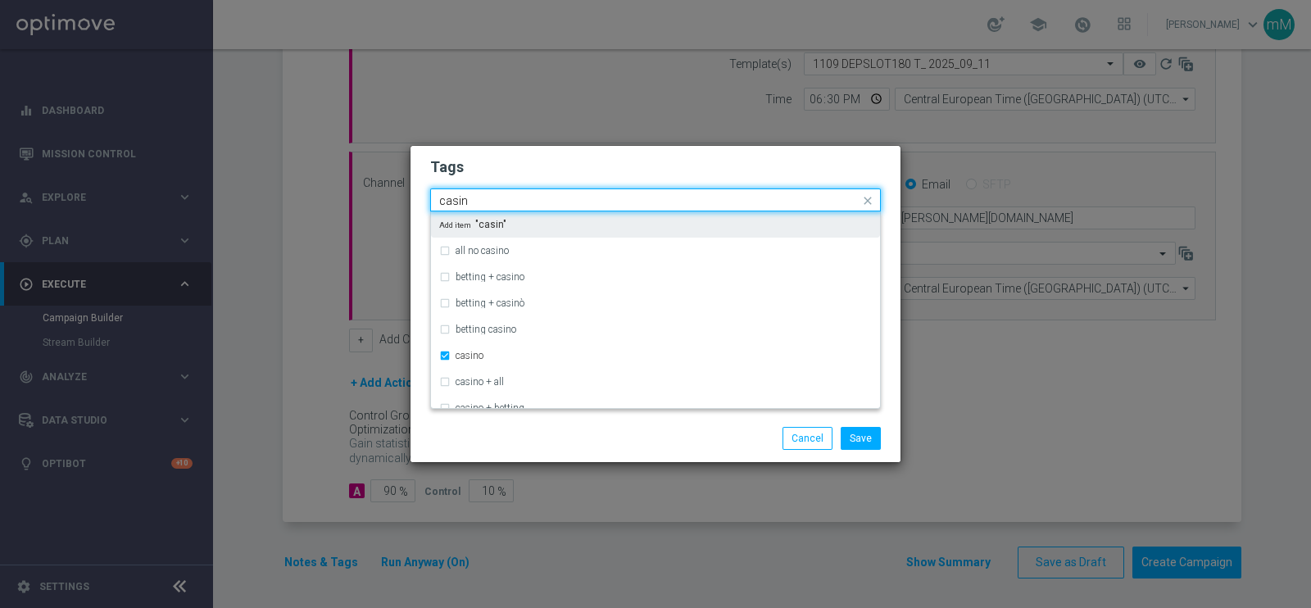
click at [513, 196] on input "casin" at bounding box center [649, 201] width 420 height 14
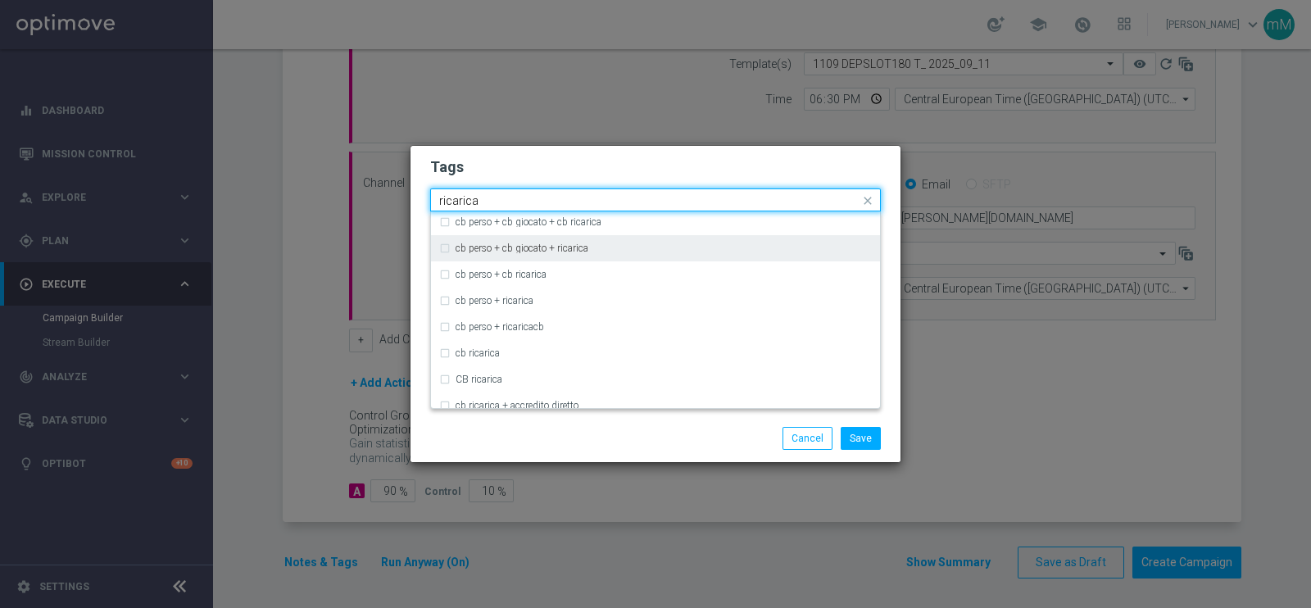
scroll to position [116, 0]
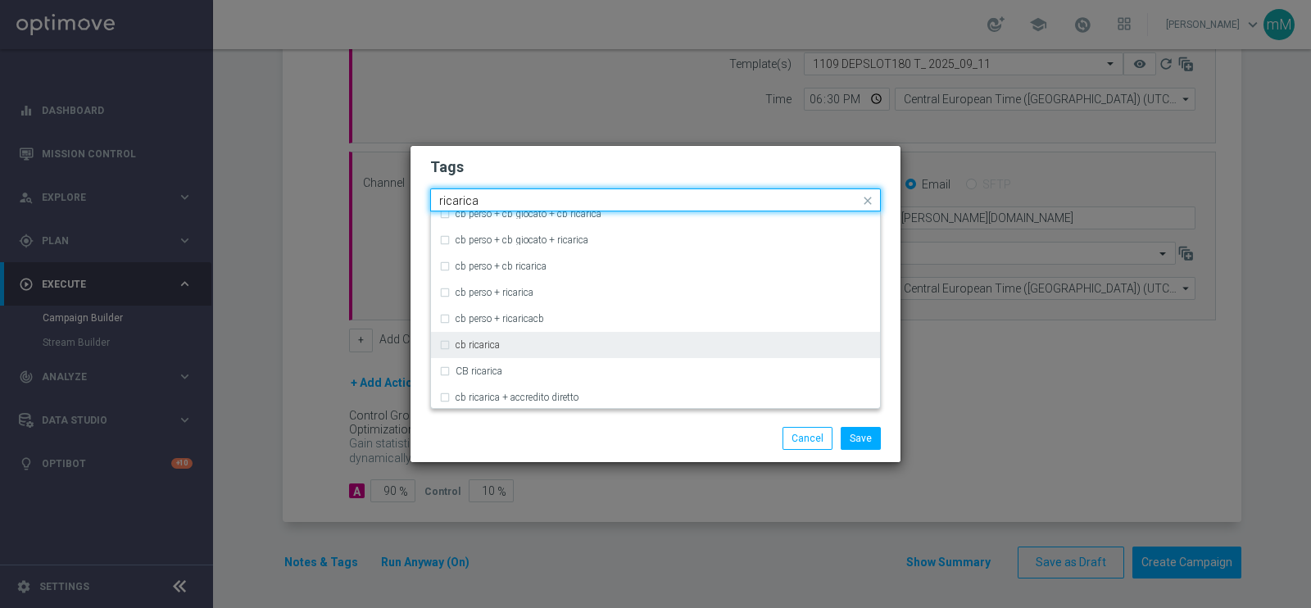
click at [487, 335] on div "cb ricarica" at bounding box center [655, 345] width 433 height 26
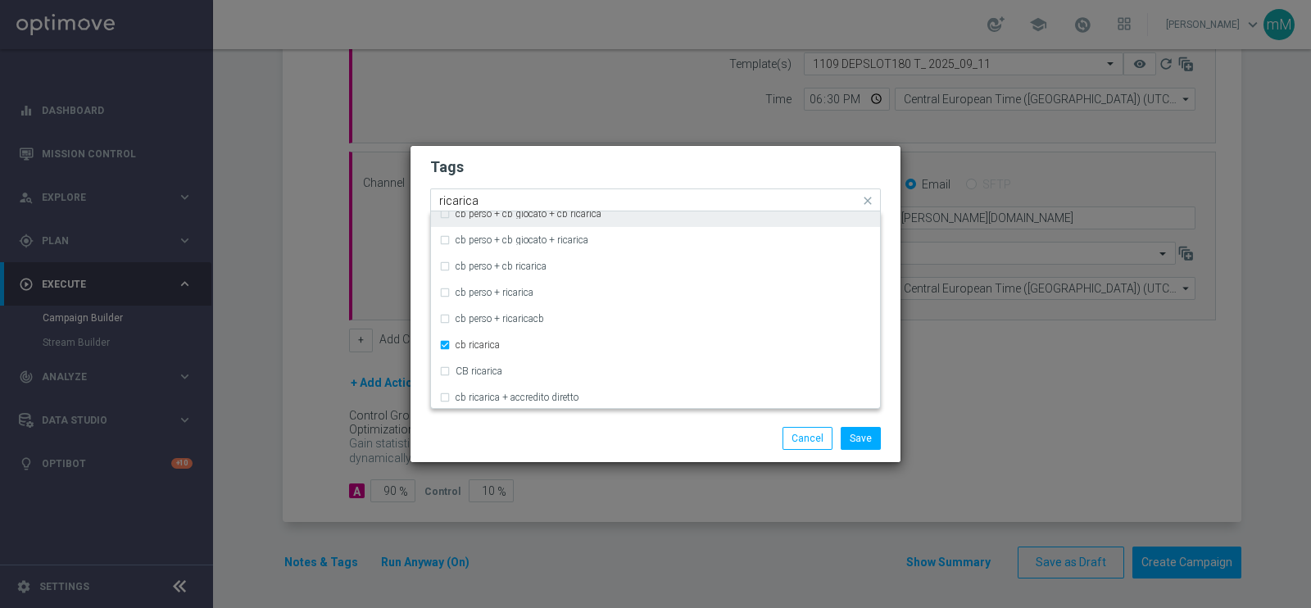
click at [497, 205] on input "ricarica" at bounding box center [649, 201] width 420 height 14
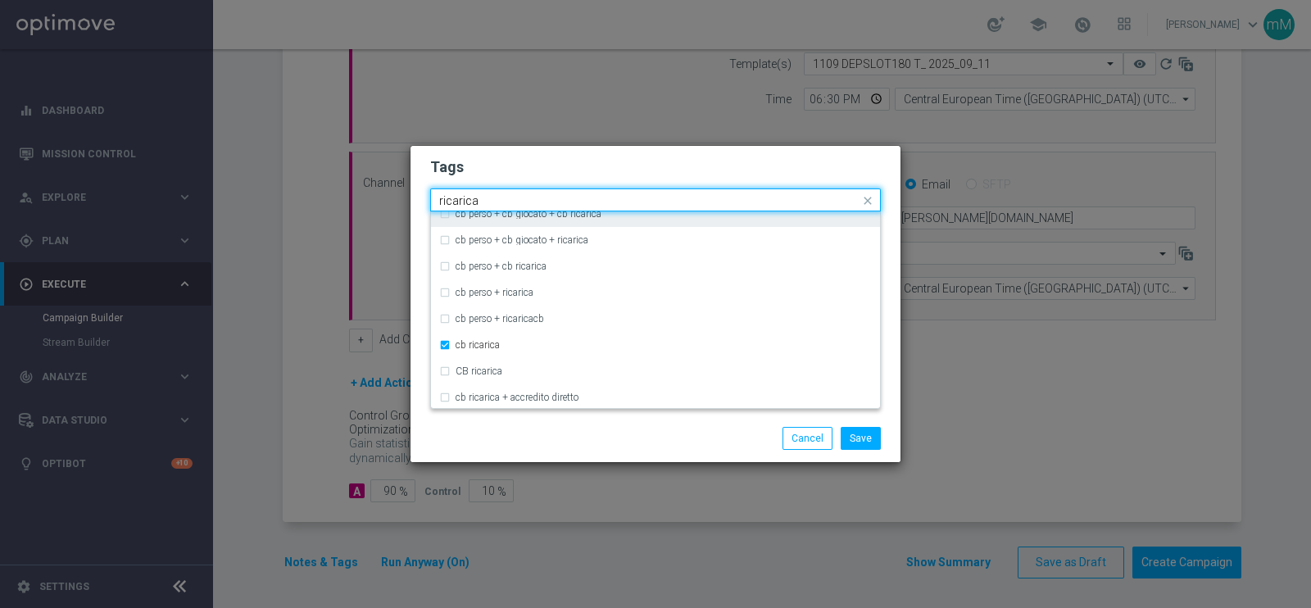
click at [497, 205] on input "ricarica" at bounding box center [649, 201] width 420 height 14
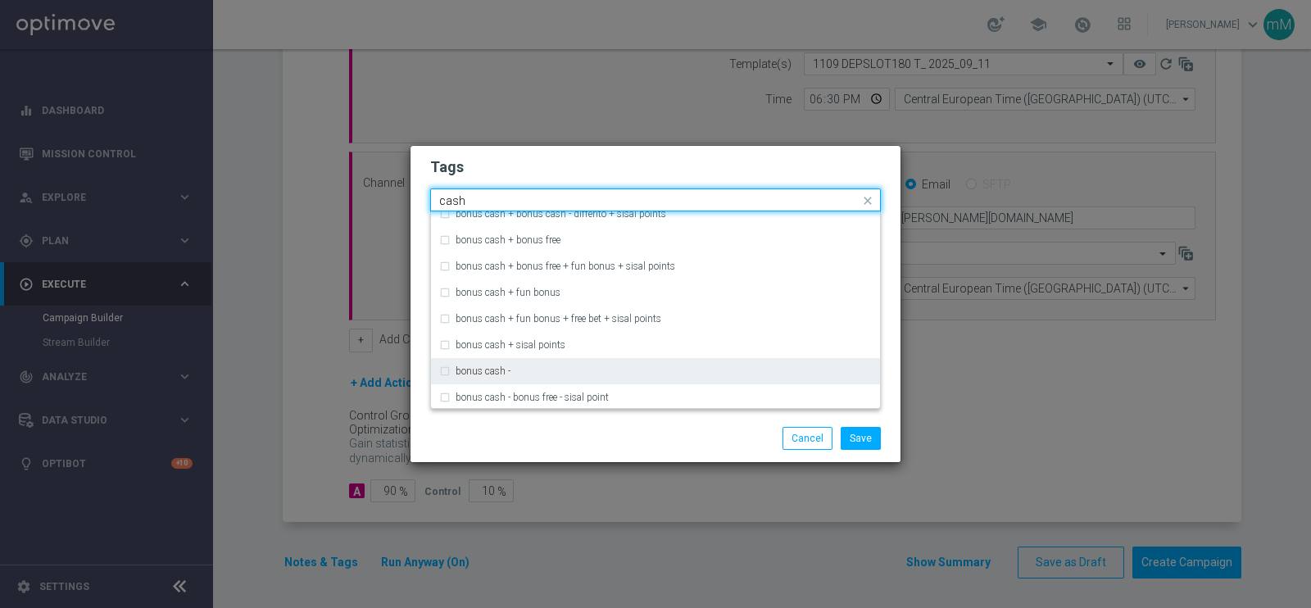
click at [504, 363] on div "bonus cash -" at bounding box center [655, 371] width 433 height 26
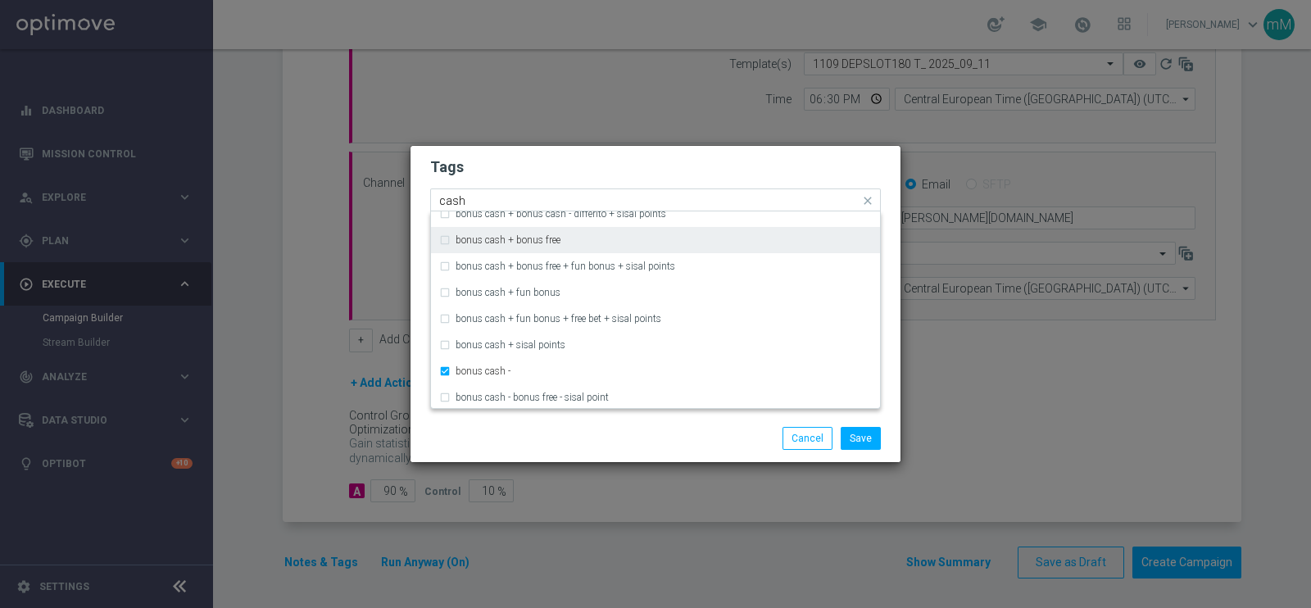
click at [528, 195] on input "cash" at bounding box center [649, 201] width 420 height 14
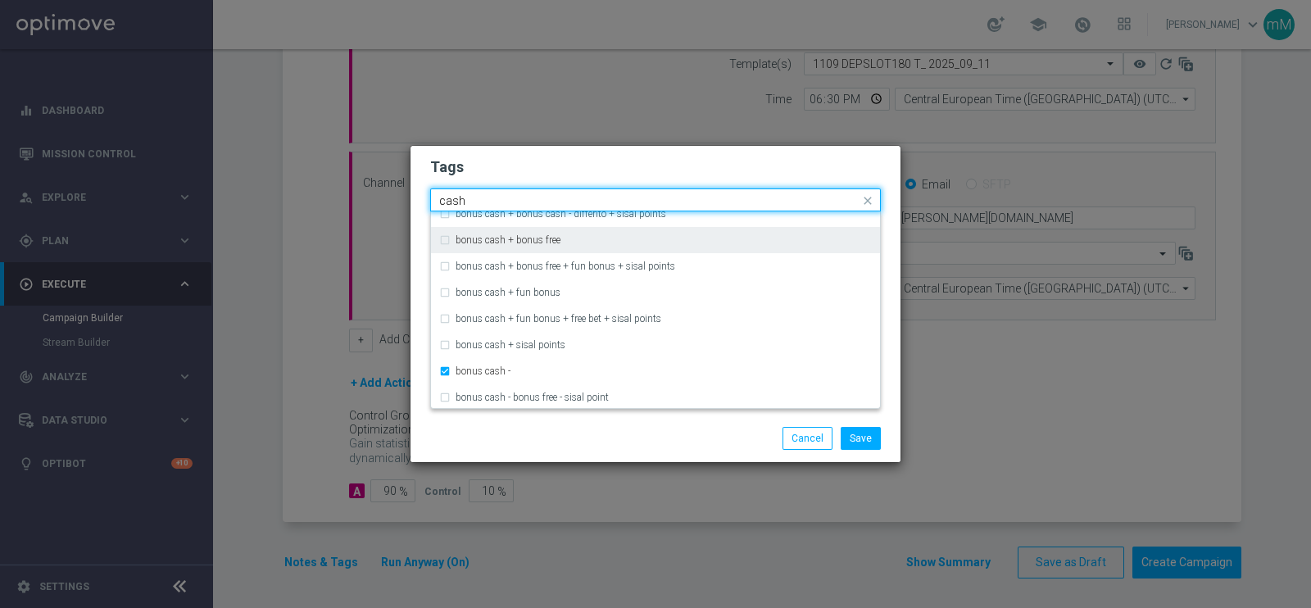
click at [528, 195] on input "cash" at bounding box center [649, 201] width 420 height 14
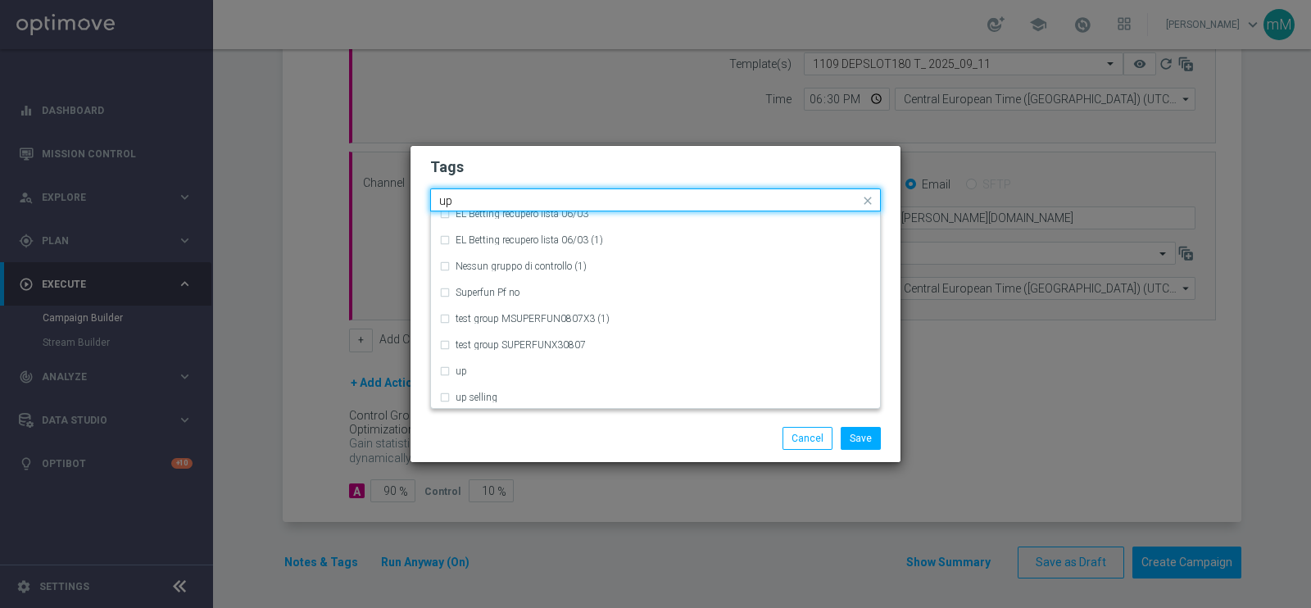
scroll to position [0, 0]
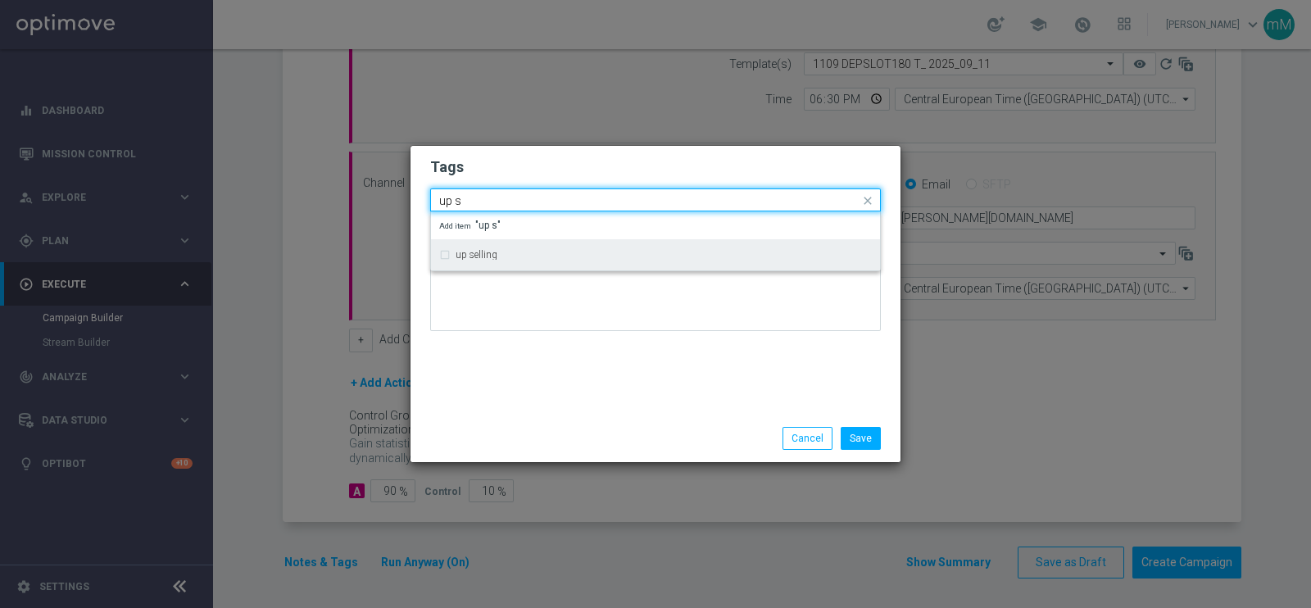
click at [487, 254] on label "up selling" at bounding box center [477, 255] width 42 height 10
type input "up s"
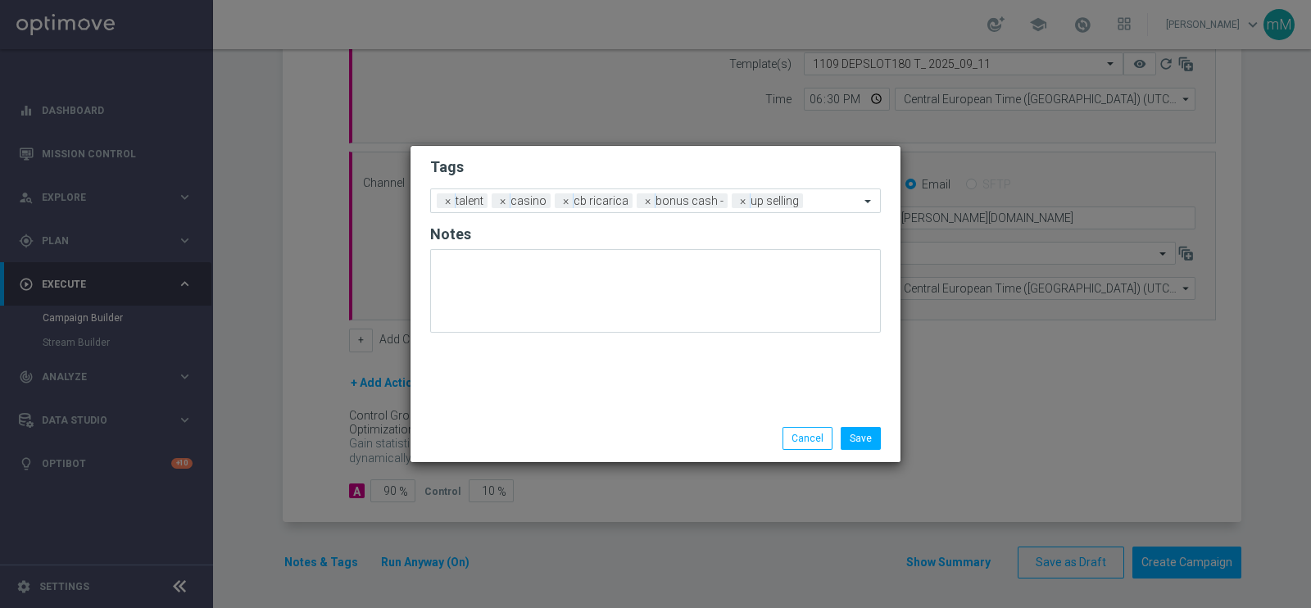
click at [493, 372] on div "Tags Add a new tag × talent × casino × cb ricarica × bonus cash - × up selling …" at bounding box center [655, 280] width 490 height 269
click at [856, 443] on button "Save" at bounding box center [861, 438] width 40 height 23
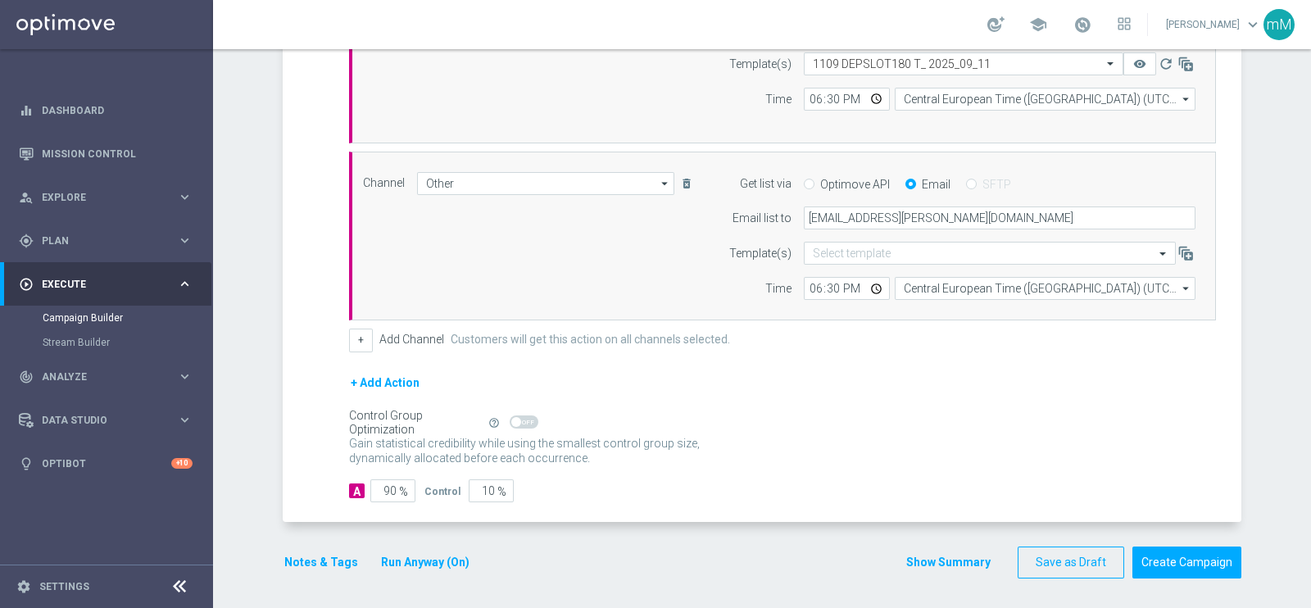
scroll to position [297, 0]
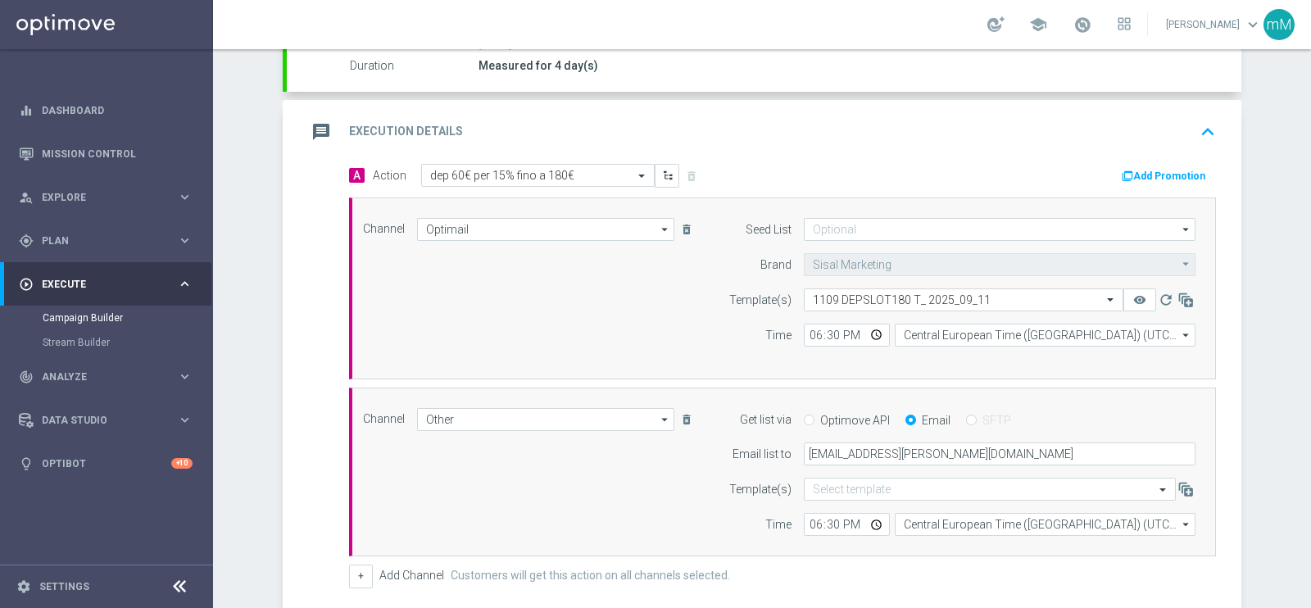
click at [1159, 170] on button "Add Promotion" at bounding box center [1165, 176] width 91 height 18
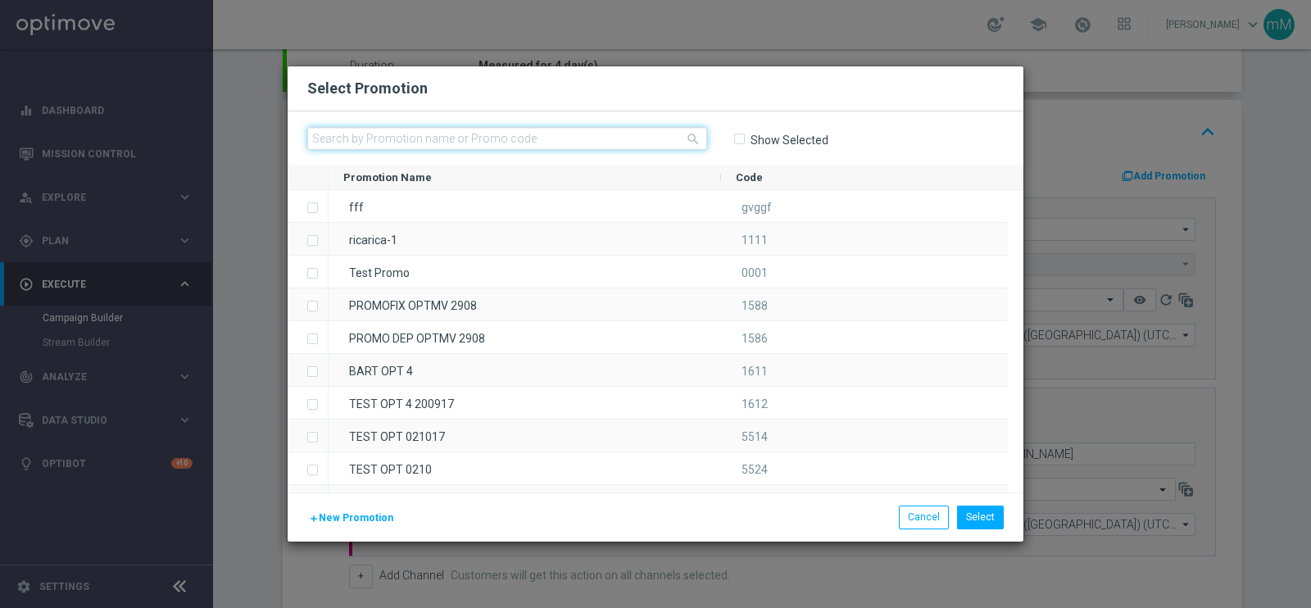
click at [490, 137] on input "text" at bounding box center [507, 138] width 400 height 23
paste input "334568"
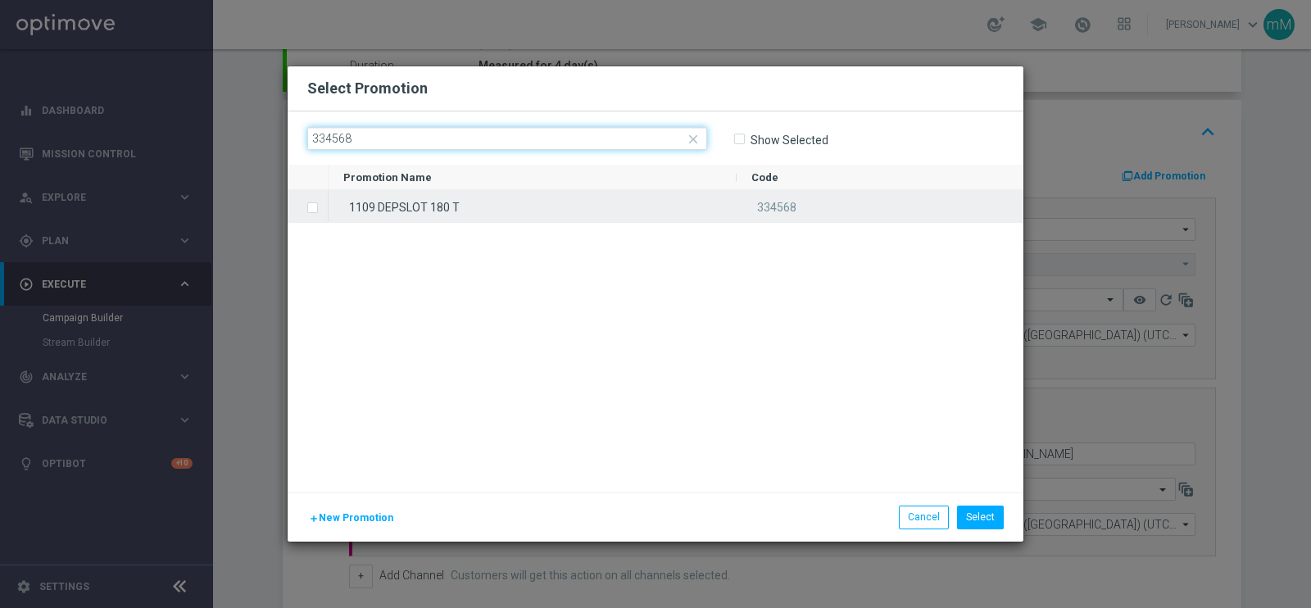
type input "334568"
click at [443, 211] on div "1109 DEPSLOT 180 T" at bounding box center [533, 206] width 408 height 32
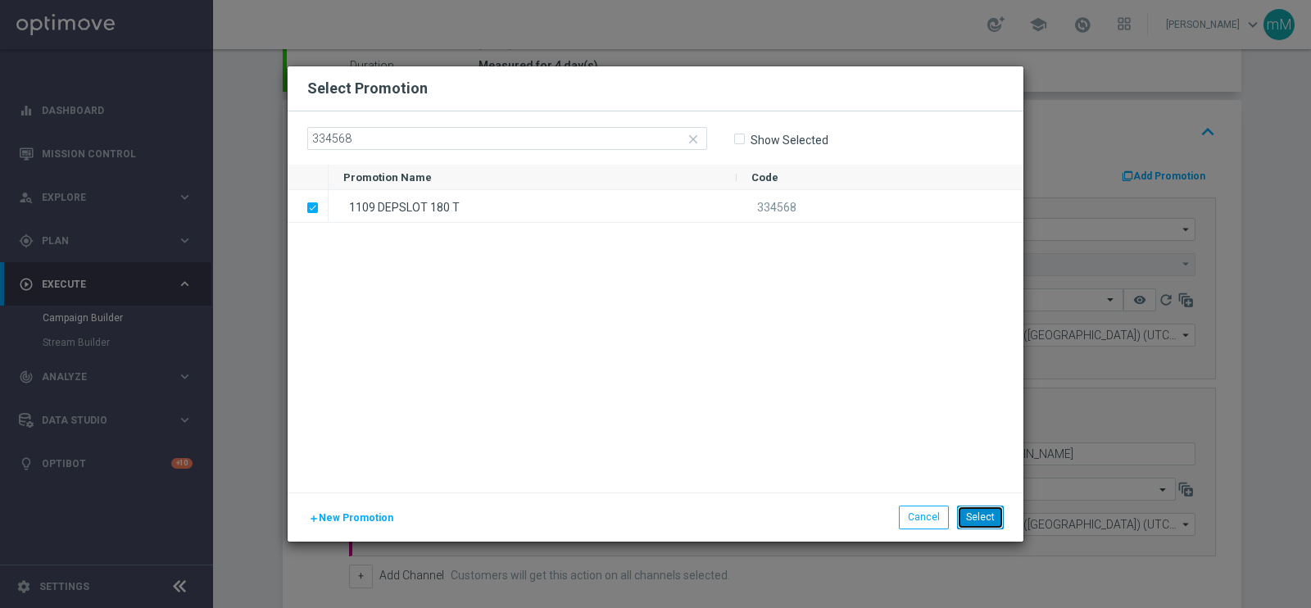
click at [970, 513] on button "Select" at bounding box center [980, 517] width 47 height 23
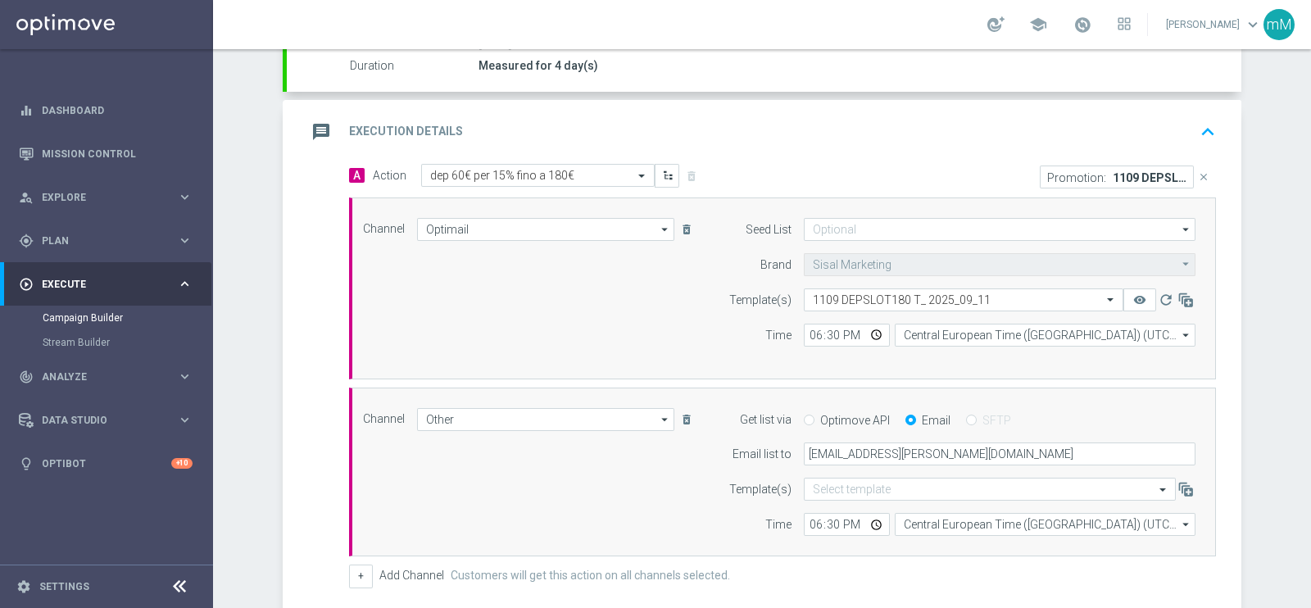
scroll to position [533, 0]
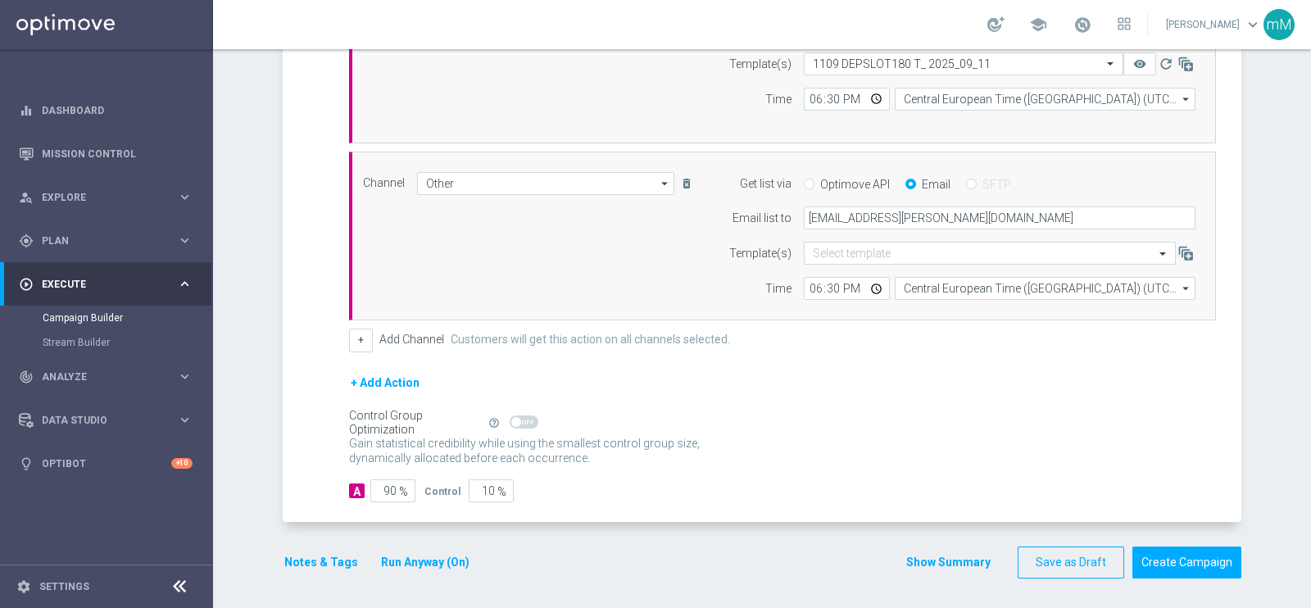
click at [918, 556] on button "Show Summary" at bounding box center [948, 562] width 86 height 19
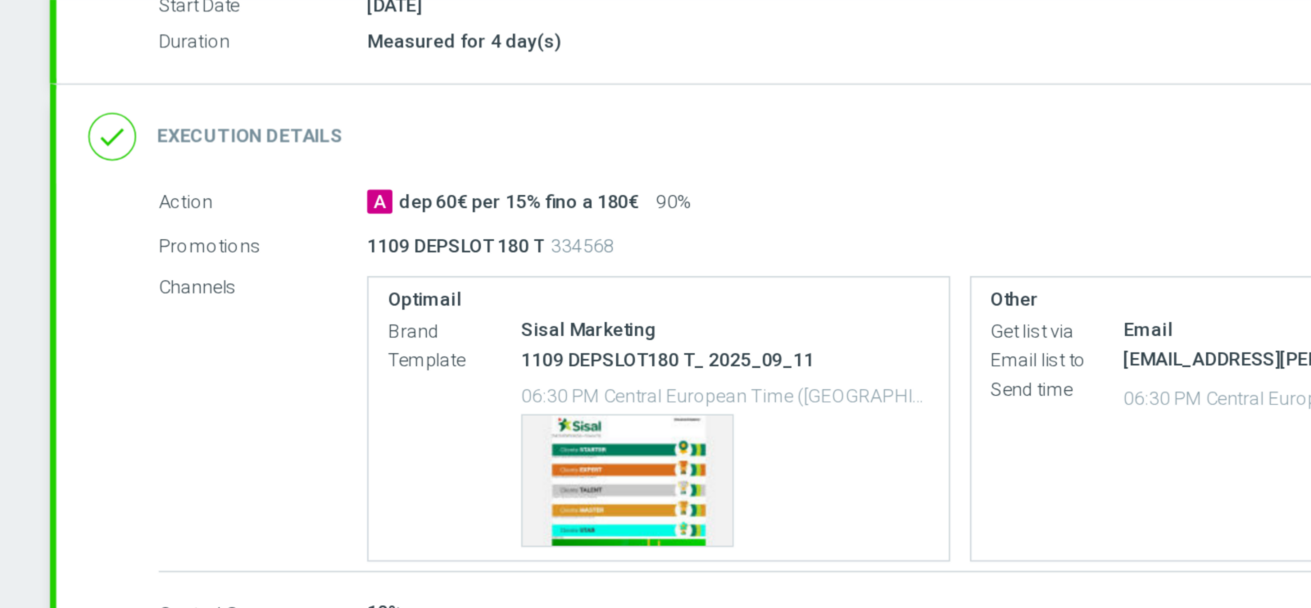
scroll to position [220, 0]
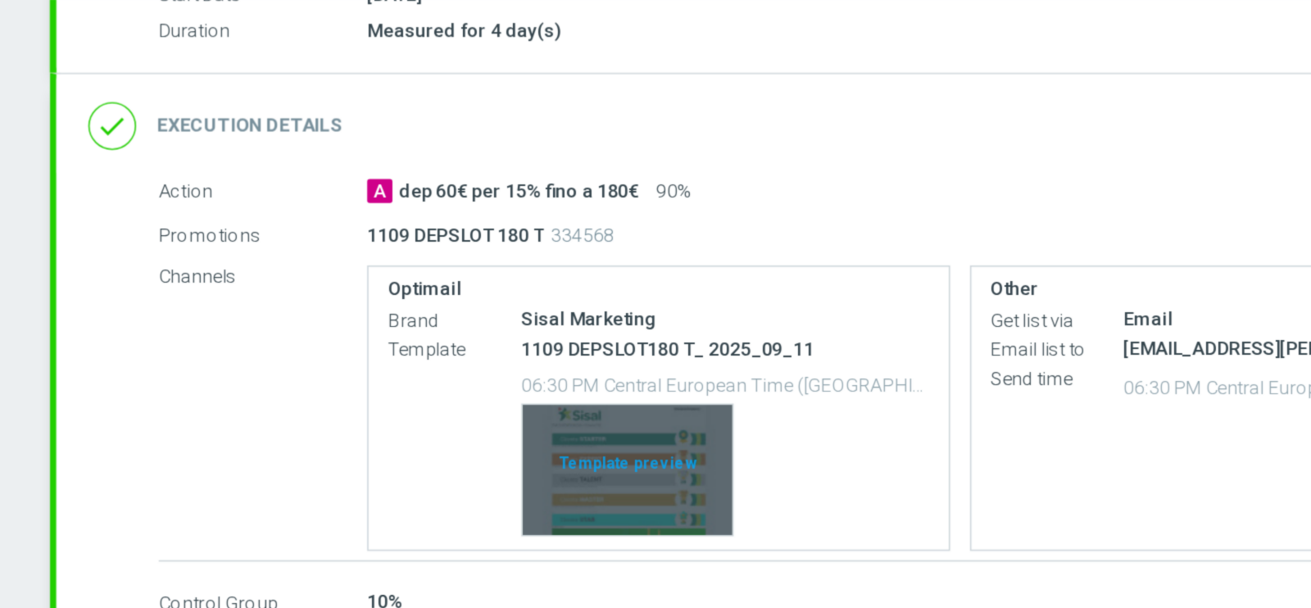
click at [638, 395] on div "Template preview" at bounding box center [638, 414] width 129 height 80
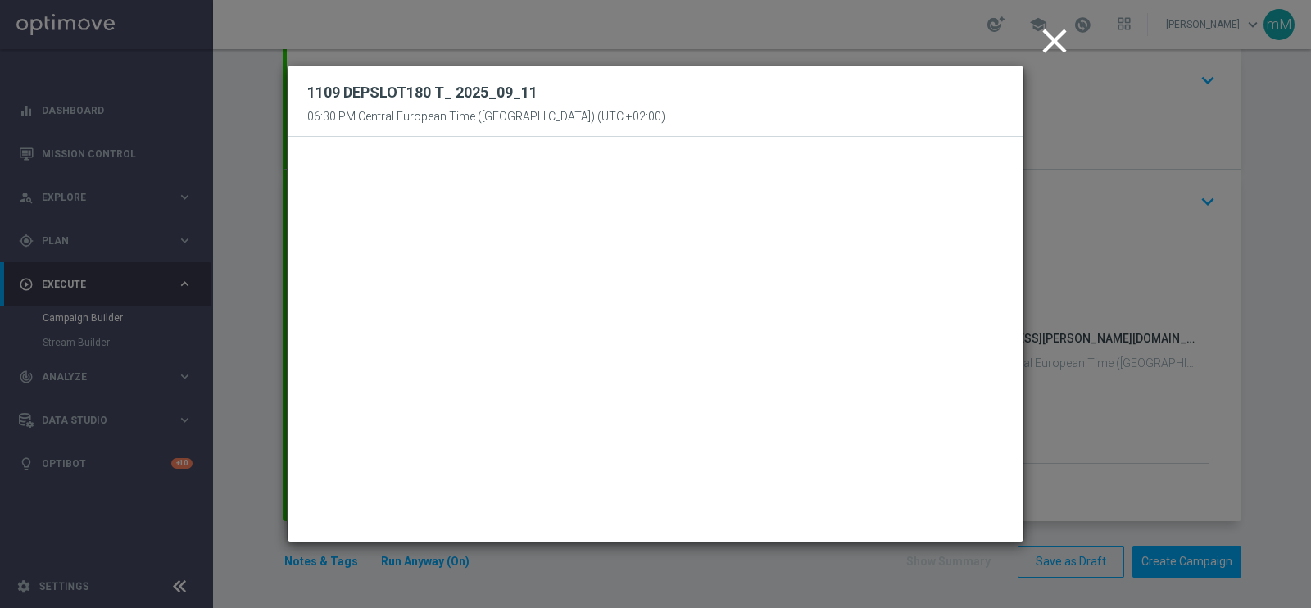
click at [1046, 47] on icon "close" at bounding box center [1054, 40] width 41 height 41
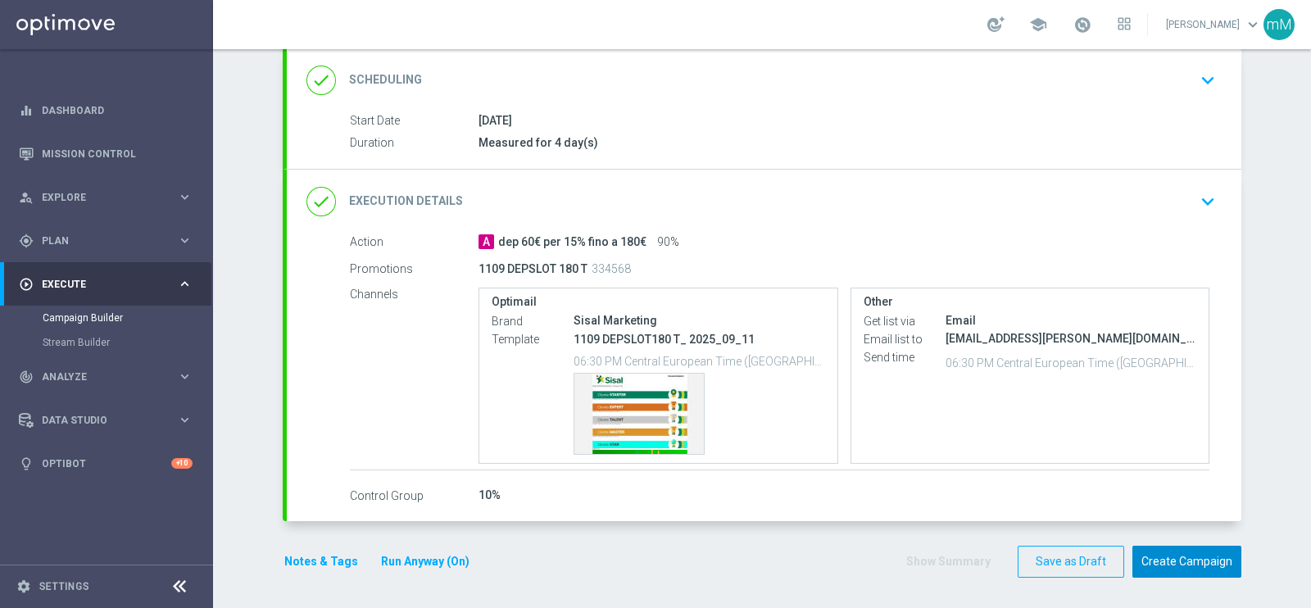
click at [1152, 553] on button "Create Campaign" at bounding box center [1186, 562] width 109 height 32
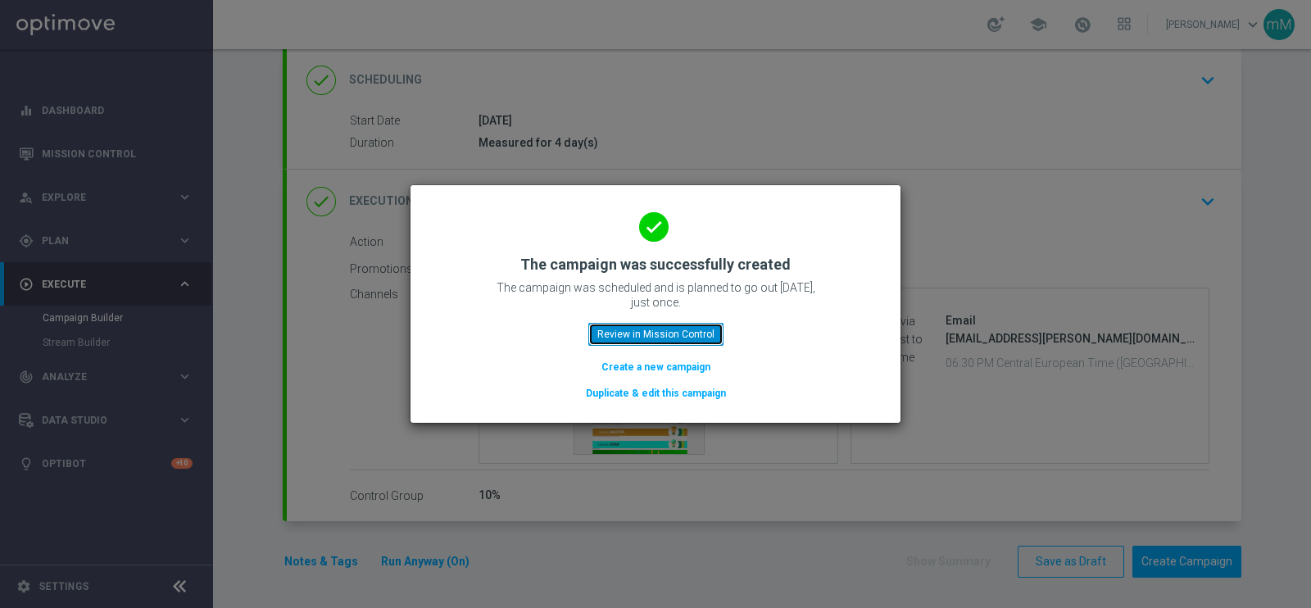
click at [664, 333] on button "Review in Mission Control" at bounding box center [655, 334] width 135 height 23
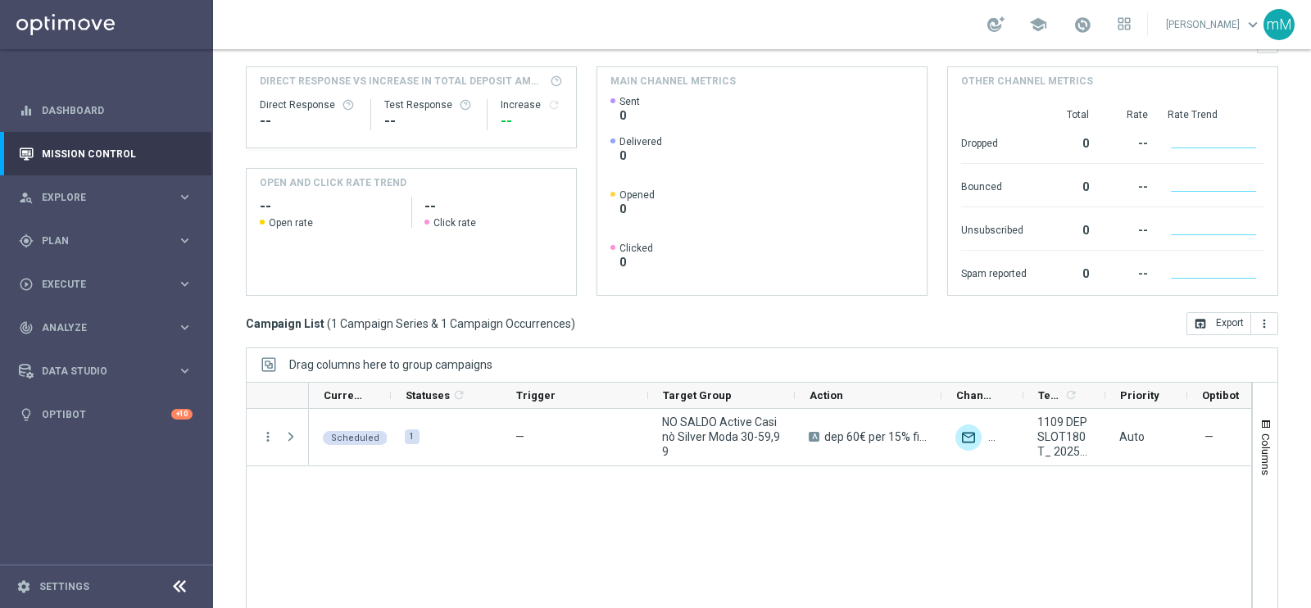
scroll to position [244, 0]
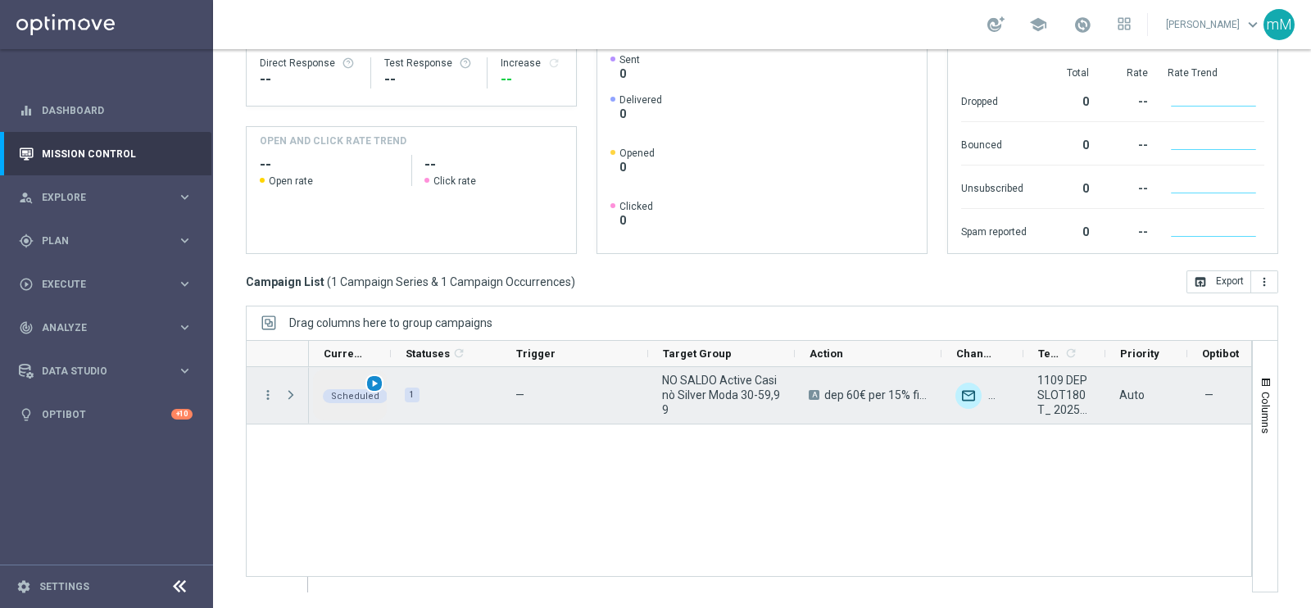
click at [376, 383] on span "play_arrow" at bounding box center [374, 383] width 11 height 11
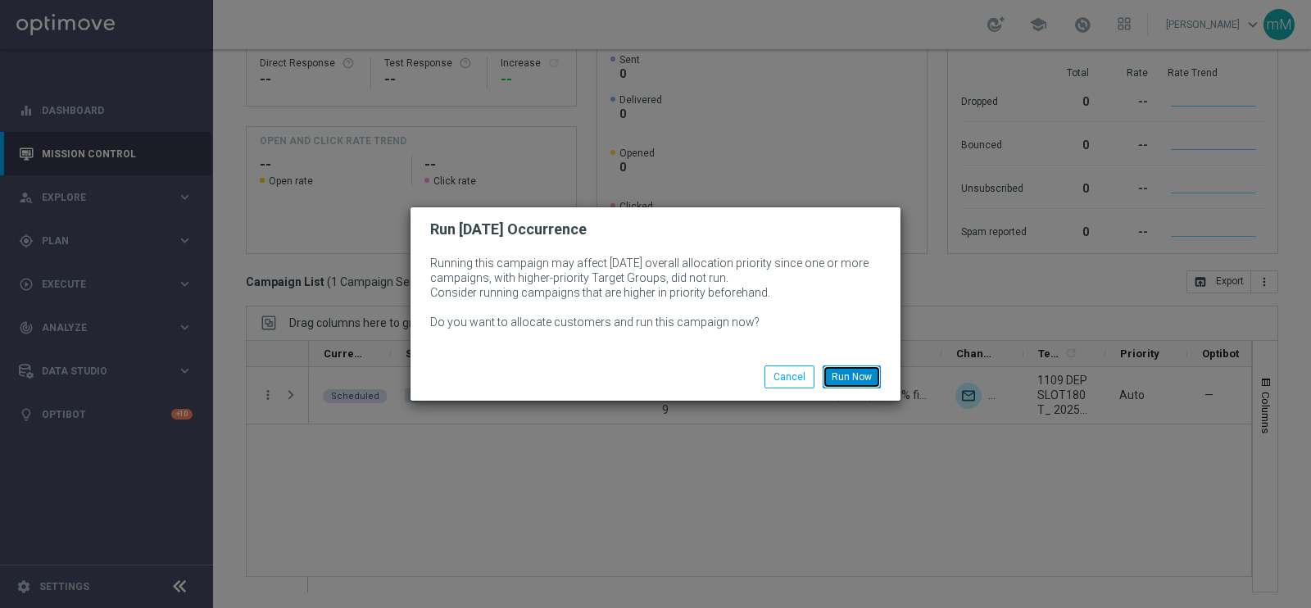
click at [855, 376] on button "Run Now" at bounding box center [852, 376] width 58 height 23
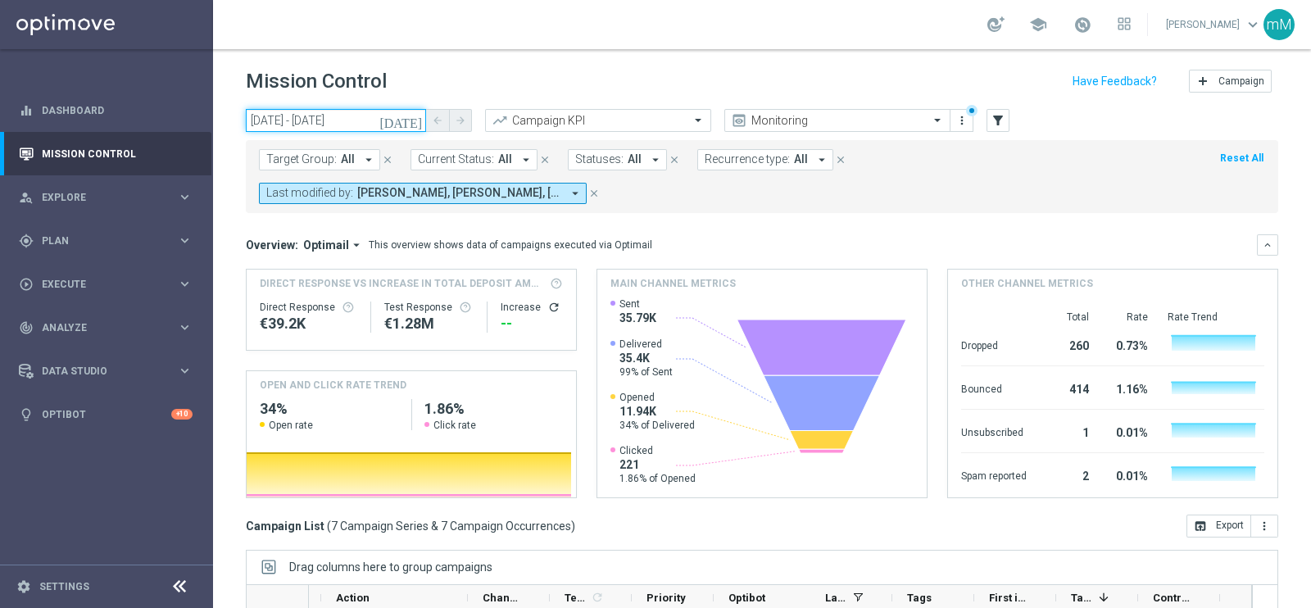
click at [344, 121] on input "[DATE] - [DATE]" at bounding box center [336, 120] width 180 height 23
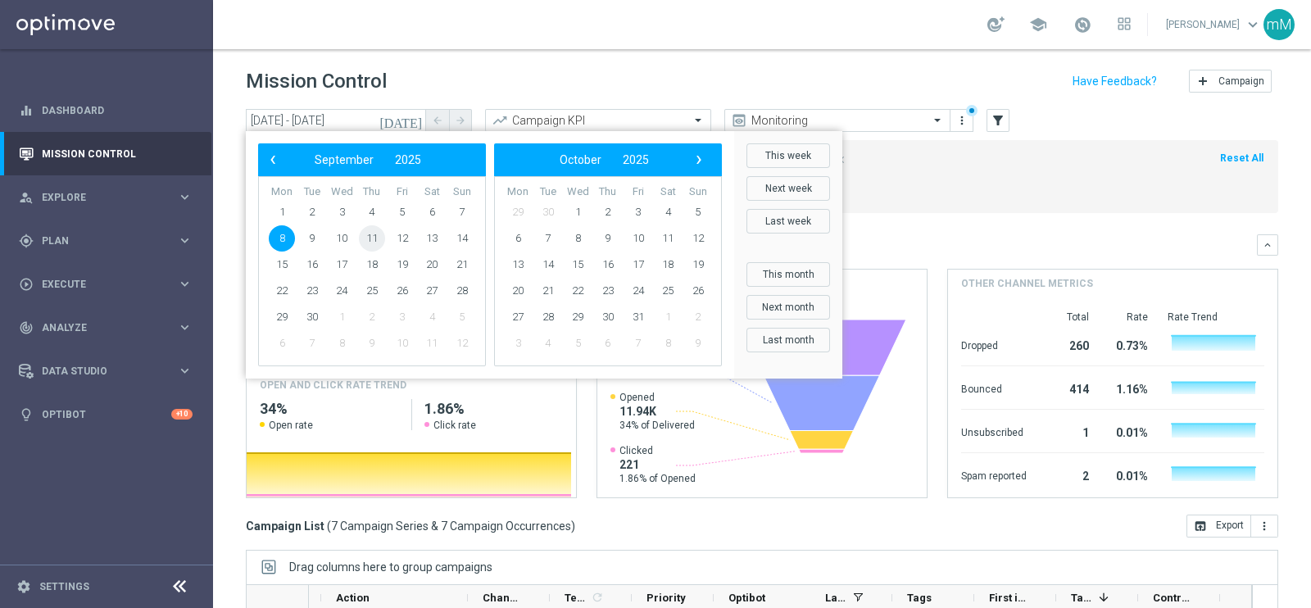
click at [367, 240] on span "11" at bounding box center [372, 238] width 26 height 26
type input "[DATE] - [DATE]"
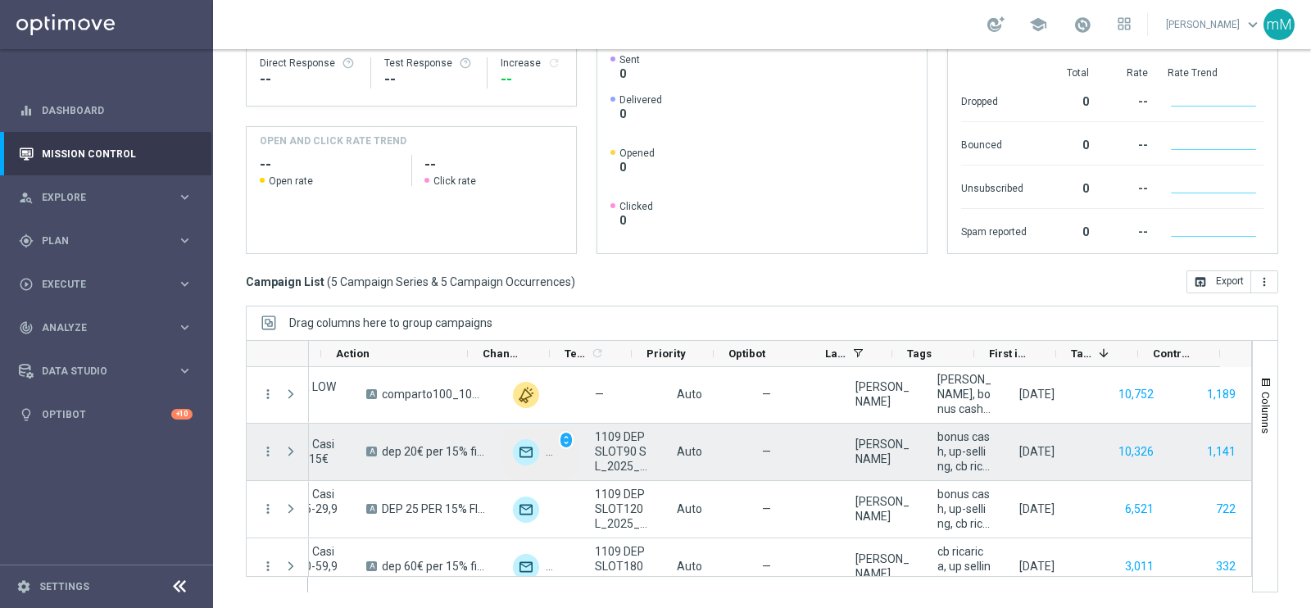
scroll to position [2, 0]
